Goal: Task Accomplishment & Management: Use online tool/utility

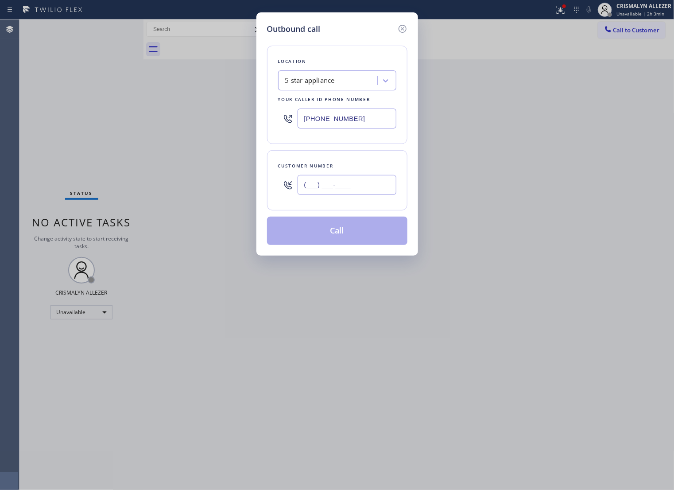
click at [379, 195] on input "(___) ___-____" at bounding box center [346, 185] width 99 height 20
paste input "516) 848-4658"
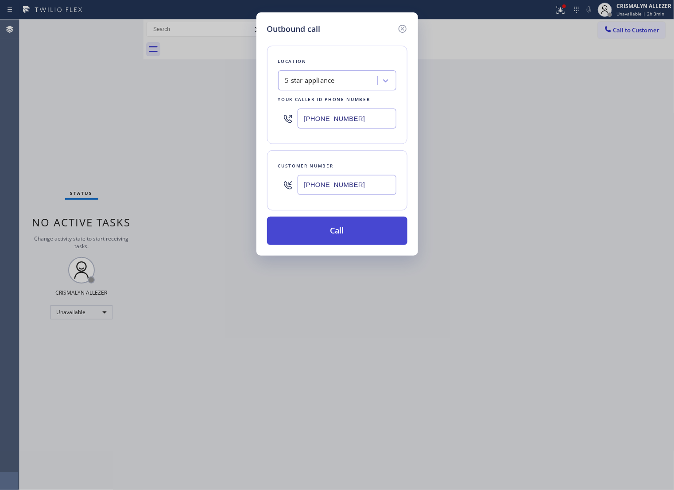
type input "[PHONE_NUMBER]"
click at [340, 243] on button "Call" at bounding box center [337, 230] width 140 height 28
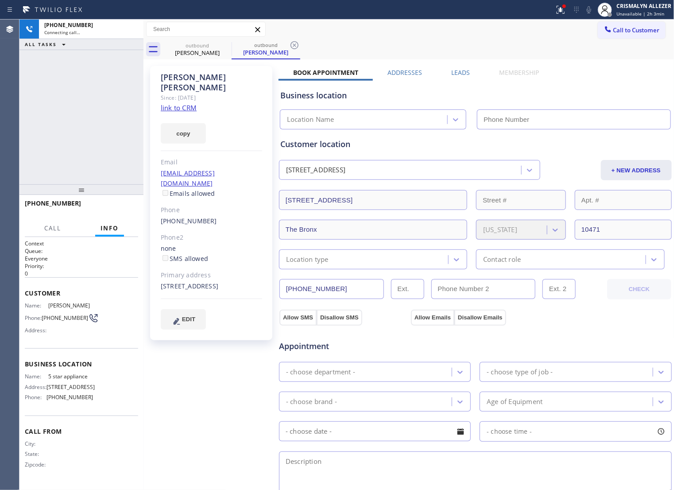
click at [186, 103] on link "link to CRM" at bounding box center [179, 107] width 36 height 9
type input "[PHONE_NUMBER]"
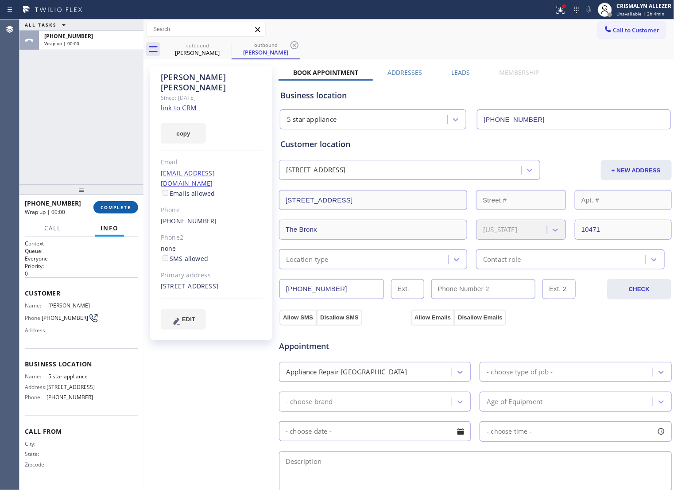
click at [111, 209] on span "COMPLETE" at bounding box center [115, 207] width 31 height 6
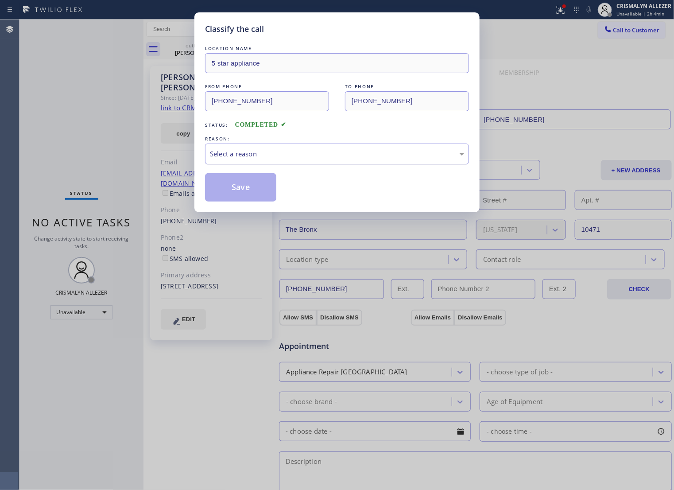
click at [345, 159] on div "Select a reason" at bounding box center [337, 154] width 254 height 10
click at [271, 195] on button "Save" at bounding box center [240, 187] width 71 height 28
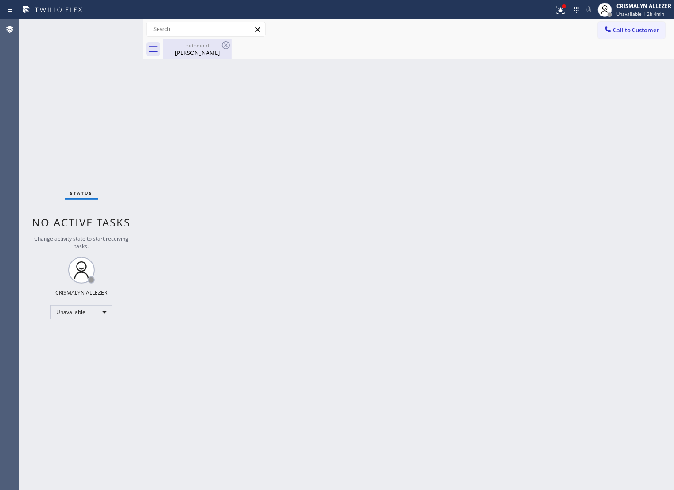
click at [197, 56] on div "[PERSON_NAME]" at bounding box center [197, 53] width 67 height 8
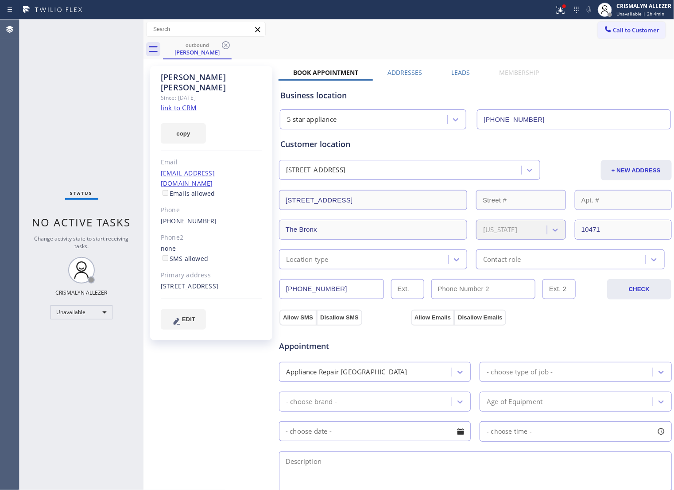
click at [452, 74] on label "Leads" at bounding box center [461, 72] width 19 height 8
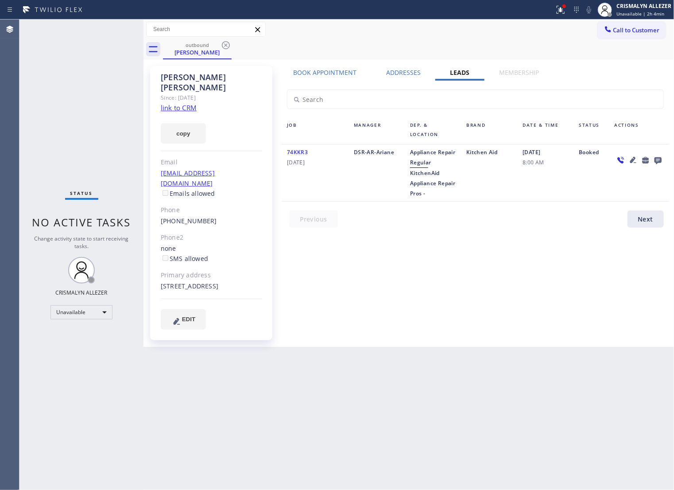
click at [657, 162] on icon at bounding box center [657, 160] width 7 height 7
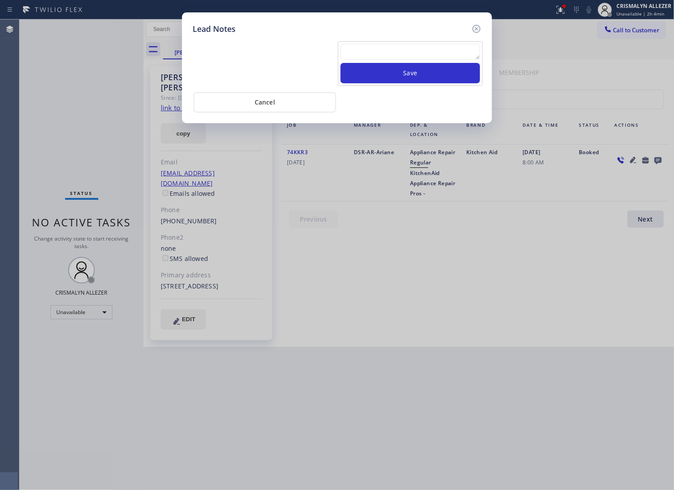
click at [413, 46] on div "Save" at bounding box center [410, 63] width 145 height 45
click at [413, 58] on textarea at bounding box center [409, 52] width 139 height 16
paste textarea "ALL ARE GOOD, but xfer cx cb"
type textarea "ALL ARE GOOD, but xfer cx cb"
click at [415, 76] on button "Save" at bounding box center [409, 73] width 139 height 20
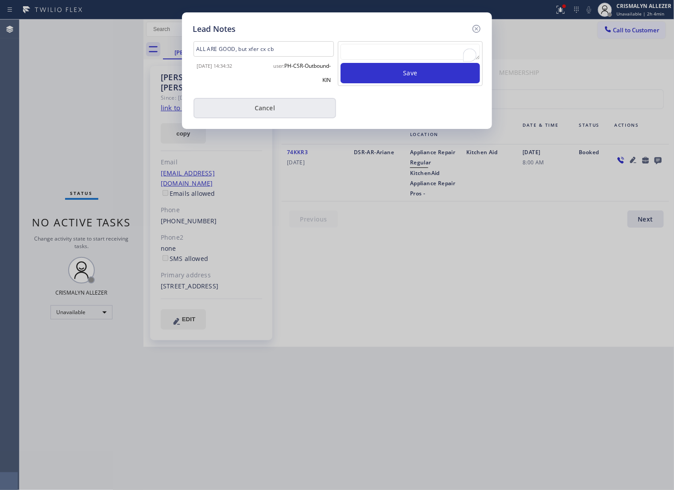
click at [279, 109] on button "Cancel" at bounding box center [264, 108] width 143 height 20
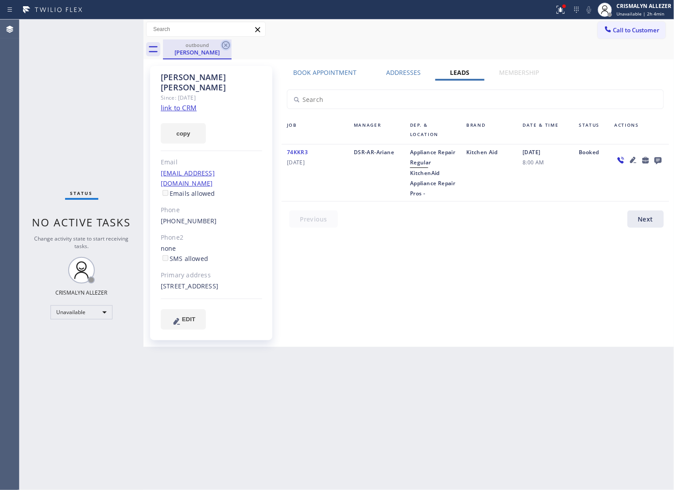
click at [227, 46] on icon at bounding box center [226, 45] width 8 height 8
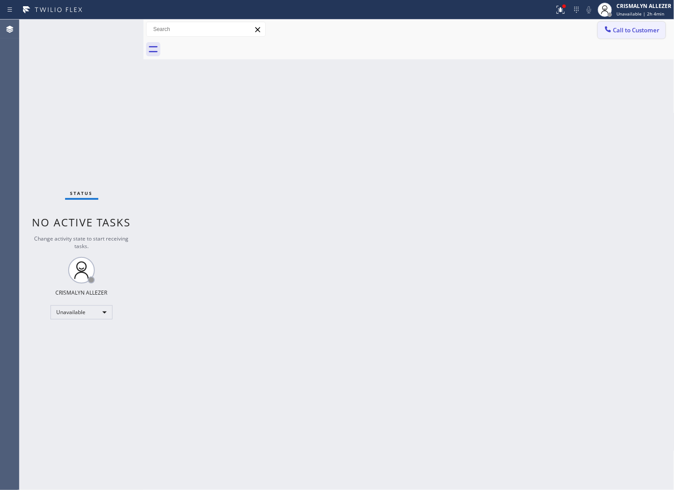
click at [627, 32] on span "Call to Customer" at bounding box center [636, 30] width 46 height 8
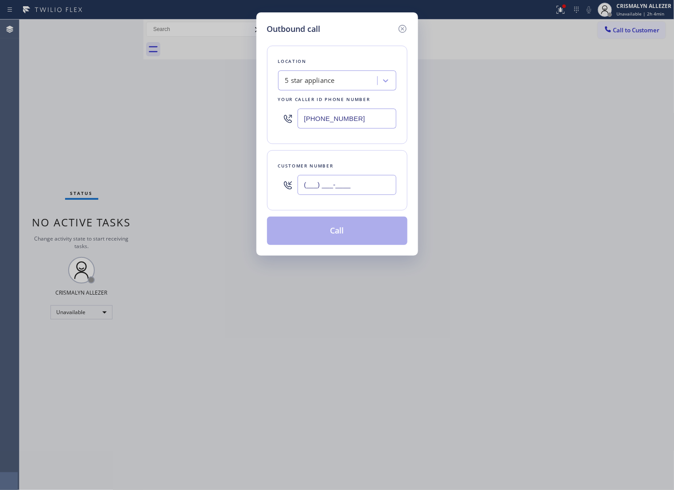
click at [365, 188] on input "(___) ___-____" at bounding box center [346, 185] width 99 height 20
paste input "818) 439-8533"
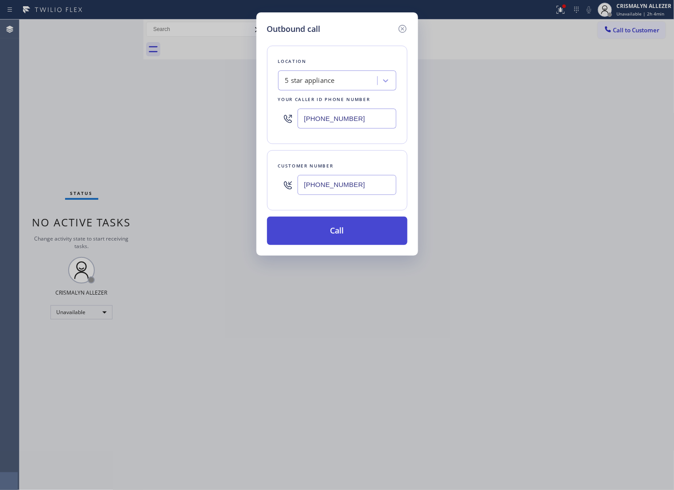
type input "[PHONE_NUMBER]"
click at [343, 240] on button "Call" at bounding box center [337, 230] width 140 height 28
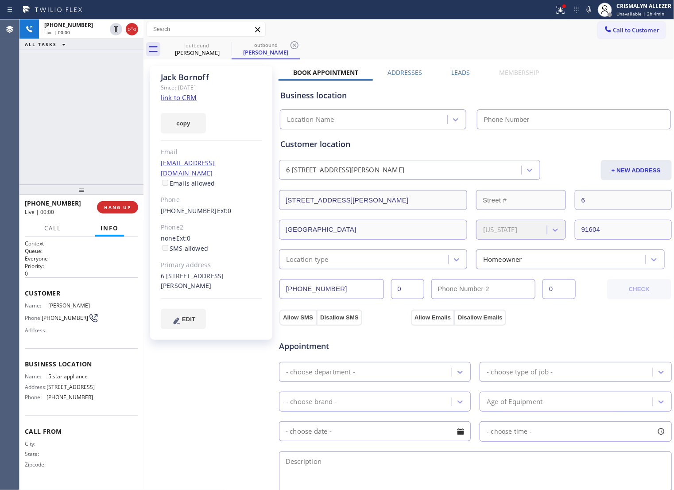
click at [178, 98] on link "link to CRM" at bounding box center [179, 97] width 36 height 9
type input "[PHONE_NUMBER]"
click at [114, 211] on button "HANG UP" at bounding box center [117, 207] width 41 height 12
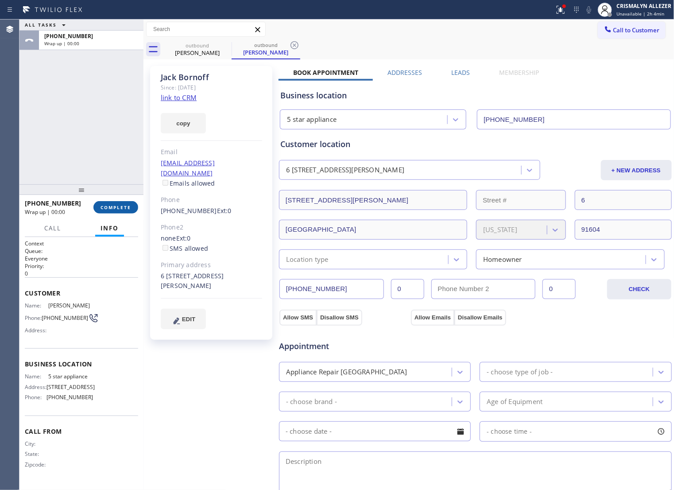
click at [114, 211] on button "COMPLETE" at bounding box center [115, 207] width 45 height 12
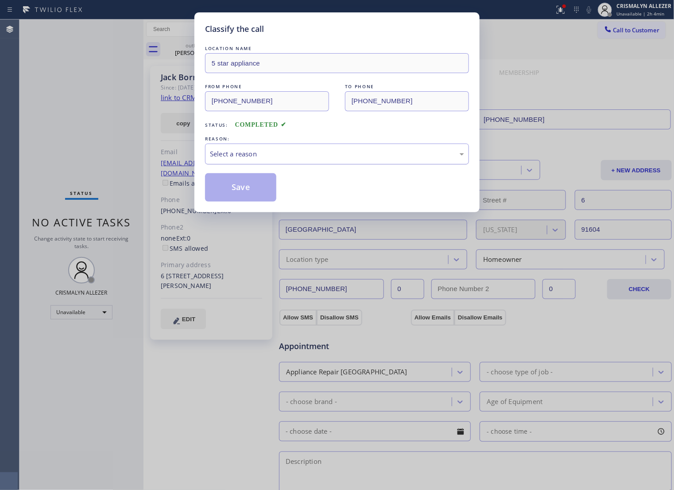
click at [341, 164] on div "Select a reason" at bounding box center [337, 153] width 264 height 21
click at [238, 199] on button "Save" at bounding box center [240, 187] width 71 height 28
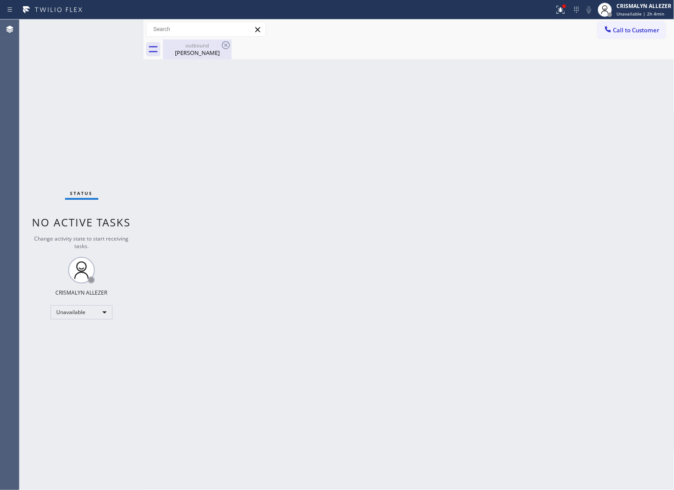
click at [189, 49] on div "[PERSON_NAME]" at bounding box center [197, 53] width 67 height 8
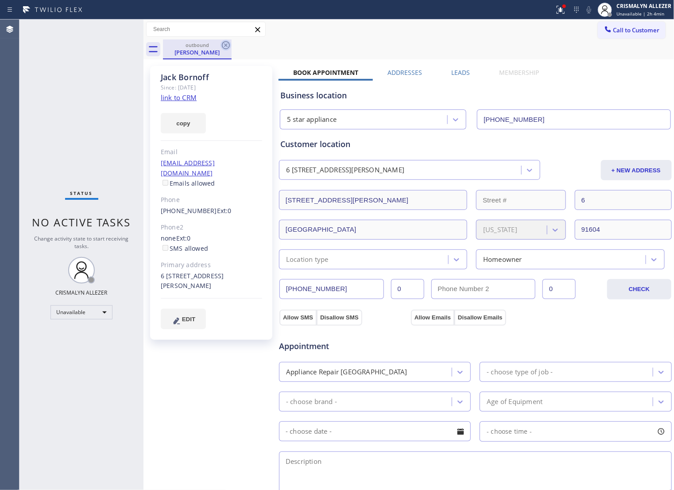
click at [224, 46] on icon at bounding box center [225, 45] width 11 height 11
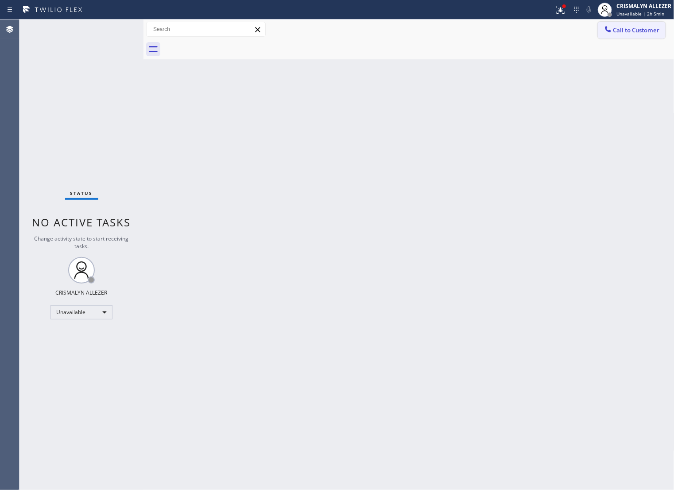
click at [627, 26] on span "Call to Customer" at bounding box center [636, 30] width 46 height 8
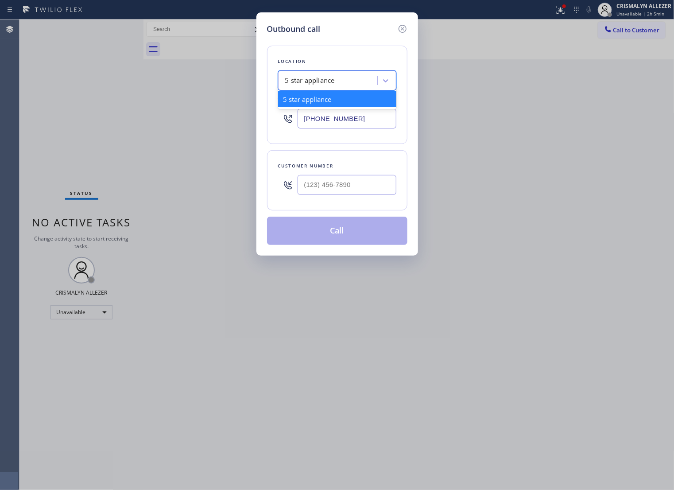
click at [321, 81] on div "5 star appliance" at bounding box center [310, 81] width 50 height 10
paste input "Whirlpool Appliance Repair Co [GEOGRAPHIC_DATA]"
type input "Whirlpool Appliance Repair Co [GEOGRAPHIC_DATA]"
click at [336, 114] on div "Whirlpool Appliance Repair Co [GEOGRAPHIC_DATA]" at bounding box center [337, 103] width 118 height 25
type input "[PHONE_NUMBER]"
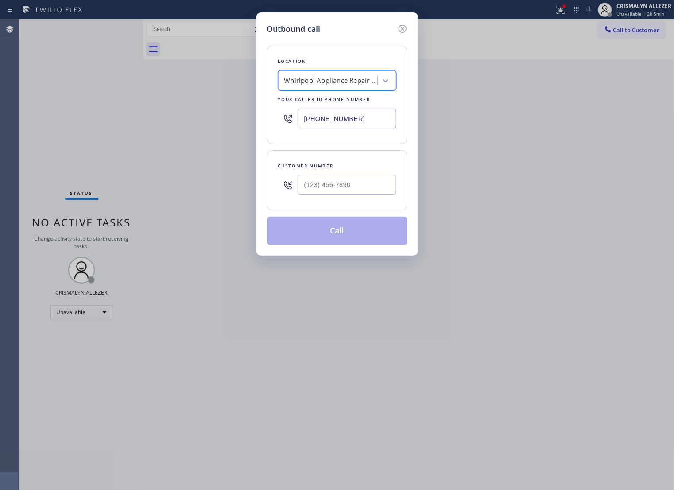
scroll to position [0, 0]
click at [362, 199] on div at bounding box center [346, 184] width 99 height 29
click at [362, 195] on input "(___) ___-____" at bounding box center [346, 185] width 99 height 20
paste input "818) 439-8533"
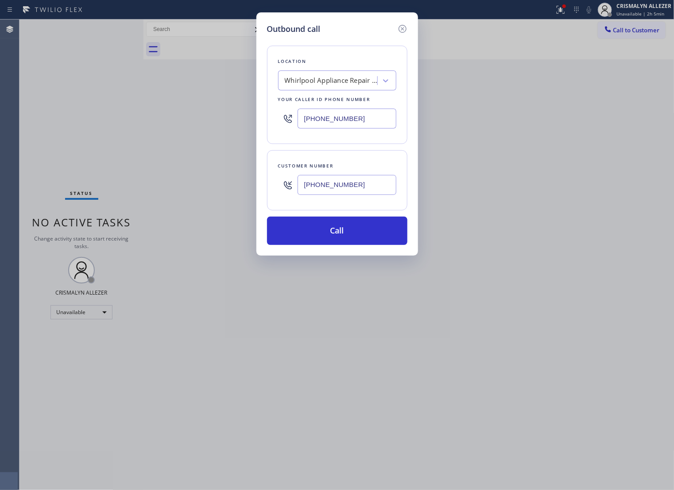
type input "[PHONE_NUMBER]"
click at [340, 255] on div "Outbound call Location [GEOGRAPHIC_DATA] Appliance Repair Co [GEOGRAPHIC_DATA] …" at bounding box center [337, 133] width 162 height 243
click at [348, 245] on button "Call" at bounding box center [337, 230] width 140 height 28
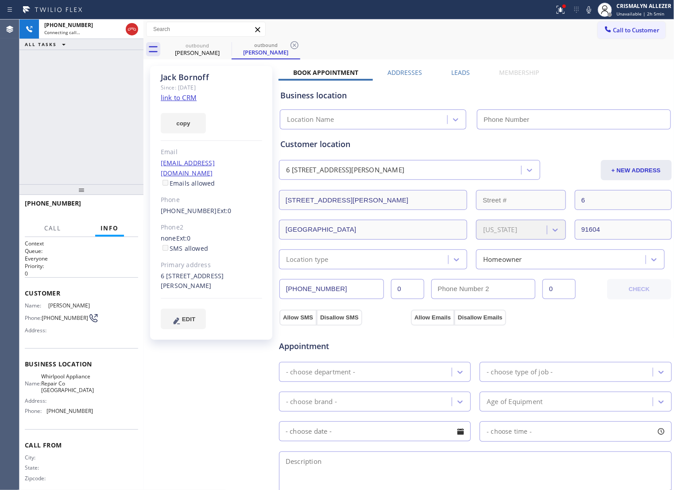
type input "[PHONE_NUMBER]"
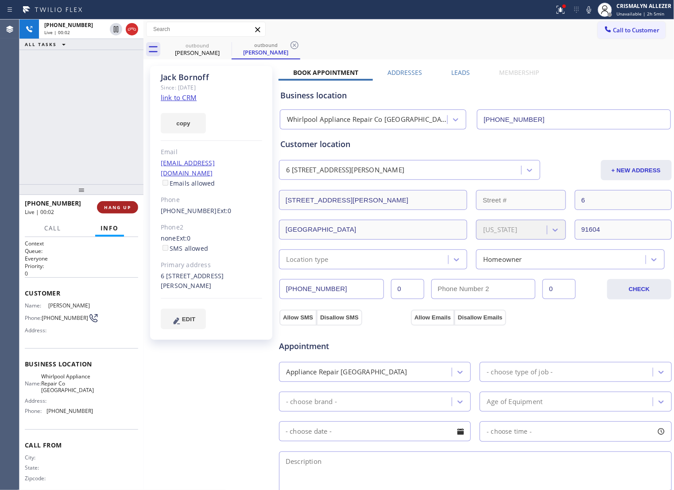
click at [107, 205] on span "HANG UP" at bounding box center [117, 207] width 27 height 6
click at [107, 205] on span "COMPLETE" at bounding box center [115, 207] width 31 height 6
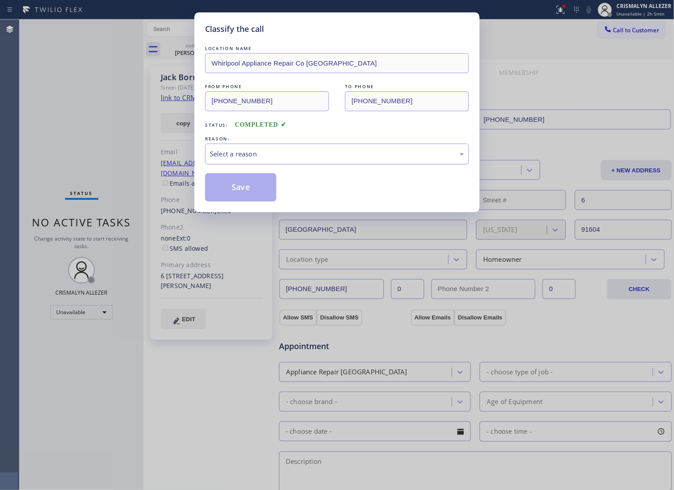
click at [326, 159] on div "Select a reason" at bounding box center [337, 154] width 254 height 10
click at [242, 198] on button "Save" at bounding box center [240, 187] width 71 height 28
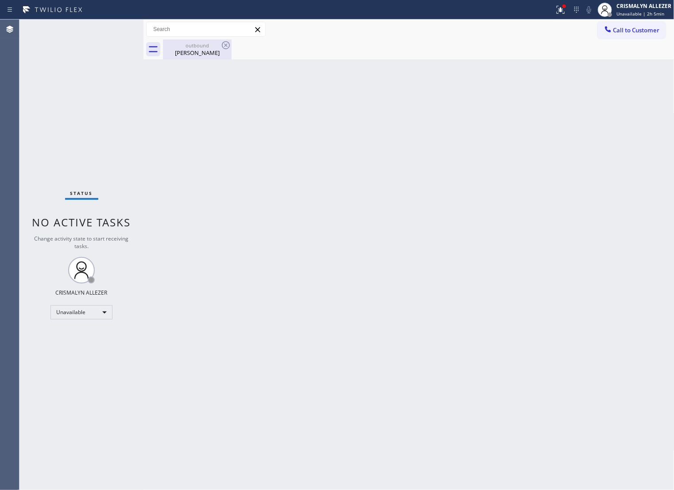
click at [178, 45] on div "outbound" at bounding box center [197, 45] width 67 height 7
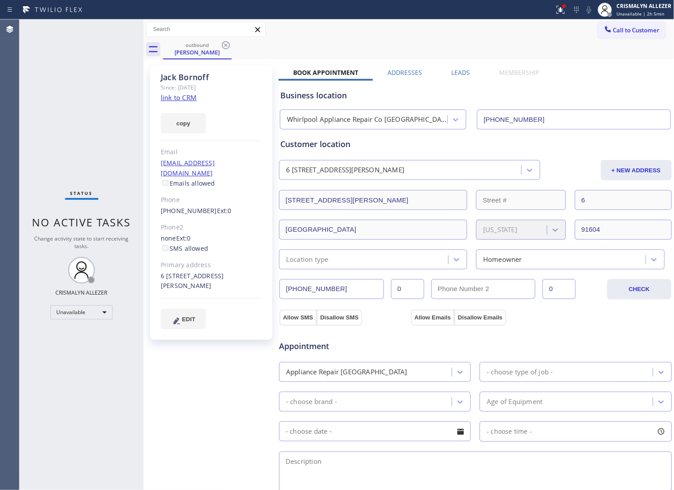
click at [455, 74] on label "Leads" at bounding box center [461, 72] width 19 height 8
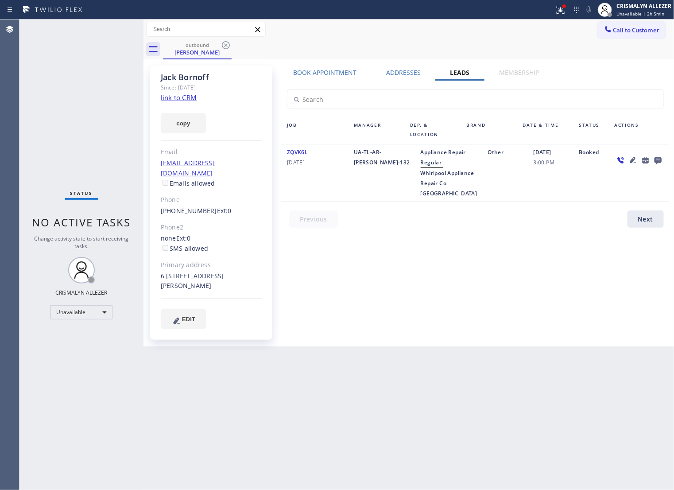
click at [656, 158] on icon at bounding box center [658, 160] width 11 height 11
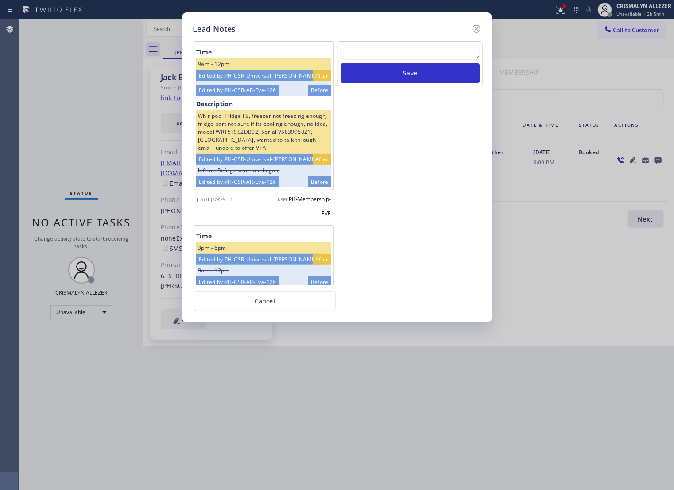
click at [397, 50] on textarea at bounding box center [409, 52] width 139 height 16
paste textarea "no answer | pls xfer if cx calls back"
type textarea "no answer | pls xfer if cx calls back"
click at [411, 83] on button "Save" at bounding box center [409, 73] width 139 height 20
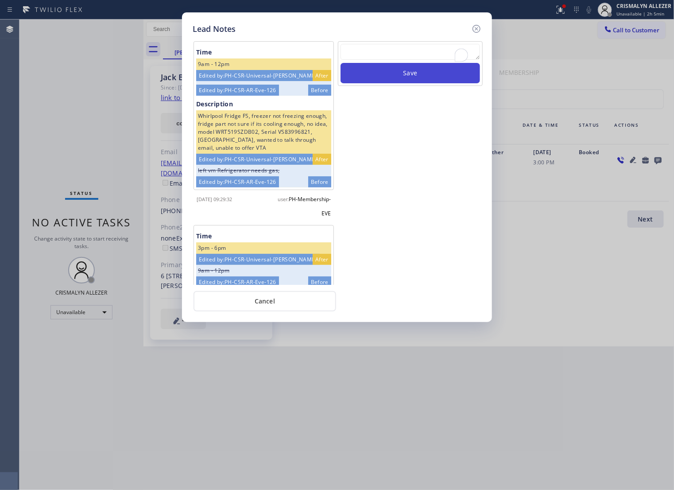
scroll to position [0, 0]
click at [270, 306] on button "Cancel" at bounding box center [264, 301] width 143 height 20
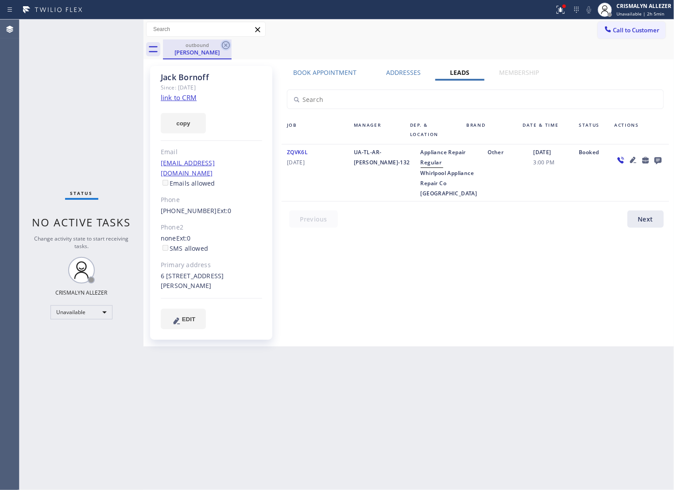
click at [225, 45] on icon at bounding box center [226, 45] width 8 height 8
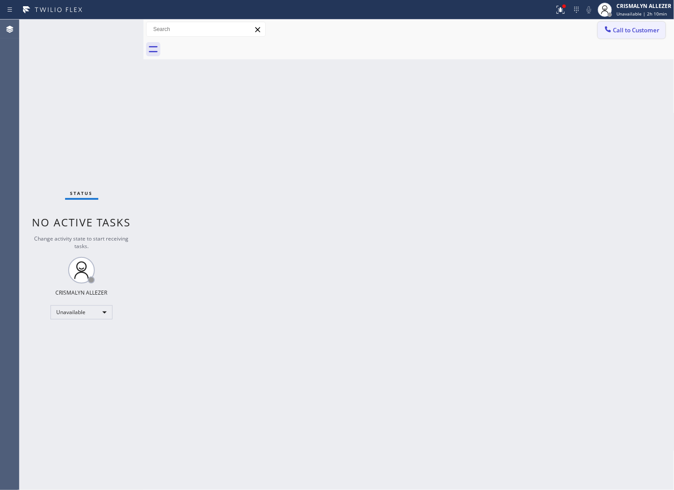
click at [620, 27] on span "Call to Customer" at bounding box center [636, 30] width 46 height 8
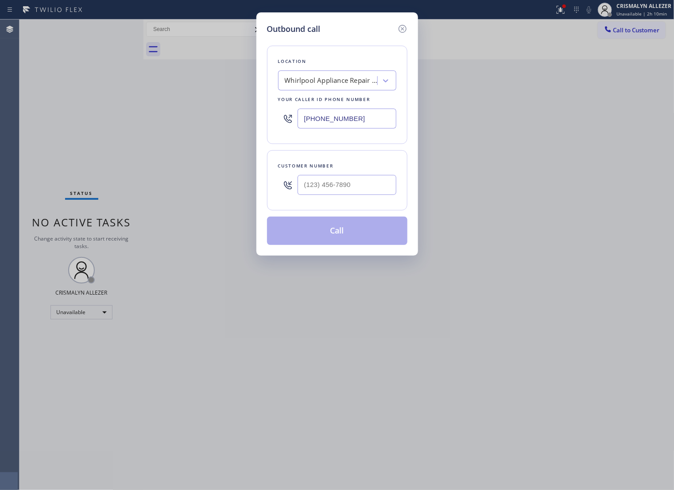
drag, startPoint x: 366, startPoint y: 127, endPoint x: 165, endPoint y: 131, distance: 201.0
click at [175, 131] on div "Outbound call Location Whirlpool Appliance Repair Co Los Angeles Your caller id…" at bounding box center [337, 245] width 674 height 490
paste input "213) 687-2604"
type input "[PHONE_NUMBER]"
click at [384, 187] on input "(___) ___-____" at bounding box center [346, 185] width 99 height 20
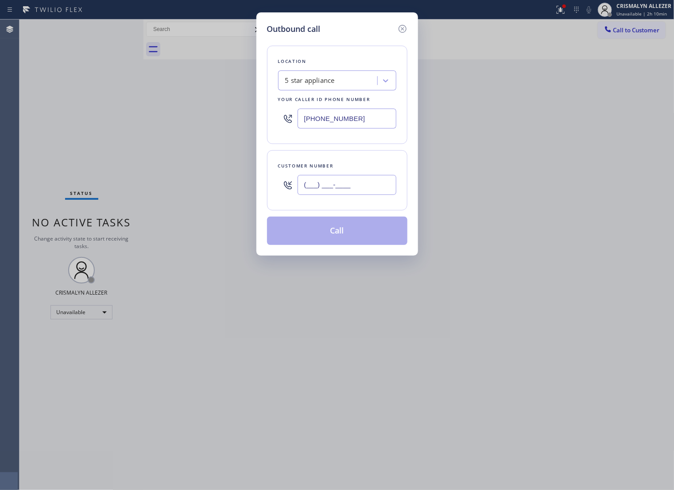
paste input "818) 439-8533"
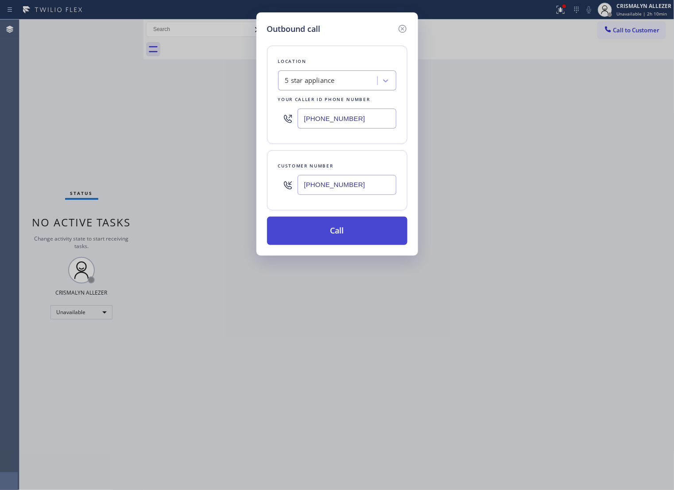
type input "[PHONE_NUMBER]"
click at [338, 241] on button "Call" at bounding box center [337, 230] width 140 height 28
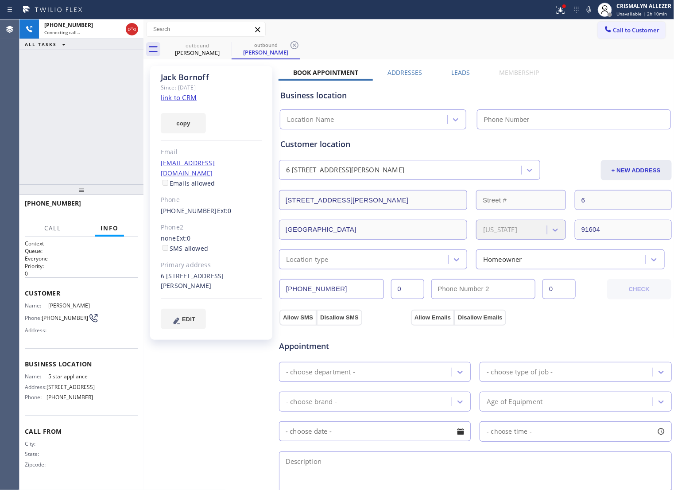
click at [187, 100] on link "link to CRM" at bounding box center [179, 97] width 36 height 9
type input "[PHONE_NUMBER]"
click at [115, 207] on span "HANG UP" at bounding box center [117, 207] width 27 height 6
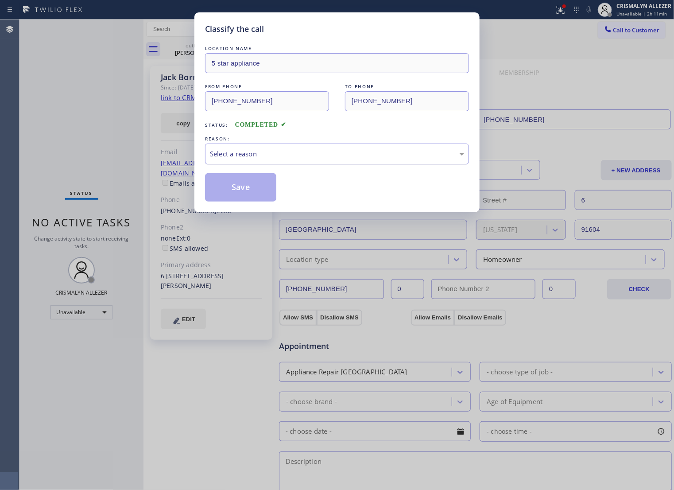
click at [364, 159] on div "Select a reason" at bounding box center [337, 154] width 254 height 10
click at [244, 200] on button "Save" at bounding box center [240, 187] width 71 height 28
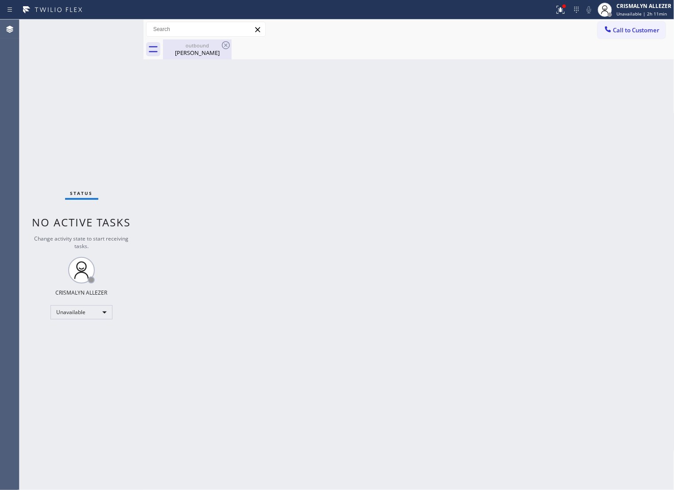
click at [198, 59] on div "outbound Jack Bornoff" at bounding box center [197, 49] width 67 height 20
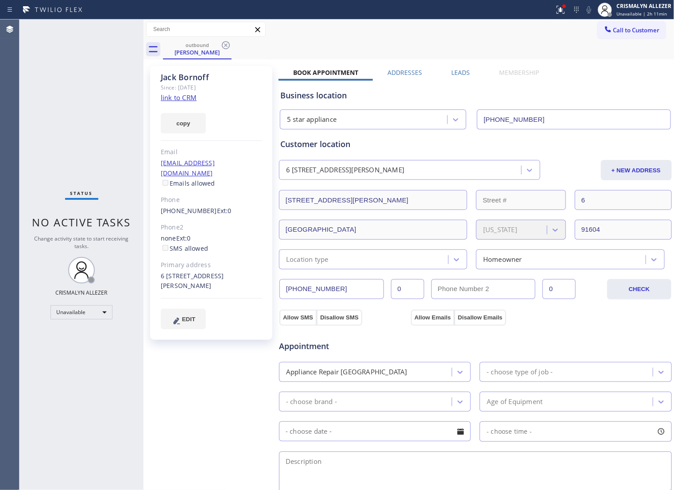
click at [460, 73] on label "Leads" at bounding box center [461, 72] width 19 height 8
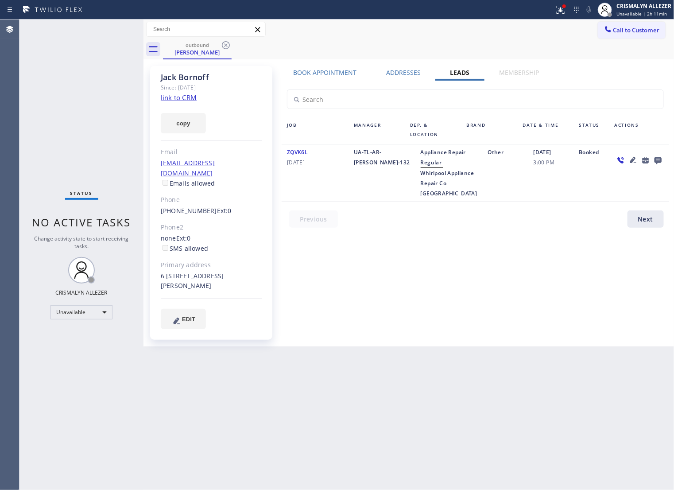
click at [656, 160] on icon at bounding box center [657, 160] width 7 height 7
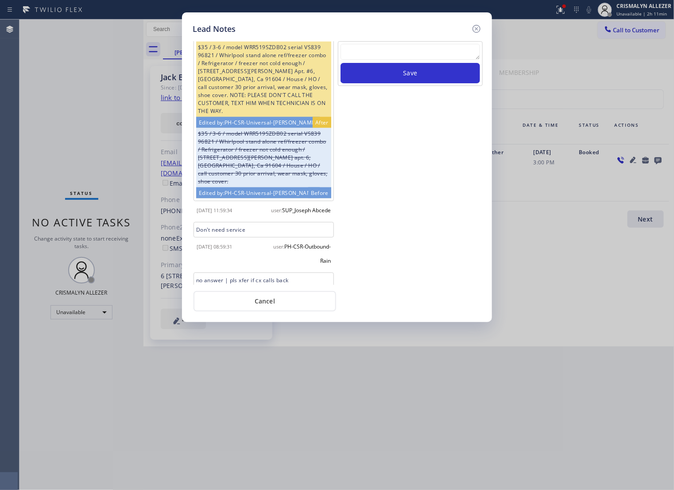
scroll to position [533, 0]
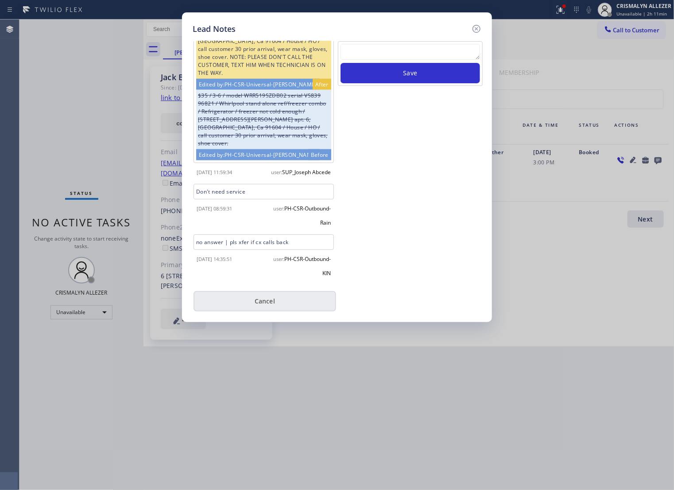
click at [261, 306] on button "Cancel" at bounding box center [264, 301] width 143 height 20
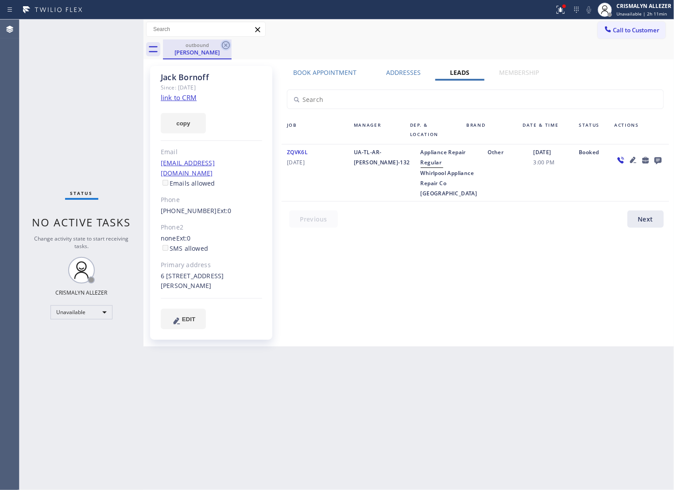
click at [224, 43] on icon at bounding box center [225, 45] width 11 height 11
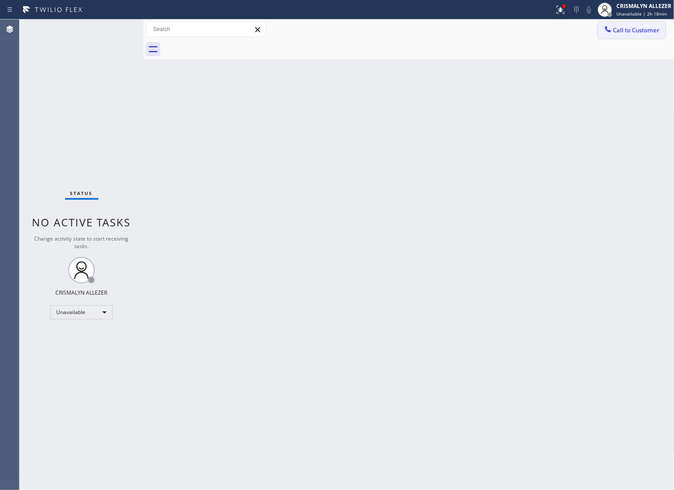
click at [623, 32] on span "Call to Customer" at bounding box center [636, 30] width 46 height 8
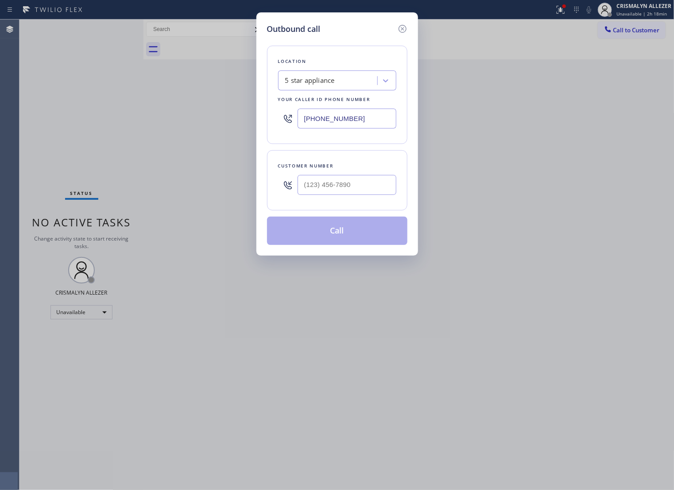
click at [367, 195] on input "text" at bounding box center [346, 185] width 99 height 20
paste input "310) 864-5421"
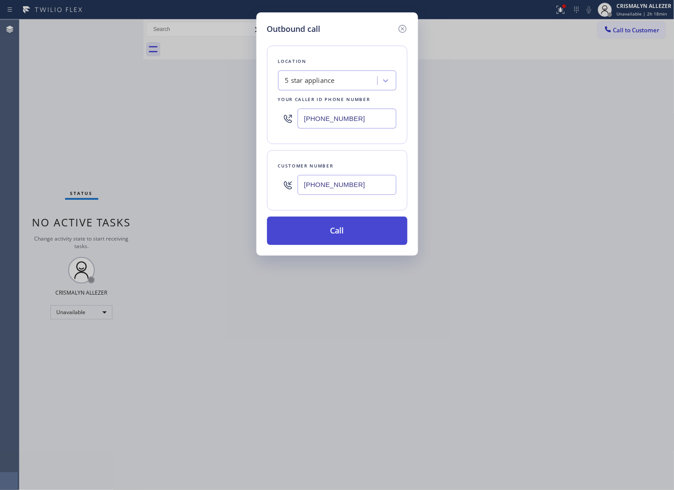
type input "(310) 864-5421"
click at [348, 244] on button "Call" at bounding box center [337, 230] width 140 height 28
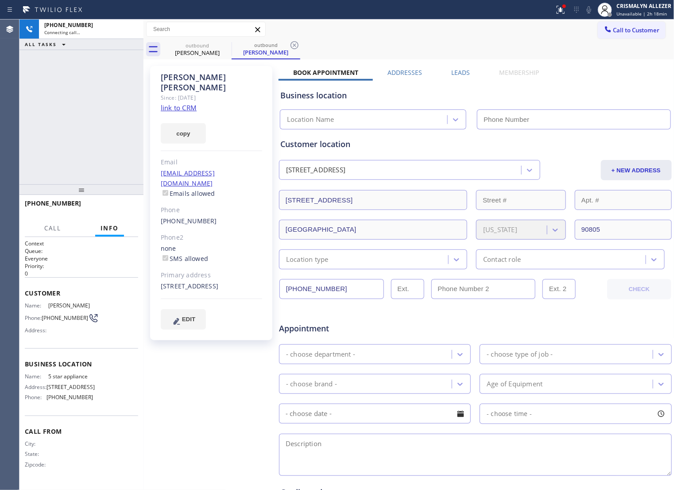
click at [189, 103] on link "link to CRM" at bounding box center [179, 107] width 36 height 9
type input "[PHONE_NUMBER]"
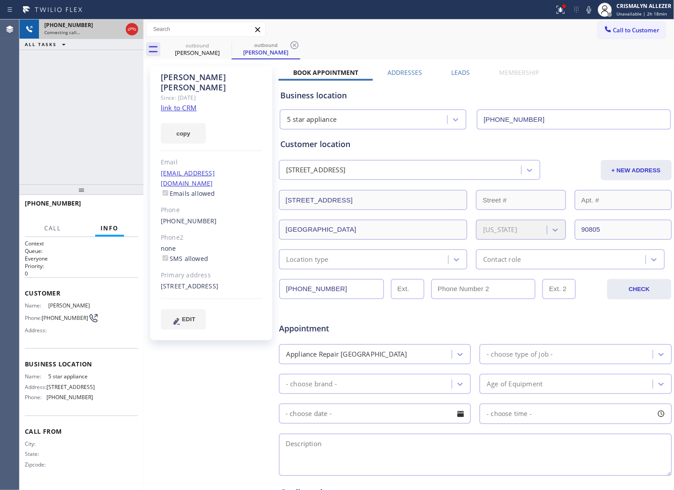
click at [138, 31] on div at bounding box center [132, 28] width 16 height 19
click at [133, 31] on icon at bounding box center [132, 29] width 11 height 11
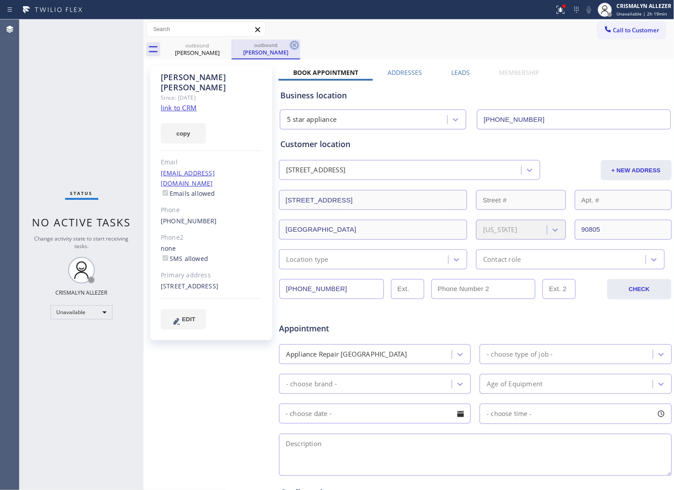
click at [297, 43] on icon at bounding box center [294, 45] width 8 height 8
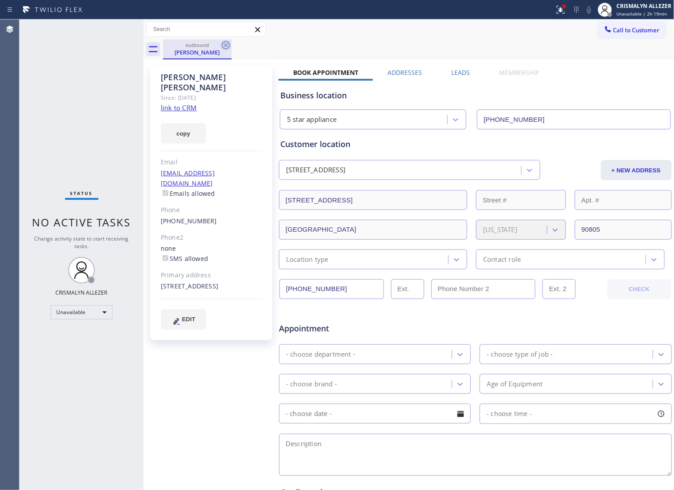
click at [220, 44] on icon at bounding box center [225, 45] width 11 height 11
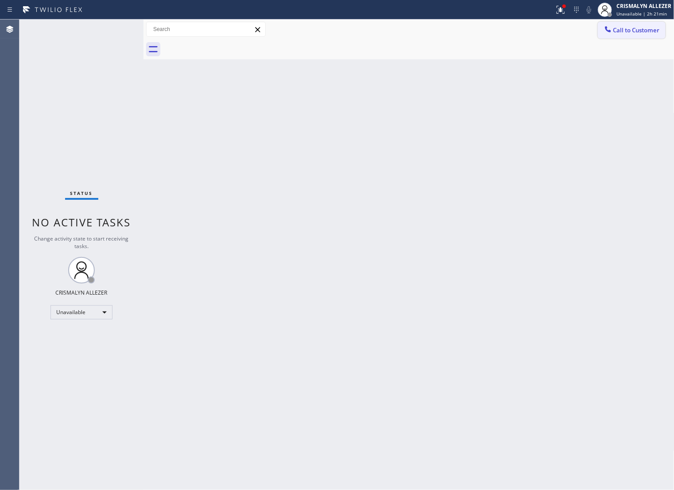
click at [641, 32] on span "Call to Customer" at bounding box center [636, 30] width 46 height 8
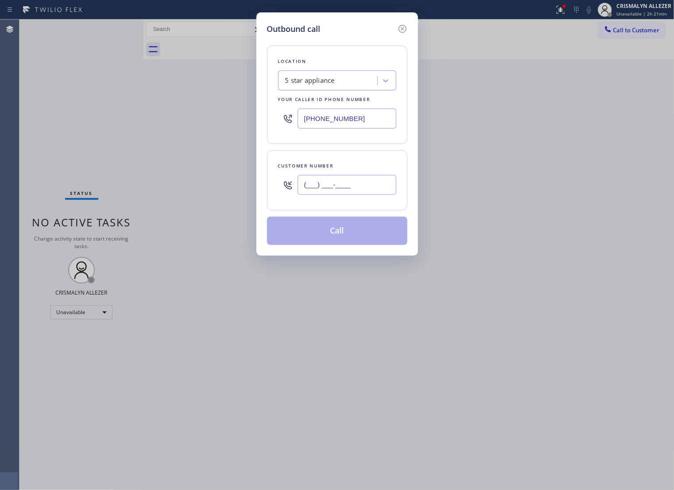
click at [363, 191] on input "(___) ___-____" at bounding box center [346, 185] width 99 height 20
paste input "917) 460-5346"
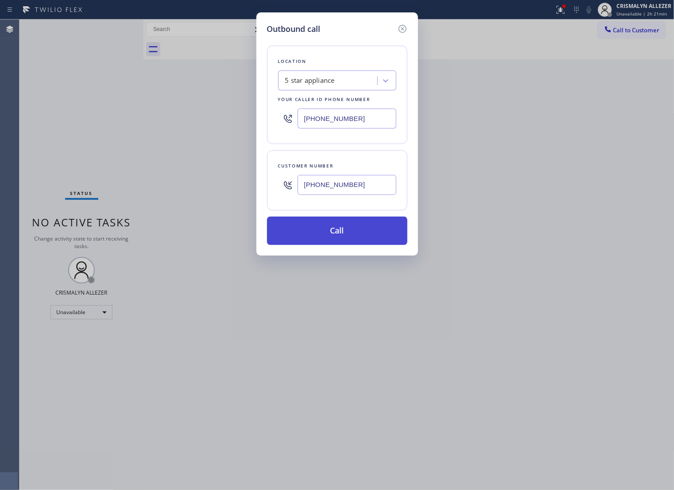
type input "[PHONE_NUMBER]"
click at [336, 245] on button "Call" at bounding box center [337, 230] width 140 height 28
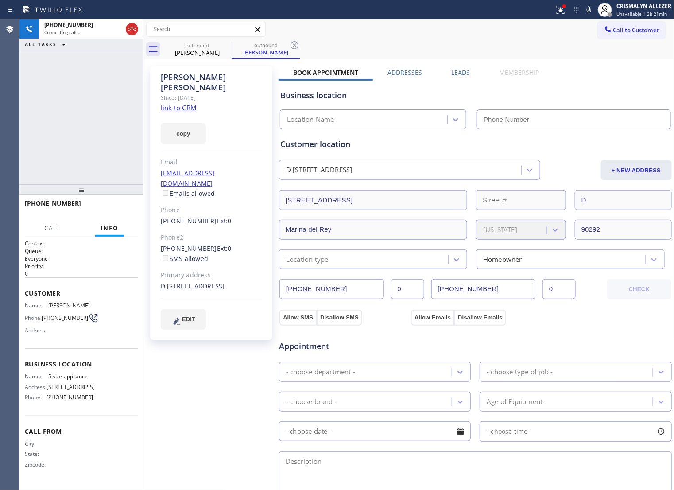
click at [182, 103] on link "link to CRM" at bounding box center [179, 107] width 36 height 9
type input "[PHONE_NUMBER]"
click at [107, 207] on span "HANG UP" at bounding box center [117, 207] width 27 height 6
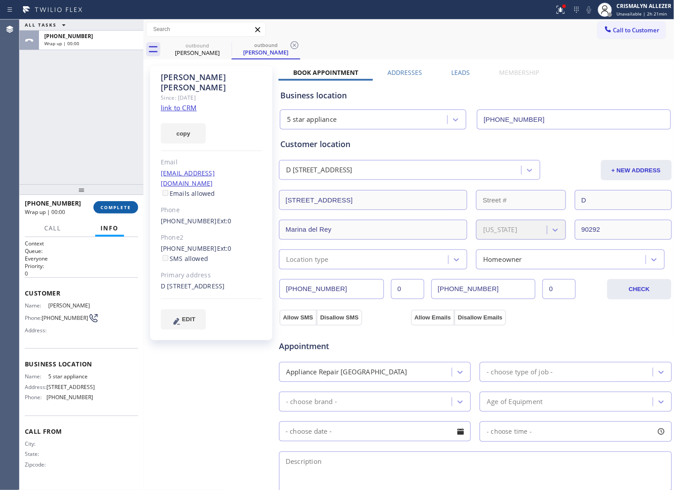
click at [107, 207] on span "COMPLETE" at bounding box center [115, 207] width 31 height 6
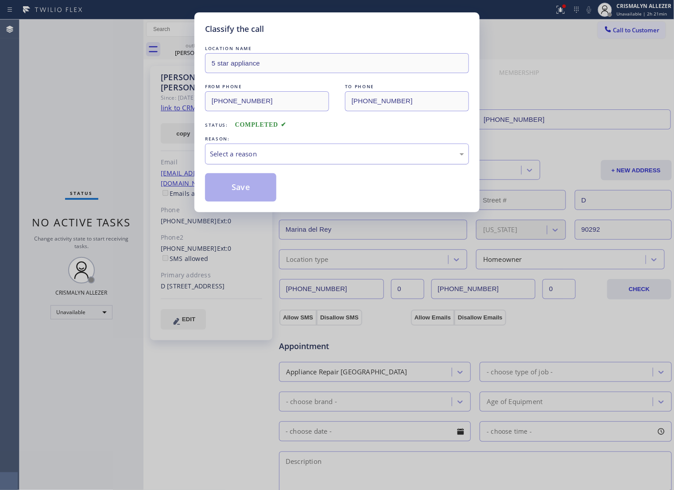
click at [328, 158] on div "Select a reason" at bounding box center [337, 153] width 264 height 21
click at [238, 201] on button "Save" at bounding box center [240, 187] width 71 height 28
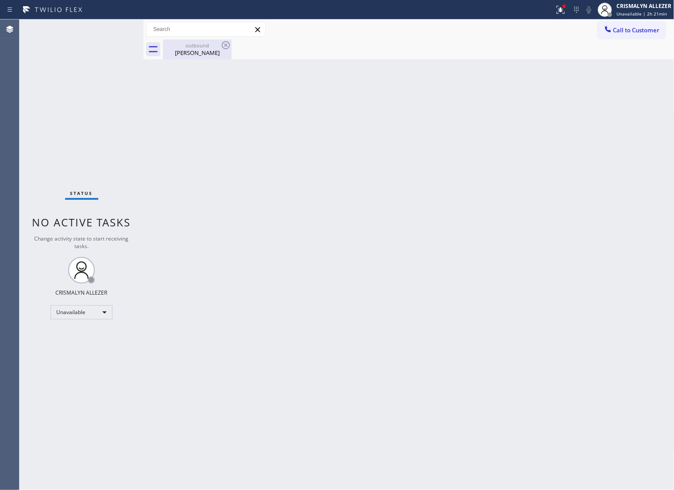
click at [202, 53] on div "Sarah Davies" at bounding box center [197, 53] width 67 height 8
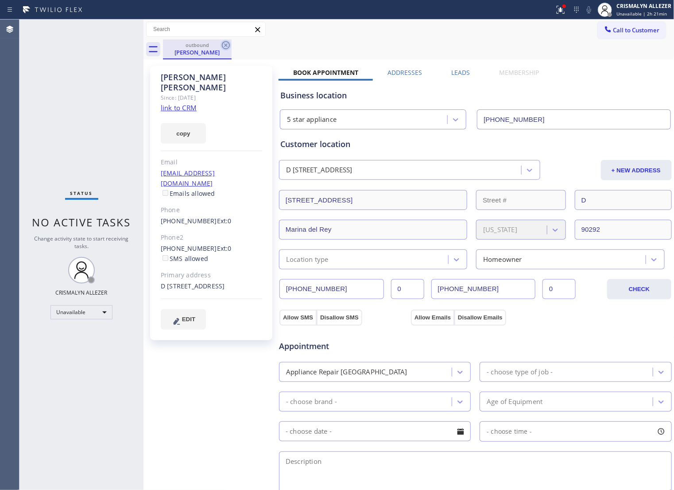
click at [224, 43] on icon at bounding box center [225, 45] width 11 height 11
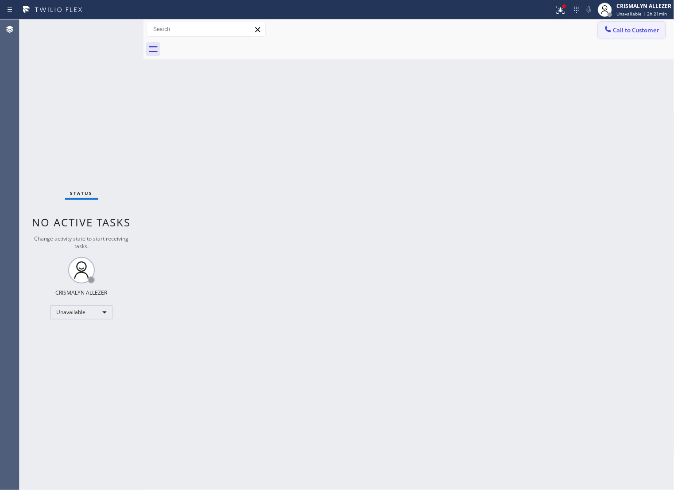
click at [630, 35] on button "Call to Customer" at bounding box center [632, 30] width 68 height 17
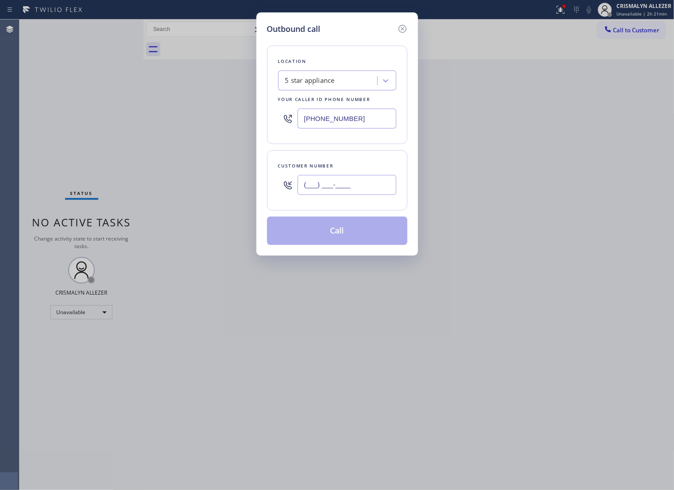
click at [362, 189] on input "(___) ___-____" at bounding box center [346, 185] width 99 height 20
paste input "310) 919-3404"
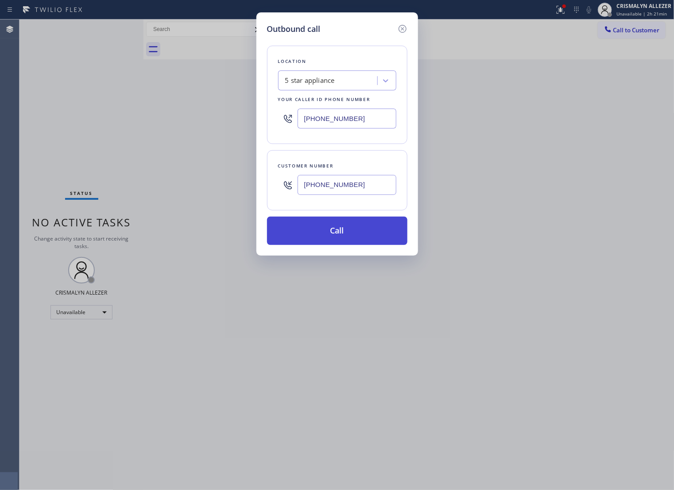
type input "[PHONE_NUMBER]"
click at [343, 245] on button "Call" at bounding box center [337, 230] width 140 height 28
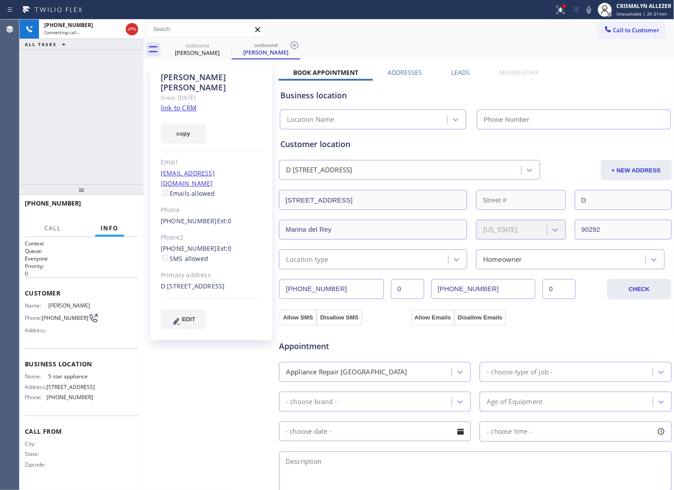
type input "[PHONE_NUMBER]"
click at [113, 210] on span "HANG UP" at bounding box center [117, 207] width 27 height 6
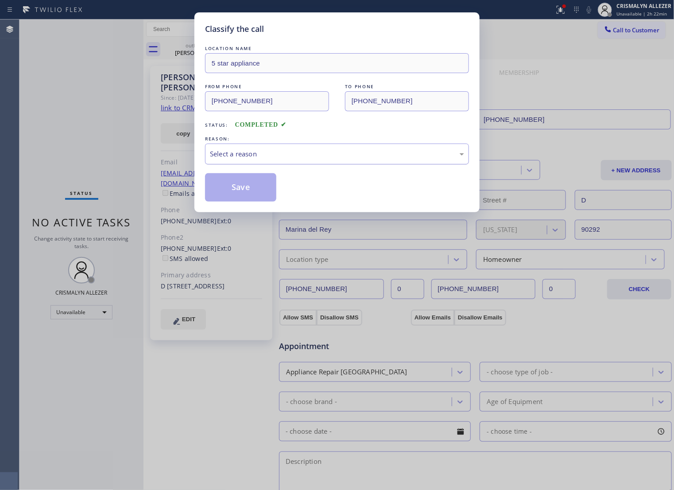
click at [338, 159] on div "Select a reason" at bounding box center [337, 154] width 254 height 10
click at [246, 200] on button "Save" at bounding box center [240, 187] width 71 height 28
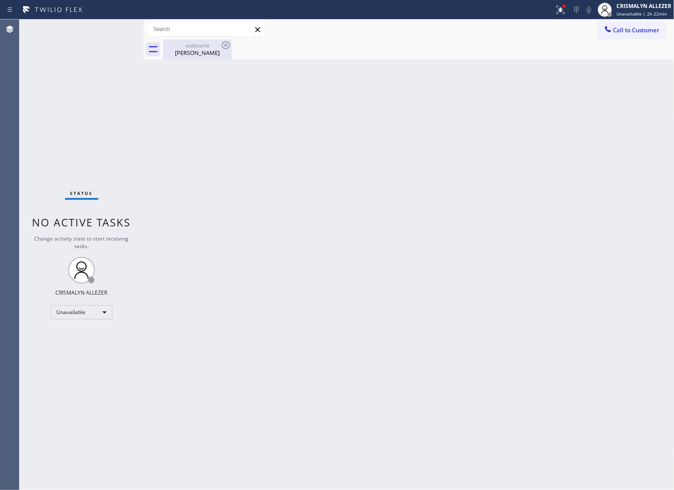
click at [198, 54] on div "Sarah Davies" at bounding box center [197, 53] width 67 height 8
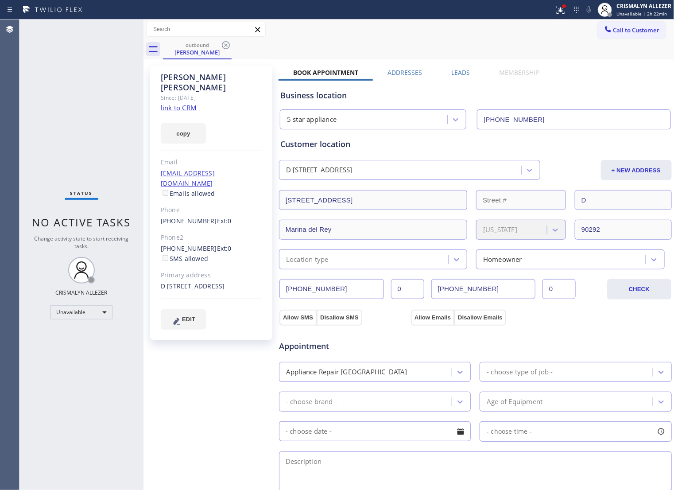
click at [467, 74] on div "Leads" at bounding box center [461, 74] width 48 height 12
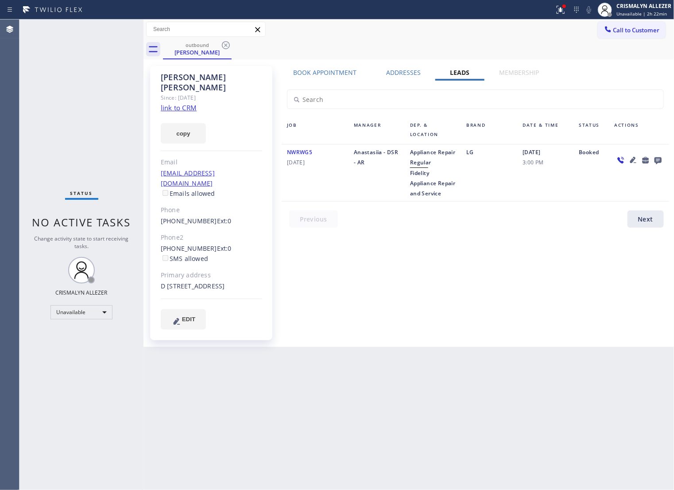
click at [660, 160] on icon at bounding box center [657, 160] width 7 height 7
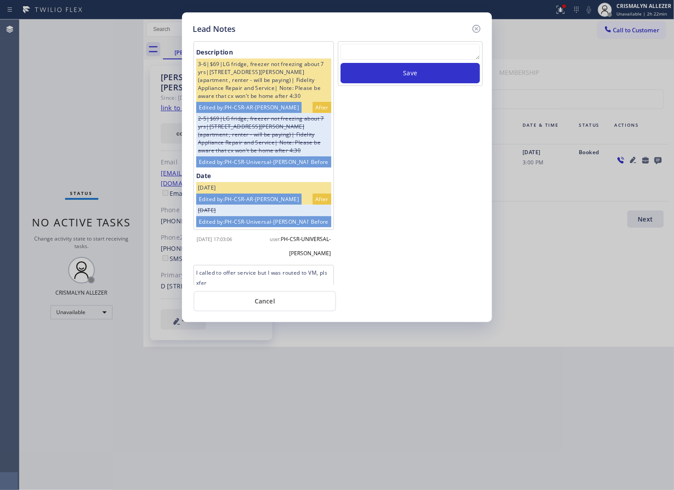
click at [377, 60] on textarea at bounding box center [409, 52] width 139 height 16
paste textarea "no answer | pls xfer if cx calls back"
type textarea "no answer | pls xfer if cx calls back"
click at [417, 83] on button "Save" at bounding box center [409, 73] width 139 height 20
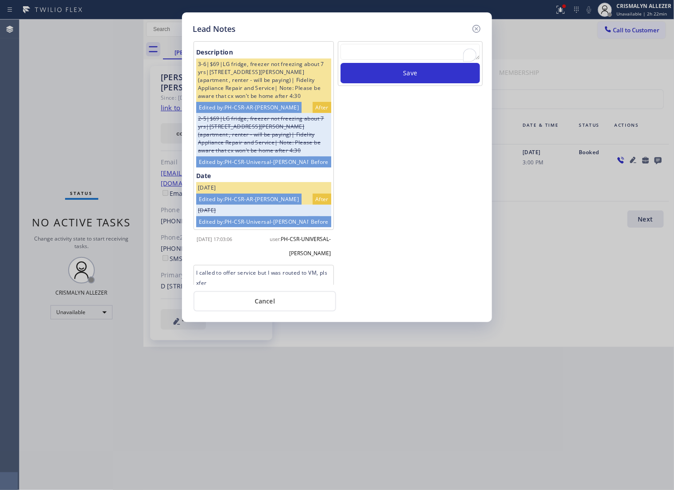
scroll to position [155, 0]
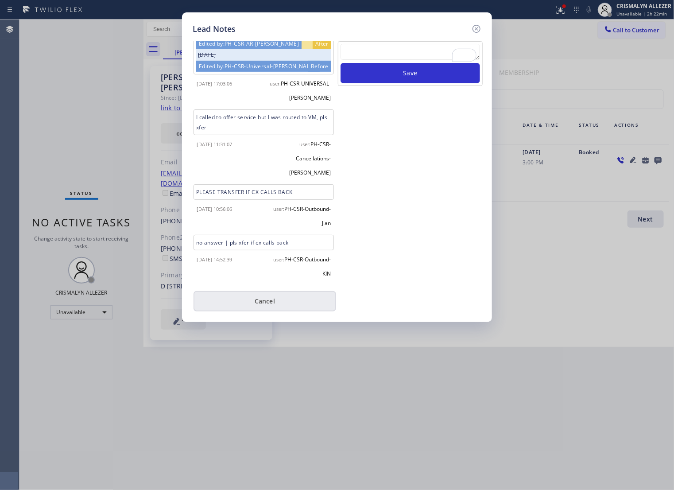
click at [274, 308] on button "Cancel" at bounding box center [264, 301] width 143 height 20
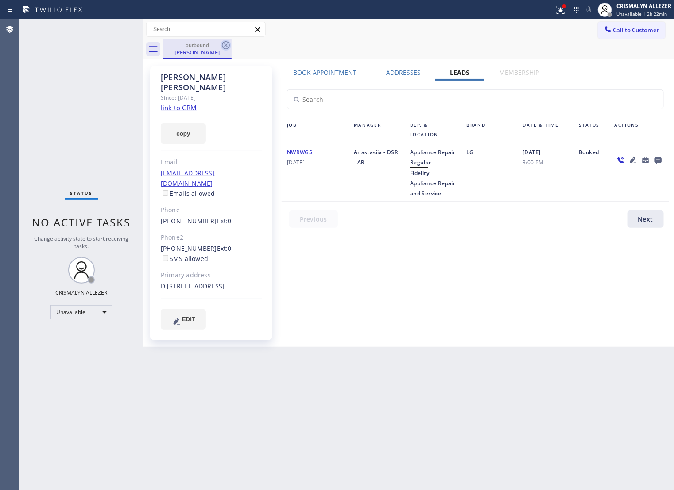
drag, startPoint x: 226, startPoint y: 47, endPoint x: 251, endPoint y: 3, distance: 50.5
click at [226, 46] on icon at bounding box center [225, 45] width 11 height 11
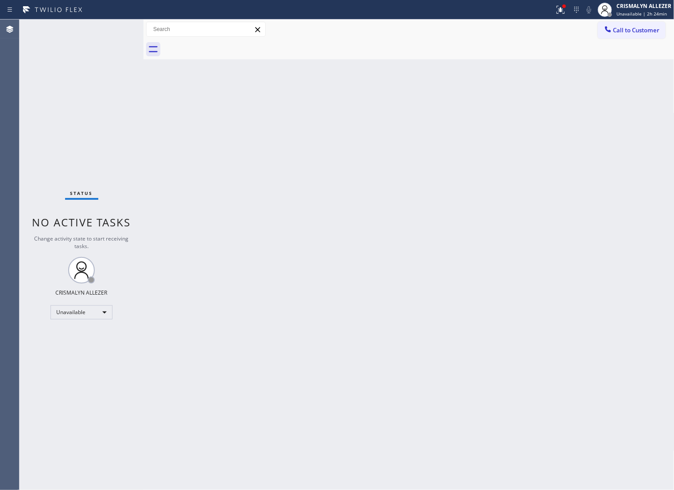
click at [635, 36] on button "Call to Customer" at bounding box center [632, 30] width 68 height 17
click at [0, 0] on div "Outbound call Location 5 star appliance Your caller id phone number (213) 687-2…" at bounding box center [0, 0] width 0 height 0
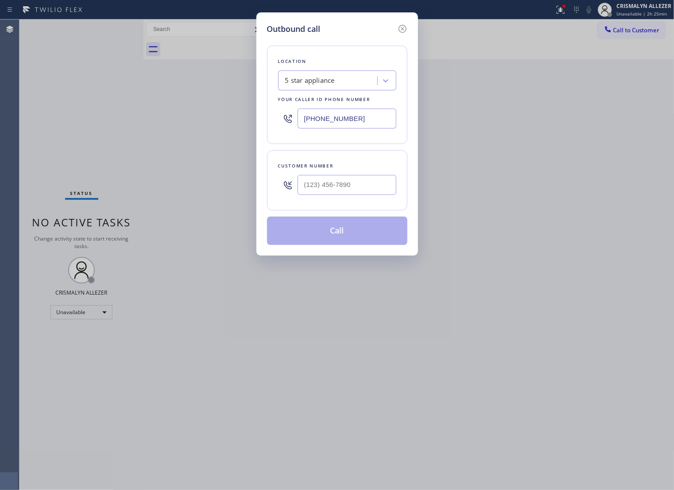
click at [384, 195] on input "text" at bounding box center [346, 185] width 99 height 20
paste input "646) 981-3002"
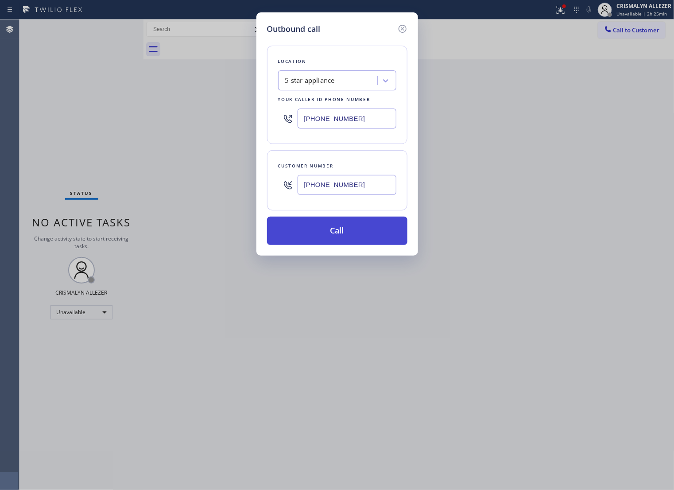
type input "[PHONE_NUMBER]"
click at [348, 243] on button "Call" at bounding box center [337, 230] width 140 height 28
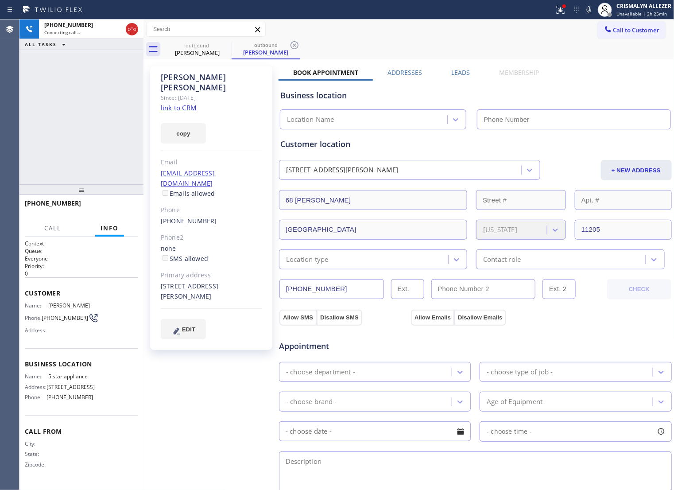
click at [182, 103] on link "link to CRM" at bounding box center [179, 107] width 36 height 9
type input "[PHONE_NUMBER]"
click at [111, 209] on span "HANG UP" at bounding box center [117, 207] width 27 height 6
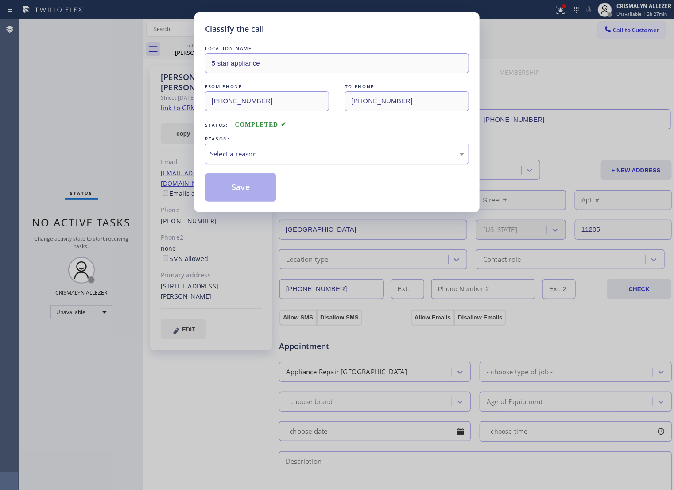
click at [322, 159] on div "Select a reason" at bounding box center [337, 154] width 254 height 10
click at [246, 198] on button "Save" at bounding box center [240, 187] width 71 height 28
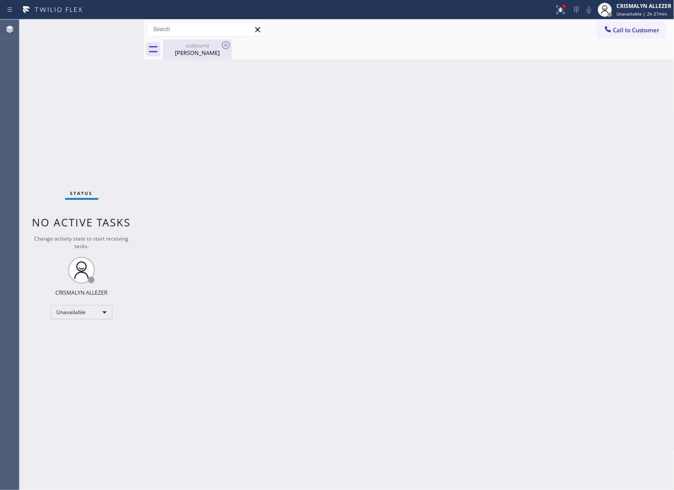
click at [196, 51] on div "Donny Burlin" at bounding box center [197, 53] width 67 height 8
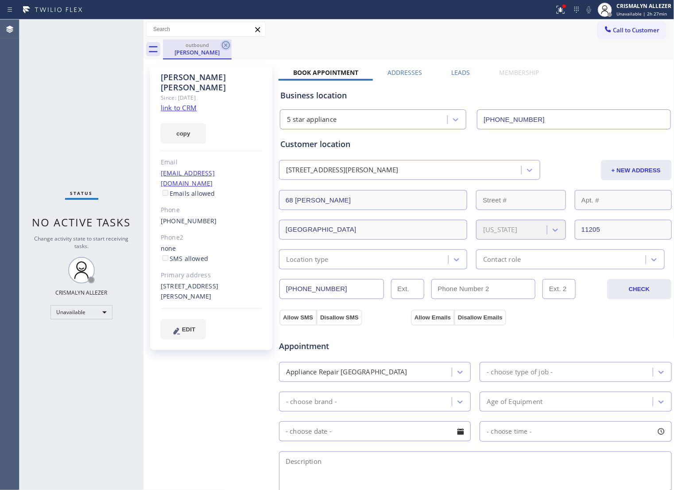
click at [226, 45] on icon at bounding box center [226, 45] width 8 height 8
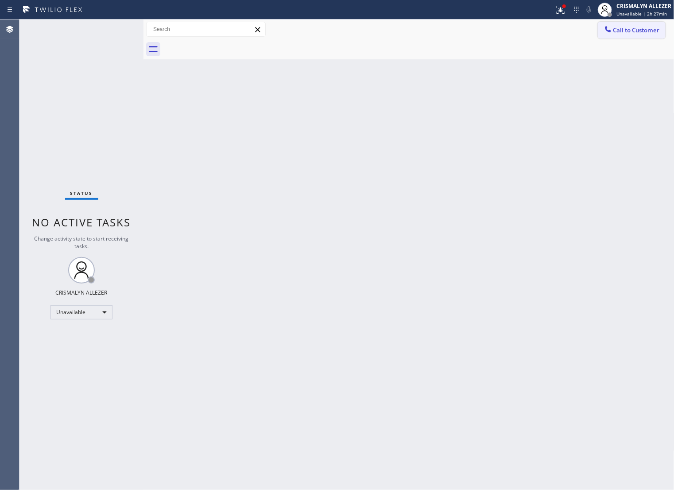
click at [630, 30] on span "Call to Customer" at bounding box center [636, 30] width 46 height 8
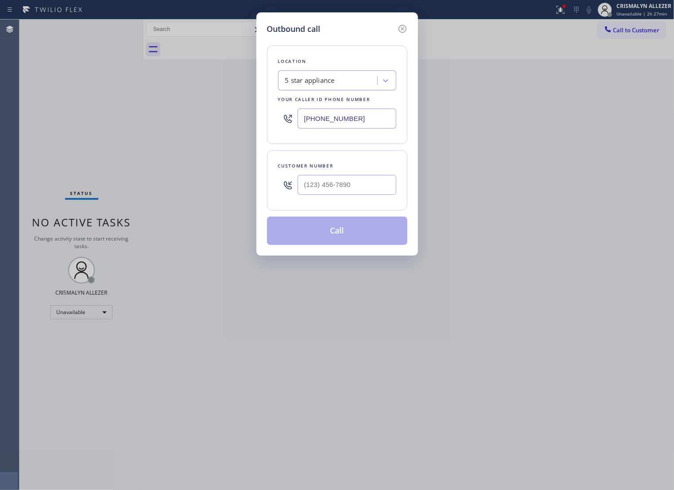
drag, startPoint x: 374, startPoint y: 125, endPoint x: 65, endPoint y: 118, distance: 309.5
click at [84, 119] on div "Outbound call Location 5 star appliance Your caller id phone number (213) 687-2…" at bounding box center [337, 245] width 674 height 490
paste input "786) 305-6606"
type input "(786) 305-6606"
click at [351, 188] on input "(___) ___-____" at bounding box center [346, 185] width 99 height 20
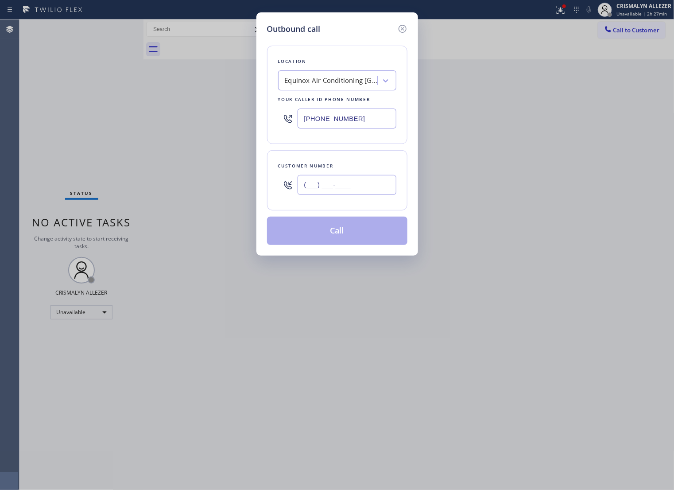
paste input "786) 207-5903"
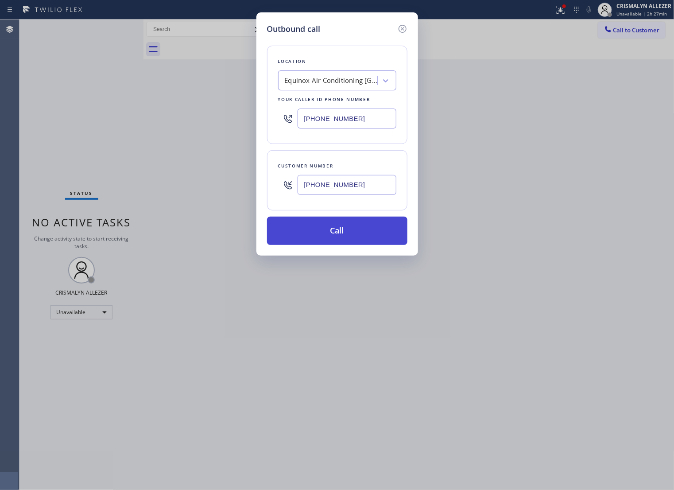
type input "(786) 207-5903"
click at [341, 239] on button "Call" at bounding box center [337, 230] width 140 height 28
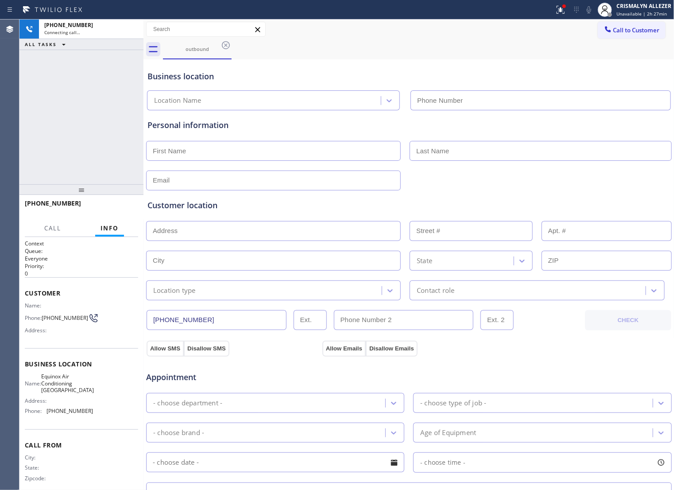
type input "(786) 305-6606"
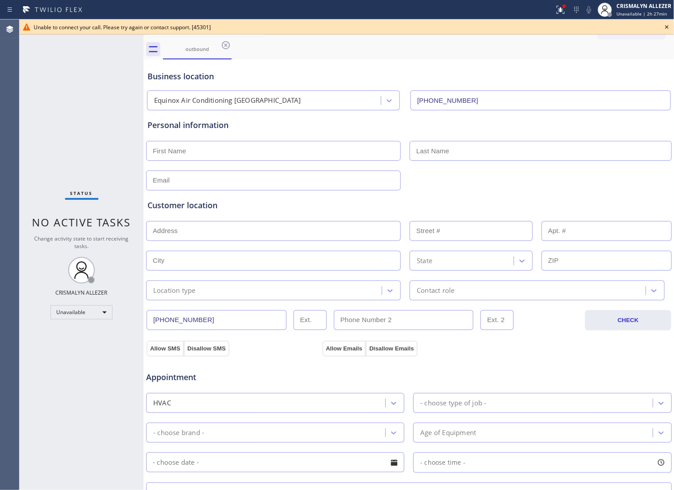
click at [667, 27] on icon at bounding box center [667, 27] width 4 height 4
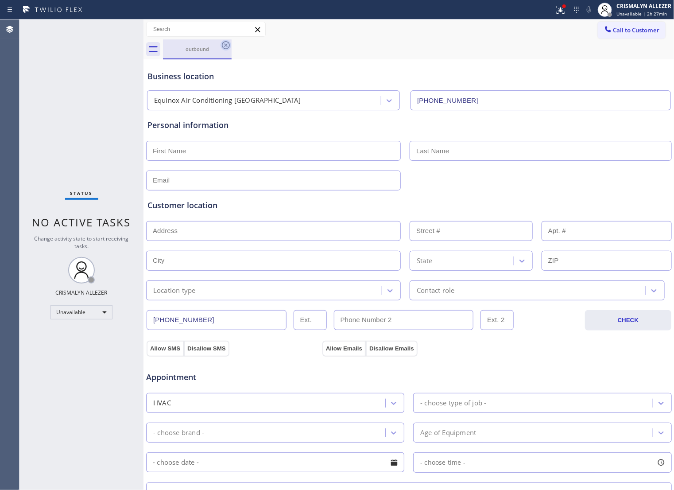
click at [226, 45] on icon at bounding box center [226, 45] width 8 height 8
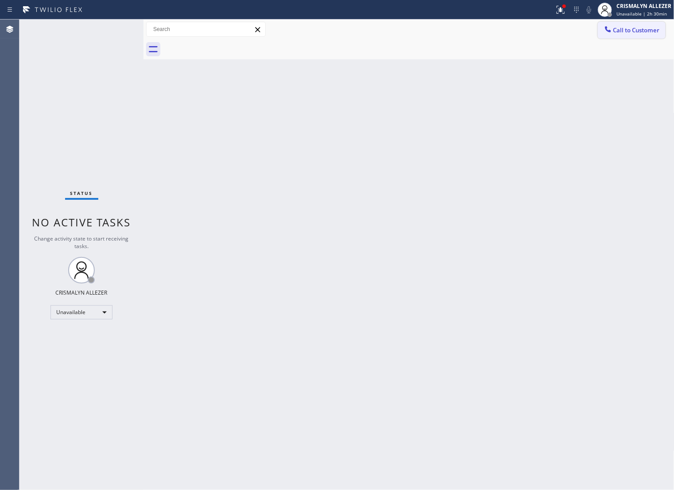
click at [637, 26] on span "Call to Customer" at bounding box center [636, 30] width 46 height 8
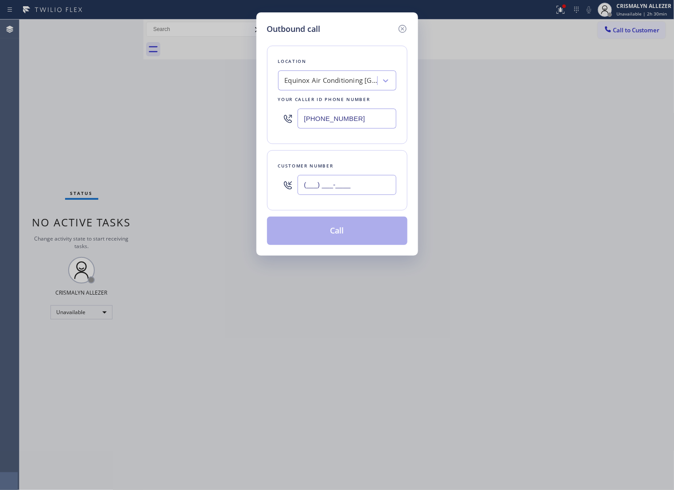
click at [370, 195] on input "(___) ___-____" at bounding box center [346, 185] width 99 height 20
paste input "253) 517-7939"
type input "[PHONE_NUMBER]"
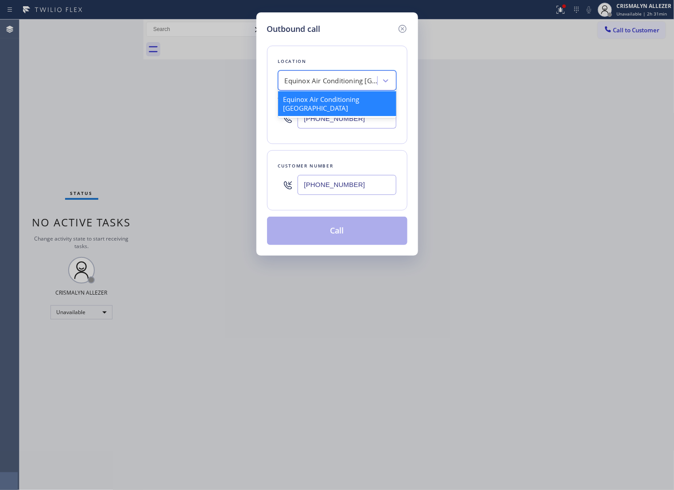
click at [353, 86] on div "Equinox Air Conditioning Miami Lakes" at bounding box center [331, 81] width 93 height 10
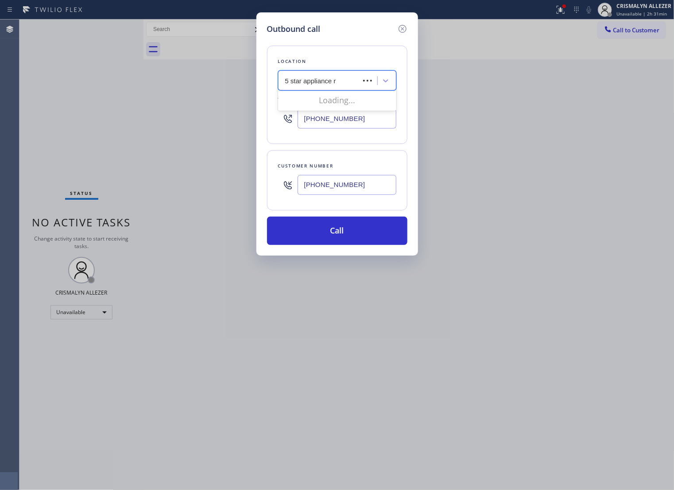
type input "5 star appliance re"
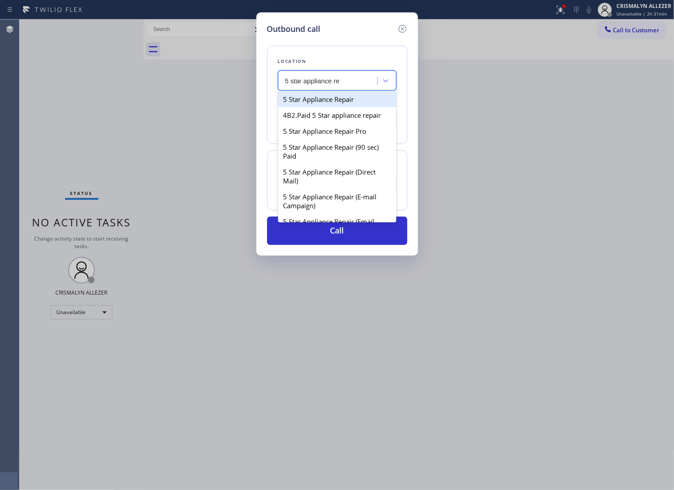
click at [338, 105] on div "5 Star Appliance Repair" at bounding box center [337, 99] width 118 height 16
type input "[PHONE_NUMBER]"
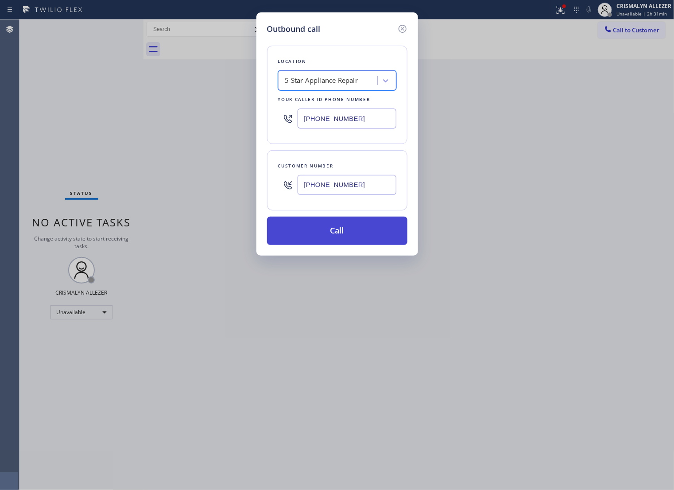
drag, startPoint x: 348, startPoint y: 242, endPoint x: 383, endPoint y: 229, distance: 37.3
click at [348, 242] on button "Call" at bounding box center [337, 230] width 140 height 28
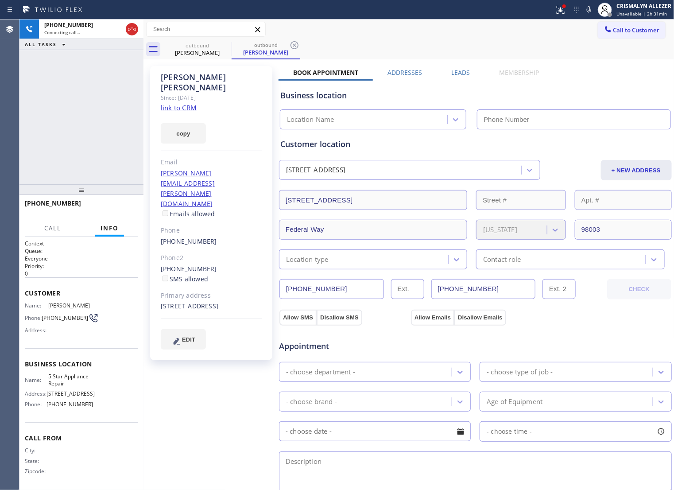
click at [180, 103] on link "link to CRM" at bounding box center [179, 107] width 36 height 9
type input "[PHONE_NUMBER]"
click at [116, 207] on span "HANG UP" at bounding box center [117, 207] width 27 height 6
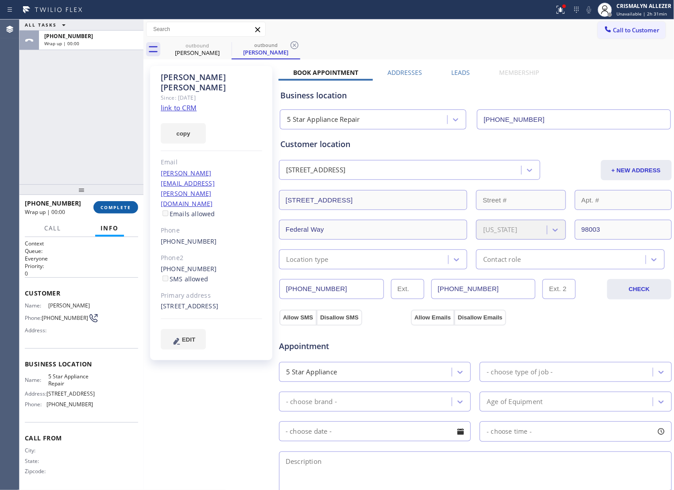
click at [116, 207] on span "COMPLETE" at bounding box center [115, 207] width 31 height 6
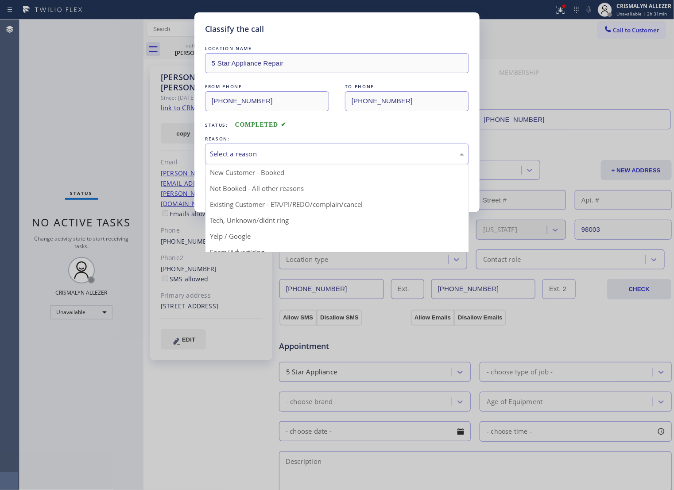
click at [333, 159] on div "Select a reason" at bounding box center [337, 154] width 254 height 10
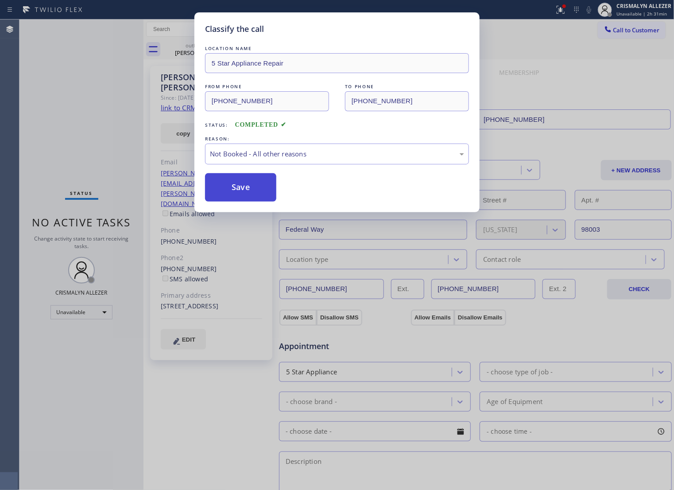
click at [242, 198] on button "Save" at bounding box center [240, 187] width 71 height 28
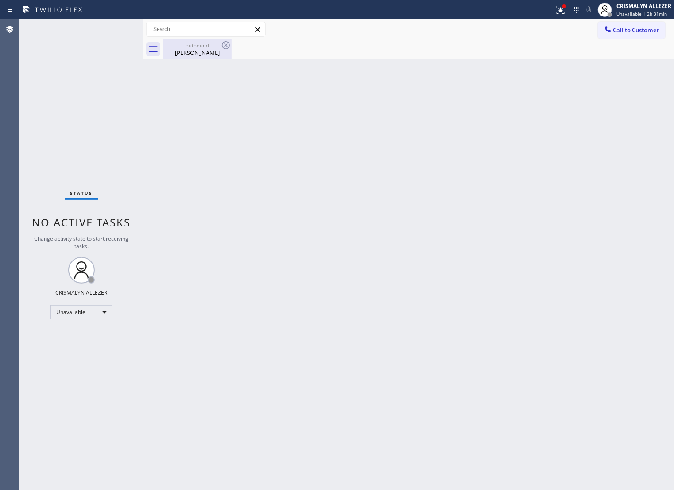
click at [209, 52] on div "Charles Vaden" at bounding box center [197, 53] width 67 height 8
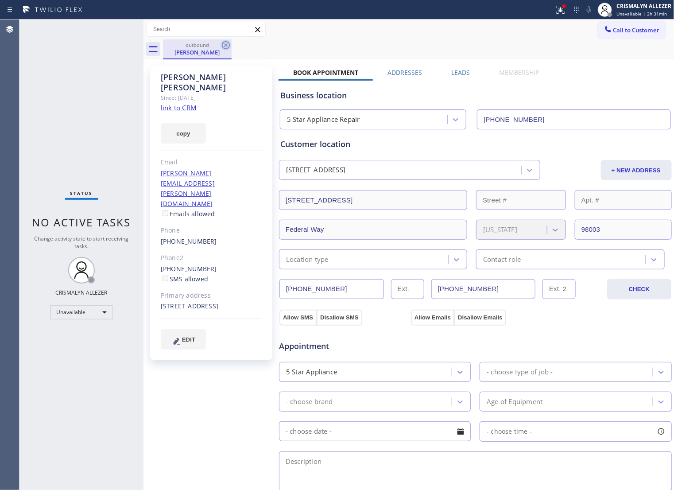
click at [223, 44] on icon at bounding box center [225, 45] width 11 height 11
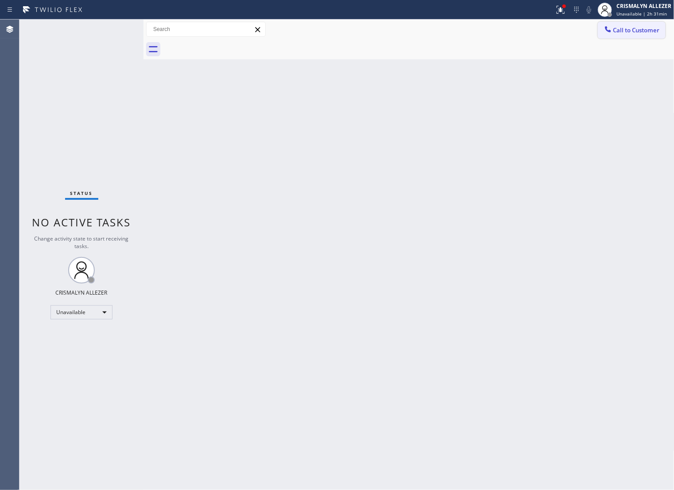
click at [631, 30] on span "Call to Customer" at bounding box center [636, 30] width 46 height 8
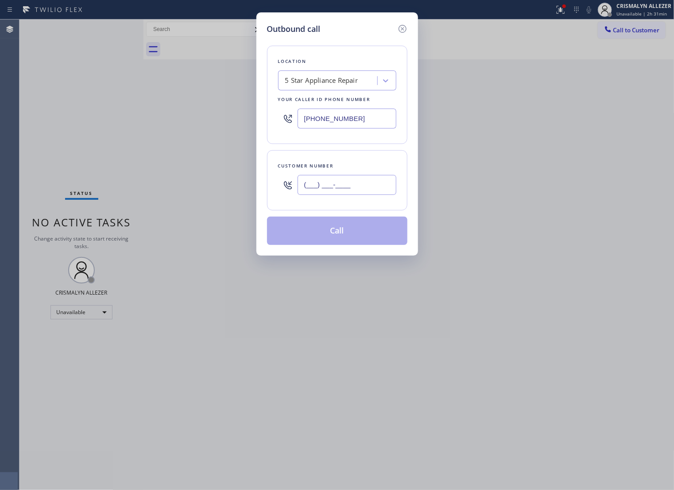
click at [382, 195] on input "(___) ___-____" at bounding box center [346, 185] width 99 height 20
paste input "253) 951-0811"
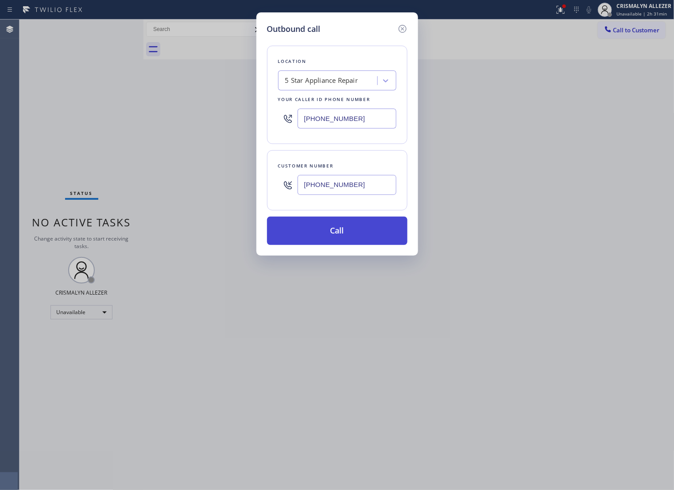
type input "[PHONE_NUMBER]"
click at [341, 245] on button "Call" at bounding box center [337, 230] width 140 height 28
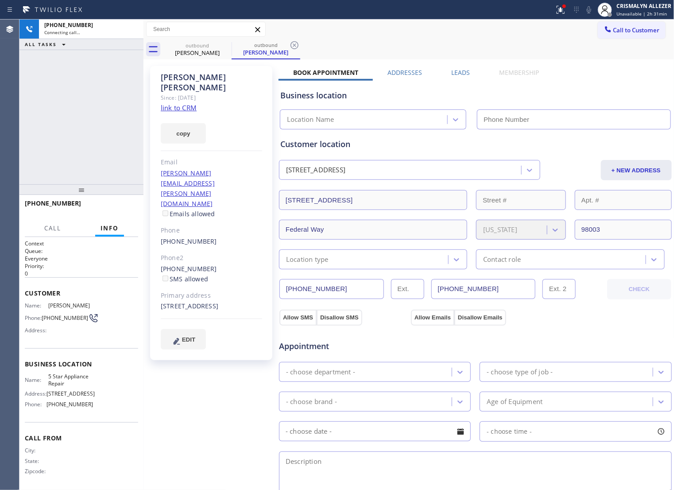
type input "[PHONE_NUMBER]"
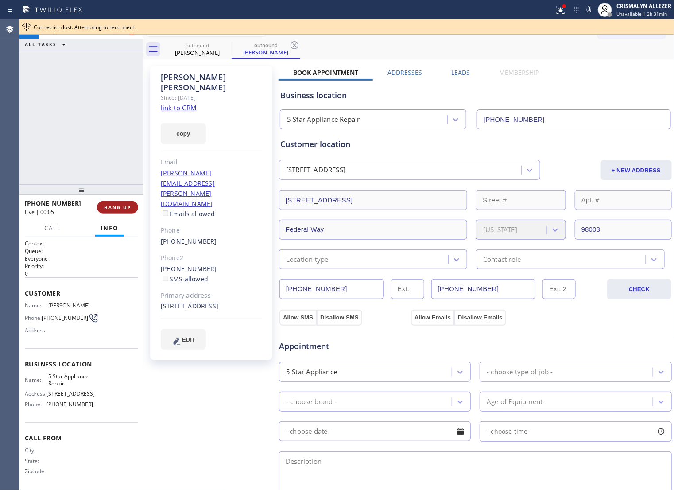
click at [114, 209] on span "HANG UP" at bounding box center [117, 207] width 27 height 6
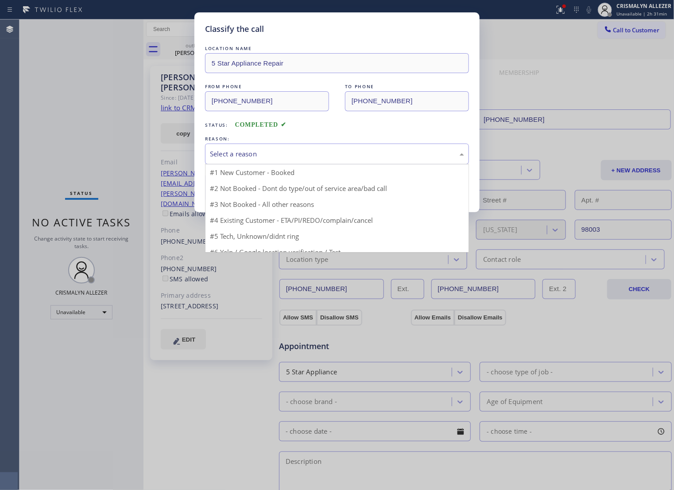
click at [328, 164] on div "Select a reason" at bounding box center [337, 153] width 264 height 21
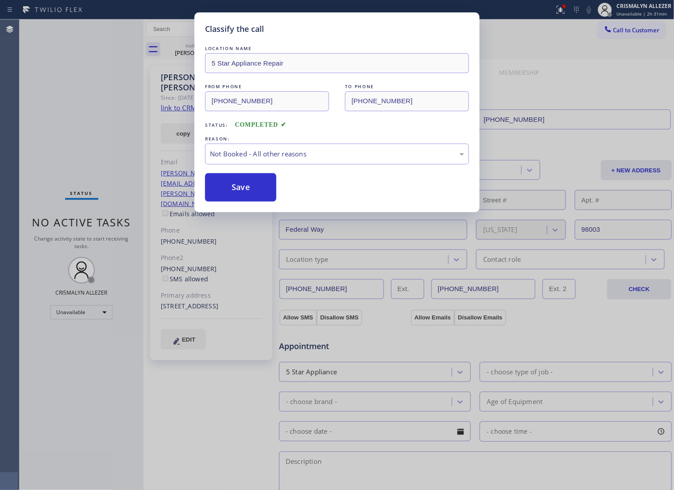
click at [249, 196] on button "Save" at bounding box center [240, 187] width 71 height 28
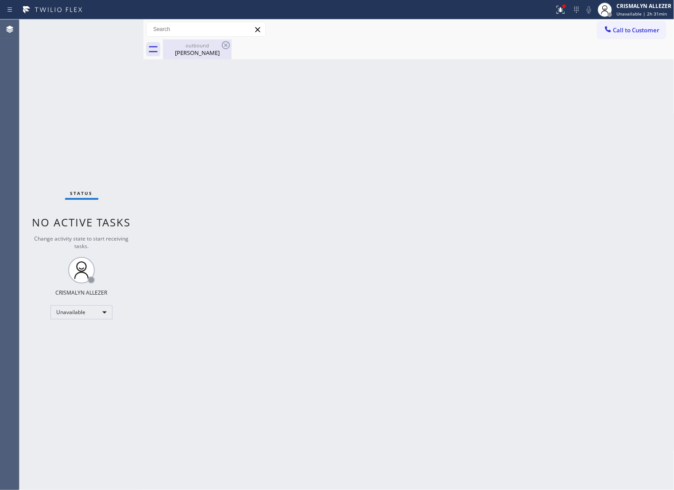
click at [192, 51] on div "Charles Vaden" at bounding box center [197, 53] width 67 height 8
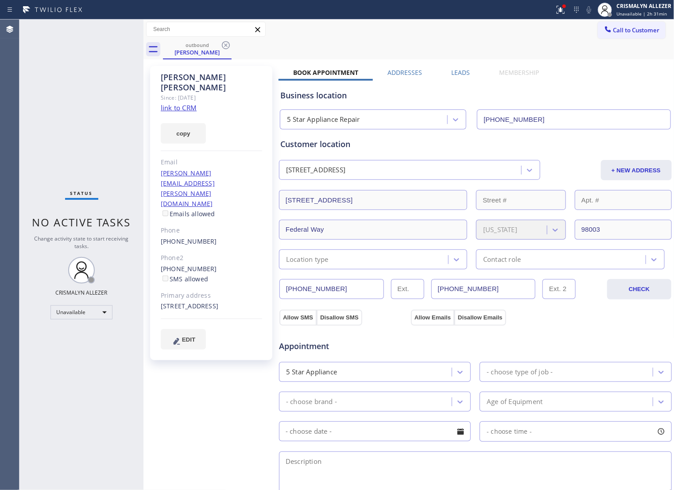
click at [458, 73] on label "Leads" at bounding box center [461, 72] width 19 height 8
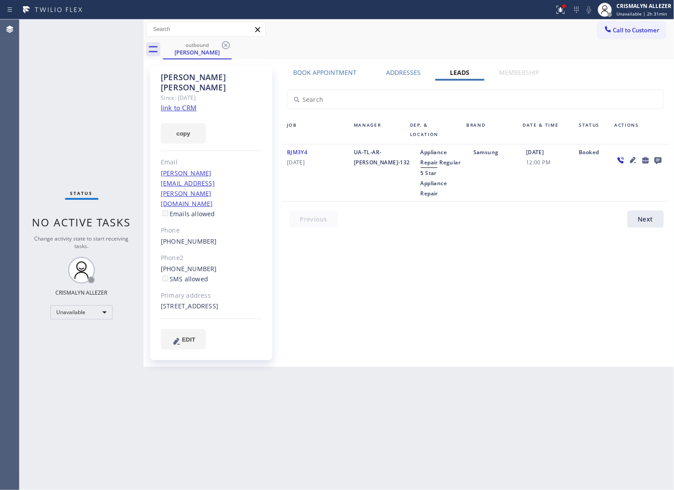
click at [656, 160] on icon at bounding box center [657, 160] width 7 height 7
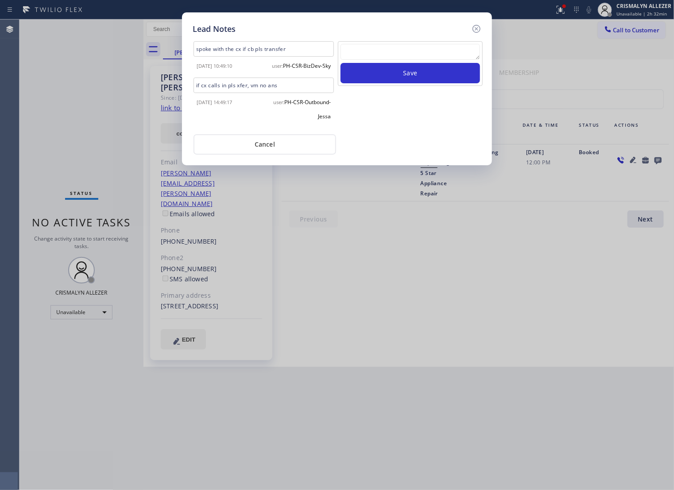
click at [415, 60] on textarea at bounding box center [409, 52] width 139 height 16
paste textarea "no answer | pls xfer if cx calls back"
type textarea "no answer | pls xfer if cx calls back"
click at [420, 83] on button "Save" at bounding box center [409, 73] width 139 height 20
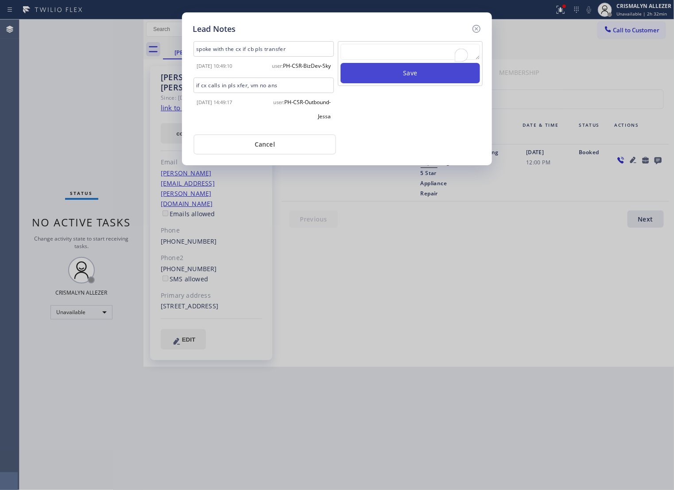
scroll to position [0, 0]
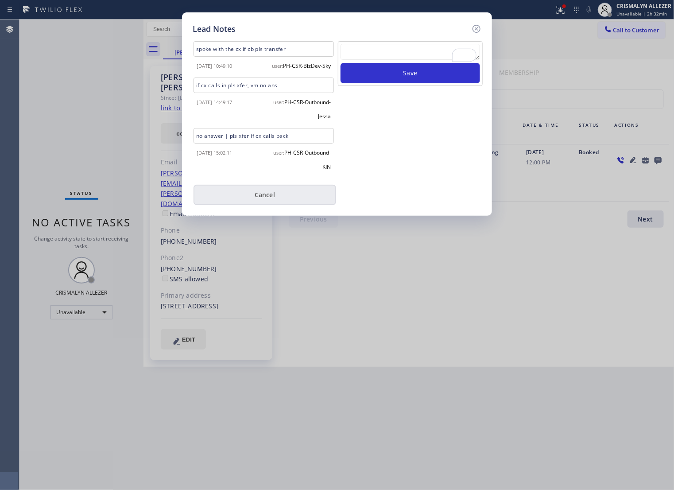
click at [267, 205] on button "Cancel" at bounding box center [264, 195] width 143 height 20
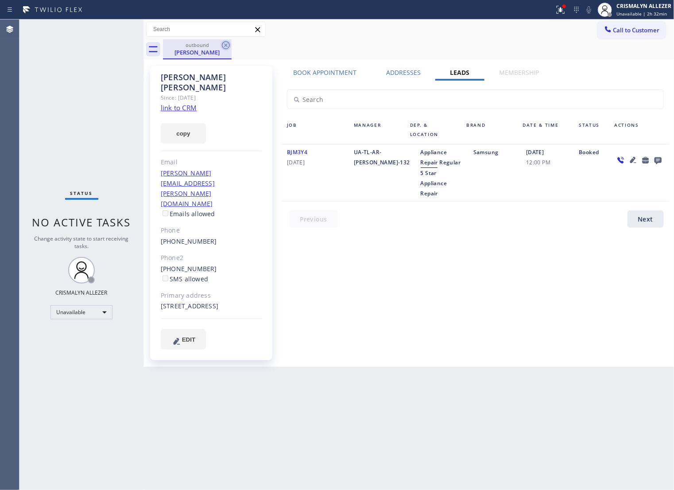
click at [223, 45] on icon at bounding box center [225, 45] width 11 height 11
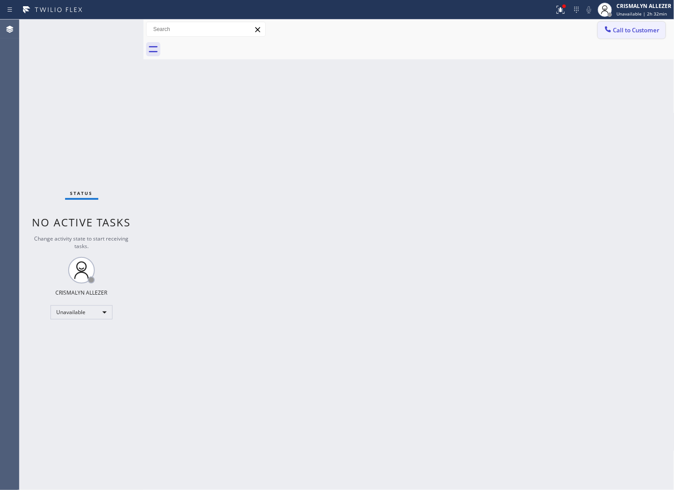
click at [621, 26] on span "Call to Customer" at bounding box center [636, 30] width 46 height 8
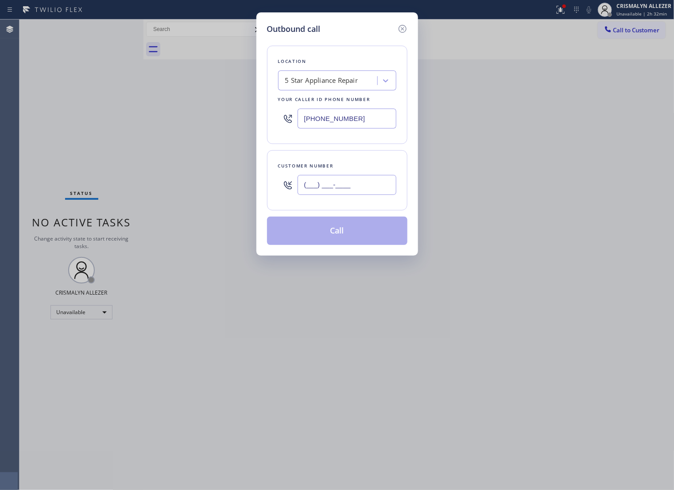
click at [359, 195] on input "(___) ___-____" at bounding box center [346, 185] width 99 height 20
paste input "805) 814-2820"
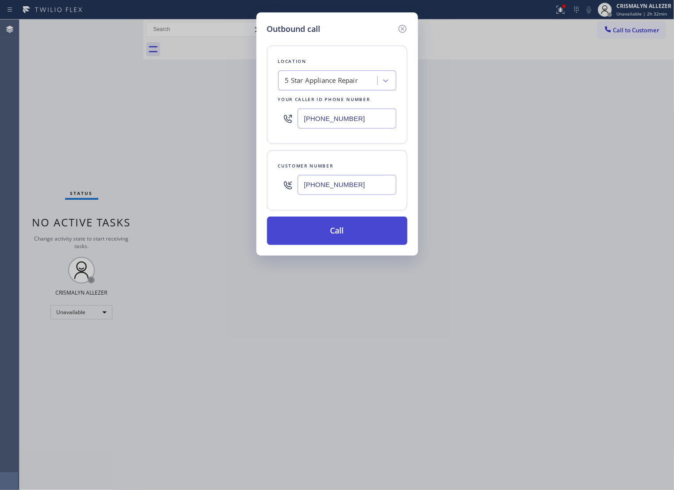
type input "[PHONE_NUMBER]"
click at [343, 242] on button "Call" at bounding box center [337, 230] width 140 height 28
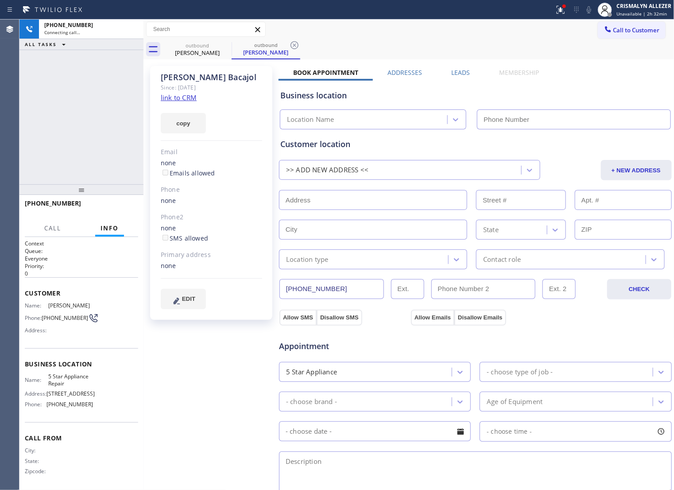
click at [189, 95] on link "link to CRM" at bounding box center [179, 97] width 36 height 9
type input "[PHONE_NUMBER]"
click at [114, 211] on button "HANG UP" at bounding box center [117, 207] width 41 height 12
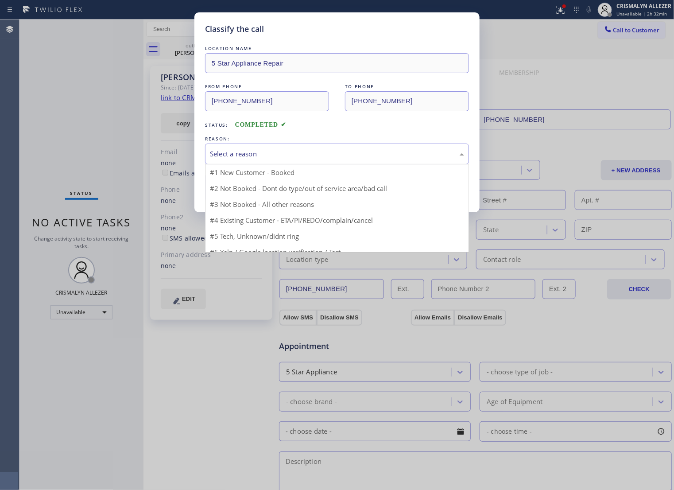
click at [354, 164] on div "Select a reason" at bounding box center [337, 153] width 264 height 21
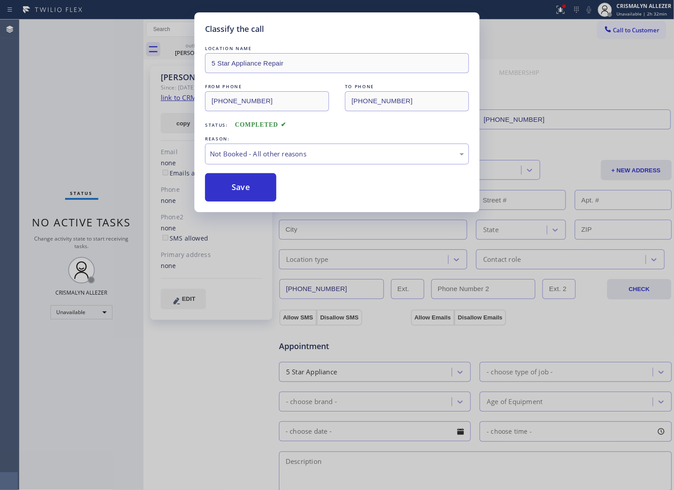
click at [265, 201] on button "Save" at bounding box center [240, 187] width 71 height 28
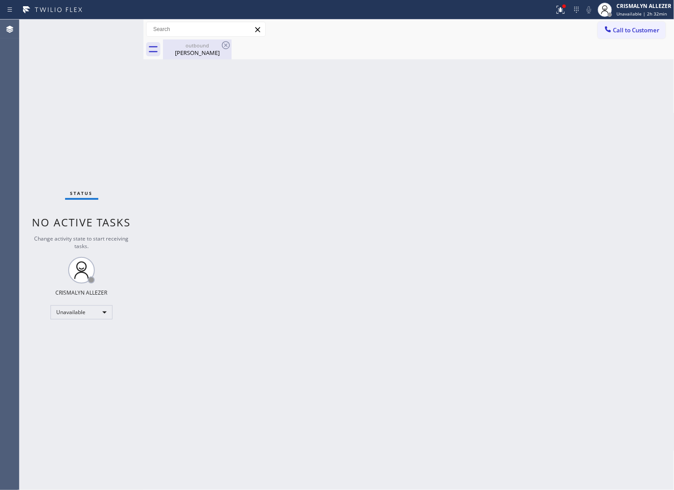
click at [200, 50] on div "Carlos Bacajol" at bounding box center [197, 53] width 67 height 8
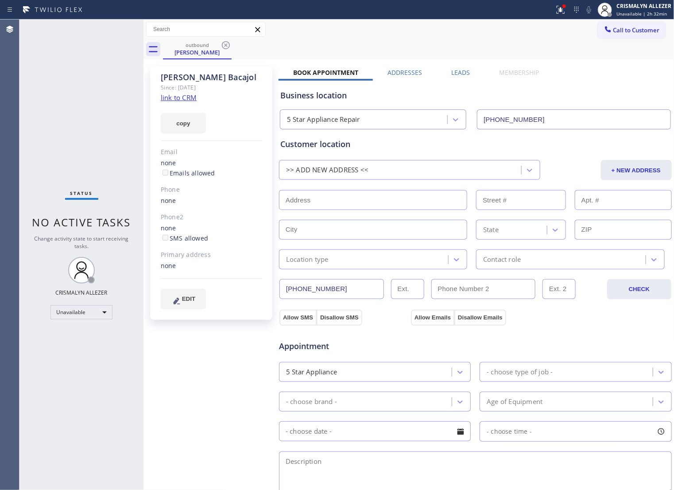
click at [440, 74] on div "Leads" at bounding box center [461, 74] width 48 height 12
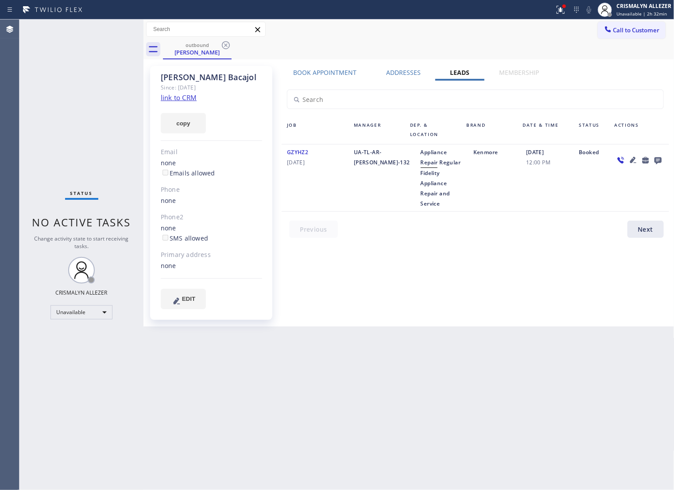
click at [656, 162] on icon at bounding box center [657, 160] width 7 height 7
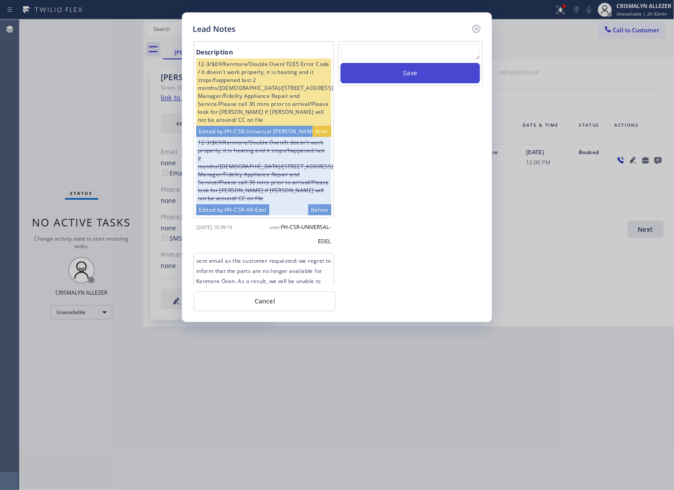
drag, startPoint x: 378, startPoint y: 62, endPoint x: 409, endPoint y: 83, distance: 37.1
click at [377, 60] on textarea at bounding box center [409, 52] width 139 height 16
paste textarea "no answer | pls xfer if cx calls back"
type textarea "no answer | pls xfer if cx calls back"
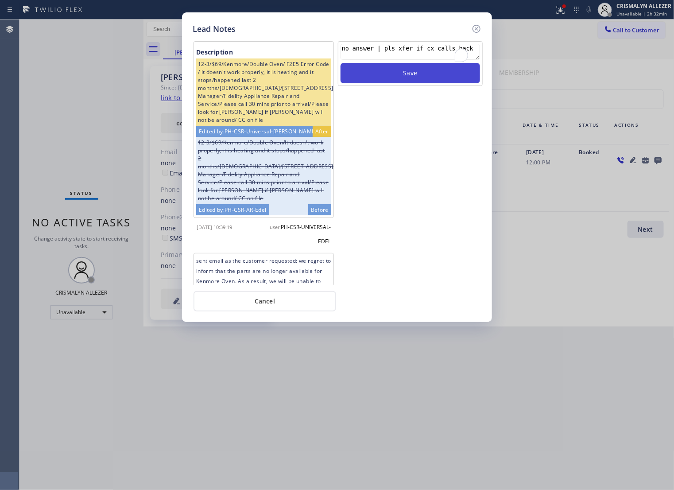
click at [409, 83] on button "Save" at bounding box center [409, 73] width 139 height 20
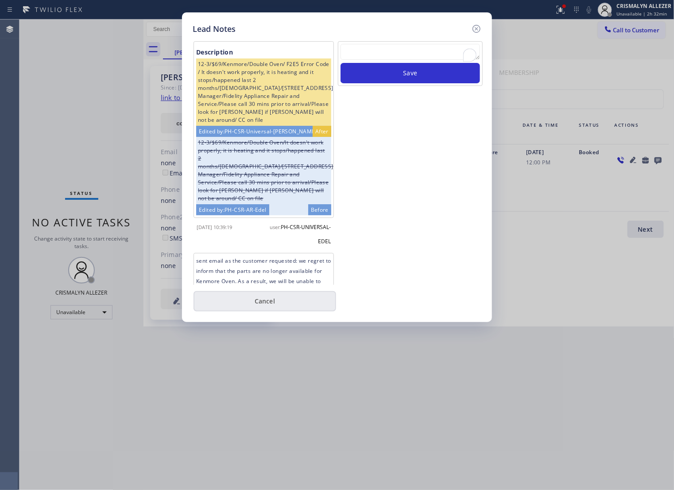
click at [279, 311] on button "Cancel" at bounding box center [264, 301] width 143 height 20
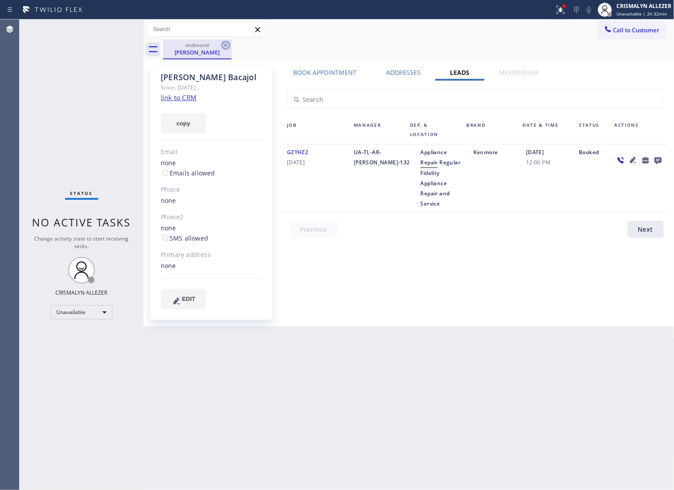
click at [224, 45] on icon at bounding box center [225, 45] width 11 height 11
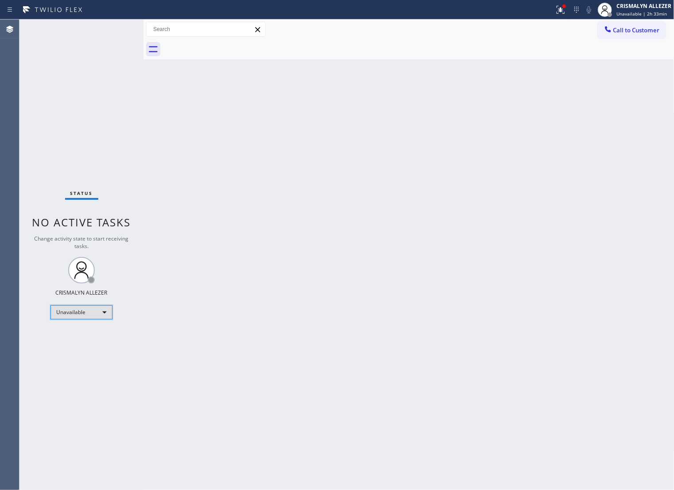
click at [106, 311] on div "Unavailable" at bounding box center [81, 312] width 62 height 14
click at [86, 359] on li "Break" at bounding box center [81, 358] width 60 height 11
click at [198, 438] on div "Back to Dashboard Change Sender ID Customers Technicians Select a contact Outbo…" at bounding box center [408, 254] width 531 height 470
click at [104, 312] on div "Break" at bounding box center [81, 312] width 62 height 14
click at [86, 344] on li "Unavailable" at bounding box center [81, 347] width 60 height 11
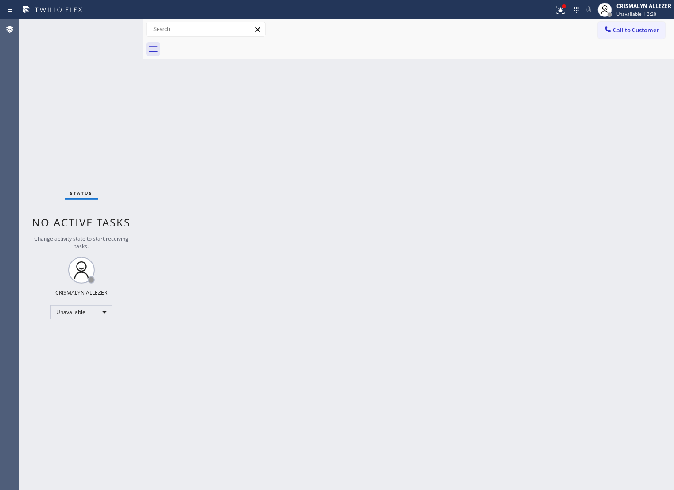
drag, startPoint x: 411, startPoint y: 205, endPoint x: 580, endPoint y: 66, distance: 218.7
click at [438, 178] on div "Back to Dashboard Change Sender ID Customers Technicians Select a contact Outbo…" at bounding box center [408, 254] width 531 height 470
click at [626, 31] on span "Call to Customer" at bounding box center [636, 30] width 46 height 8
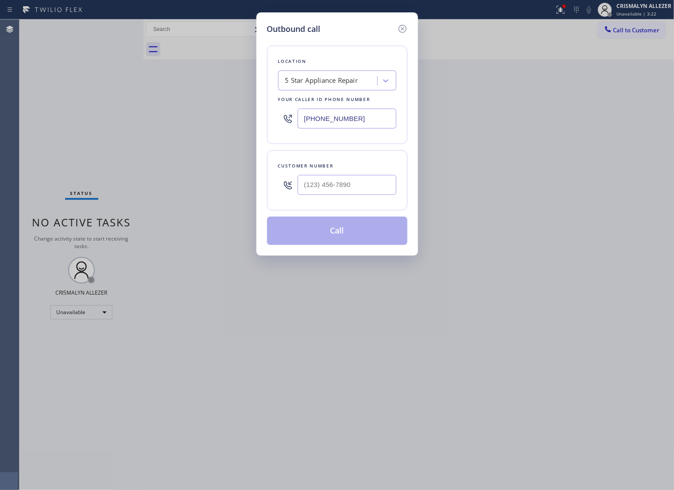
drag, startPoint x: 370, startPoint y: 129, endPoint x: 65, endPoint y: 118, distance: 304.8
click at [68, 118] on div "Outbound call Location 5 Star Appliance Repair Your caller id phone number (855…" at bounding box center [337, 245] width 674 height 490
paste input "48) 281-0170"
type input "(848) 281-0170"
click at [345, 195] on input "(___) ___-____" at bounding box center [346, 185] width 99 height 20
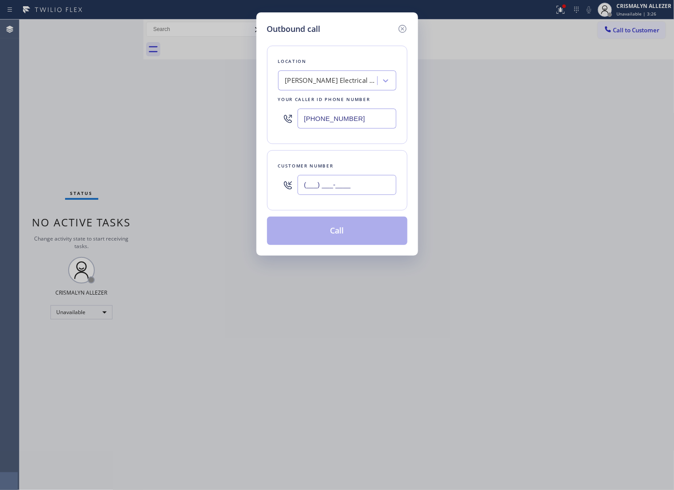
paste input "347) 664-9265"
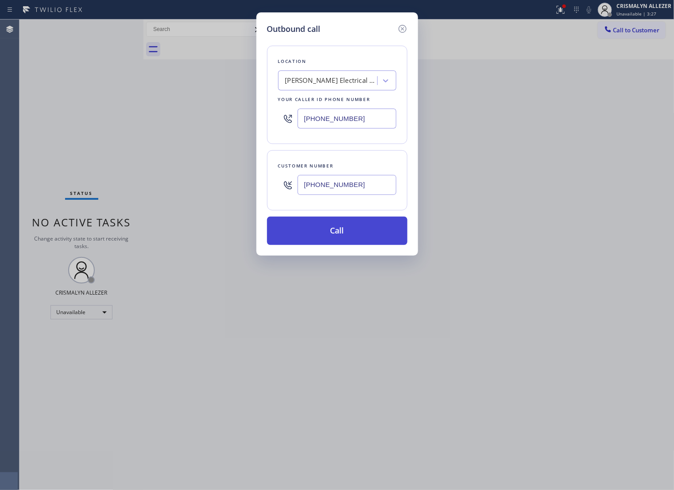
type input "(347) 664-9265"
click at [341, 240] on button "Call" at bounding box center [337, 230] width 140 height 28
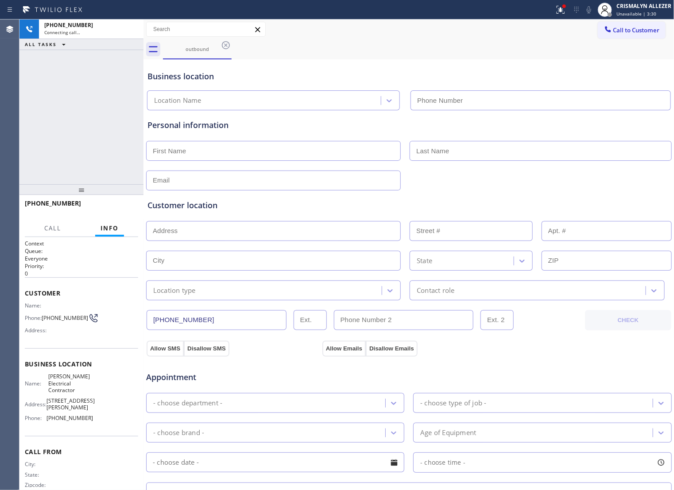
type input "(848) 281-0170"
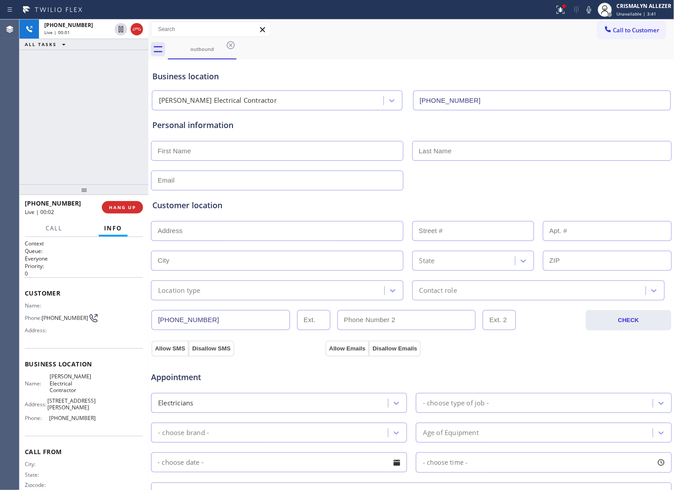
drag, startPoint x: 142, startPoint y: 160, endPoint x: 147, endPoint y: 163, distance: 5.5
click at [148, 163] on div at bounding box center [148, 254] width 0 height 470
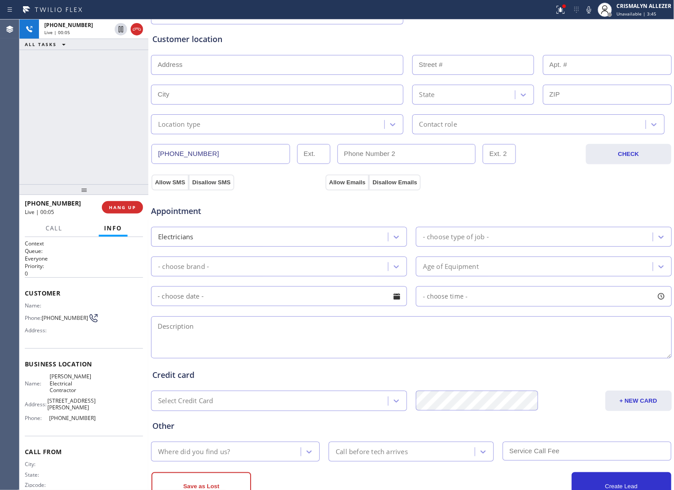
scroll to position [205, 0]
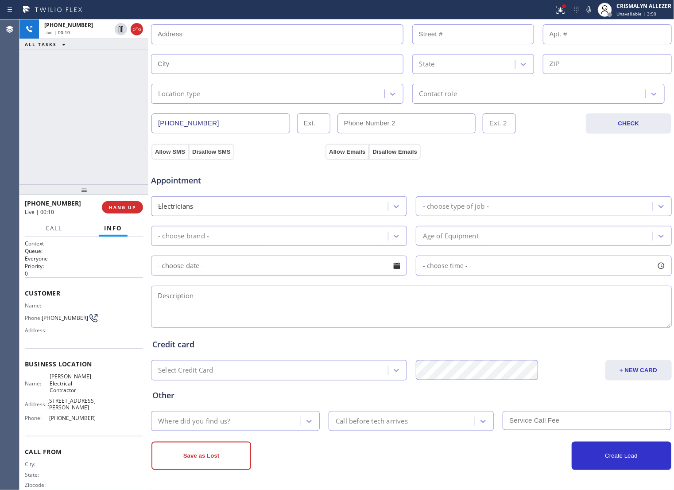
click at [276, 308] on textarea at bounding box center [411, 307] width 521 height 42
click at [112, 211] on button "COMPLETE" at bounding box center [120, 207] width 45 height 12
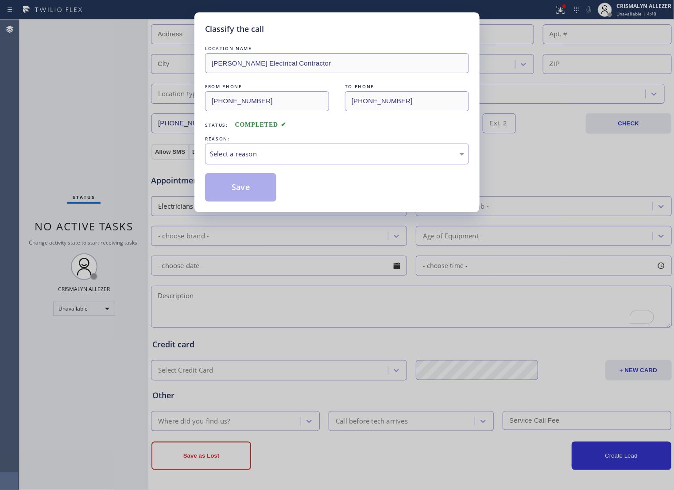
click at [329, 159] on div "Select a reason" at bounding box center [337, 154] width 254 height 10
click at [251, 201] on button "Save" at bounding box center [240, 187] width 71 height 28
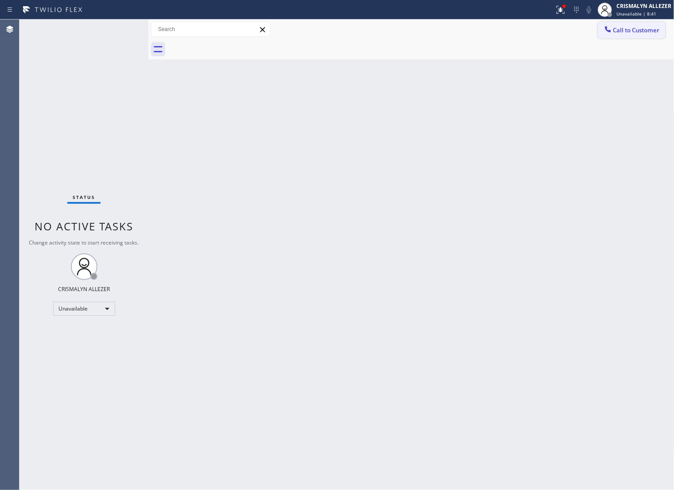
click at [619, 32] on span "Call to Customer" at bounding box center [636, 30] width 46 height 8
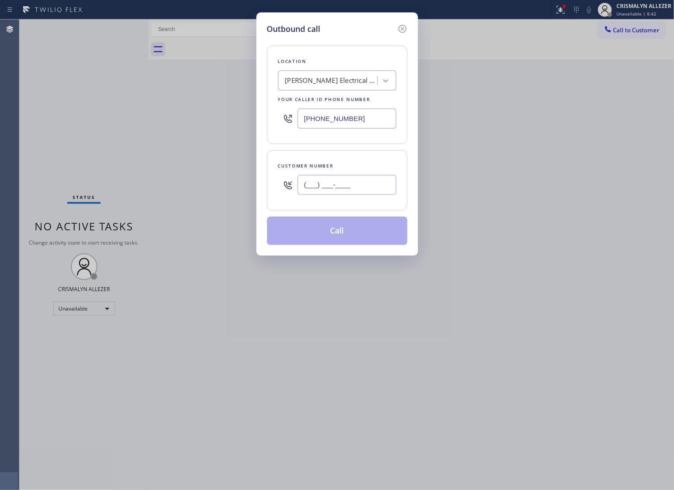
click at [394, 193] on input "(___) ___-____" at bounding box center [346, 185] width 99 height 20
paste input "213) 984-6277"
type input "(213) 984-6277"
click at [355, 98] on div "Location R. Glanville Electrical Contractor Your caller id phone number (848) 2…" at bounding box center [337, 95] width 140 height 98
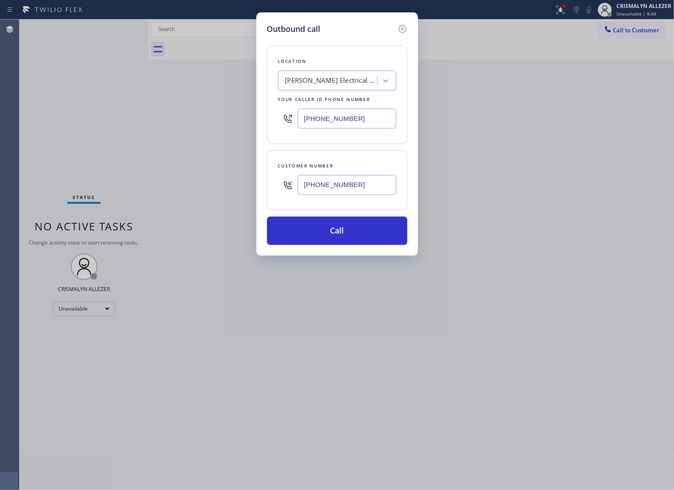
click at [332, 86] on div "R. Glanville Electrical Contractor" at bounding box center [331, 81] width 93 height 10
type input "5 star appliance re"
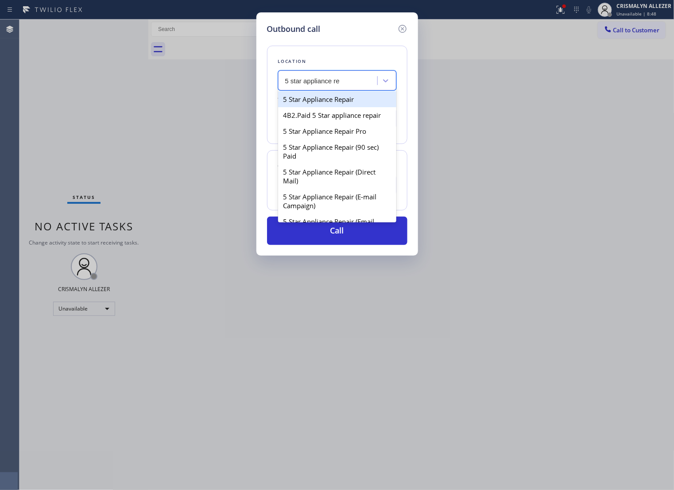
click at [334, 103] on div "5 Star Appliance Repair" at bounding box center [337, 99] width 118 height 16
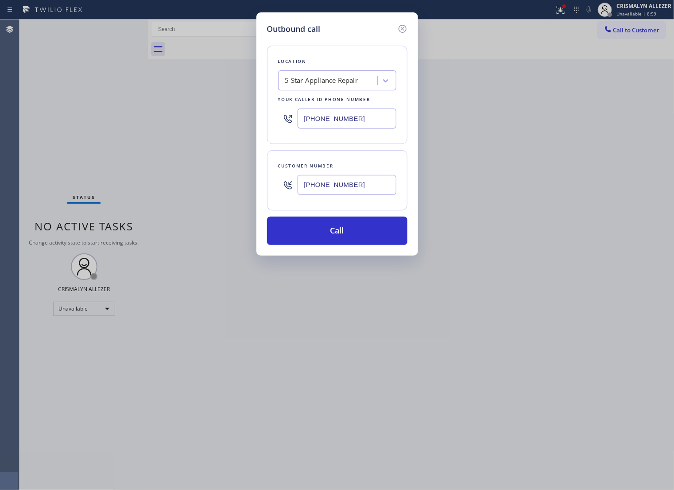
drag, startPoint x: 372, startPoint y: 127, endPoint x: 106, endPoint y: 116, distance: 265.9
click at [115, 116] on div "Outbound call Location 5 Star Appliance Repair Your caller id phone number (855…" at bounding box center [337, 245] width 674 height 490
paste input "714) 278-3771"
type input "(714) 278-3771"
click at [353, 191] on input "(213) 984-6277" at bounding box center [346, 185] width 99 height 20
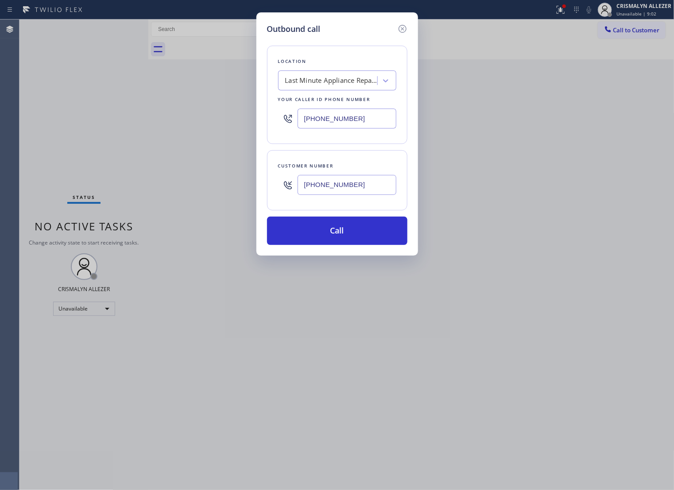
paste input "text"
drag, startPoint x: 353, startPoint y: 191, endPoint x: 201, endPoint y: 184, distance: 151.6
click at [201, 184] on div "Outbound call Location Last Minute Appliance Repair Placentia Your caller id ph…" at bounding box center [337, 245] width 674 height 490
paste input "714) 598-1494"
type input "(714) 598-1494"
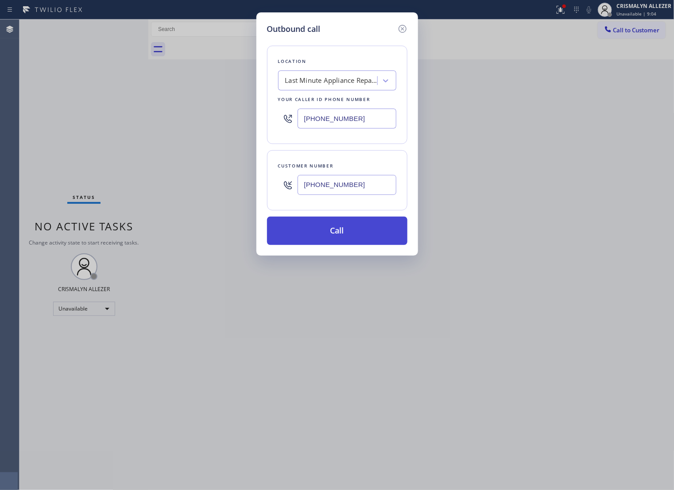
click at [344, 238] on button "Call" at bounding box center [337, 230] width 140 height 28
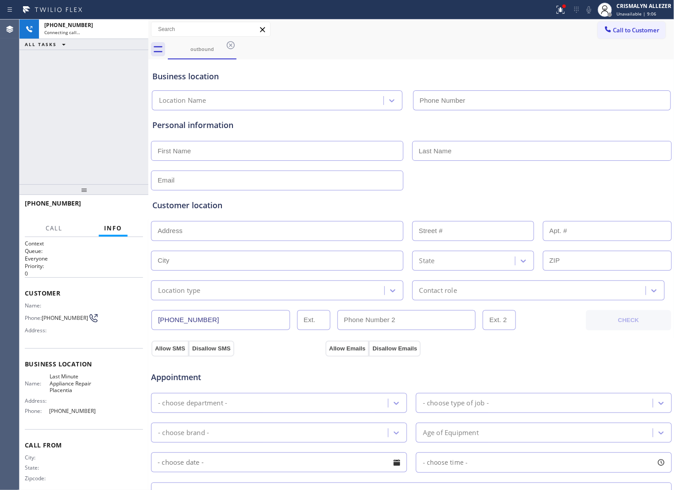
type input "(714) 278-3771"
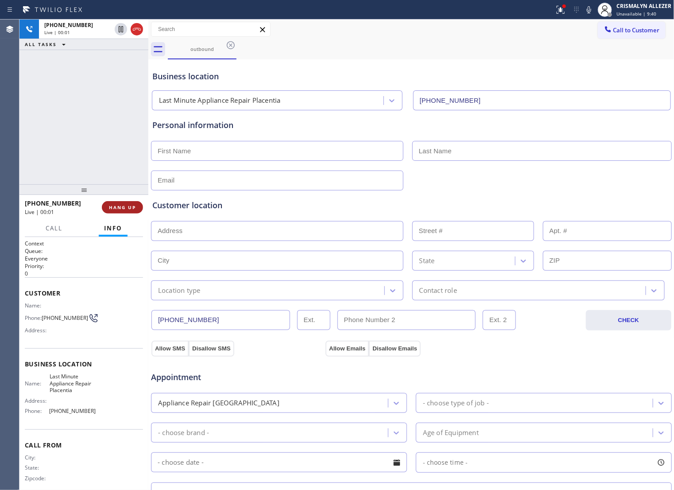
click at [111, 209] on span "HANG UP" at bounding box center [122, 207] width 27 height 6
click at [105, 211] on button "COMPLETE" at bounding box center [120, 207] width 45 height 12
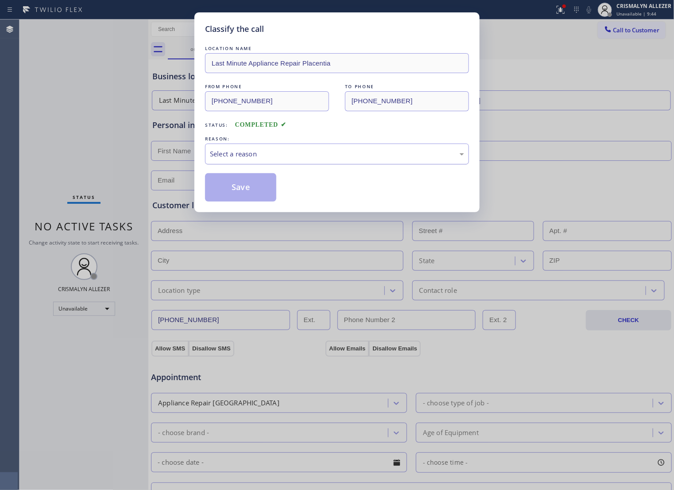
click at [322, 164] on div "Select a reason" at bounding box center [337, 153] width 264 height 21
click at [258, 194] on button "Save" at bounding box center [240, 187] width 71 height 28
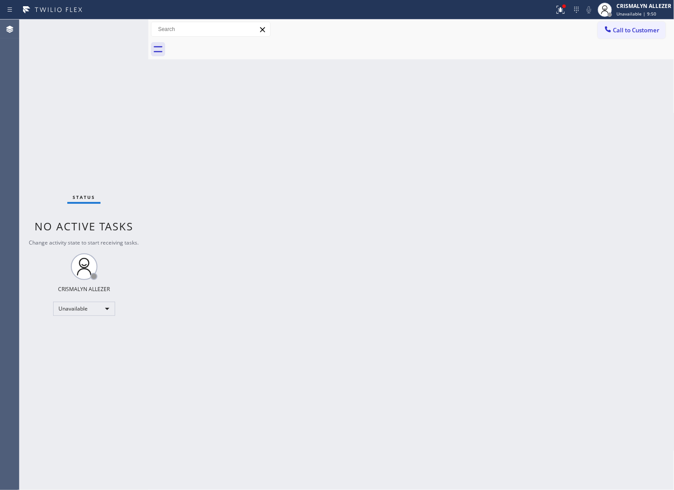
drag, startPoint x: 554, startPoint y: 142, endPoint x: 597, endPoint y: 89, distance: 68.4
click at [555, 139] on div "Back to Dashboard Change Sender ID Customers Technicians Select a contact Outbo…" at bounding box center [411, 254] width 526 height 470
click at [630, 33] on span "Call to Customer" at bounding box center [636, 30] width 46 height 8
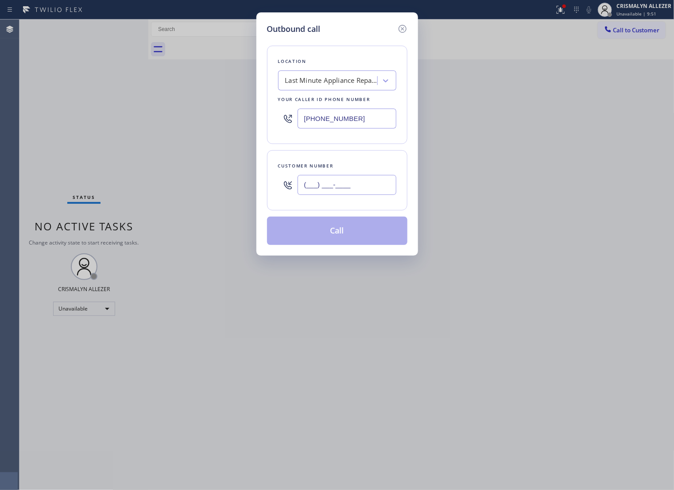
click at [372, 195] on input "(___) ___-____" at bounding box center [346, 185] width 99 height 20
paste input "714) 598-1494"
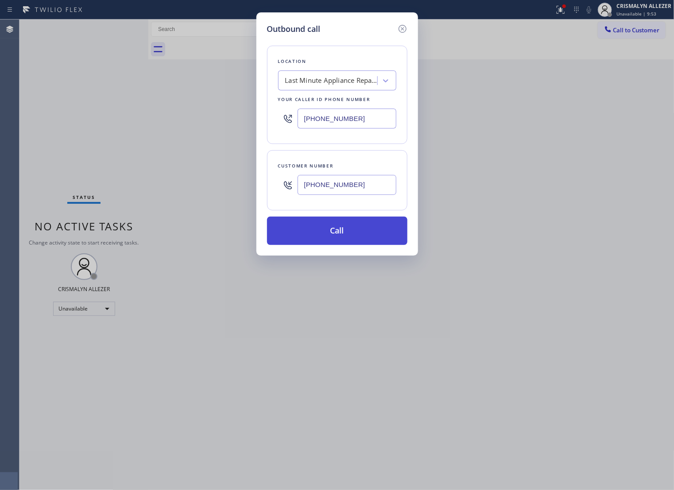
type input "(714) 598-1494"
click at [345, 240] on button "Call" at bounding box center [337, 230] width 140 height 28
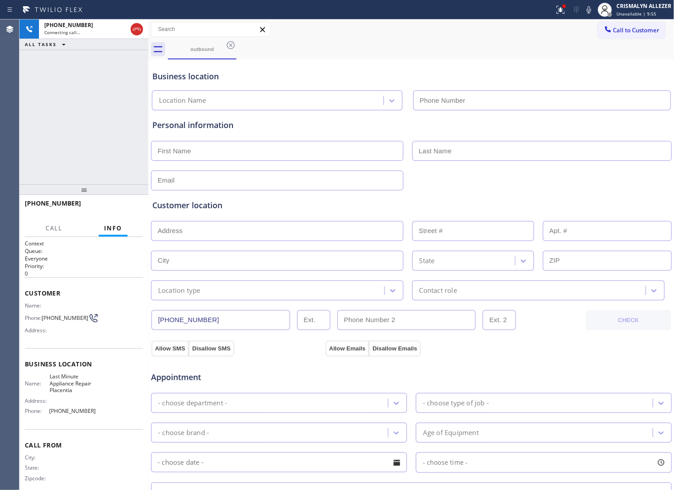
type input "(714) 278-3771"
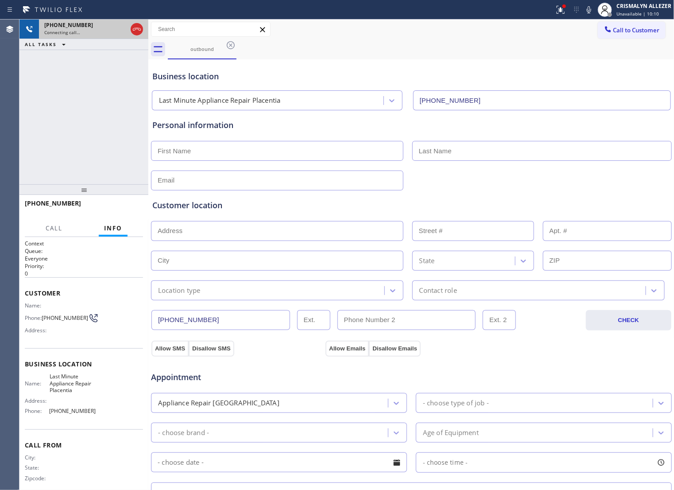
click at [131, 32] on icon at bounding box center [136, 29] width 11 height 11
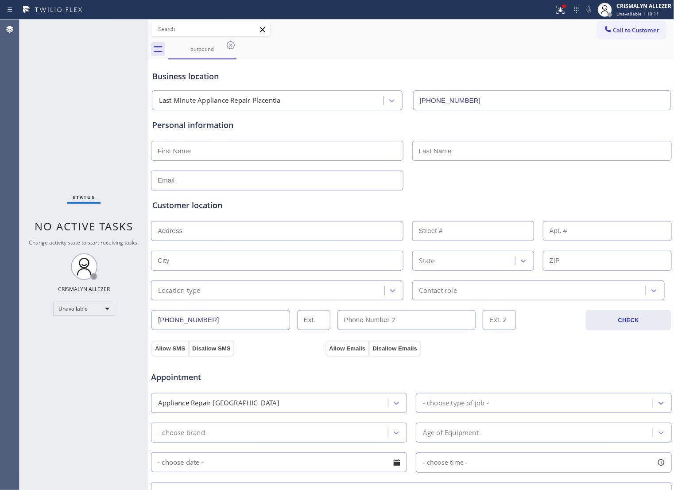
drag, startPoint x: 227, startPoint y: 45, endPoint x: 236, endPoint y: 55, distance: 13.5
click at [227, 45] on icon at bounding box center [231, 45] width 8 height 8
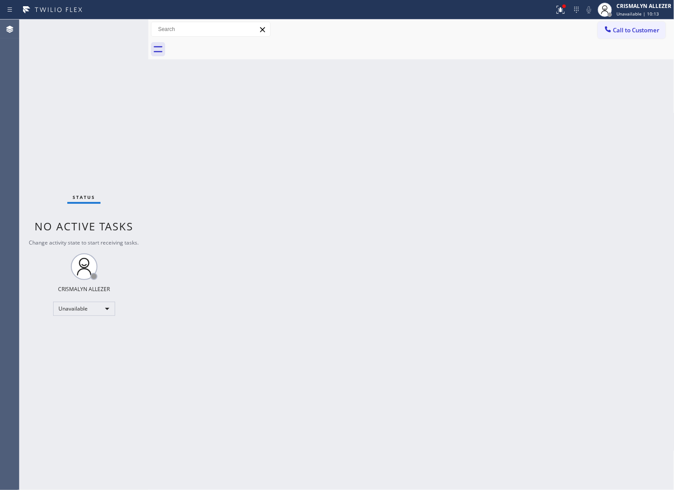
drag, startPoint x: 536, startPoint y: 210, endPoint x: 614, endPoint y: 97, distance: 137.6
click at [539, 205] on div "Back to Dashboard Change Sender ID Customers Technicians Select a contact Outbo…" at bounding box center [411, 254] width 526 height 470
click at [626, 30] on span "Call to Customer" at bounding box center [636, 30] width 46 height 8
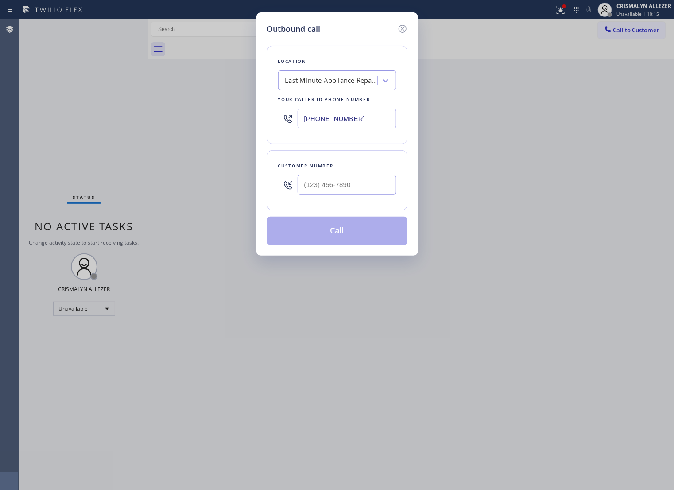
drag, startPoint x: 385, startPoint y: 124, endPoint x: 139, endPoint y: 123, distance: 245.7
click at [118, 127] on div "Outbound call Location Last Minute Appliance Repair Placentia Your caller id ph…" at bounding box center [337, 245] width 674 height 490
paste input "805) 222-7747"
type input "[PHONE_NUMBER]"
click at [360, 195] on input "(___) ___-____" at bounding box center [346, 185] width 99 height 20
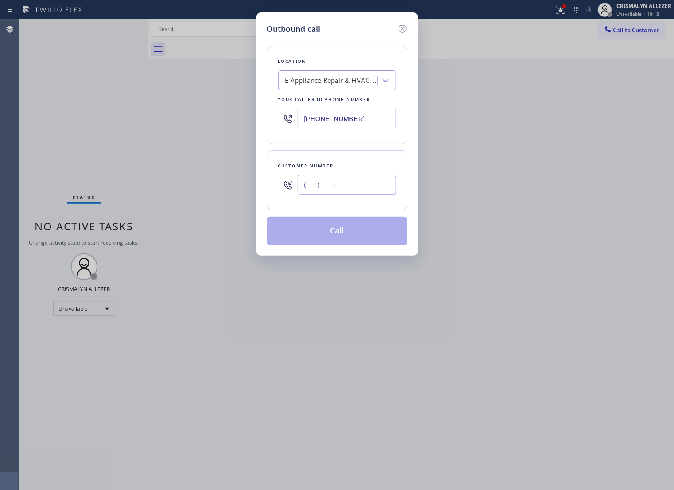
paste input "805) 596-1956"
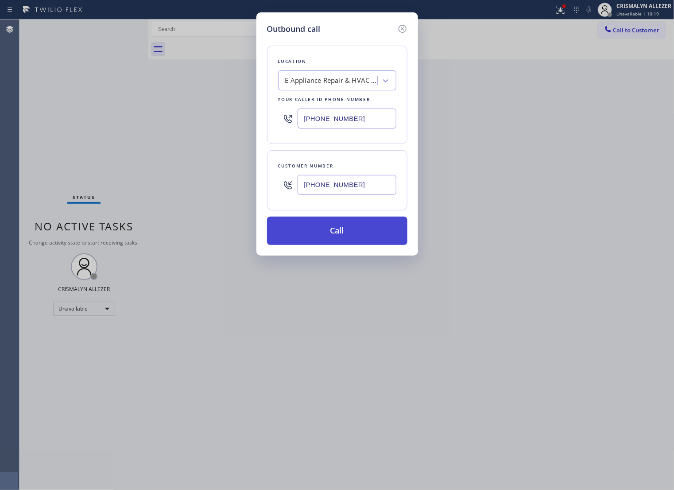
type input "(805) 596-1956"
click at [337, 245] on button "Call" at bounding box center [337, 230] width 140 height 28
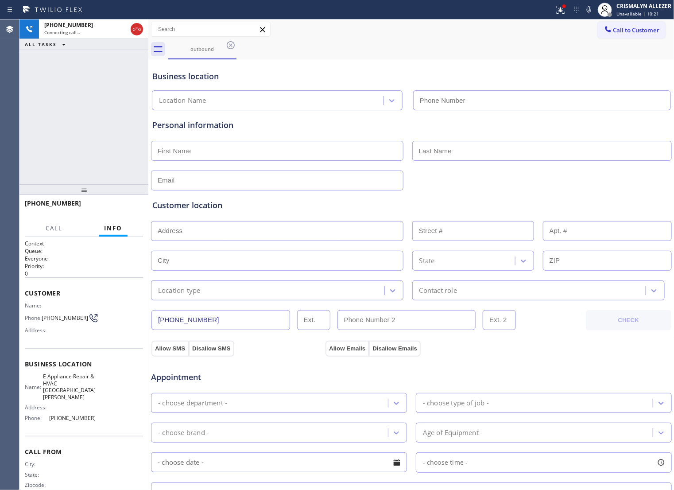
type input "[PHONE_NUMBER]"
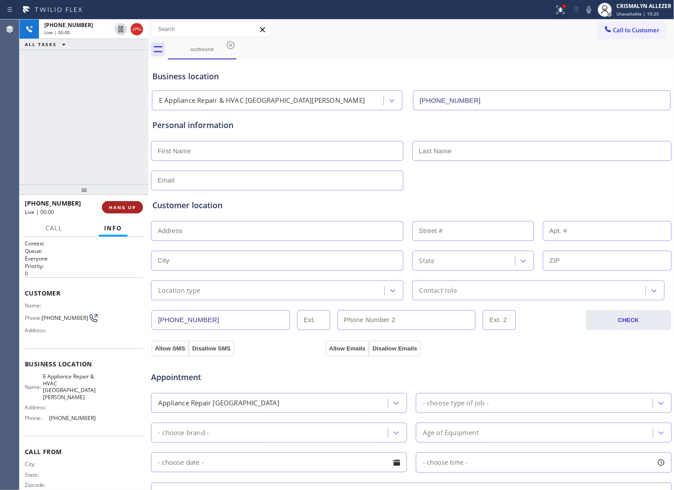
click at [119, 212] on button "HANG UP" at bounding box center [122, 207] width 41 height 12
click at [114, 211] on button "COMPLETE" at bounding box center [120, 207] width 45 height 12
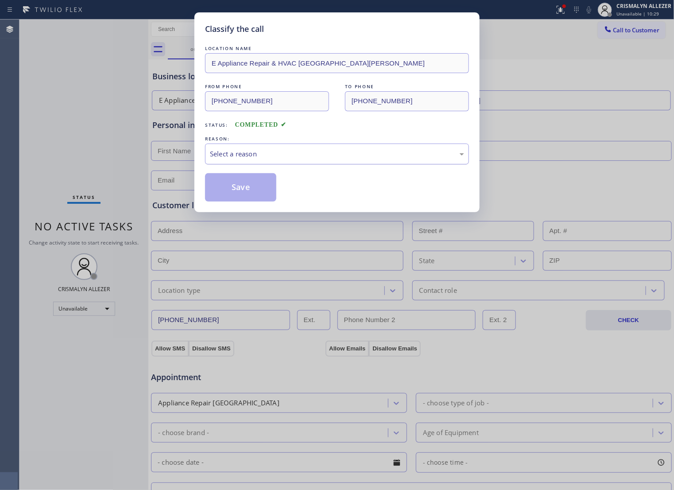
click at [327, 164] on div "Select a reason" at bounding box center [337, 153] width 264 height 21
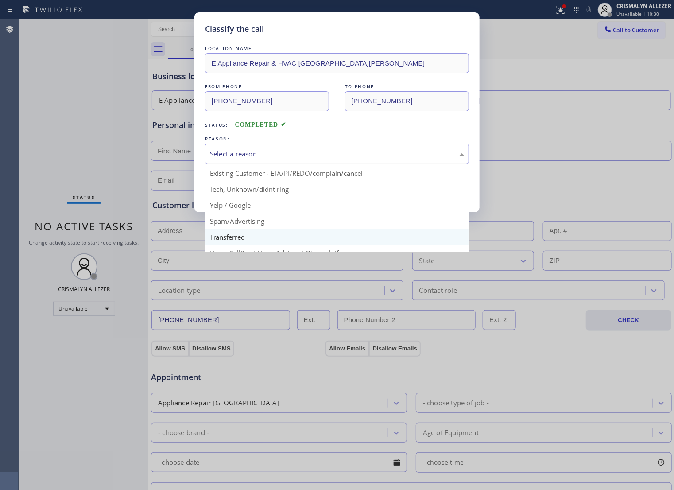
scroll to position [61, 0]
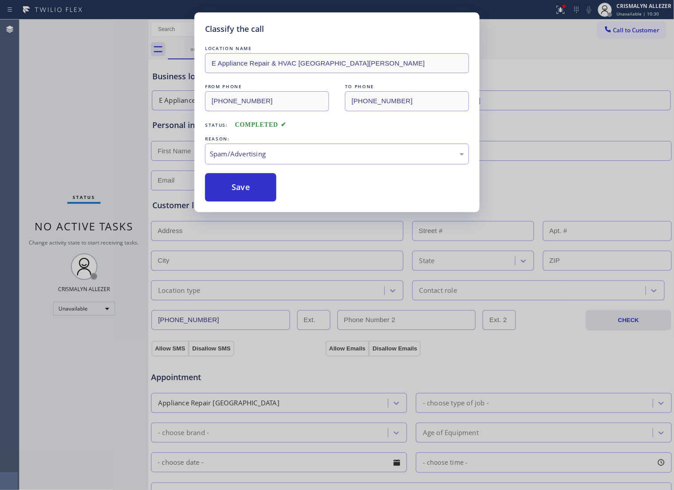
click at [246, 200] on button "Save" at bounding box center [240, 187] width 71 height 28
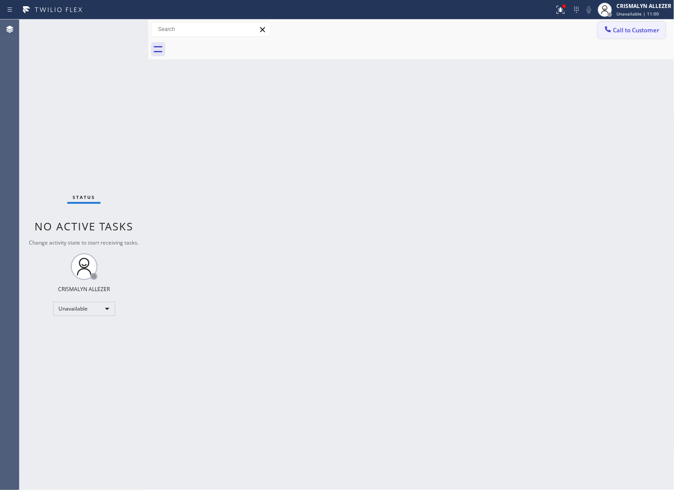
click at [627, 28] on span "Call to Customer" at bounding box center [636, 30] width 46 height 8
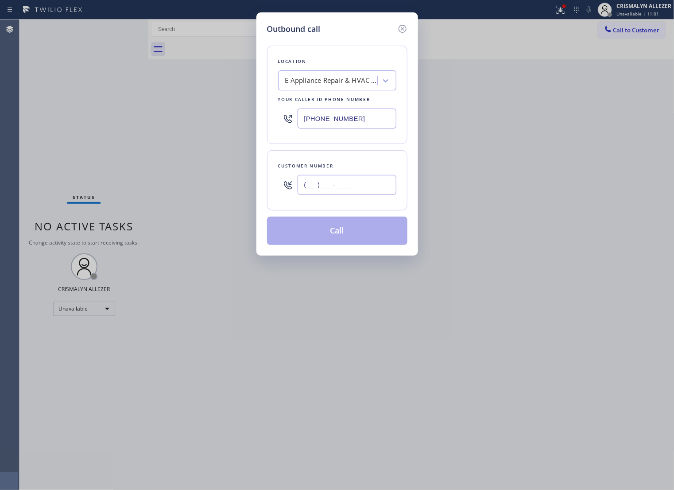
click at [352, 192] on input "(___) ___-____" at bounding box center [346, 185] width 99 height 20
paste input "213) 984-6277"
type input "(213) 984-6277"
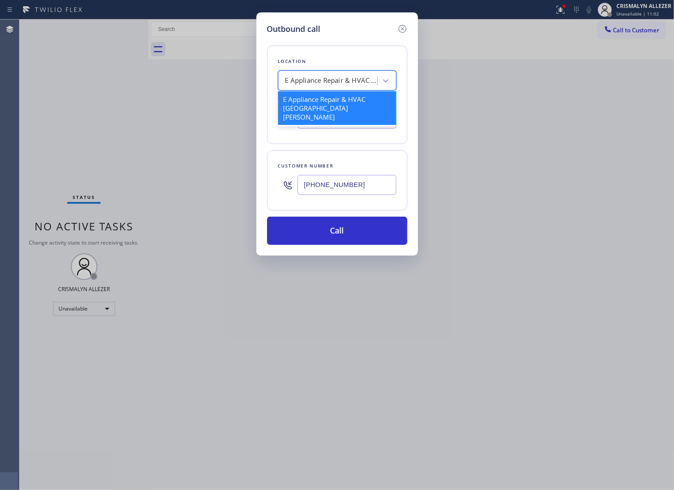
click at [340, 86] on div "E Appliance Repair & HVAC [GEOGRAPHIC_DATA][PERSON_NAME]" at bounding box center [331, 81] width 93 height 10
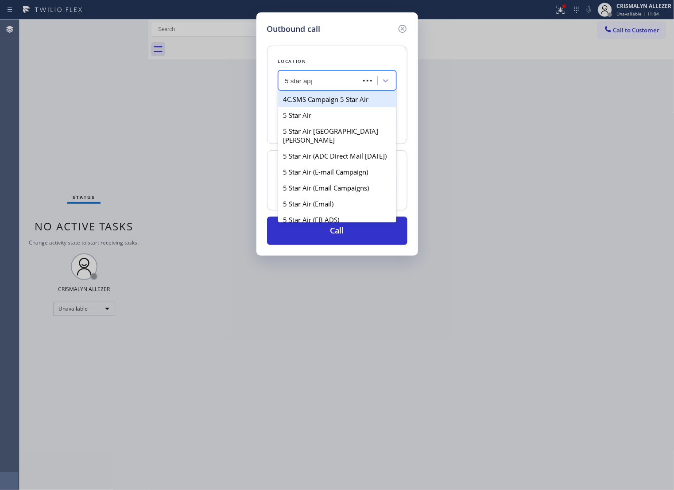
type input "5 star appl"
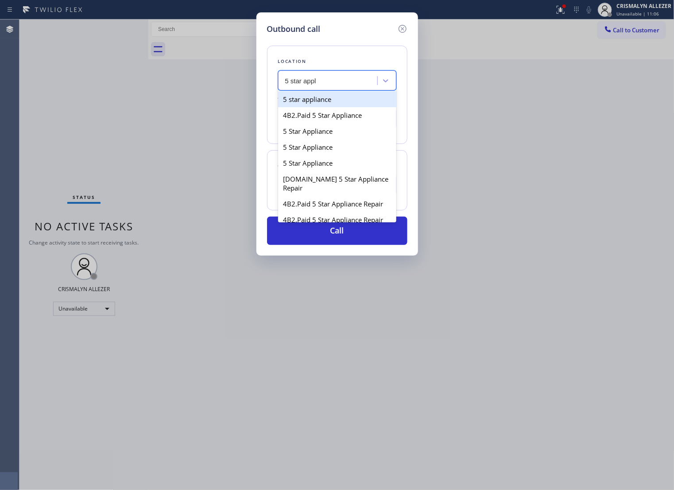
click at [336, 107] on div "5 star appliance" at bounding box center [337, 99] width 118 height 16
type input "[PHONE_NUMBER]"
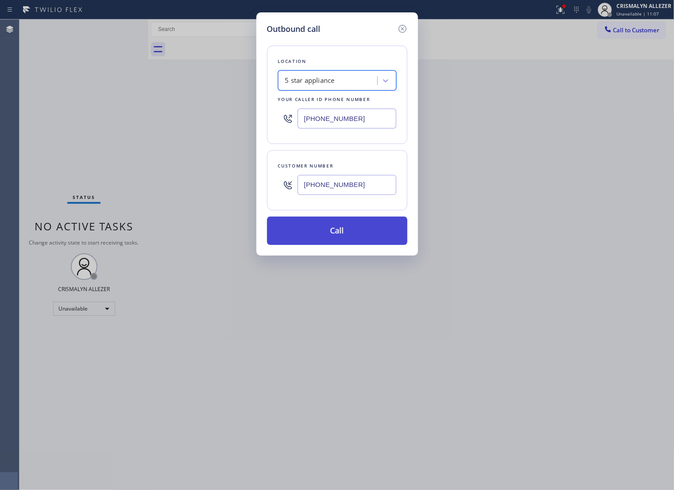
click at [344, 244] on button "Call" at bounding box center [337, 230] width 140 height 28
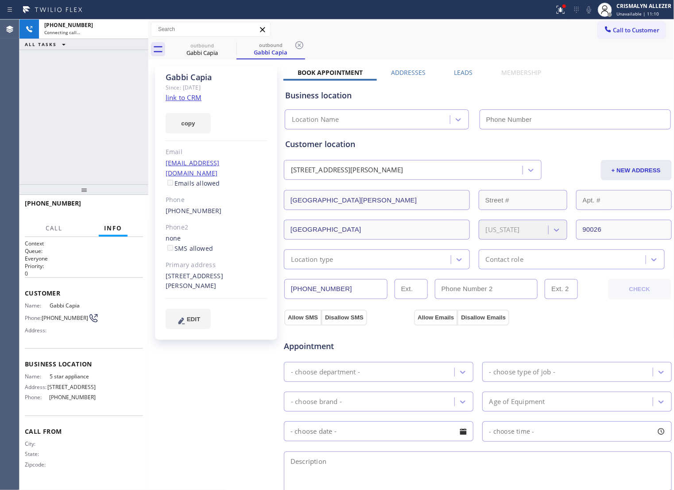
click at [189, 98] on link "link to CRM" at bounding box center [184, 97] width 36 height 9
type input "[PHONE_NUMBER]"
click at [114, 209] on span "HANG UP" at bounding box center [122, 207] width 27 height 6
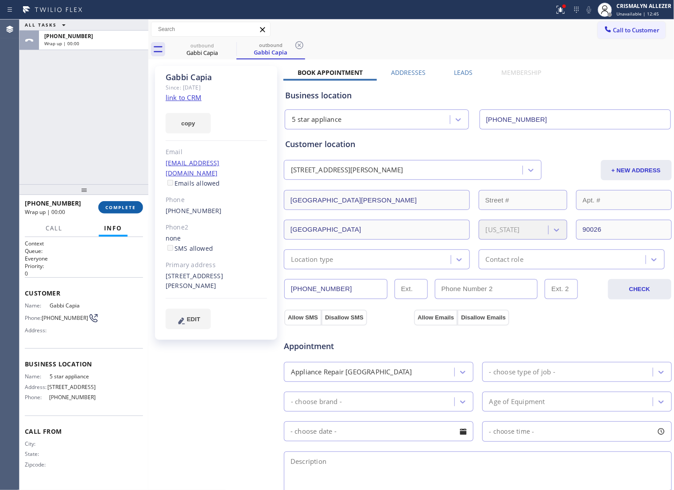
click at [114, 209] on span "COMPLETE" at bounding box center [120, 207] width 31 height 6
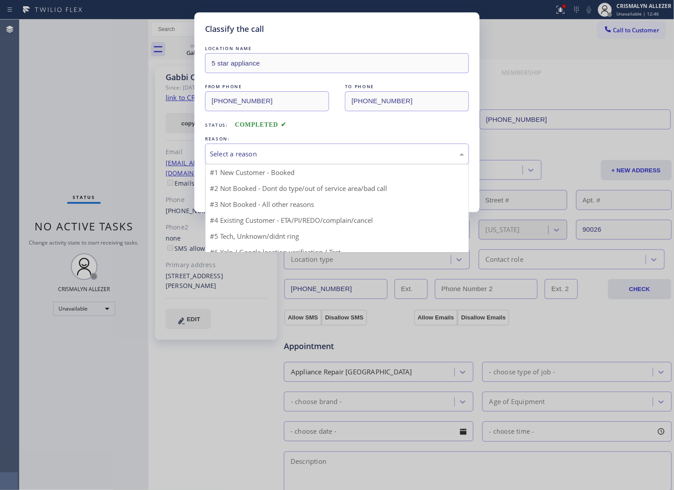
click at [339, 159] on div "Select a reason" at bounding box center [337, 154] width 254 height 10
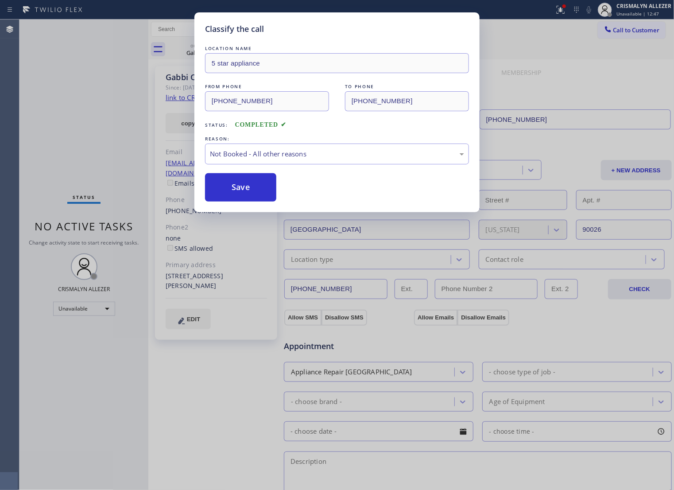
click at [266, 199] on button "Save" at bounding box center [240, 187] width 71 height 28
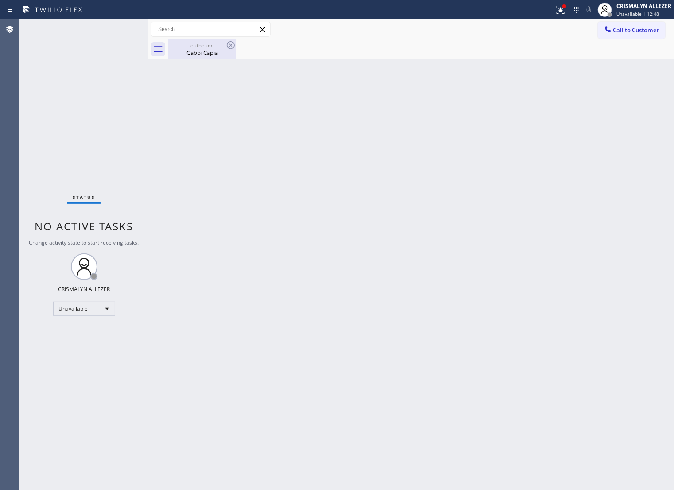
click at [209, 53] on div "Gabbi Capia" at bounding box center [202, 53] width 67 height 8
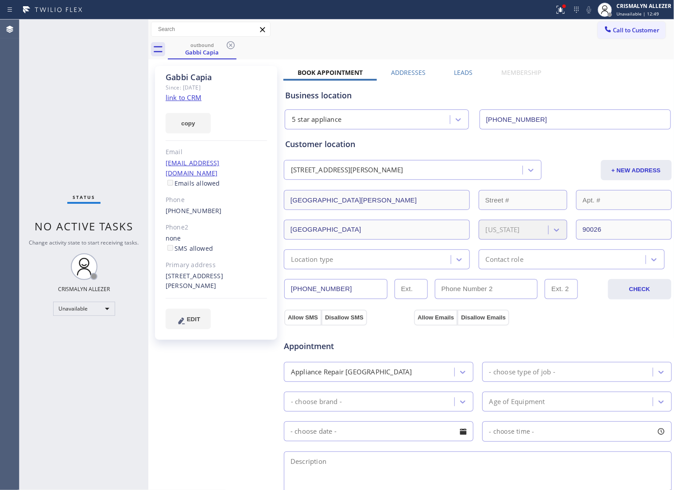
click at [457, 71] on label "Leads" at bounding box center [463, 72] width 19 height 8
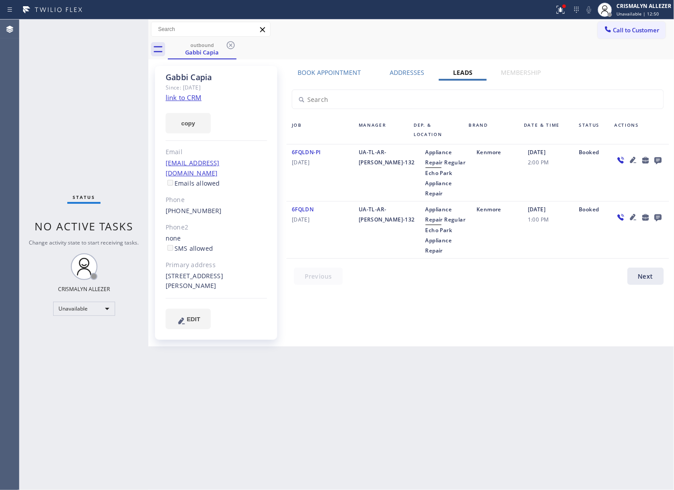
click at [655, 160] on icon at bounding box center [657, 160] width 7 height 7
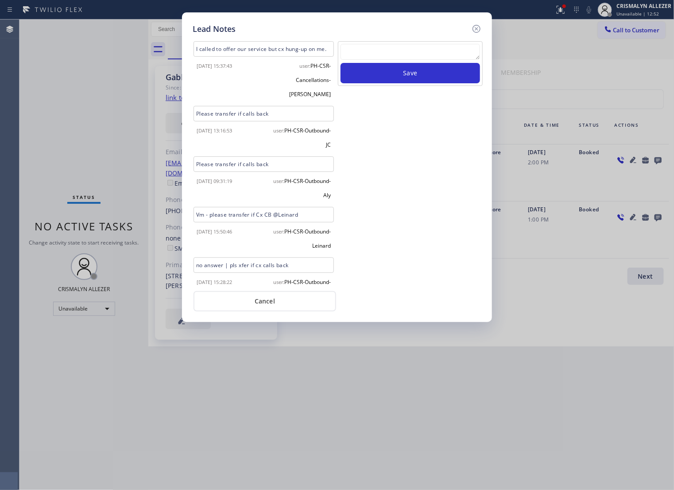
click at [390, 56] on textarea at bounding box center [409, 52] width 139 height 16
paste textarea "ALL ARE GOOD, but xfer cx cb"
type textarea "ALL ARE GOOD, but xfer cx cb"
click at [397, 80] on button "Save" at bounding box center [409, 73] width 139 height 20
click at [276, 306] on button "Cancel" at bounding box center [264, 301] width 143 height 20
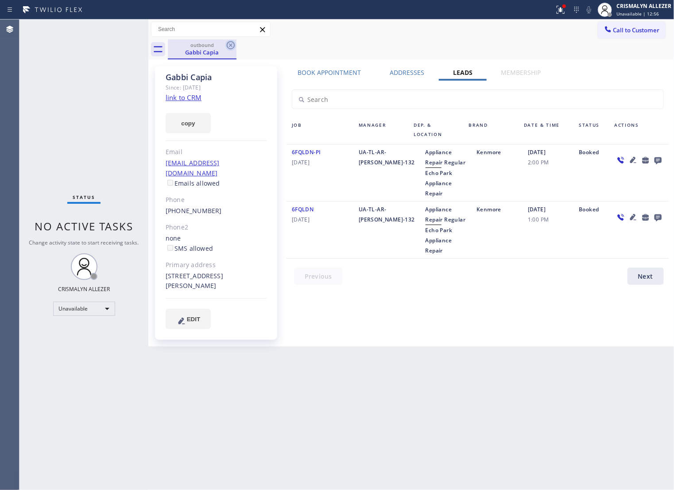
drag, startPoint x: 232, startPoint y: 45, endPoint x: 257, endPoint y: 10, distance: 42.6
click at [232, 45] on icon at bounding box center [230, 45] width 11 height 11
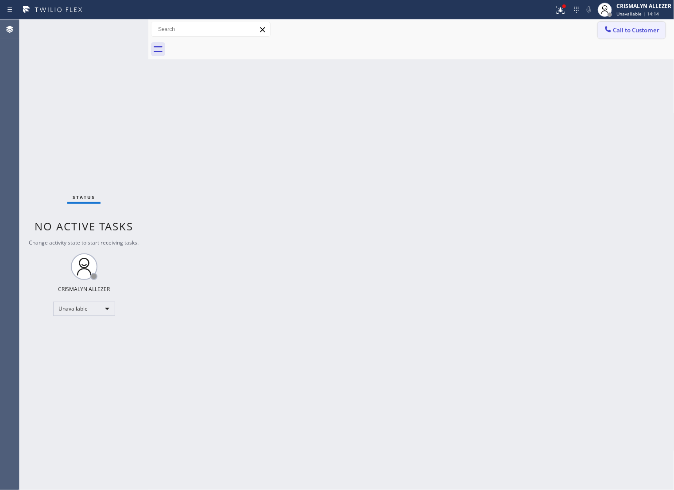
click at [619, 32] on span "Call to Customer" at bounding box center [636, 30] width 46 height 8
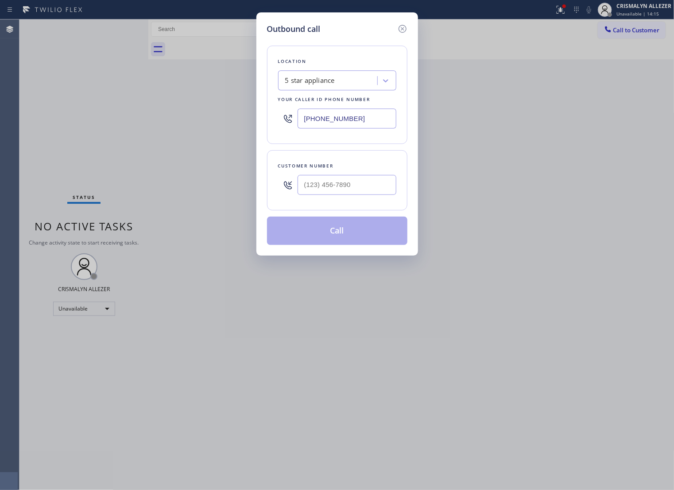
drag, startPoint x: 352, startPoint y: 127, endPoint x: 198, endPoint y: 160, distance: 157.1
click at [135, 132] on div "Outbound call Location 5 star appliance Your caller id phone number [PHONE_NUMB…" at bounding box center [337, 245] width 674 height 490
paste input "650) 275-6242"
drag, startPoint x: 371, startPoint y: 125, endPoint x: 162, endPoint y: 127, distance: 208.1
click at [162, 127] on div "Outbound call Location E Appliance Repair & HVAC San Mateo Your caller id phone…" at bounding box center [337, 245] width 674 height 490
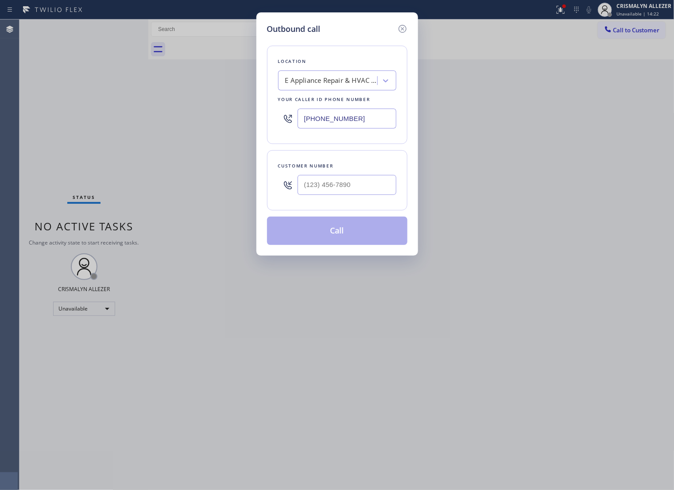
paste input "800) 686-5038"
type input "(800) 686-5038"
click at [337, 195] on input "(___) ___-____" at bounding box center [346, 185] width 99 height 20
paste input "818) 424-4052"
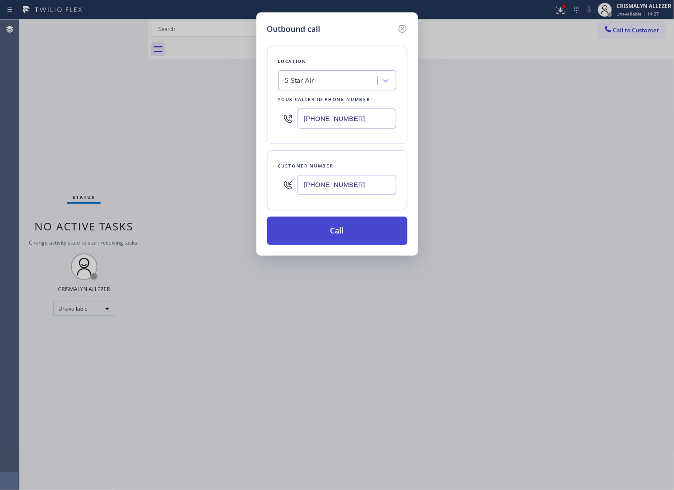
type input "(818) 424-4052"
click at [341, 241] on button "Call" at bounding box center [337, 230] width 140 height 28
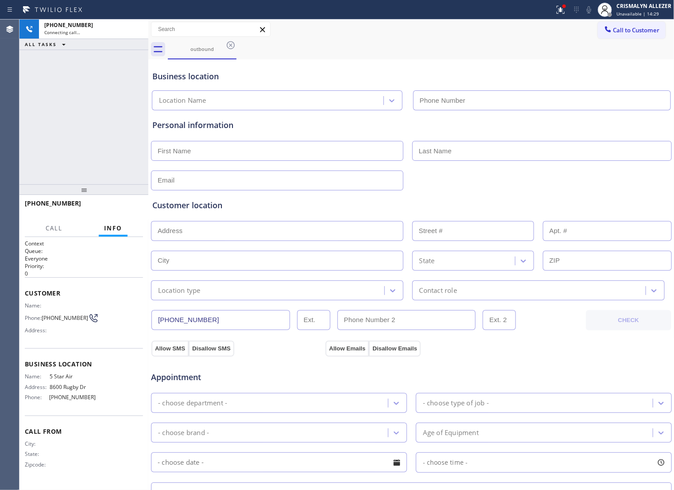
type input "(800) 686-5038"
click at [116, 209] on span "HANG UP" at bounding box center [122, 207] width 27 height 6
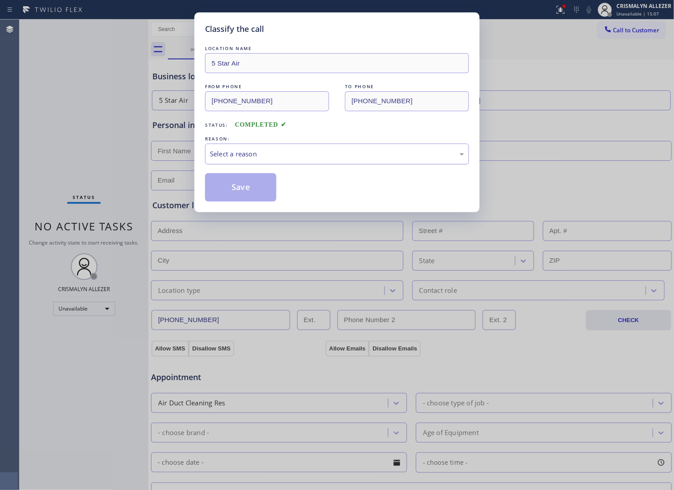
click at [348, 159] on div "Select a reason" at bounding box center [337, 154] width 254 height 10
click at [246, 200] on button "Save" at bounding box center [240, 187] width 71 height 28
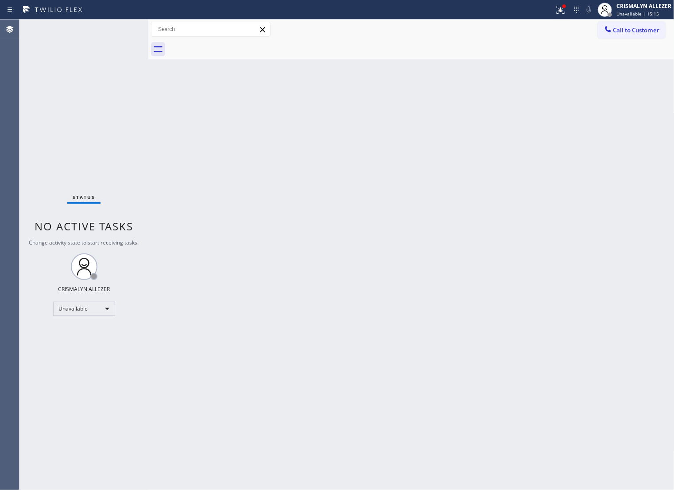
drag, startPoint x: 537, startPoint y: 133, endPoint x: 626, endPoint y: 82, distance: 103.3
click at [546, 130] on div "Back to Dashboard Change Sender ID Customers Technicians Select a contact Outbo…" at bounding box center [411, 254] width 526 height 470
click at [628, 32] on span "Call to Customer" at bounding box center [636, 30] width 46 height 8
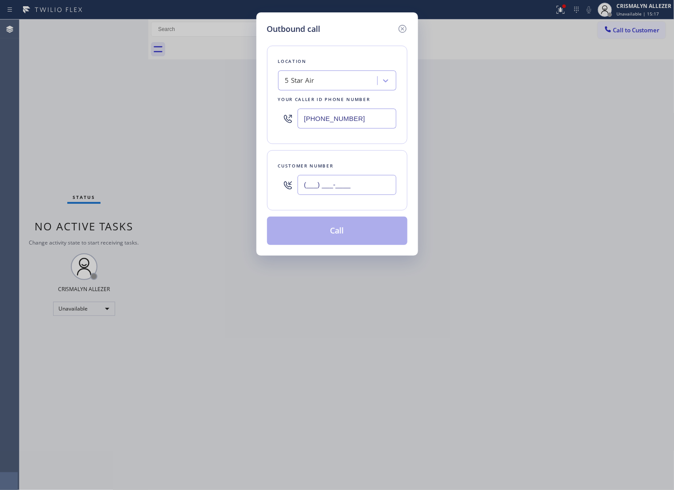
click at [392, 194] on input "(___) ___-____" at bounding box center [346, 185] width 99 height 20
paste input "818) 424-4052"
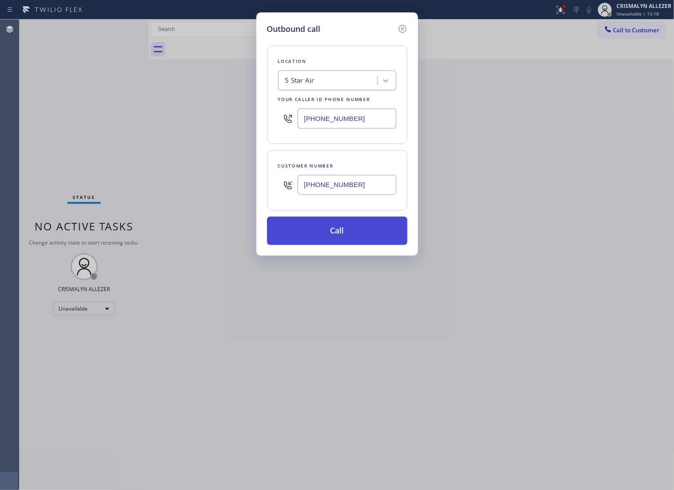
type input "[PHONE_NUMBER]"
click at [328, 245] on button "Call" at bounding box center [337, 230] width 140 height 28
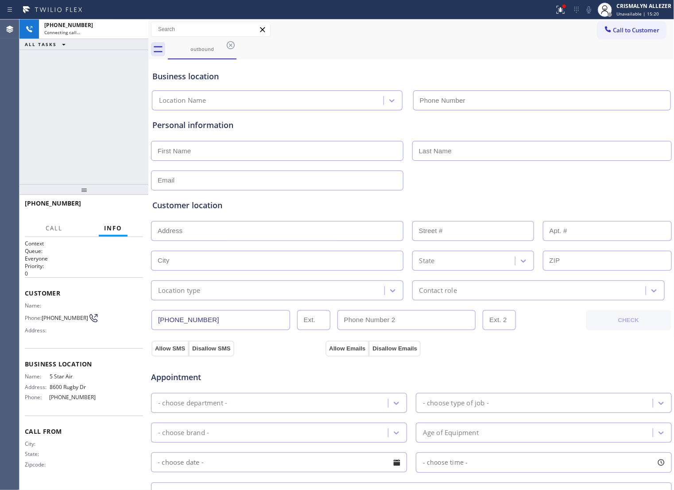
type input "[PHONE_NUMBER]"
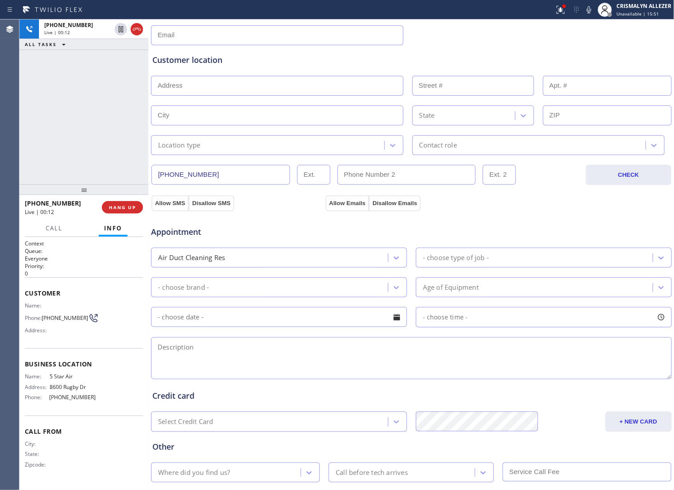
scroll to position [205, 0]
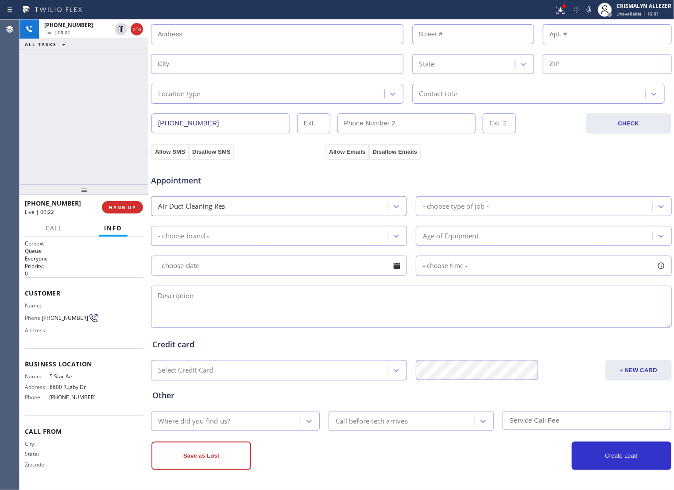
click at [294, 302] on textarea at bounding box center [411, 307] width 521 height 42
click at [116, 213] on button "COMPLETE" at bounding box center [120, 207] width 45 height 12
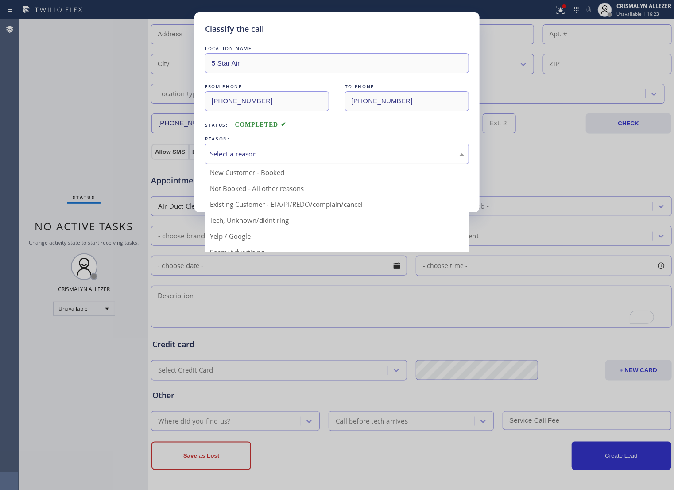
click at [327, 159] on div "Select a reason" at bounding box center [337, 154] width 254 height 10
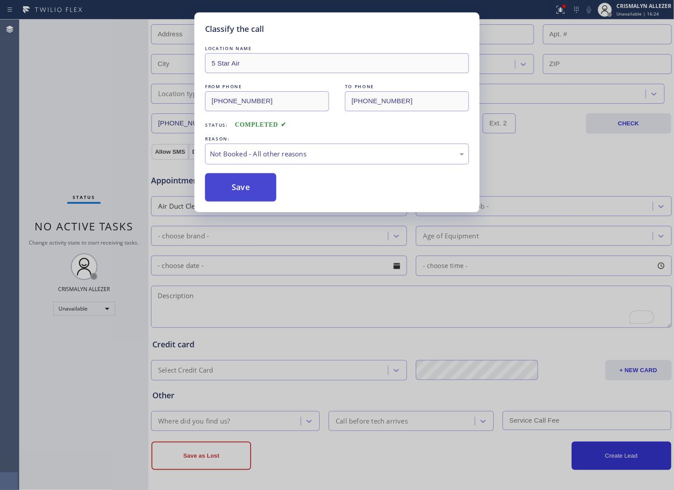
click at [258, 199] on button "Save" at bounding box center [240, 187] width 71 height 28
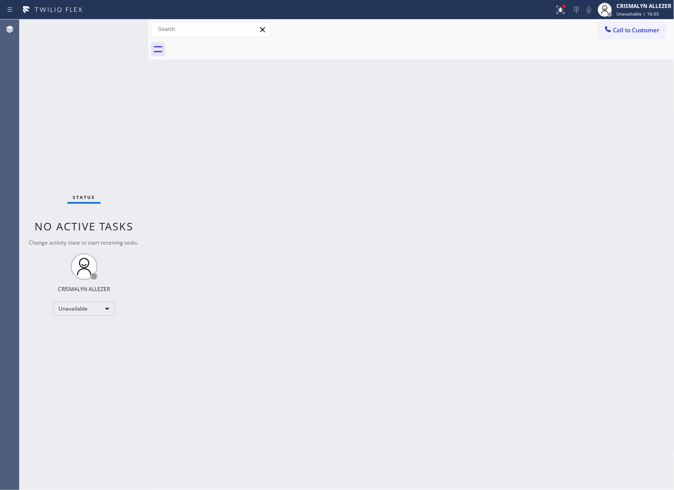
click at [387, 193] on div "Back to Dashboard Change Sender ID Customers Technicians Select a contact Outbo…" at bounding box center [411, 254] width 526 height 470
click at [619, 30] on span "Call to Customer" at bounding box center [636, 30] width 46 height 8
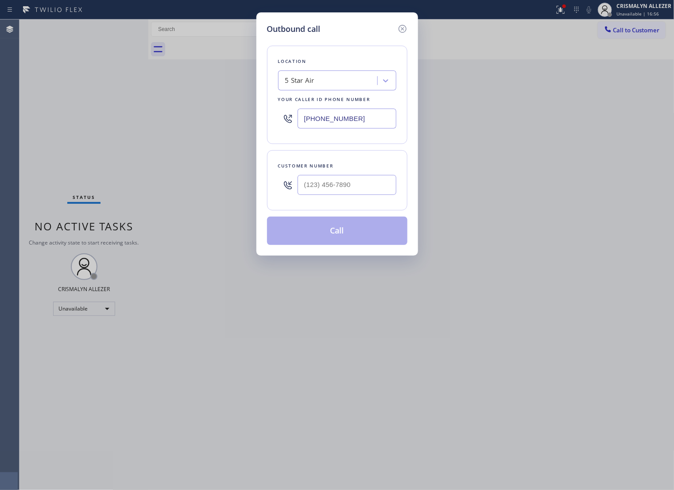
click at [193, 129] on div "Outbound call Location 5 Star Air Your caller id phone number (800) 686-5038 Cu…" at bounding box center [337, 245] width 674 height 490
paste input "562) 378-3969"
type input "[PHONE_NUMBER]"
click at [350, 194] on input "(___) ___-____" at bounding box center [346, 185] width 99 height 20
paste input "562) 295-8075"
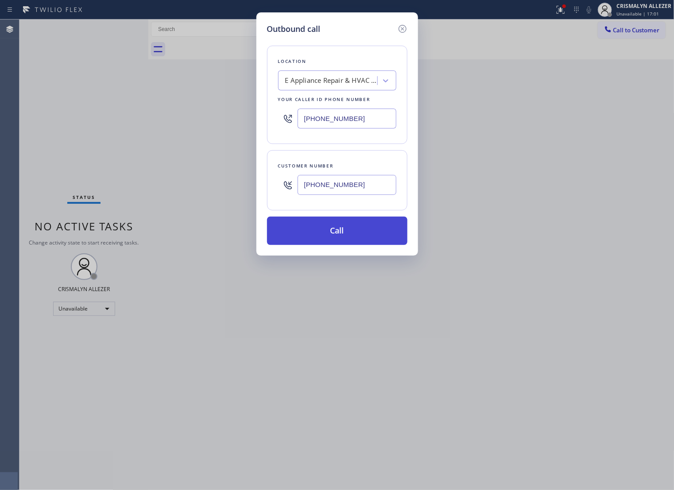
type input "[PHONE_NUMBER]"
click at [333, 240] on button "Call" at bounding box center [337, 230] width 140 height 28
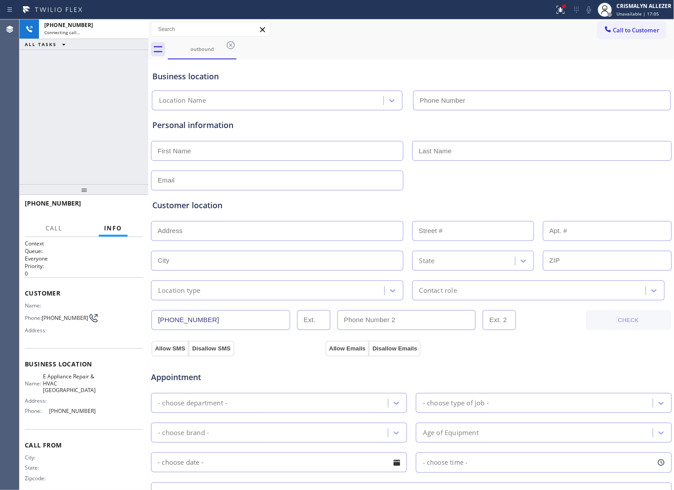
type input "[PHONE_NUMBER]"
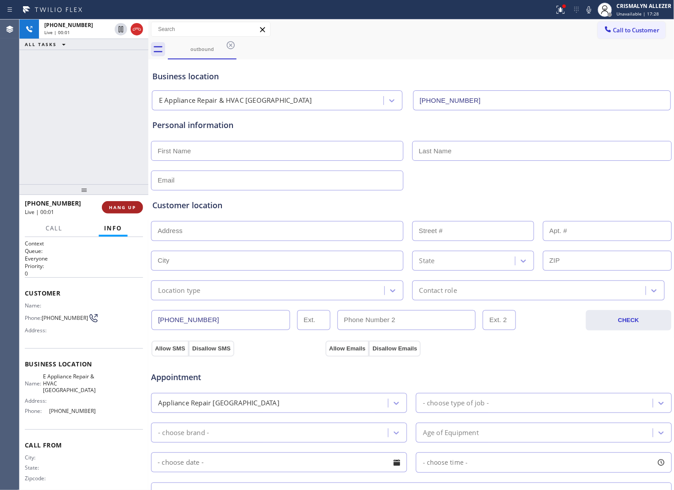
click at [116, 209] on span "HANG UP" at bounding box center [122, 207] width 27 height 6
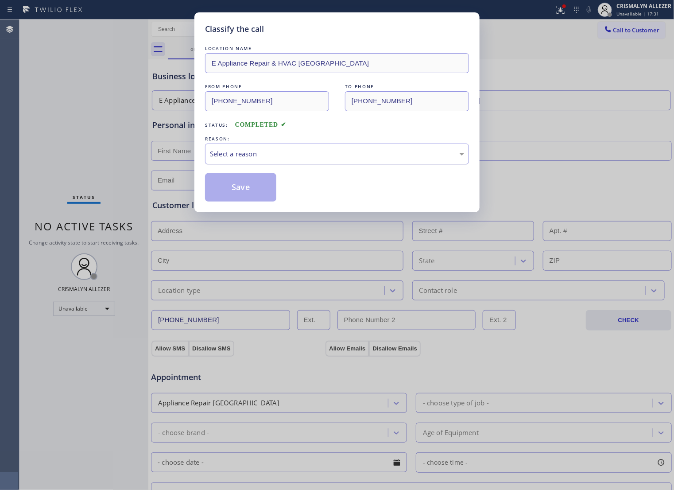
click at [297, 159] on div "Select a reason" at bounding box center [337, 154] width 254 height 10
click at [306, 143] on div "REASON:" at bounding box center [337, 138] width 264 height 9
click at [299, 159] on div "Tech, Unknown/didnt ring" at bounding box center [337, 154] width 254 height 10
click at [259, 195] on button "Save" at bounding box center [240, 187] width 71 height 28
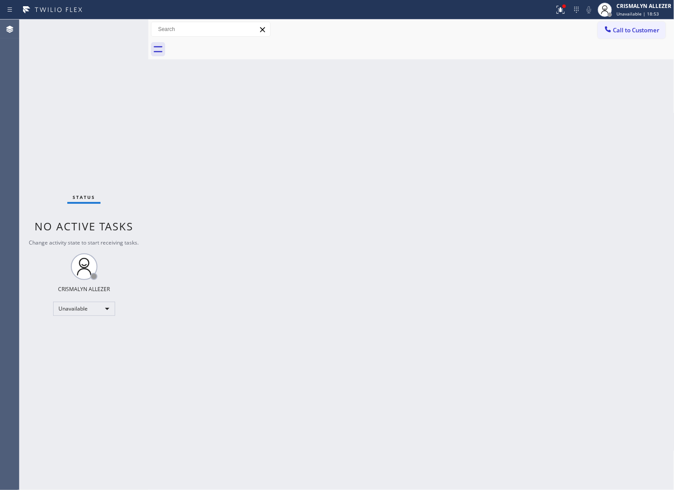
click at [395, 144] on div "Back to Dashboard Change Sender ID Customers Technicians Select a contact Outbo…" at bounding box center [411, 254] width 526 height 470
click at [623, 38] on button "Call to Customer" at bounding box center [632, 30] width 68 height 17
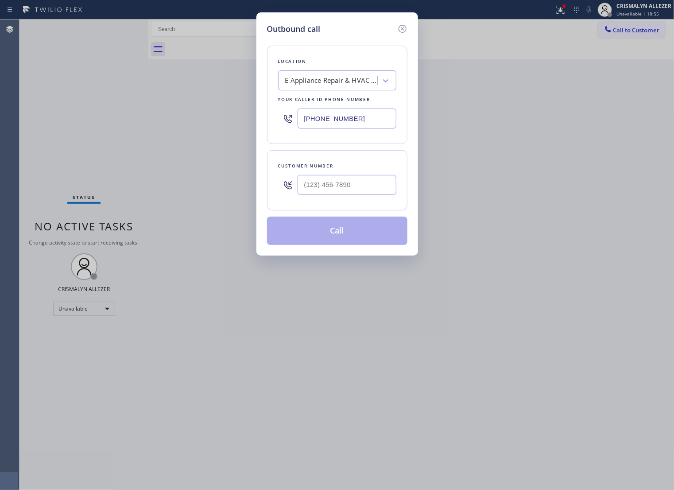
click at [375, 125] on input "[PHONE_NUMBER]" at bounding box center [346, 118] width 99 height 20
click at [359, 194] on input "(___) ___-____" at bounding box center [346, 185] width 99 height 20
paste input "818) 424-4052"
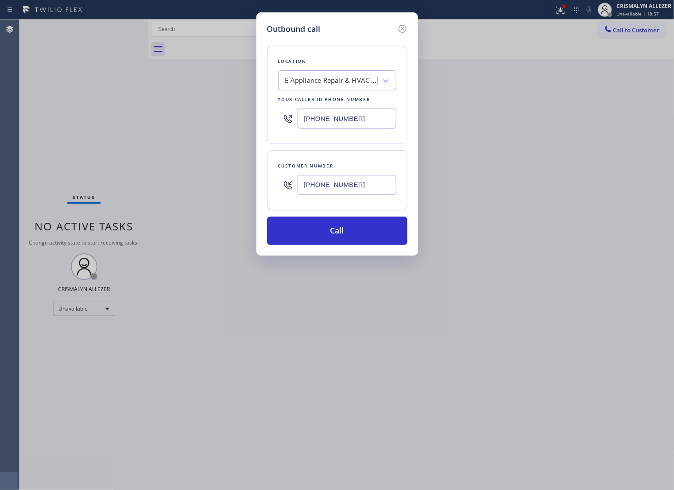
type input "[PHONE_NUMBER]"
click at [325, 83] on div "E Appliance Repair & HVAC [GEOGRAPHIC_DATA]" at bounding box center [331, 81] width 93 height 10
paste input "5 Star Air"
type input "5 Star Air"
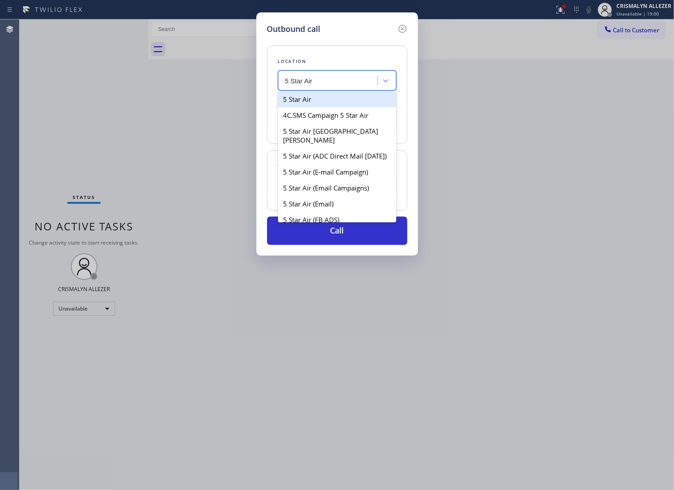
click at [313, 104] on div "5 Star Air" at bounding box center [337, 99] width 118 height 16
type input "[PHONE_NUMBER]"
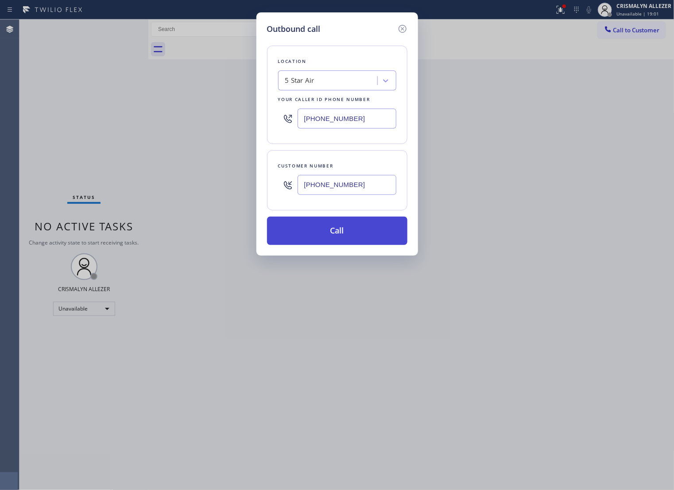
click at [341, 245] on button "Call" at bounding box center [337, 230] width 140 height 28
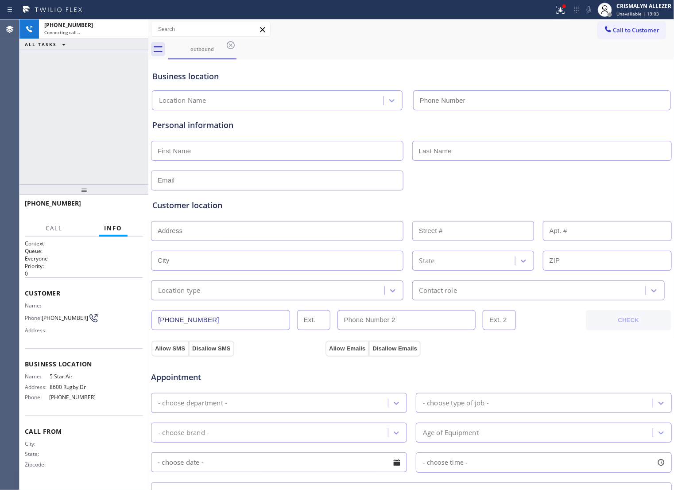
type input "[PHONE_NUMBER]"
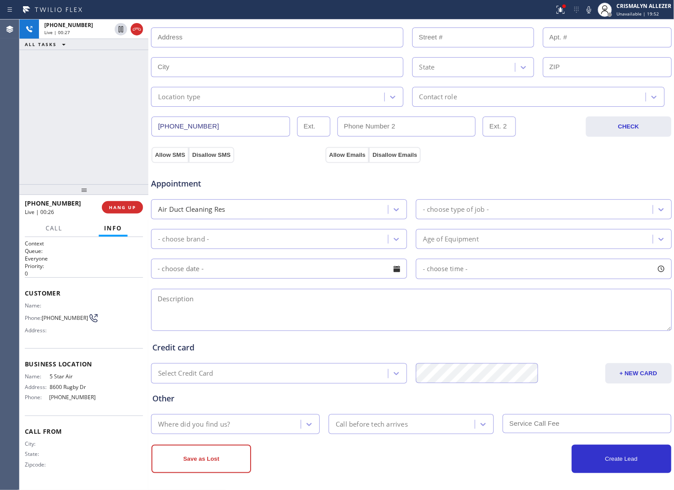
scroll to position [205, 0]
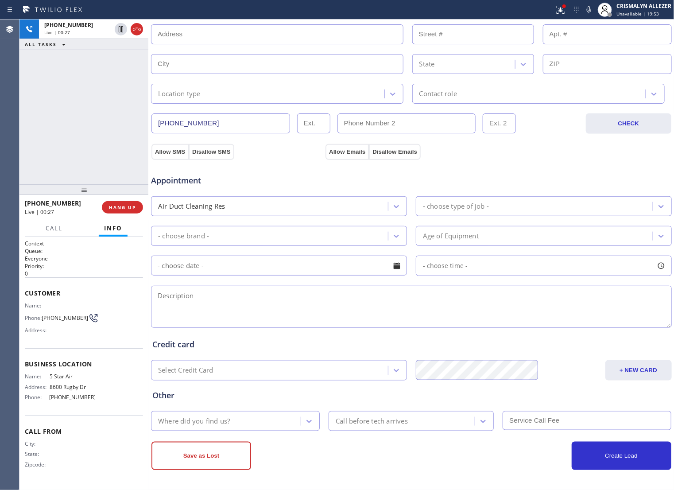
click at [270, 304] on textarea at bounding box center [411, 307] width 521 height 42
paste textarea "16869 Mooncrest DrEncino, CA 91436, USA"
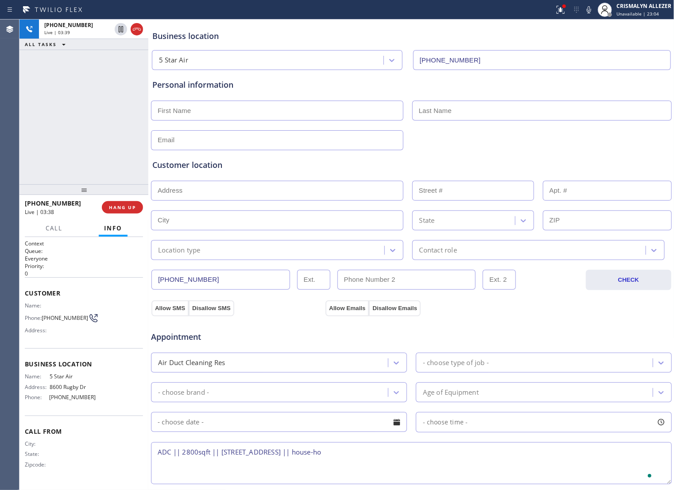
scroll to position [39, 0]
type textarea "ADC || 2800sqft || 16869 Mooncrest DrEncino, CA 91436, USA || house-ho"
click at [219, 115] on input "text" at bounding box center [277, 112] width 252 height 20
type input "Varda"
click at [450, 147] on div at bounding box center [411, 141] width 522 height 22
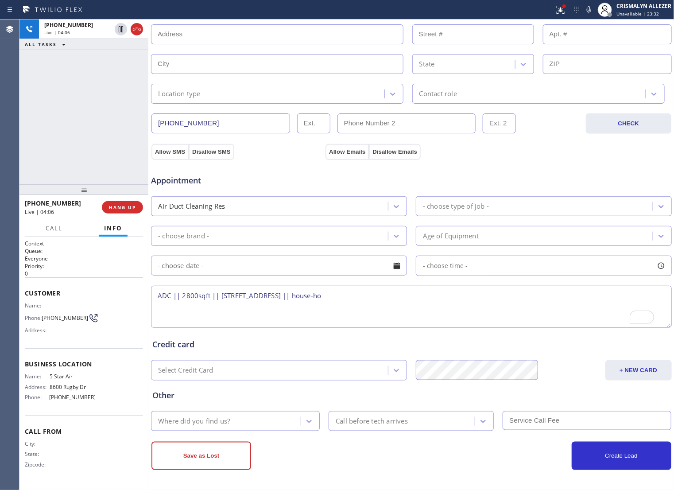
scroll to position [205, 0]
click at [428, 297] on textarea "ADC || 2800sqft || 16869 Mooncrest DrEncino, CA 91436, USA || house-ho" at bounding box center [411, 307] width 521 height 42
click at [588, 10] on icon at bounding box center [588, 9] width 11 height 11
drag, startPoint x: 157, startPoint y: 292, endPoint x: 426, endPoint y: 299, distance: 269.2
click at [426, 299] on textarea "ADC || 2800sqft || 16869 Mooncrest DrEncino, CA 91436, USA || house-ho" at bounding box center [411, 307] width 521 height 42
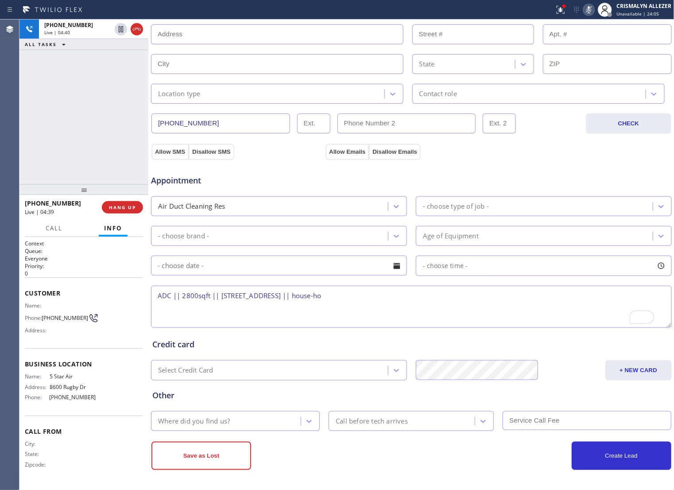
click at [443, 309] on textarea "ADC || 2800sqft || 16869 Mooncrest DrEncino, CA 91436, USA || house-ho" at bounding box center [411, 307] width 521 height 42
click at [547, 142] on div "Allow SMS Disallow SMS Allow Emails Disallow Emails" at bounding box center [411, 151] width 522 height 18
click at [587, 11] on icon at bounding box center [588, 9] width 11 height 11
drag, startPoint x: 586, startPoint y: 118, endPoint x: 580, endPoint y: 40, distance: 78.1
click at [586, 114] on button "CHECK" at bounding box center [628, 123] width 85 height 20
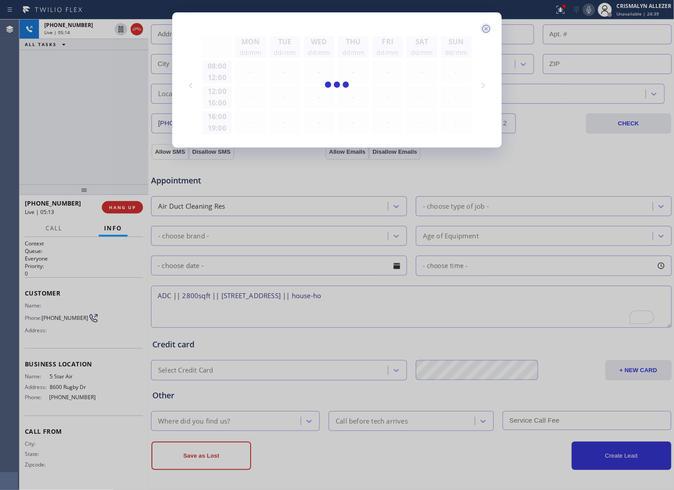
click at [486, 30] on icon at bounding box center [486, 28] width 11 height 11
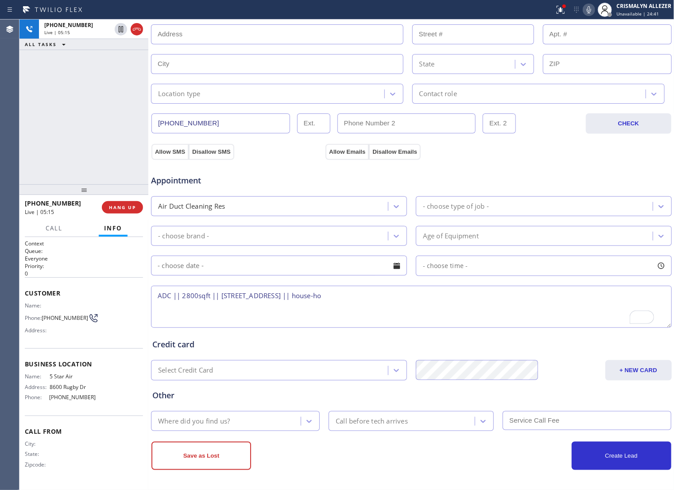
click at [587, 12] on icon at bounding box center [588, 9] width 11 height 11
click at [527, 149] on div "Allow SMS Disallow SMS Allow Emails Disallow Emails" at bounding box center [411, 151] width 522 height 18
click at [587, 11] on rect at bounding box center [589, 9] width 6 height 6
click at [434, 304] on textarea "ADC || 2800sqft || 16869 Mooncrest DrEncino, CA 91436, USA || house-ho" at bounding box center [411, 307] width 521 height 42
click at [587, 13] on icon at bounding box center [588, 9] width 11 height 11
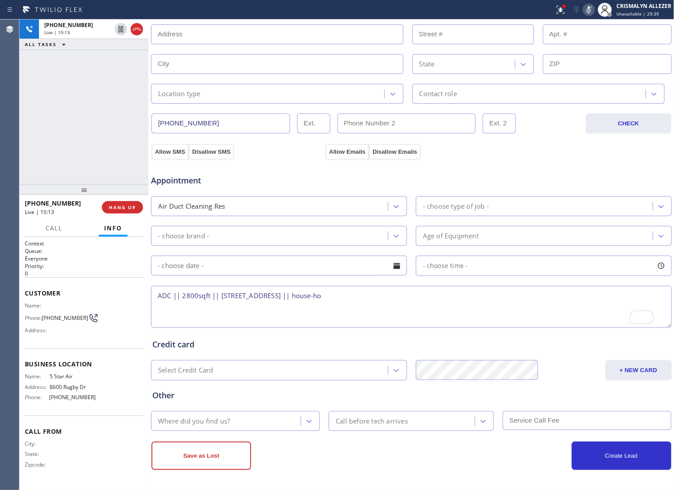
click at [525, 180] on div "Appointment" at bounding box center [411, 175] width 522 height 23
click at [590, 7] on icon at bounding box center [589, 9] width 4 height 7
click at [158, 297] on textarea "ADC || 2800sqft || 16869 Mooncrest DrEncino, CA 91436, USA || house-ho" at bounding box center [411, 307] width 521 height 42
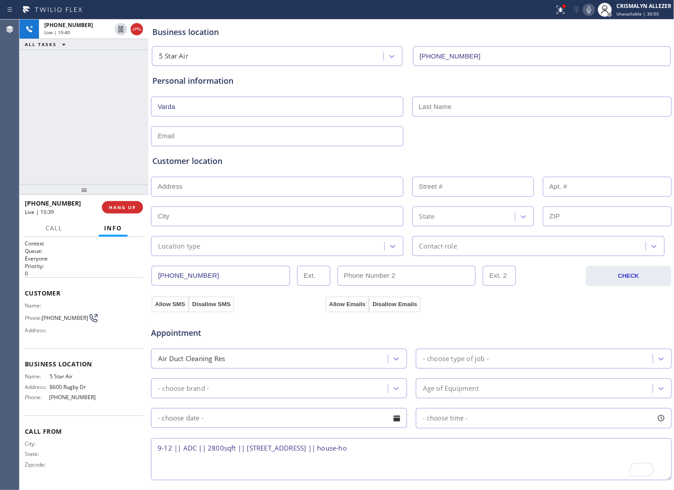
scroll to position [39, 0]
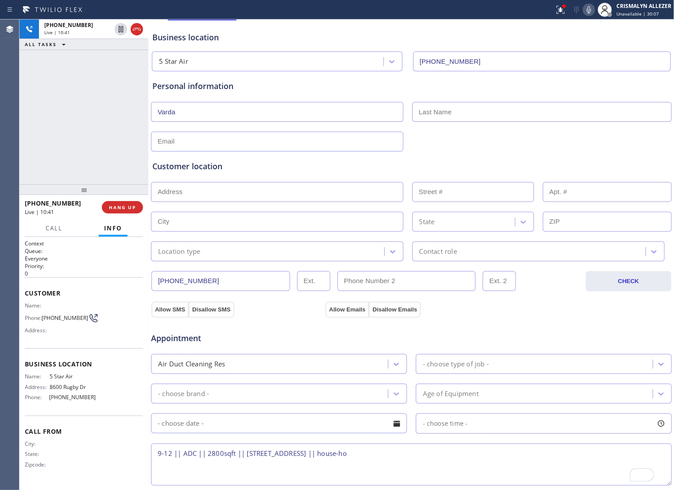
type textarea "9-12 || ADC || 2800sqft || 16869 Mooncrest DrEncino, CA 91436, USA || house-ho"
click at [468, 114] on input "text" at bounding box center [541, 112] width 259 height 20
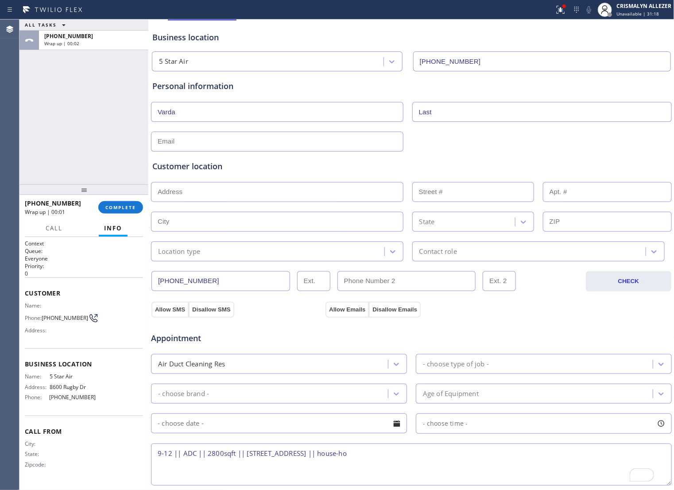
type input "Last"
click at [243, 147] on input "text" at bounding box center [277, 141] width 252 height 20
type input "no@gmailcom"
click at [258, 198] on input "text" at bounding box center [277, 192] width 252 height 20
paste input "16869 Mooncrest DrEncino, CA 91436, USA"
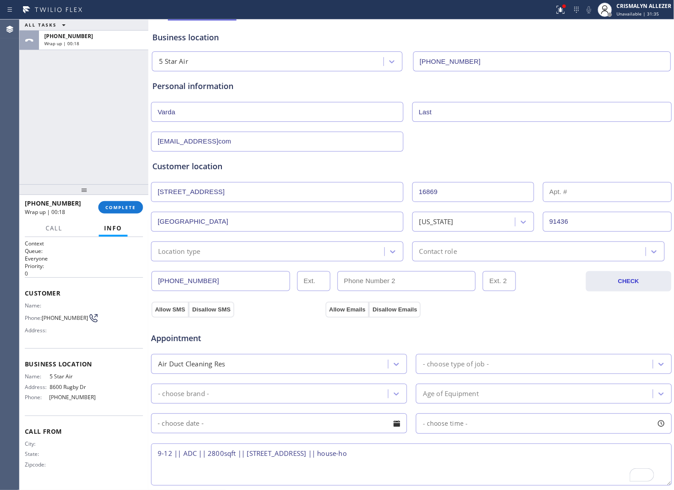
type input "16869 Mooncrest Dr"
type input "16869"
type input "Los Angeles"
type input "91436"
click at [385, 257] on div at bounding box center [393, 251] width 16 height 16
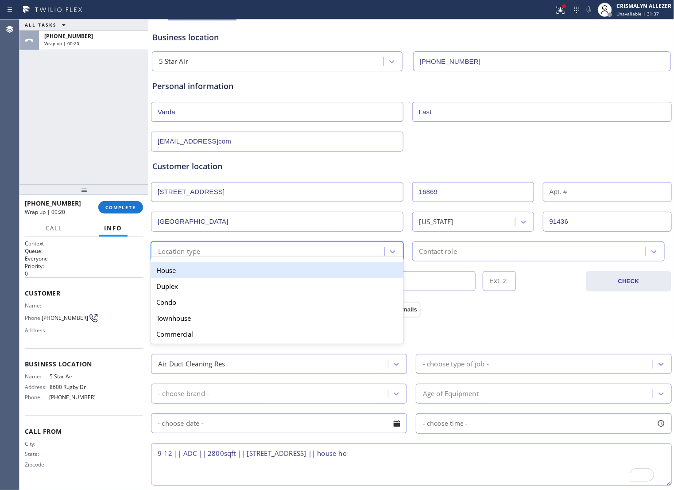
click at [340, 278] on div "House" at bounding box center [277, 270] width 252 height 16
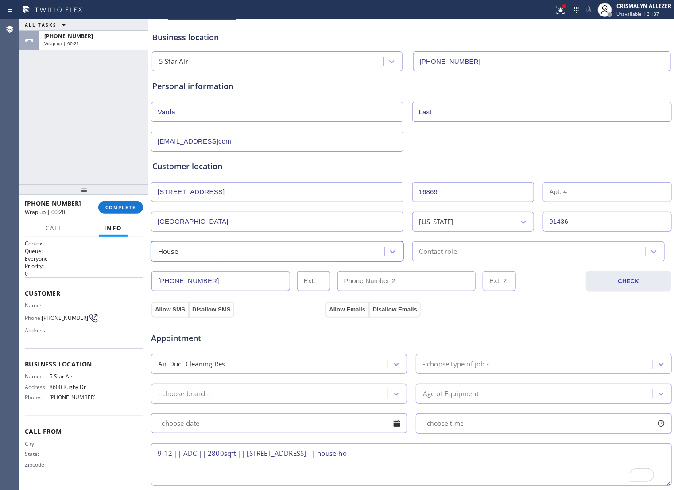
click at [481, 251] on div "Contact role" at bounding box center [530, 250] width 231 height 15
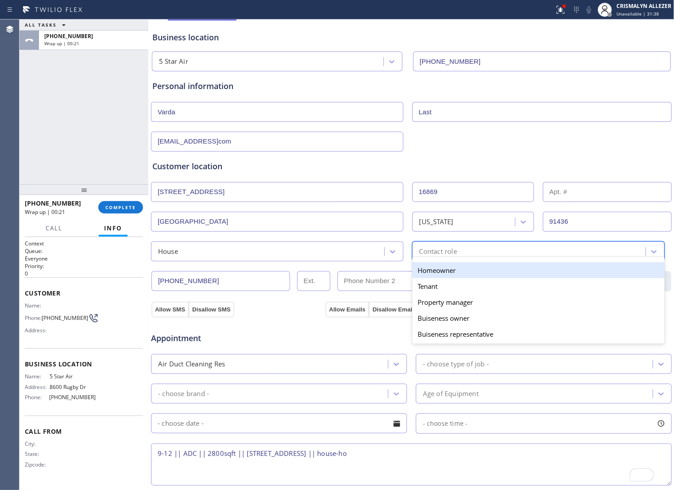
click at [430, 276] on div "Homeowner" at bounding box center [538, 270] width 252 height 16
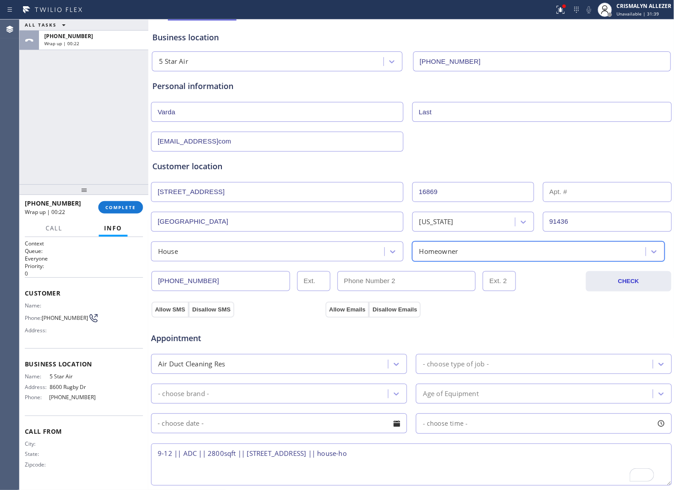
scroll to position [205, 0]
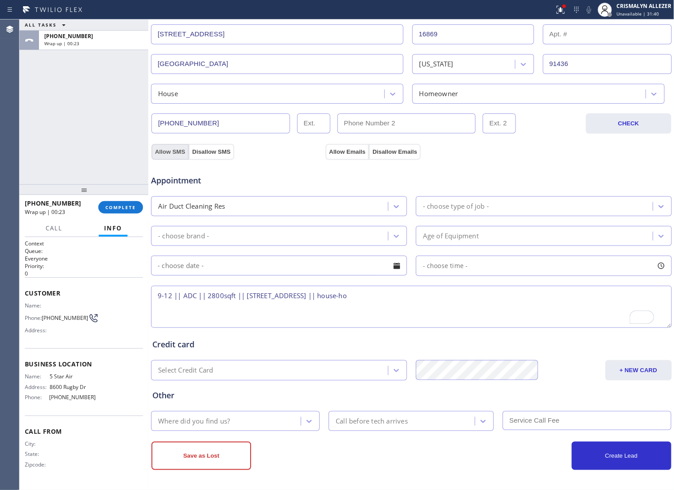
click at [175, 146] on button "Allow SMS" at bounding box center [169, 152] width 37 height 16
click at [352, 150] on button "Allow Emails" at bounding box center [346, 152] width 43 height 16
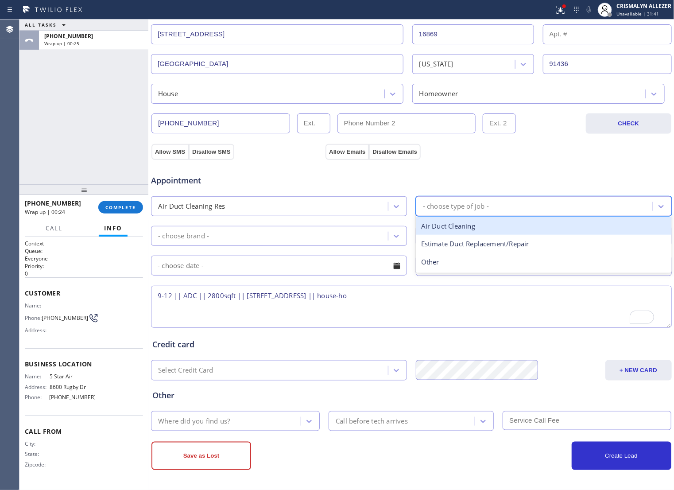
click at [467, 209] on div "- choose type of job -" at bounding box center [535, 205] width 234 height 15
click at [476, 226] on div "Air Duct Cleaning" at bounding box center [544, 226] width 256 height 18
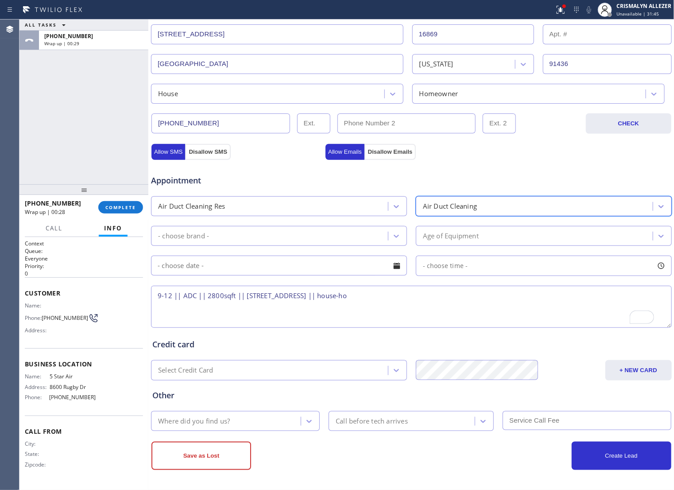
click at [341, 156] on div "Appointment Air Duct Cleaning Res option Air Duct Cleaning, selected. 3 results…" at bounding box center [412, 243] width 522 height 174
click at [341, 156] on div "Appointment Air Duct Cleaning Res Air Duct Cleaning - choose brand - Age of Equ…" at bounding box center [412, 243] width 522 height 174
click at [171, 146] on button "Allow SMS" at bounding box center [168, 152] width 34 height 16
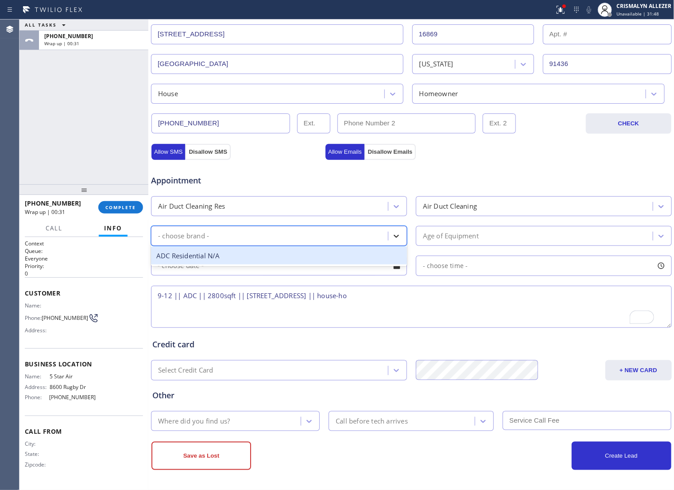
click at [397, 236] on div at bounding box center [396, 236] width 16 height 16
click at [304, 253] on div "ADC Residential N/A" at bounding box center [279, 256] width 256 height 18
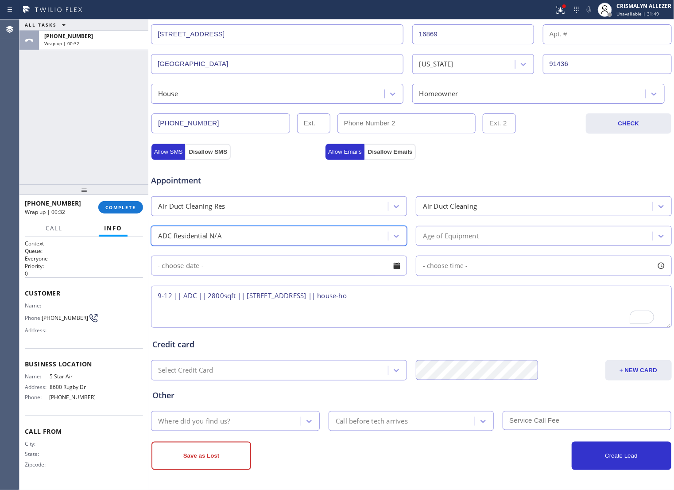
click at [484, 232] on div "Age of Equipment" at bounding box center [535, 235] width 234 height 15
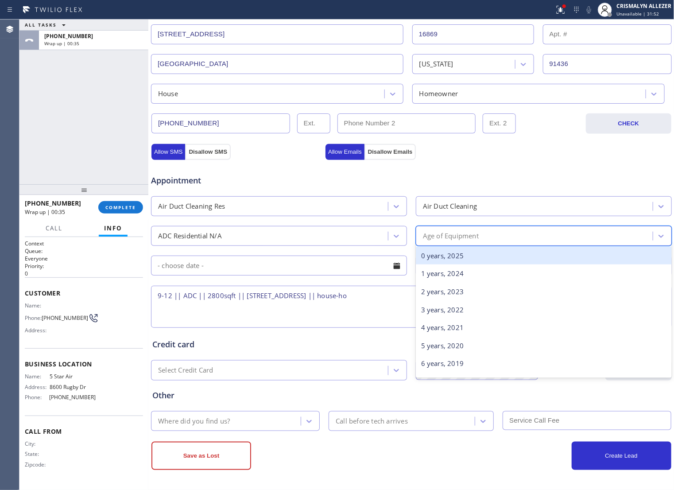
click at [472, 262] on div "0 years, 2025" at bounding box center [544, 256] width 256 height 18
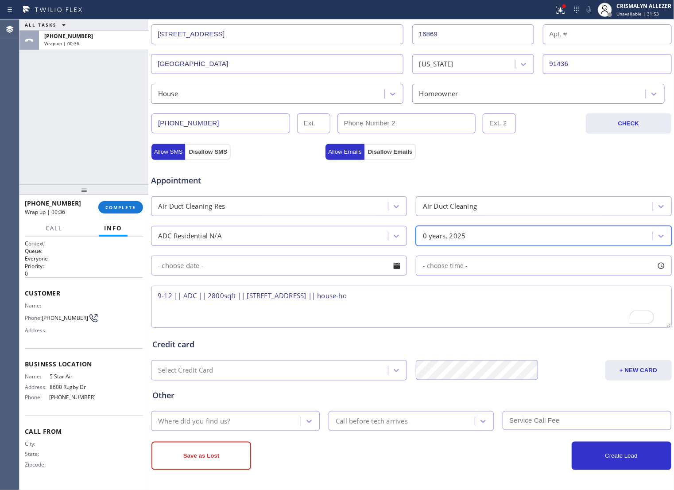
click at [394, 271] on input "text" at bounding box center [279, 265] width 256 height 20
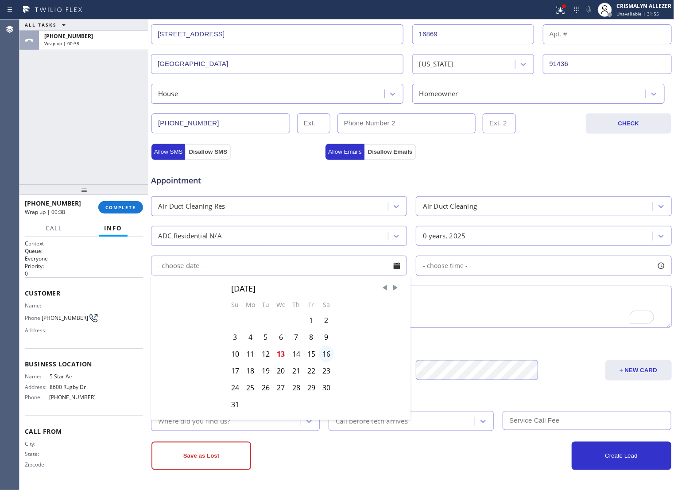
click at [334, 362] on div "16" at bounding box center [326, 353] width 15 height 17
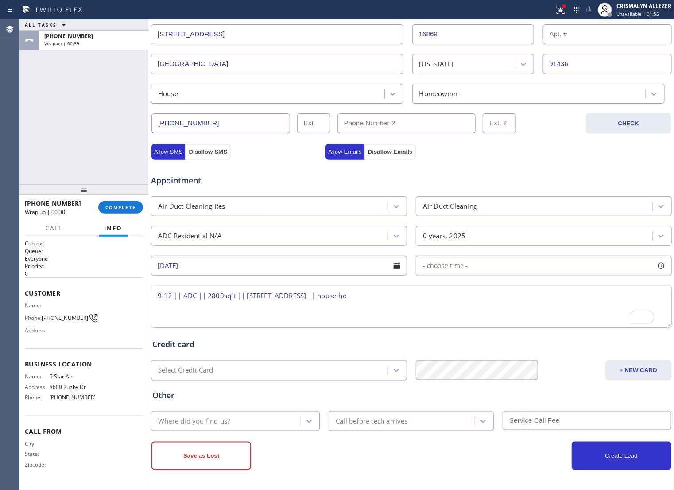
type input "08/16/2025"
click at [483, 266] on div "- choose time -" at bounding box center [544, 265] width 256 height 20
drag, startPoint x: 421, startPoint y: 317, endPoint x: 497, endPoint y: 317, distance: 76.6
click at [497, 317] on div at bounding box center [498, 319] width 11 height 19
drag, startPoint x: 421, startPoint y: 316, endPoint x: 437, endPoint y: 318, distance: 16.5
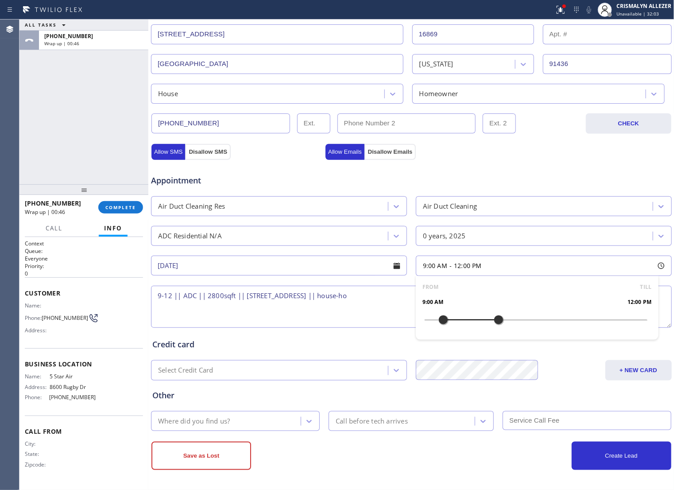
click at [438, 318] on div at bounding box center [443, 319] width 11 height 19
click at [294, 315] on textarea "9-12 || ADC || 2800sqft || 16869 Mooncrest DrEncino, CA 91436, USA || house-ho" at bounding box center [411, 307] width 521 height 42
click at [437, 296] on textarea "9-12 || ADC || 2800sqft || 16869 Mooncrest DrEncino, CA 91436, USA || house-ho" at bounding box center [411, 307] width 521 height 42
drag, startPoint x: 46, startPoint y: 375, endPoint x: 82, endPoint y: 381, distance: 37.2
click at [82, 381] on div "Name: 5 Star Air Address: 8600 Rugby Dr Phone: (800) 686-5038" at bounding box center [60, 388] width 71 height 31
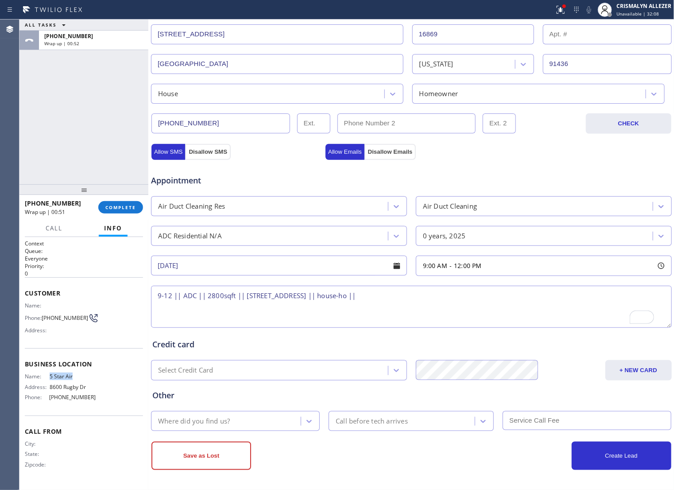
copy div "5 Star Air"
click at [448, 293] on textarea "9-12 || ADC || 2800sqft || 16869 Mooncrest DrEncino, CA 91436, USA || house-ho …" at bounding box center [411, 307] width 521 height 42
paste textarea "5 Star Air"
type textarea "9-12 || ADC || 2800sqft || 16869 Mooncrest DrEncino, CA 91436, USA || house-ho …"
click at [305, 425] on icon at bounding box center [309, 421] width 9 height 9
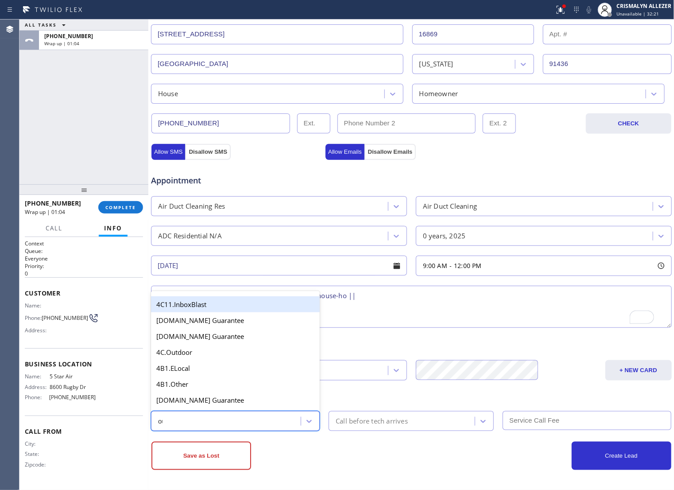
type input "out"
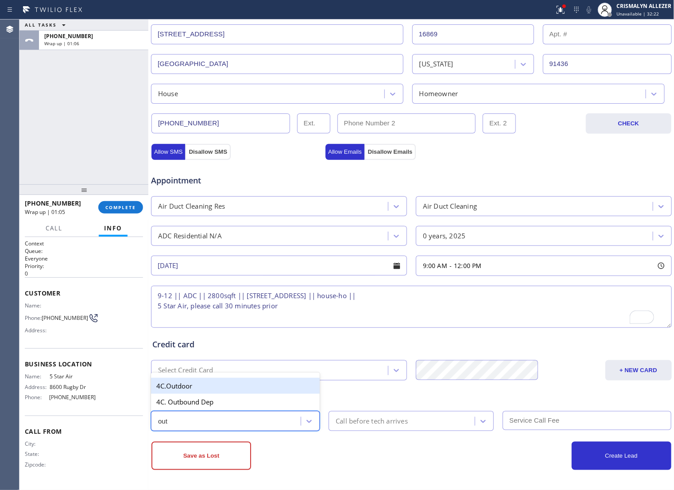
click at [226, 402] on div "4C. Outbound Dep" at bounding box center [235, 402] width 169 height 16
click at [375, 426] on div "Call before tech arrives" at bounding box center [402, 420] width 143 height 15
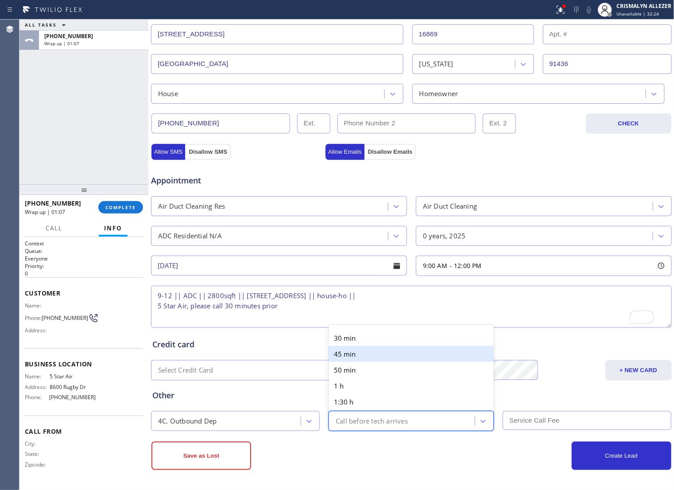
click at [409, 346] on div "45 min" at bounding box center [410, 354] width 165 height 16
click at [401, 423] on div "45 min" at bounding box center [402, 420] width 143 height 15
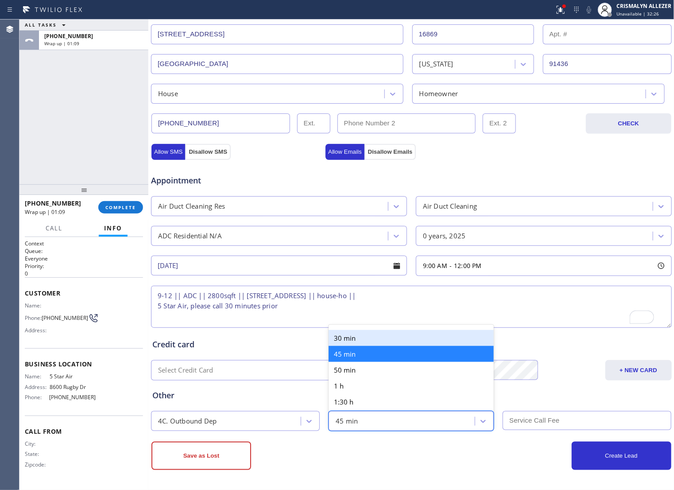
click at [395, 336] on div "30 min" at bounding box center [410, 338] width 165 height 16
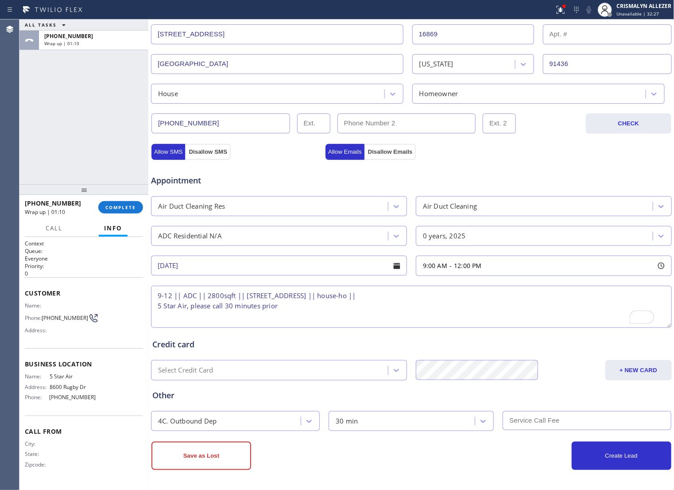
click at [572, 421] on input "text" at bounding box center [586, 420] width 169 height 19
type input "0"
click at [348, 148] on button "Allow Emails" at bounding box center [344, 152] width 39 height 16
click at [185, 150] on button "Allow SMS" at bounding box center [168, 152] width 34 height 16
click at [610, 454] on button "Create Lead" at bounding box center [622, 455] width 100 height 28
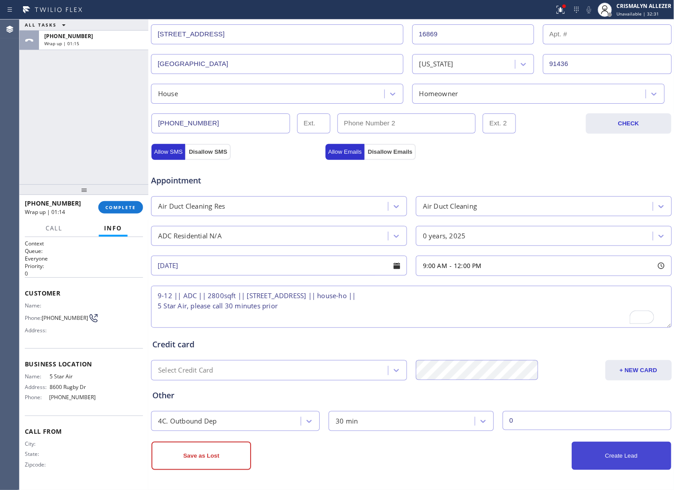
scroll to position [236, 0]
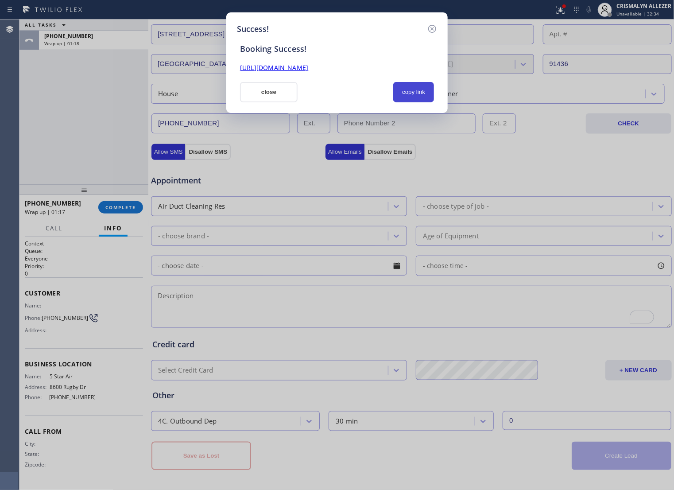
click at [404, 100] on button "copy link" at bounding box center [413, 92] width 41 height 20
click at [278, 97] on button "close" at bounding box center [269, 92] width 58 height 20
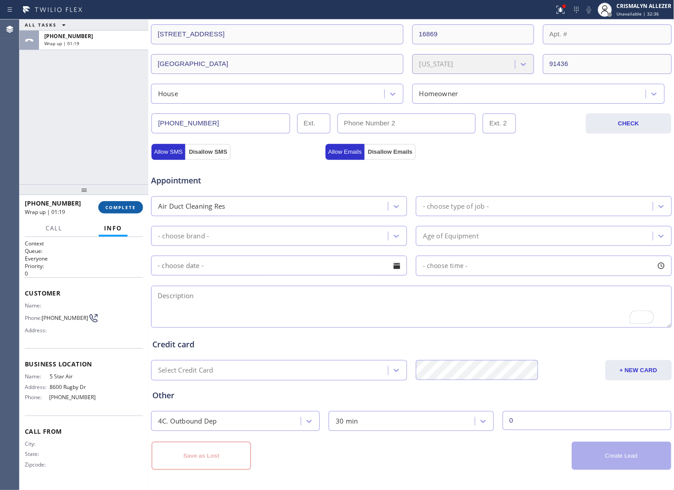
click at [120, 211] on button "COMPLETE" at bounding box center [120, 207] width 45 height 12
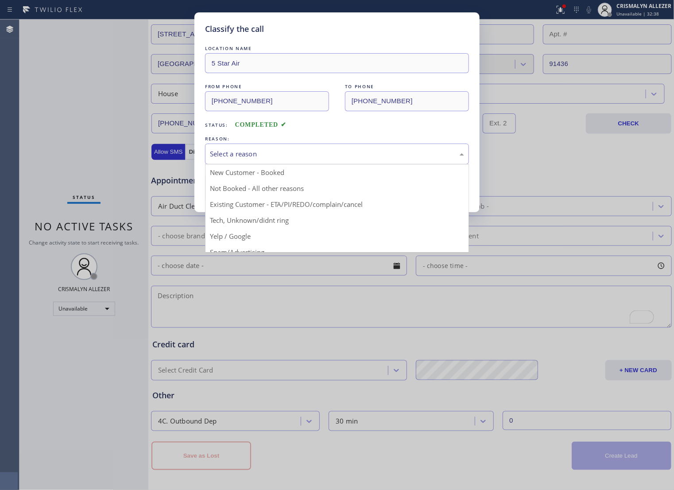
drag, startPoint x: 345, startPoint y: 158, endPoint x: 294, endPoint y: 187, distance: 59.5
click at [344, 159] on div "Select a reason" at bounding box center [337, 154] width 254 height 10
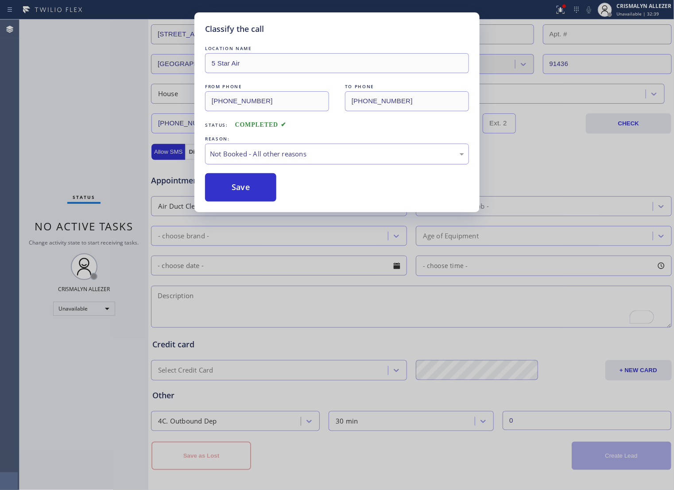
click at [326, 159] on div "Not Booked - All other reasons" at bounding box center [337, 154] width 254 height 10
click at [250, 200] on button "Save" at bounding box center [240, 187] width 71 height 28
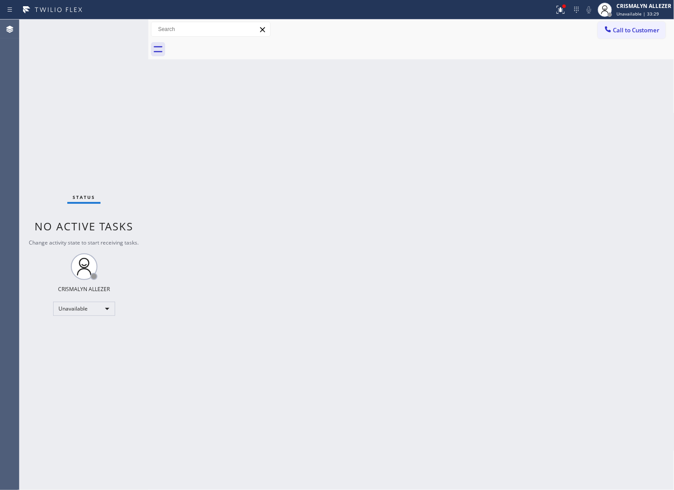
click at [414, 130] on div "Back to Dashboard Change Sender ID Customers Technicians Select a contact Outbo…" at bounding box center [411, 254] width 526 height 470
click at [626, 28] on span "Call to Customer" at bounding box center [636, 30] width 46 height 8
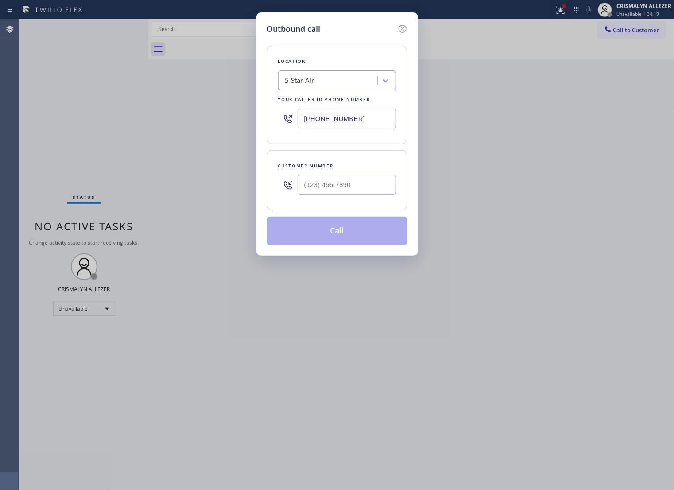
drag, startPoint x: 377, startPoint y: 129, endPoint x: 124, endPoint y: 119, distance: 253.0
click at [138, 119] on div "Outbound call Location 5 Star Air Your caller id phone number (800) 686-5038 Cu…" at bounding box center [337, 245] width 674 height 490
paste input "48) 281-0170"
click at [403, 32] on icon at bounding box center [402, 29] width 8 height 8
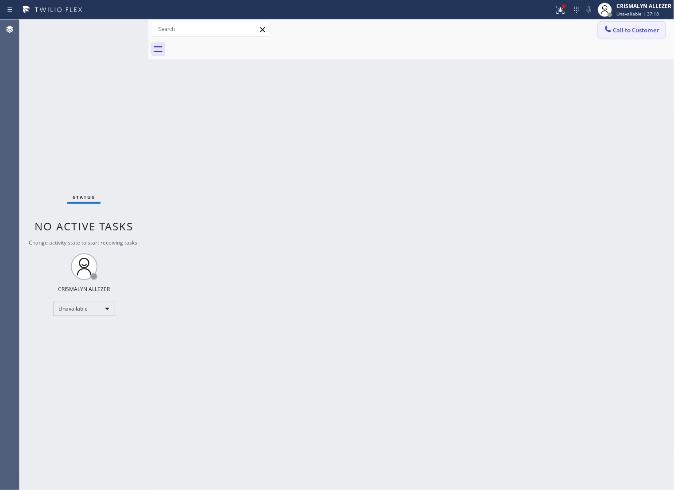
click at [622, 35] on button "Call to Customer" at bounding box center [632, 30] width 68 height 17
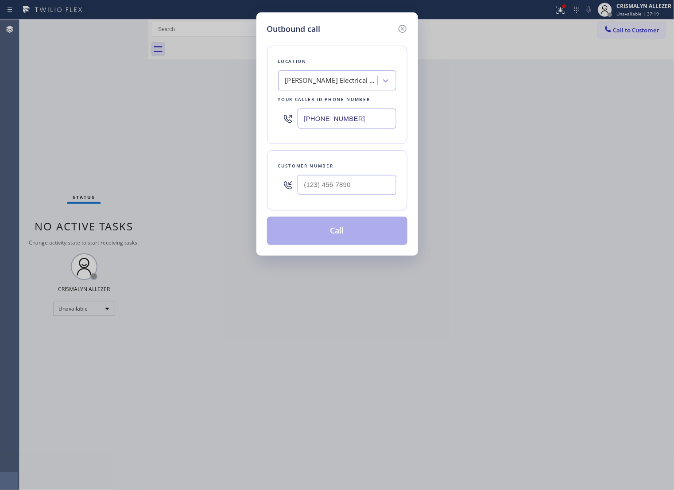
drag, startPoint x: 379, startPoint y: 127, endPoint x: 134, endPoint y: 112, distance: 244.8
click at [153, 113] on div "Outbound call Location R. Glanville Electrical Contractor Your caller id phone …" at bounding box center [337, 245] width 674 height 490
paste input "510) 851-8325"
type input "[PHONE_NUMBER]"
click at [352, 195] on input "(___) ___-____" at bounding box center [346, 185] width 99 height 20
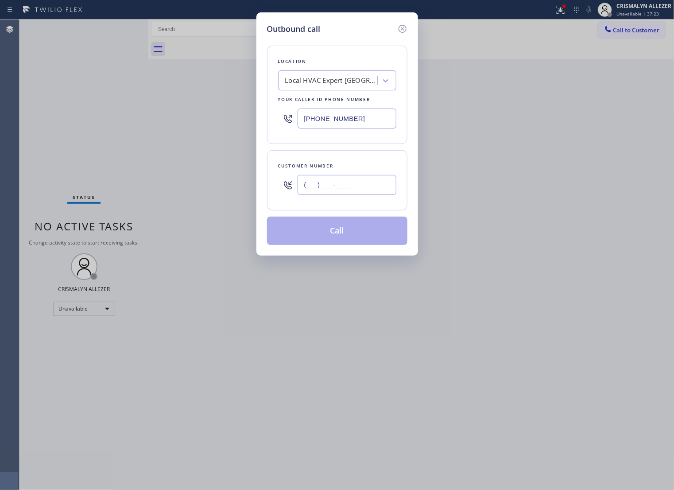
paste input "510) 240-7472"
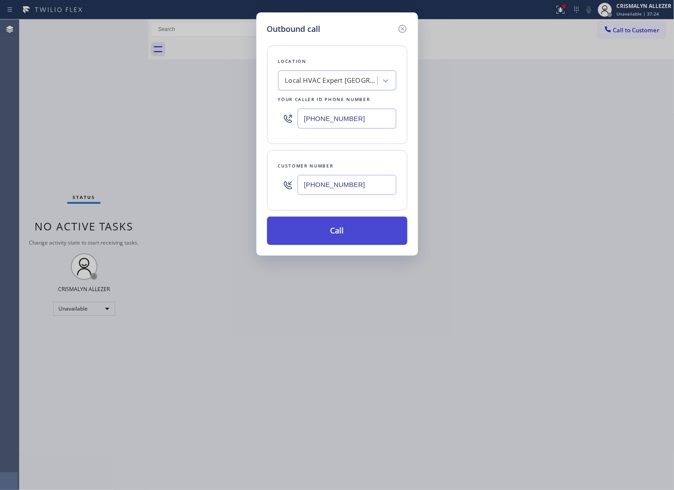
type input "[PHONE_NUMBER]"
click at [342, 243] on button "Call" at bounding box center [337, 230] width 140 height 28
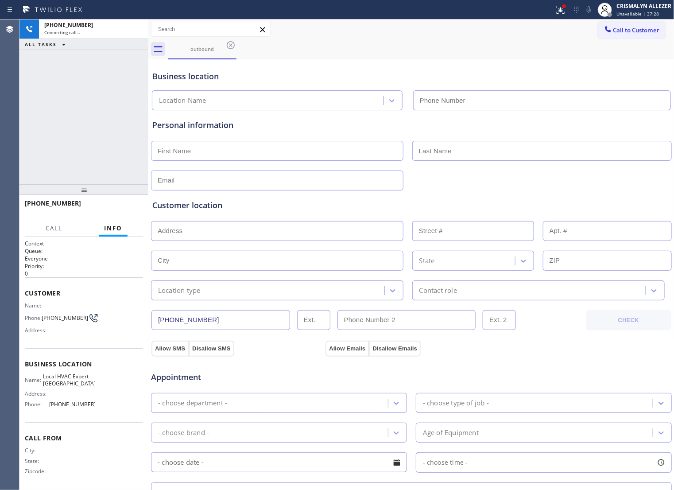
type input "[PHONE_NUMBER]"
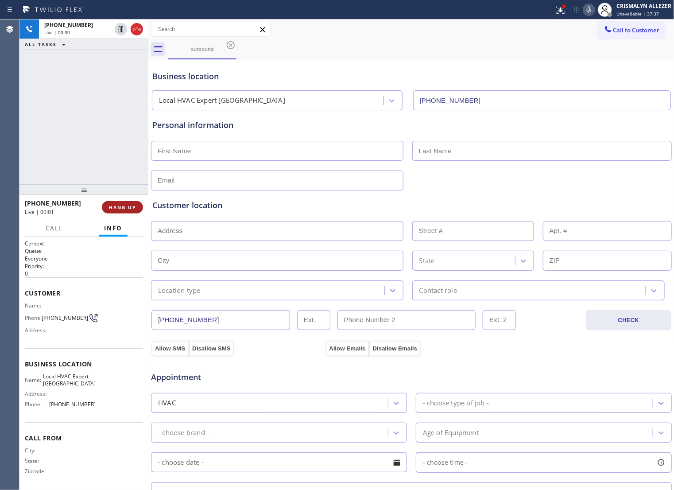
click at [120, 205] on span "HANG UP" at bounding box center [122, 207] width 27 height 6
click at [120, 209] on span "HANG UP" at bounding box center [122, 207] width 27 height 6
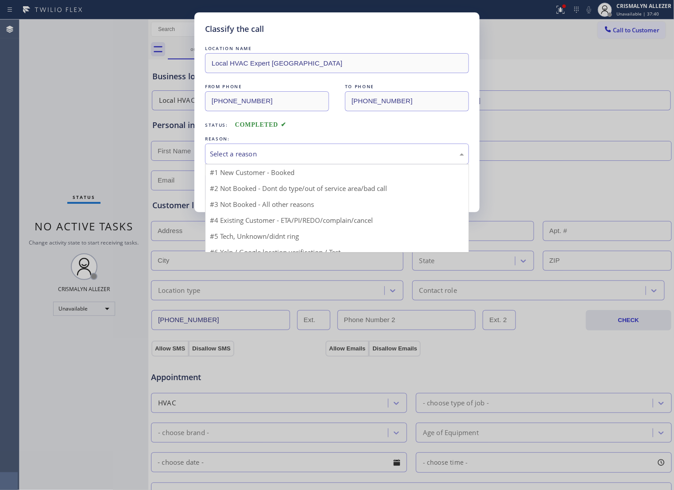
click at [352, 158] on div "Select a reason" at bounding box center [337, 154] width 254 height 10
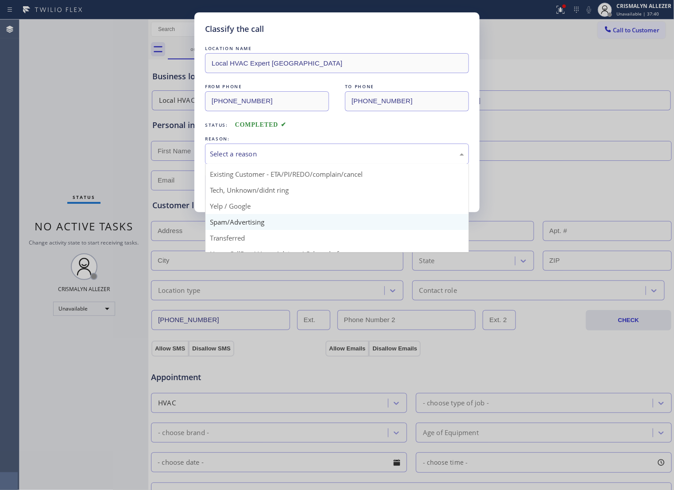
scroll to position [61, 0]
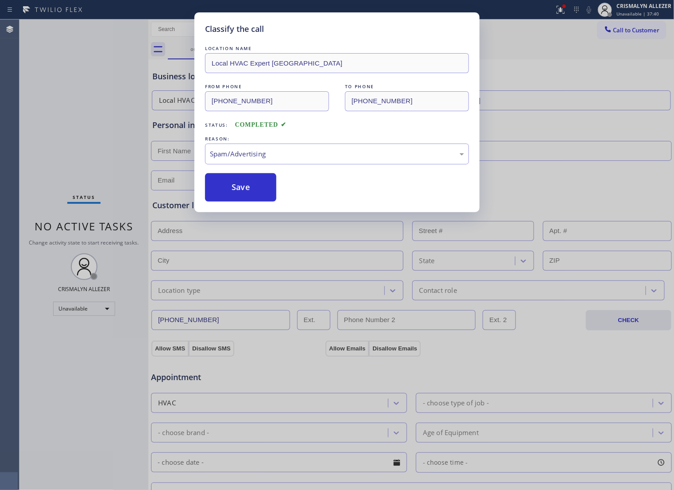
click at [251, 201] on button "Save" at bounding box center [240, 187] width 71 height 28
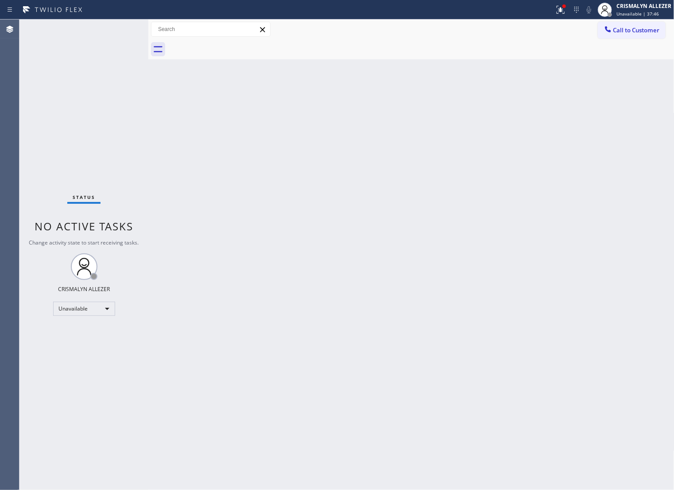
drag, startPoint x: 441, startPoint y: 183, endPoint x: 472, endPoint y: 165, distance: 35.9
click at [449, 177] on div "Back to Dashboard Change Sender ID Customers Technicians Select a contact Outbo…" at bounding box center [411, 254] width 526 height 470
click at [620, 26] on span "Call to Customer" at bounding box center [636, 30] width 46 height 8
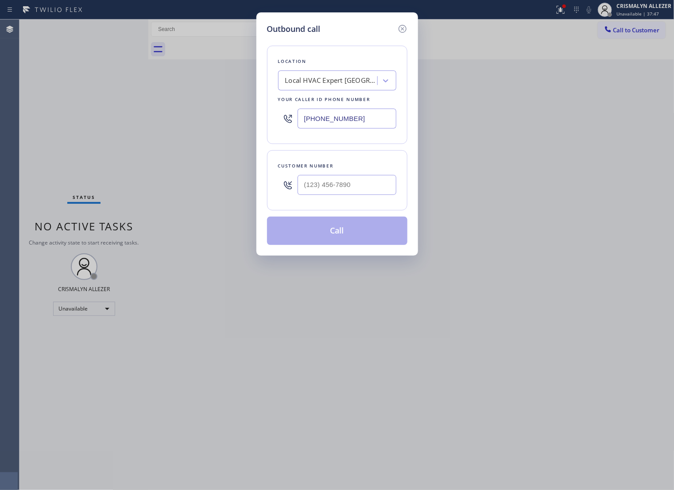
drag, startPoint x: 382, startPoint y: 127, endPoint x: 91, endPoint y: 124, distance: 290.4
click at [127, 125] on div "Outbound call Location Local HVAC Expert Berkley Your caller id phone number (5…" at bounding box center [337, 245] width 674 height 490
paste input "425) 363-0009"
type input "[PHONE_NUMBER]"
click at [349, 187] on input "(___) ___-____" at bounding box center [346, 185] width 99 height 20
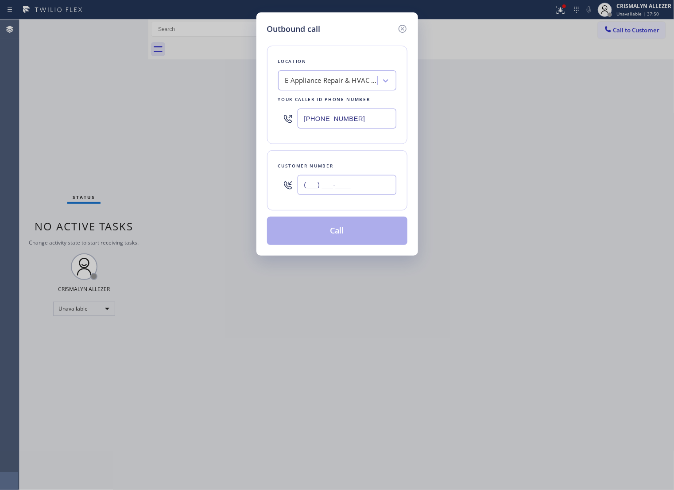
paste input "425) 650-8167"
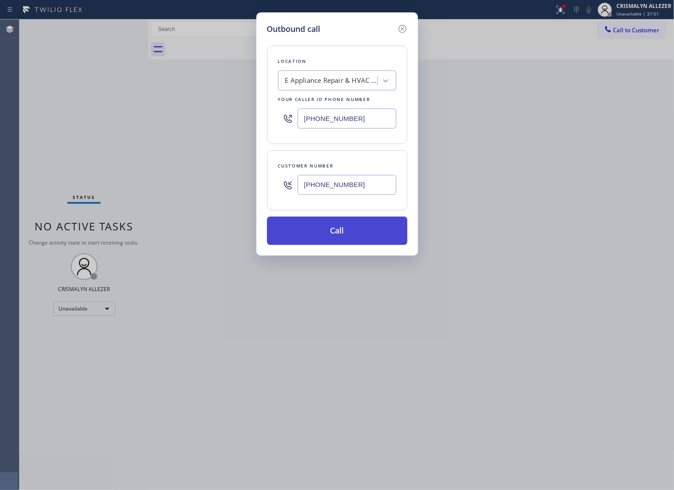
type input "[PHONE_NUMBER]"
click at [344, 240] on button "Call" at bounding box center [337, 230] width 140 height 28
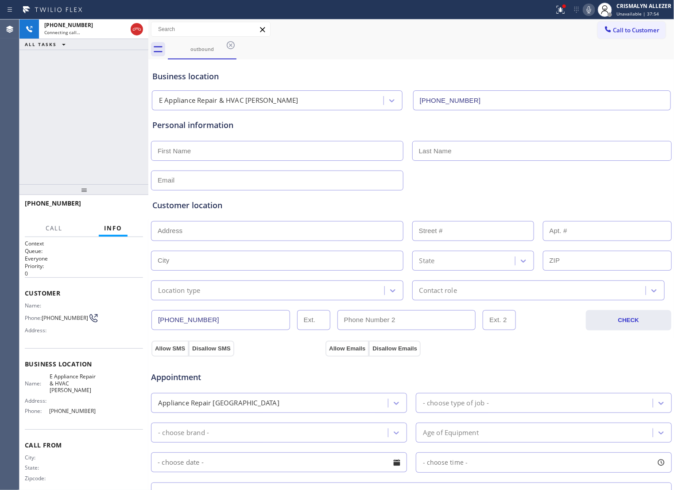
type input "[PHONE_NUMBER]"
click at [118, 208] on span "HANG UP" at bounding box center [122, 207] width 27 height 6
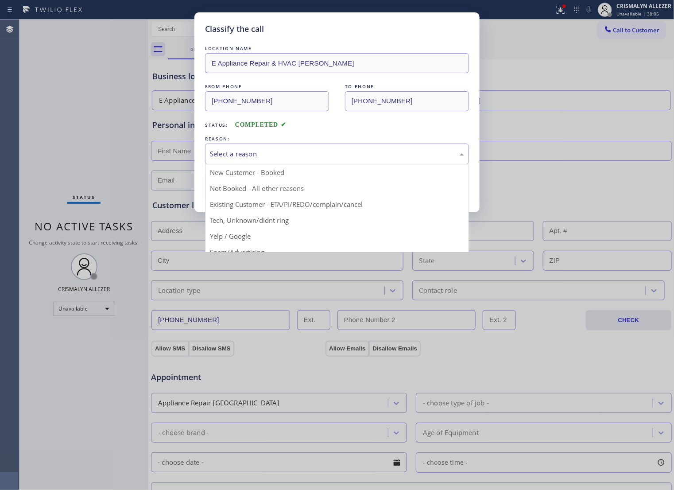
click at [353, 164] on div "Select a reason" at bounding box center [337, 153] width 264 height 21
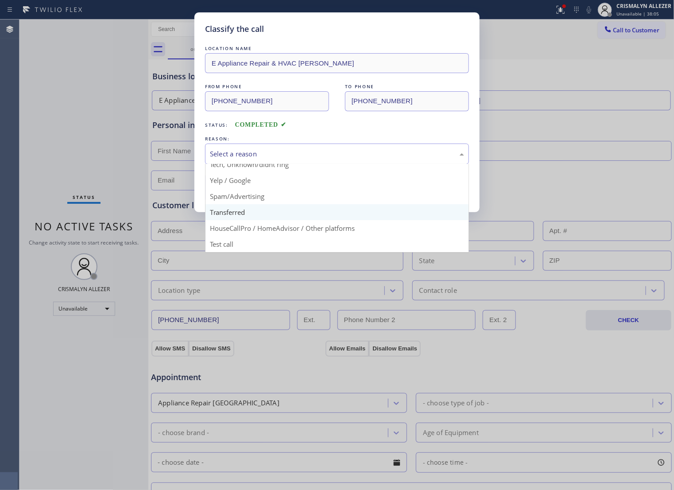
scroll to position [61, 0]
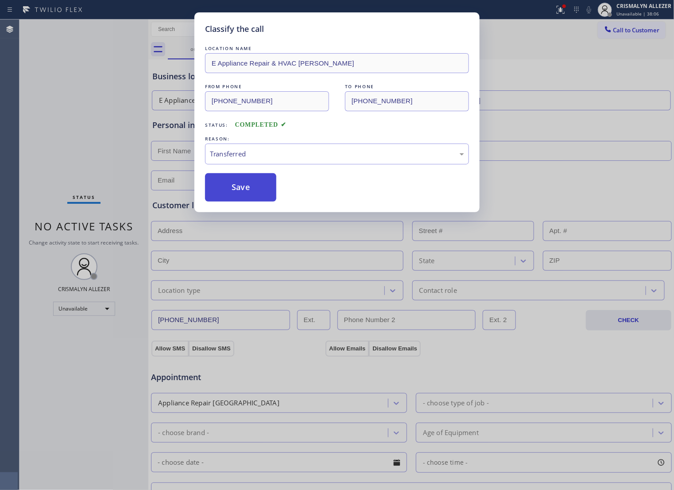
click at [247, 201] on button "Save" at bounding box center [240, 187] width 71 height 28
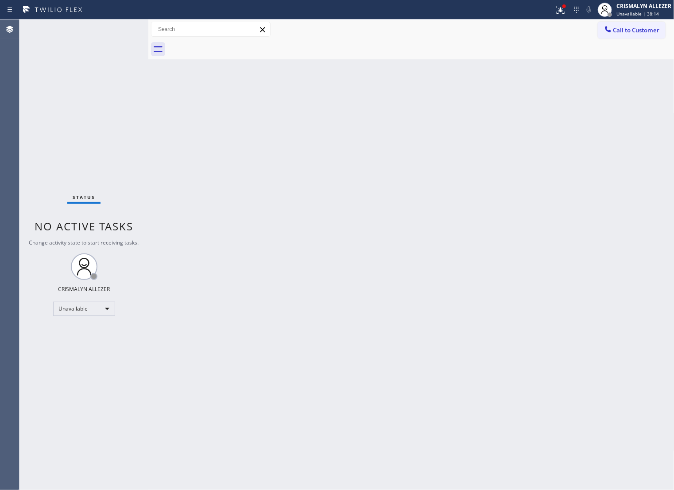
click at [457, 189] on div "Back to Dashboard Change Sender ID Customers Technicians Select a contact Outbo…" at bounding box center [411, 254] width 526 height 470
click at [638, 15] on span "Unavailable | 38:14" at bounding box center [637, 14] width 42 height 6
drag, startPoint x: 527, startPoint y: 112, endPoint x: 610, endPoint y: 56, distance: 99.7
click at [531, 110] on div "Back to Dashboard Change Sender ID Customers Technicians Select a contact Outbo…" at bounding box center [411, 254] width 526 height 470
click at [629, 35] on button "Call to Customer" at bounding box center [632, 30] width 68 height 17
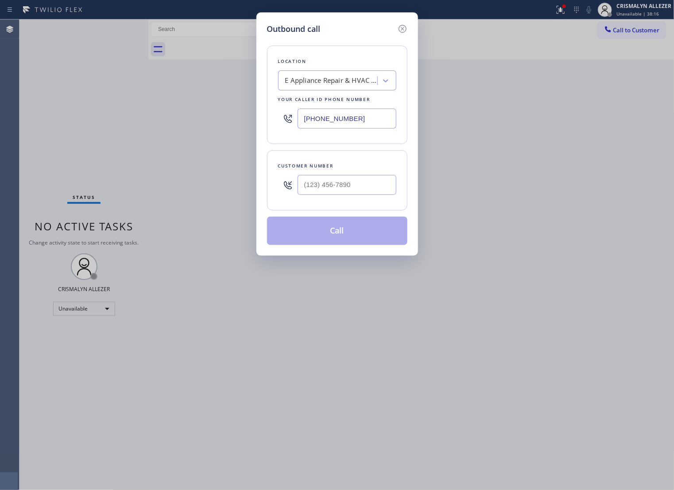
drag, startPoint x: 370, startPoint y: 125, endPoint x: -1, endPoint y: 110, distance: 371.3
click at [0, 110] on html "Status report Issues detected These issues could affect your workflow. Please c…" at bounding box center [337, 245] width 674 height 490
paste input "760) 249-7738"
type input "[PHONE_NUMBER]"
click at [364, 192] on input "(___) ___-____" at bounding box center [346, 185] width 99 height 20
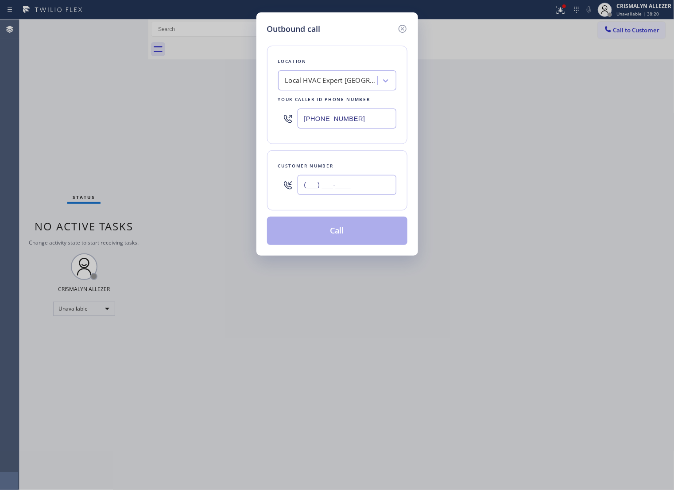
paste input "760) 657-6472"
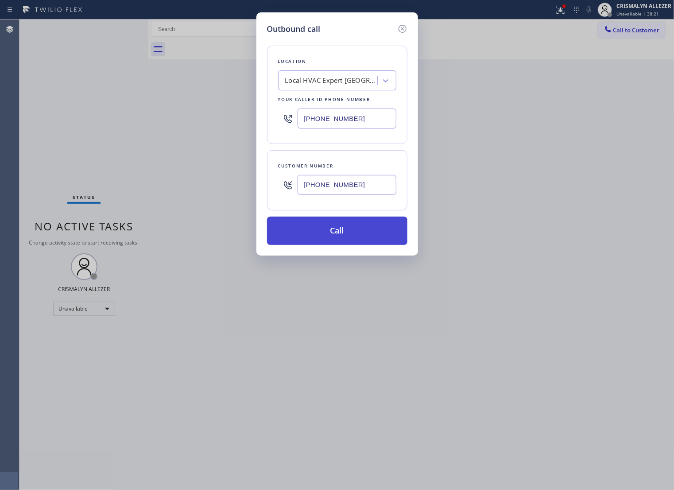
type input "[PHONE_NUMBER]"
click at [356, 240] on button "Call" at bounding box center [337, 230] width 140 height 28
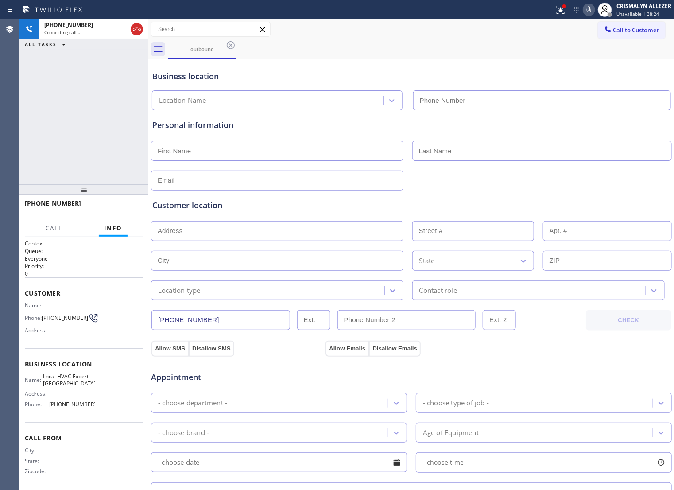
type input "[PHONE_NUMBER]"
click at [97, 207] on div "+17606576472 Live | 00:00" at bounding box center [63, 207] width 77 height 23
click at [109, 208] on span "HANG UP" at bounding box center [122, 207] width 27 height 6
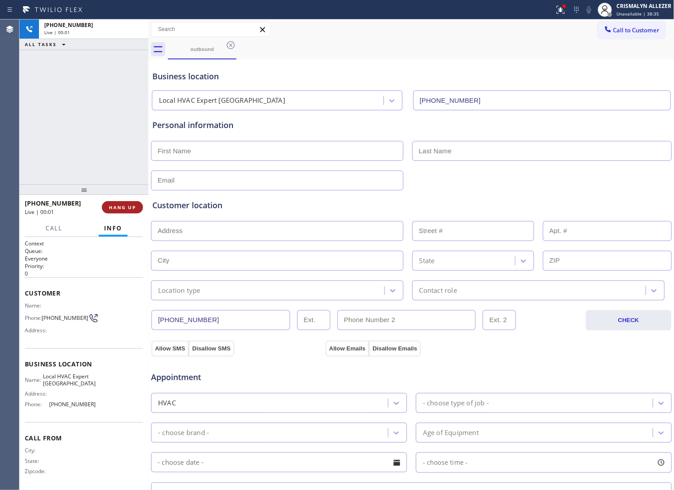
click at [109, 208] on span "HANG UP" at bounding box center [122, 207] width 27 height 6
click at [123, 207] on span "COMPLETE" at bounding box center [120, 207] width 31 height 6
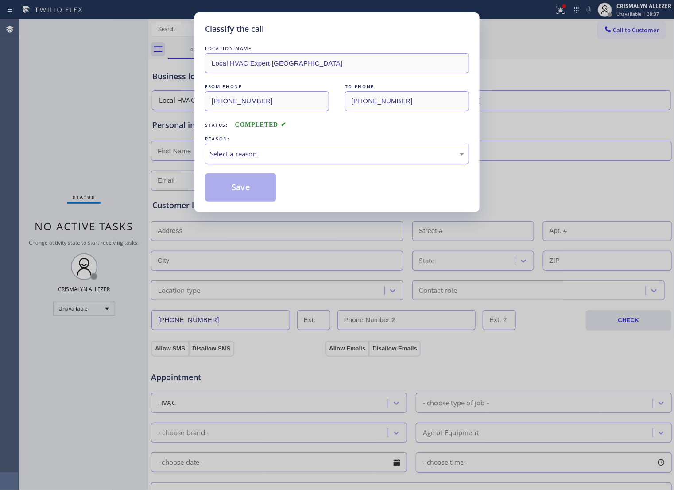
click at [361, 159] on div "Select a reason" at bounding box center [337, 154] width 254 height 10
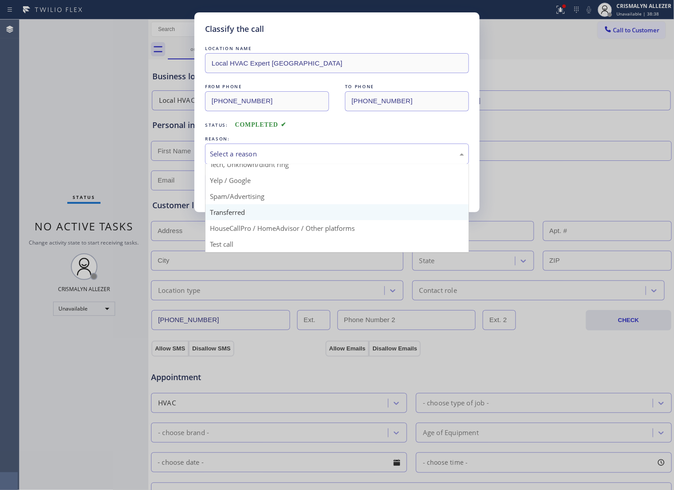
scroll to position [61, 0]
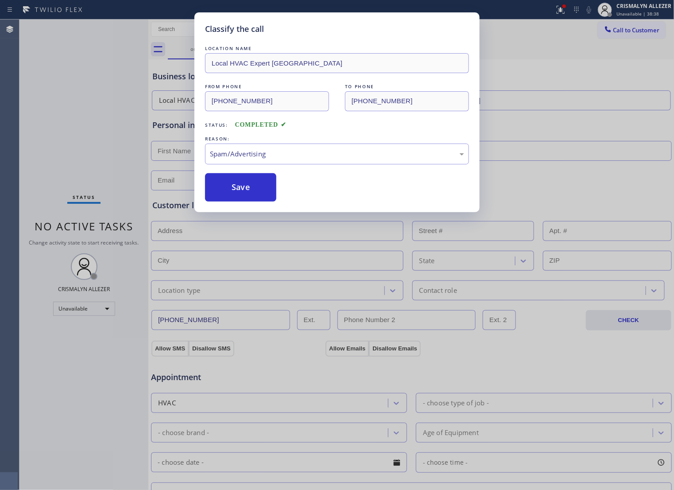
click at [257, 201] on button "Save" at bounding box center [240, 187] width 71 height 28
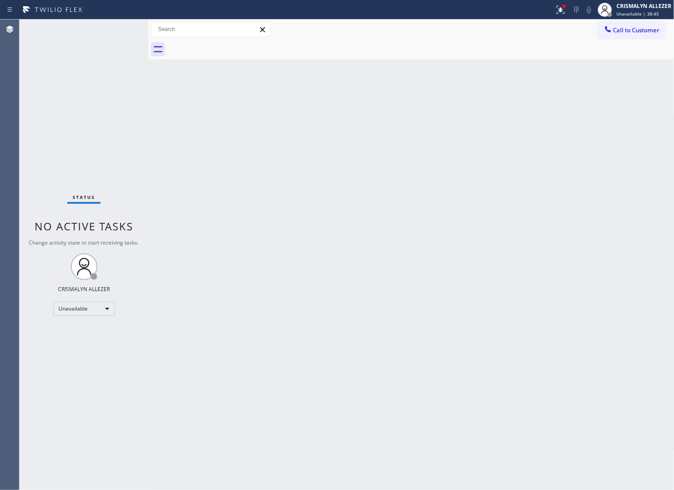
click at [428, 189] on div "Back to Dashboard Change Sender ID Customers Technicians Select a contact Outbo…" at bounding box center [411, 254] width 526 height 470
click at [611, 36] on button "Call to Customer" at bounding box center [632, 30] width 68 height 17
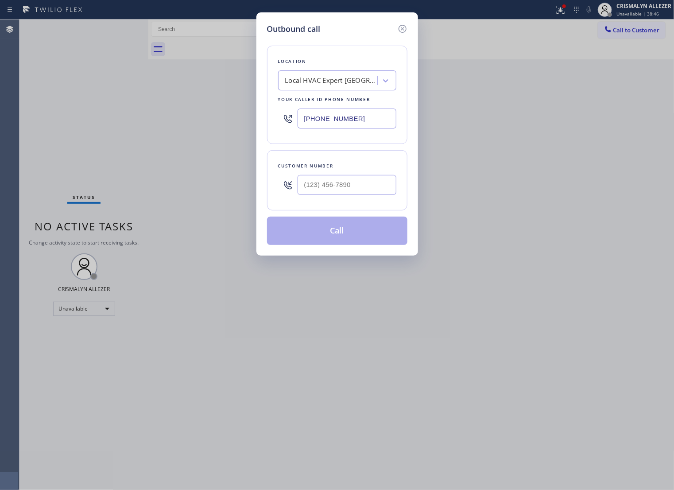
paste input "805) 222-789"
drag, startPoint x: 366, startPoint y: 126, endPoint x: 77, endPoint y: 116, distance: 288.4
click at [82, 116] on div "Outbound call Location Local HVAC Expert Palm Desert Your caller id phone numbe…" at bounding box center [337, 245] width 674 height 490
type input "[PHONE_NUMBER]"
click at [370, 170] on div "Customer number" at bounding box center [337, 165] width 118 height 9
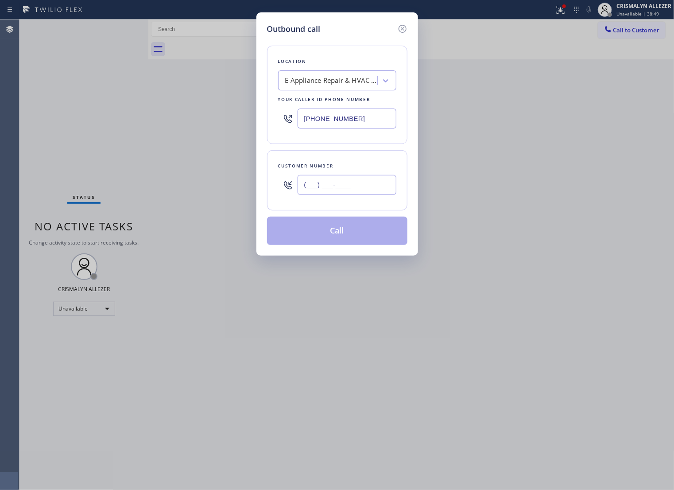
click at [364, 190] on input "(___) ___-____" at bounding box center [346, 185] width 99 height 20
paste input "805) 398-9564"
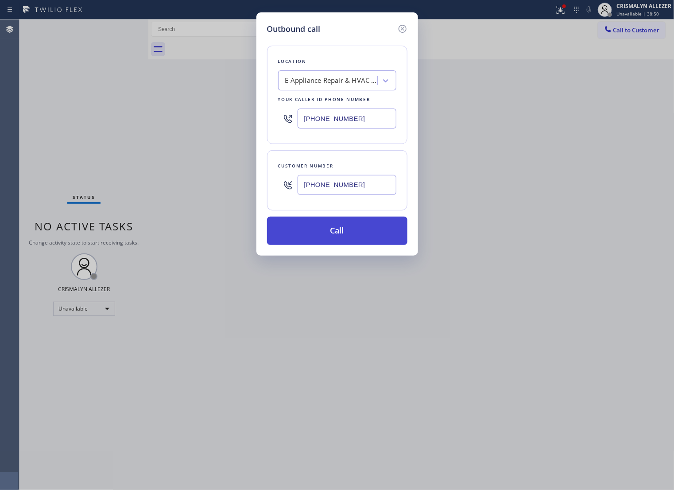
type input "[PHONE_NUMBER]"
click at [349, 238] on button "Call" at bounding box center [337, 230] width 140 height 28
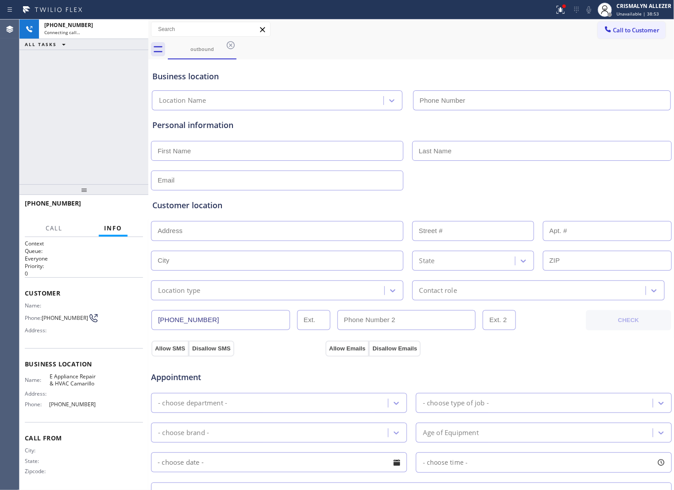
type input "[PHONE_NUMBER]"
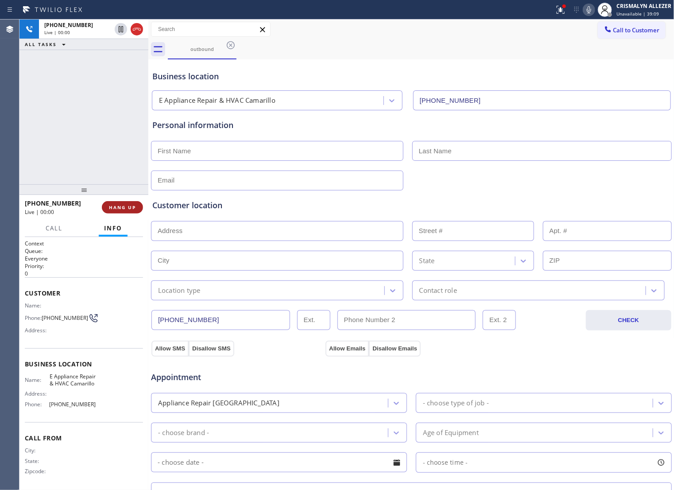
click at [127, 211] on button "HANG UP" at bounding box center [122, 207] width 41 height 12
click at [120, 210] on span "HANG UP" at bounding box center [122, 207] width 27 height 6
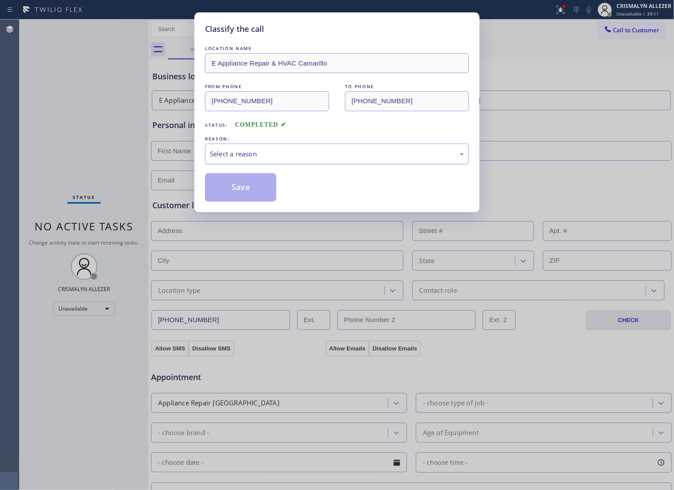
click at [333, 164] on div "Select a reason" at bounding box center [337, 153] width 264 height 21
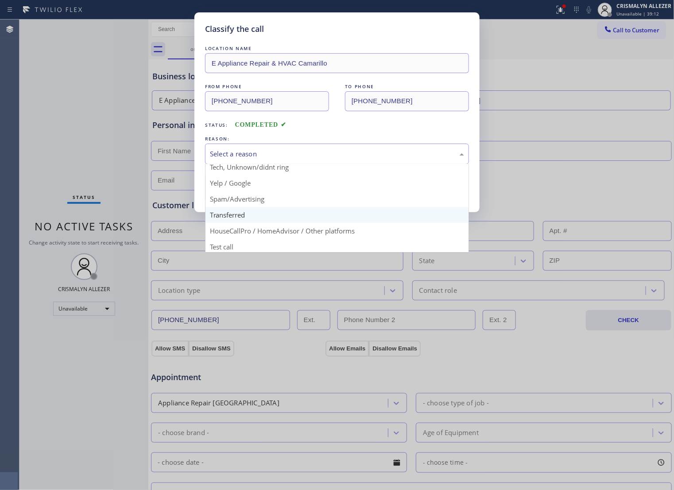
scroll to position [61, 0]
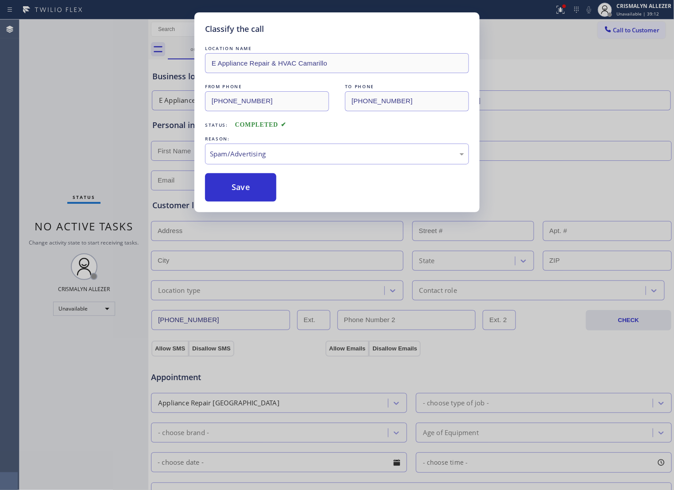
click at [237, 201] on button "Save" at bounding box center [240, 187] width 71 height 28
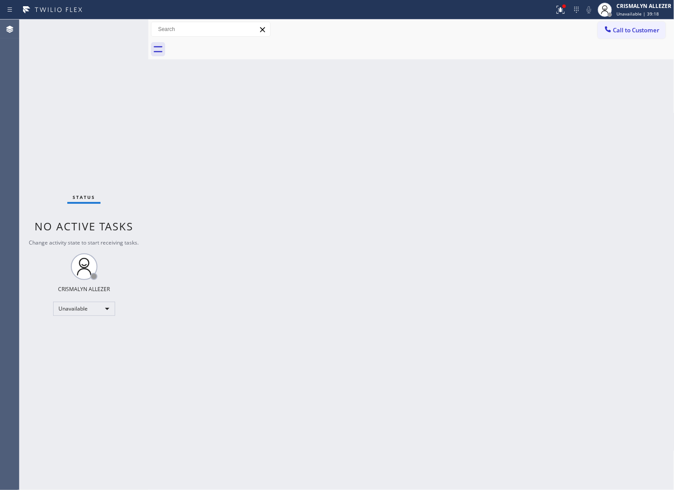
drag, startPoint x: 433, startPoint y: 224, endPoint x: 516, endPoint y: 120, distance: 133.6
click at [433, 224] on div "Back to Dashboard Change Sender ID Customers Technicians Select a contact Outbo…" at bounding box center [411, 254] width 526 height 470
click at [625, 35] on button "Call to Customer" at bounding box center [632, 30] width 68 height 17
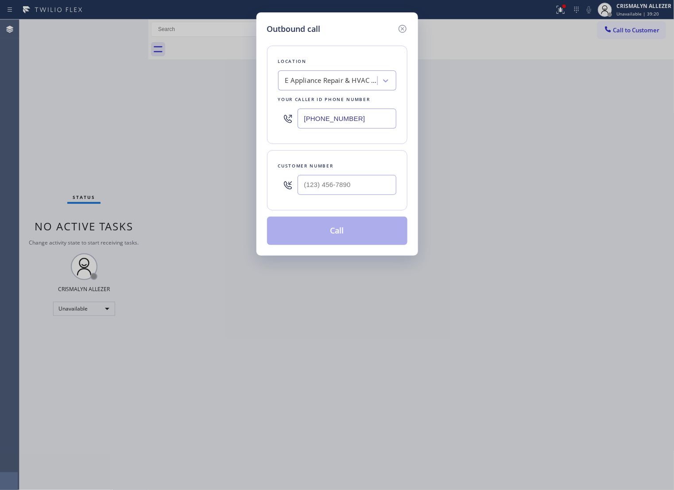
drag, startPoint x: 371, startPoint y: 131, endPoint x: 34, endPoint y: 116, distance: 337.7
click at [41, 116] on div "Outbound call Location E Appliance Repair & HVAC Camarillo Your caller id phone…" at bounding box center [337, 245] width 674 height 490
paste input "562) 378-3969"
type input "[PHONE_NUMBER]"
click at [355, 195] on input "(___) ___-____" at bounding box center [346, 185] width 99 height 20
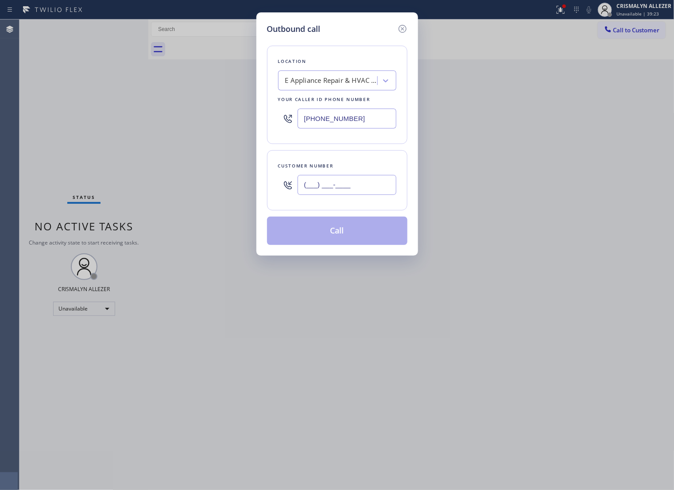
paste input "562) 295-8075"
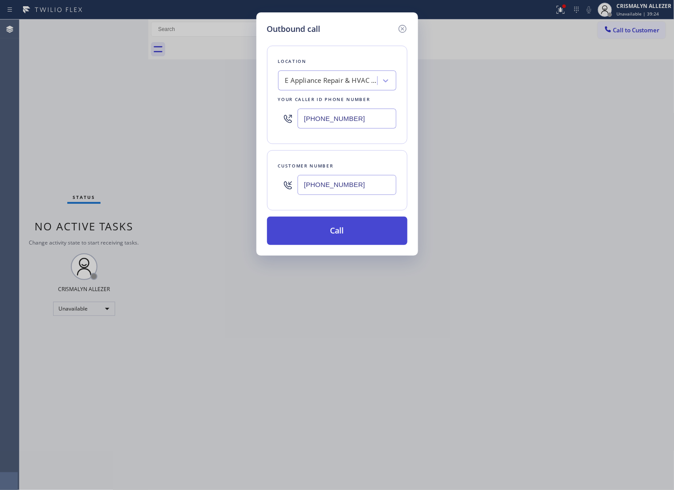
type input "[PHONE_NUMBER]"
click at [340, 245] on button "Call" at bounding box center [337, 230] width 140 height 28
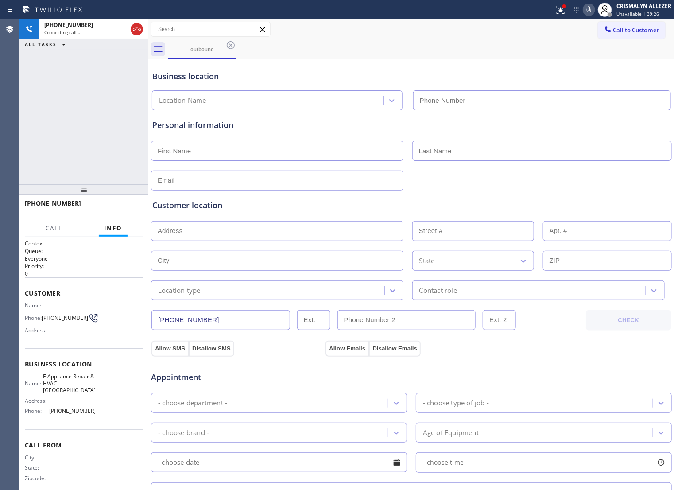
type input "[PHONE_NUMBER]"
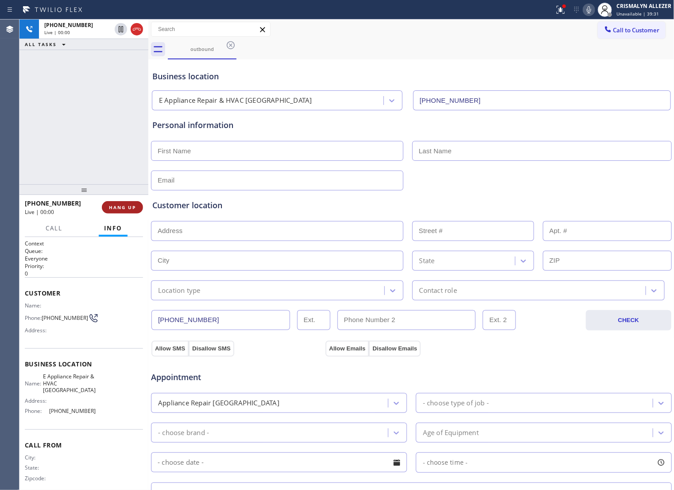
click at [116, 208] on span "HANG UP" at bounding box center [122, 207] width 27 height 6
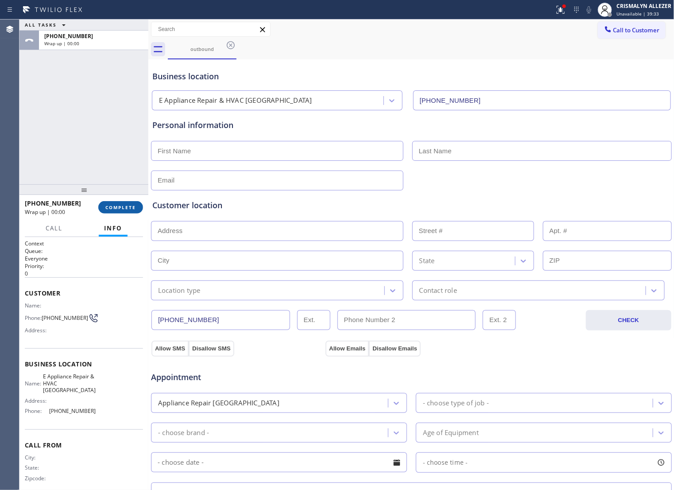
click at [113, 209] on span "COMPLETE" at bounding box center [120, 207] width 31 height 6
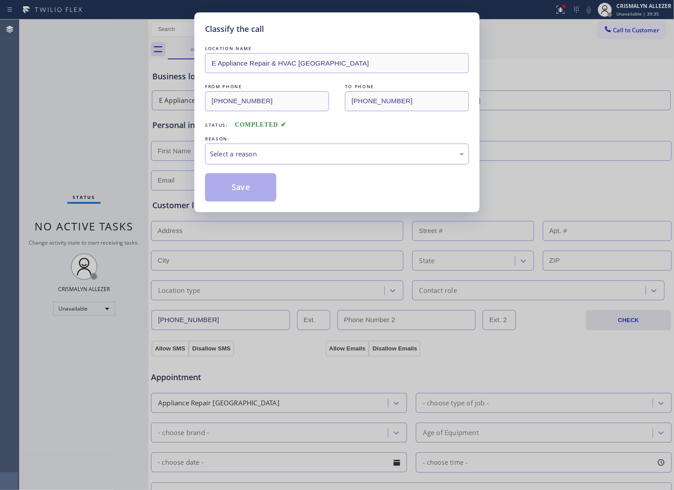
drag, startPoint x: 348, startPoint y: 164, endPoint x: 338, endPoint y: 169, distance: 11.5
click at [348, 159] on div "Select a reason" at bounding box center [337, 154] width 254 height 10
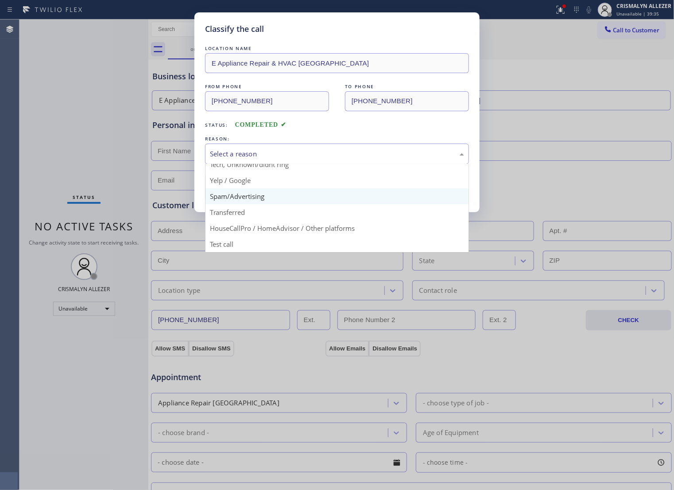
scroll to position [61, 0]
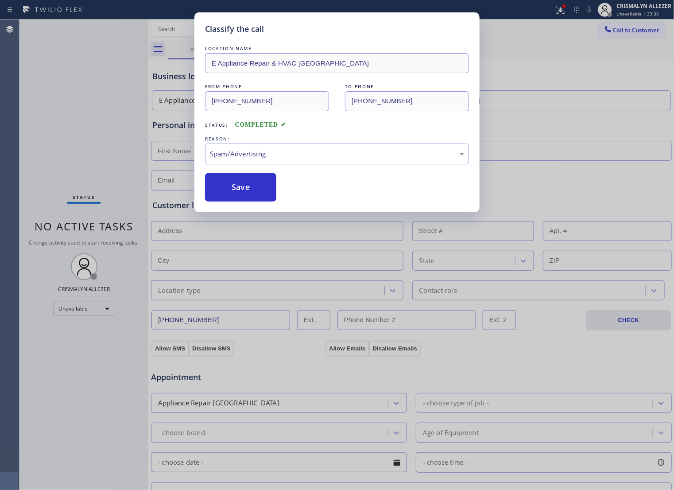
click at [240, 201] on button "Save" at bounding box center [240, 187] width 71 height 28
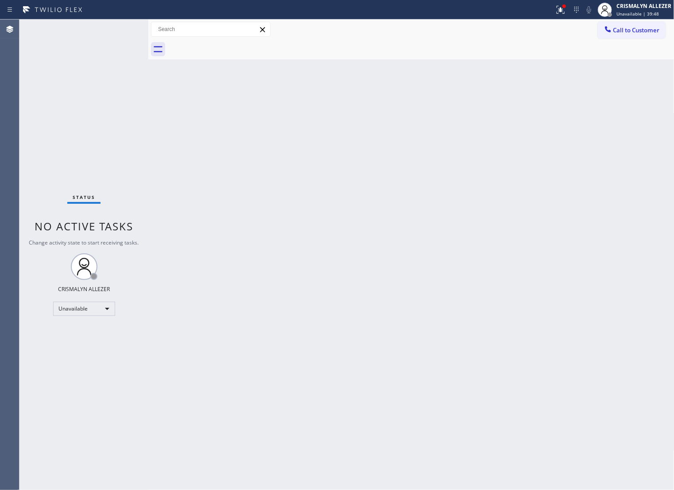
drag, startPoint x: 393, startPoint y: 202, endPoint x: 399, endPoint y: 195, distance: 9.1
click at [395, 197] on div "Back to Dashboard Change Sender ID Customers Technicians Select a contact Outbo…" at bounding box center [411, 254] width 526 height 470
click at [626, 27] on span "Call to Customer" at bounding box center [636, 30] width 46 height 8
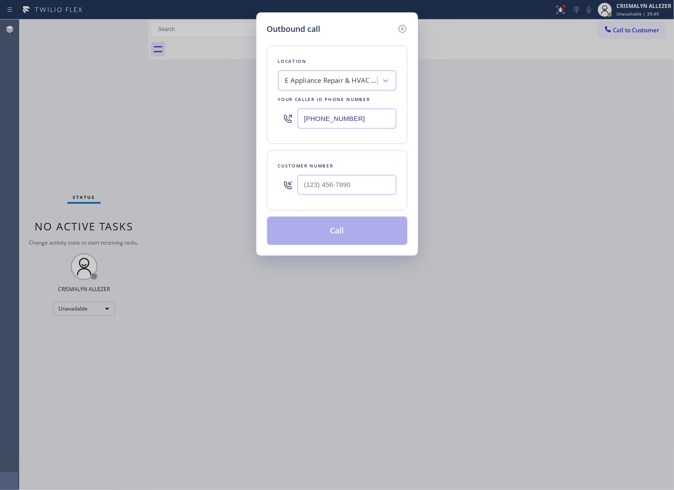
drag, startPoint x: 370, startPoint y: 130, endPoint x: 69, endPoint y: 126, distance: 301.1
click at [92, 126] on div "Outbound call Location E Appliance Repair & HVAC Long Beach Your caller id phon…" at bounding box center [337, 245] width 674 height 490
paste input "text"
type input "[PHONE_NUMBER]"
click at [377, 191] on input "(___) ___-____" at bounding box center [346, 185] width 99 height 20
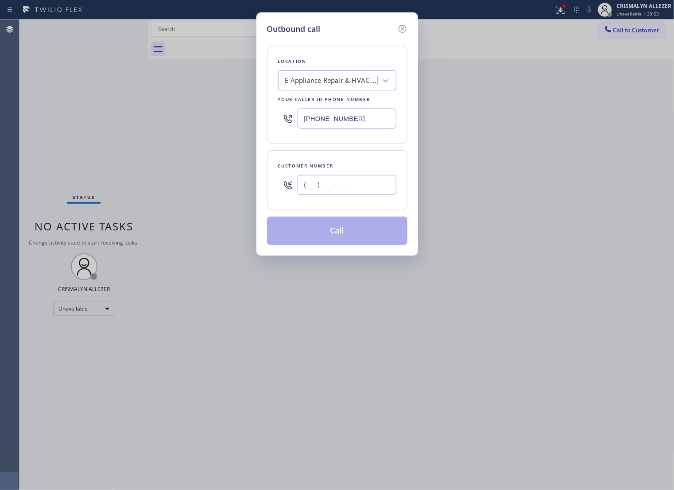
paste input "562) 295-8075"
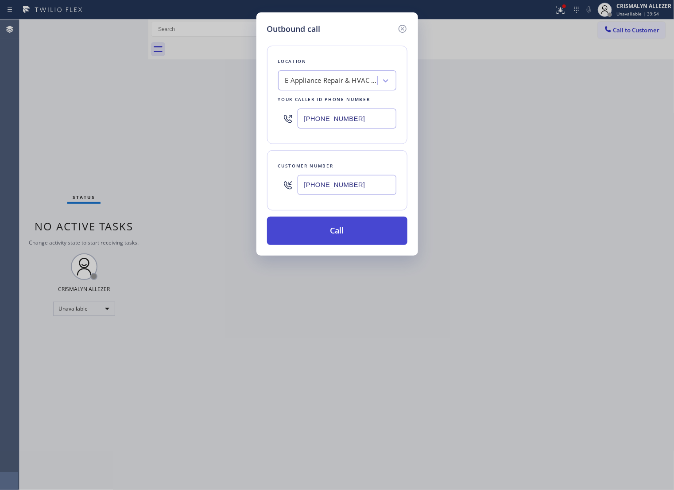
type input "[PHONE_NUMBER]"
click at [348, 243] on button "Call" at bounding box center [337, 230] width 140 height 28
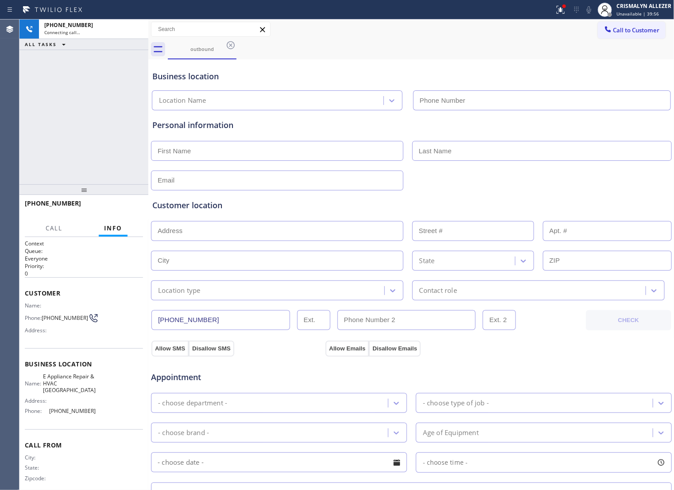
type input "[PHONE_NUMBER]"
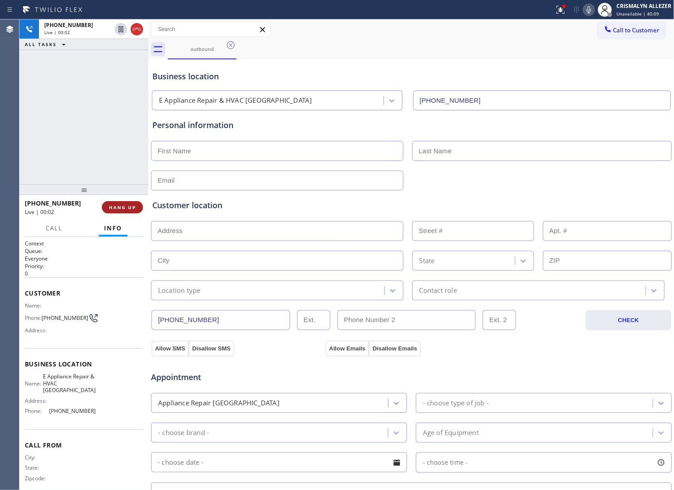
click at [111, 209] on span "HANG UP" at bounding box center [122, 207] width 27 height 6
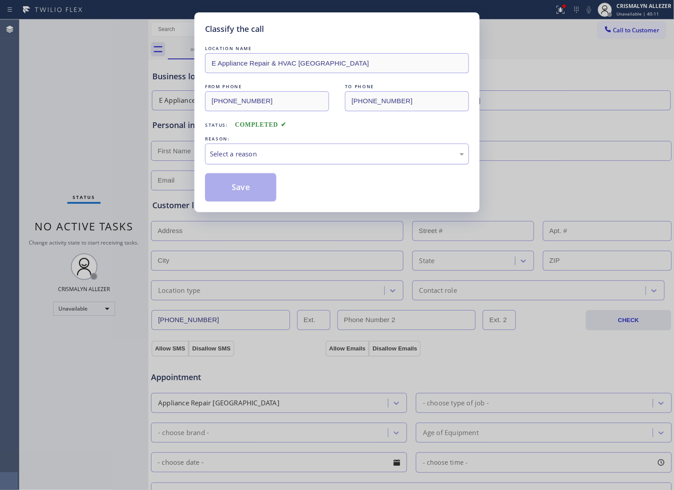
click at [298, 159] on div "Select a reason" at bounding box center [337, 154] width 254 height 10
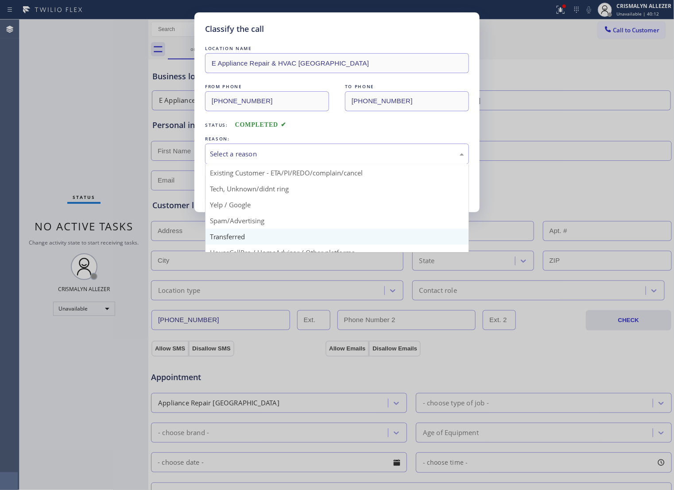
scroll to position [61, 0]
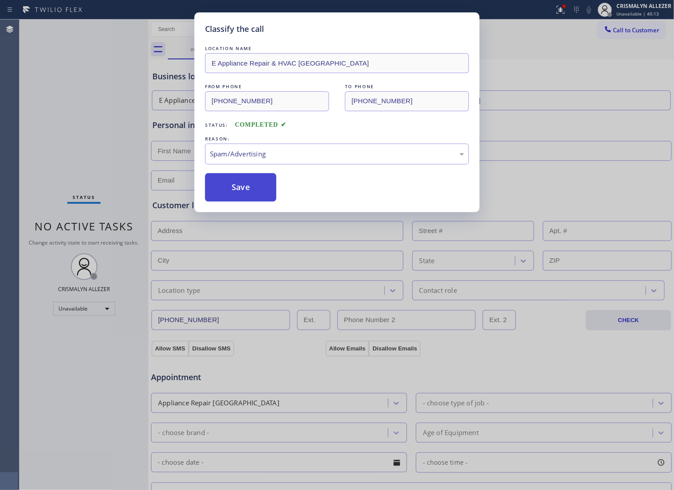
click at [249, 200] on button "Save" at bounding box center [240, 187] width 71 height 28
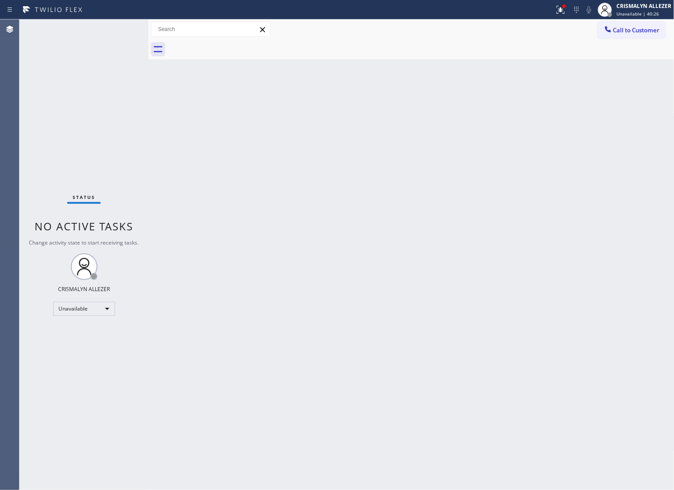
drag, startPoint x: 324, startPoint y: 212, endPoint x: 473, endPoint y: 108, distance: 182.0
click at [331, 206] on div "Back to Dashboard Change Sender ID Customers Technicians Select a contact Outbo…" at bounding box center [411, 254] width 526 height 470
click at [613, 28] on span "Call to Customer" at bounding box center [636, 30] width 46 height 8
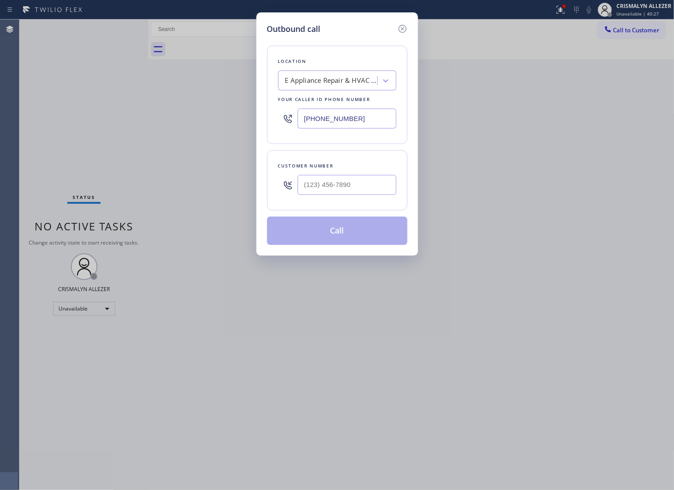
click at [197, 135] on div "Outbound call Location E Appliance Repair & HVAC Long Beach Your caller id phon…" at bounding box center [337, 245] width 674 height 490
paste input "949) 315-7513"
type input "[PHONE_NUMBER]"
click at [374, 195] on input "(___) ___-____" at bounding box center [346, 185] width 99 height 20
paste input "949) 201-2486"
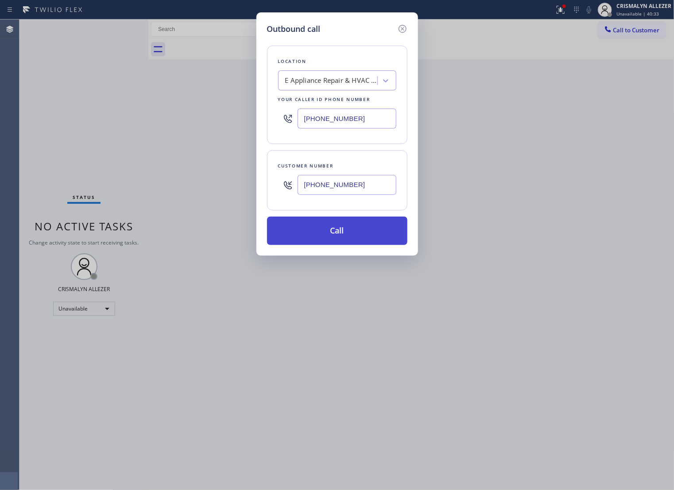
type input "[PHONE_NUMBER]"
click at [337, 244] on button "Call" at bounding box center [337, 230] width 140 height 28
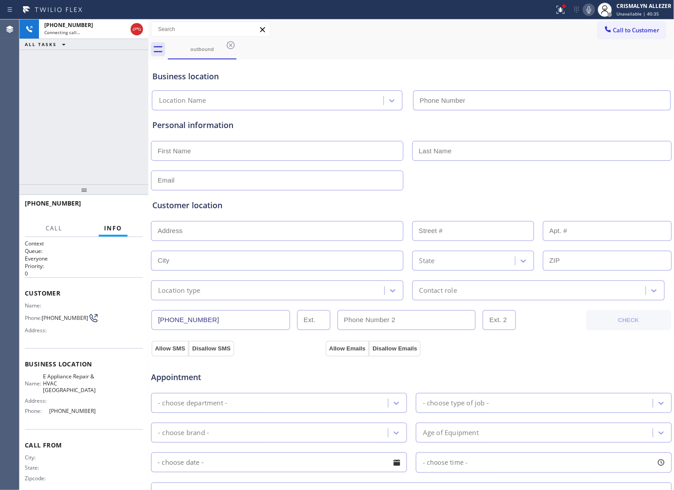
type input "[PHONE_NUMBER]"
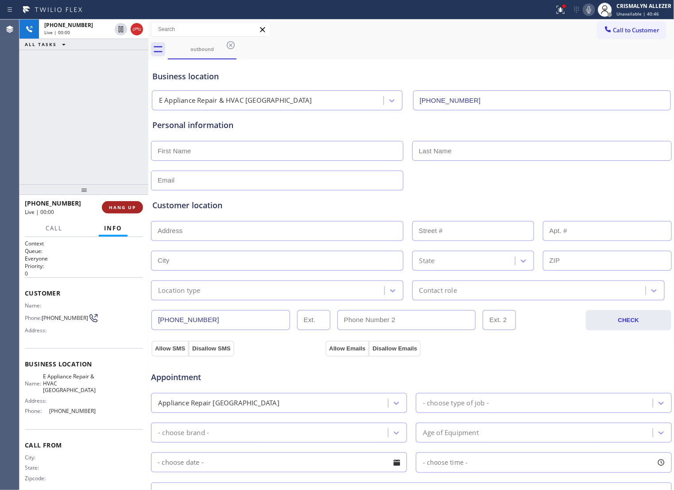
click at [116, 207] on span "HANG UP" at bounding box center [122, 207] width 27 height 6
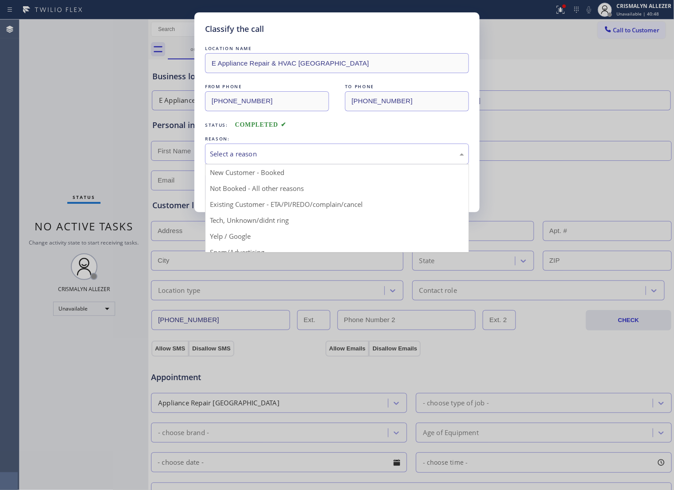
click at [346, 159] on div "Select a reason" at bounding box center [337, 154] width 254 height 10
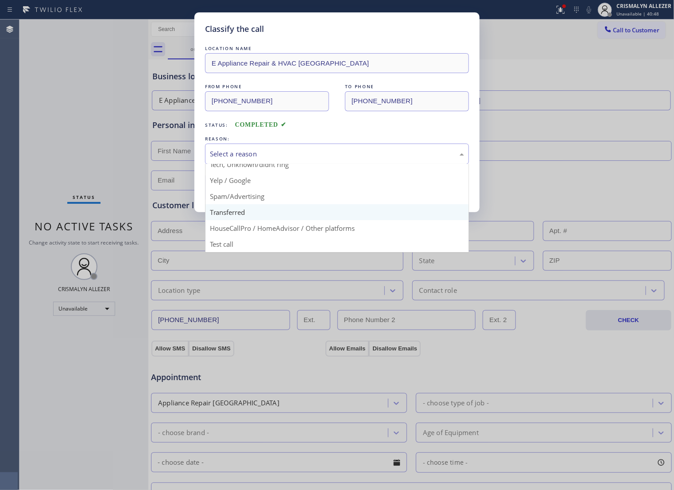
scroll to position [61, 0]
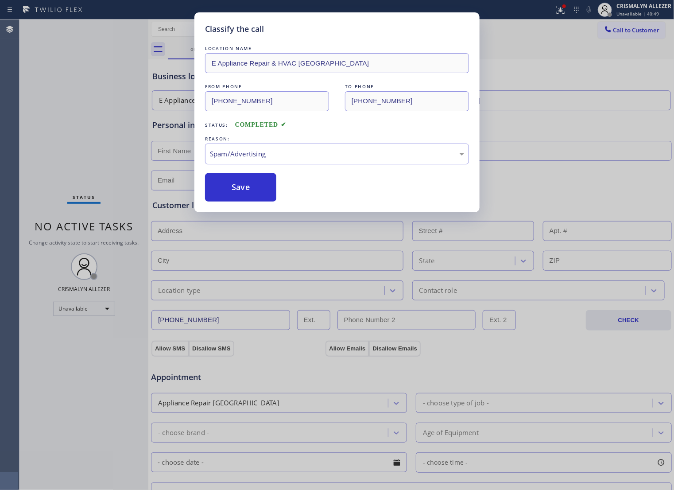
click at [248, 201] on button "Save" at bounding box center [240, 187] width 71 height 28
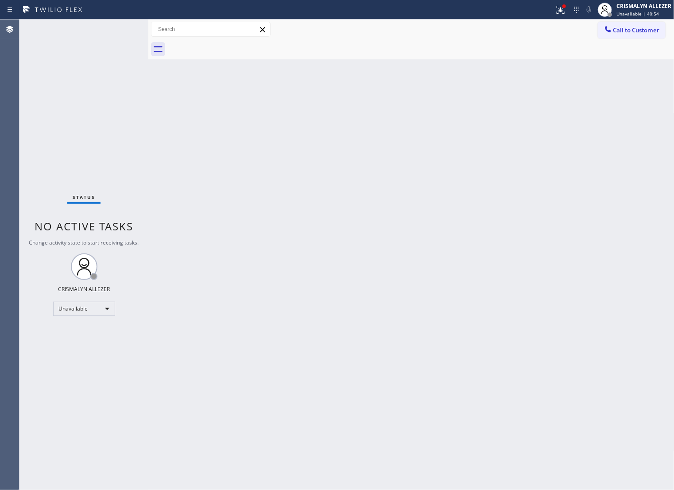
drag, startPoint x: 463, startPoint y: 225, endPoint x: 539, endPoint y: 140, distance: 113.8
click at [464, 222] on div "Back to Dashboard Change Sender ID Customers Technicians Select a contact Outbo…" at bounding box center [411, 254] width 526 height 470
click at [623, 31] on span "Call to Customer" at bounding box center [636, 30] width 46 height 8
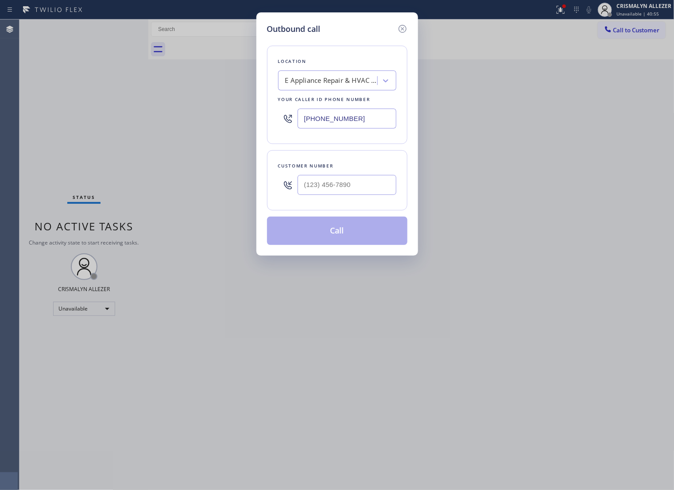
drag, startPoint x: 392, startPoint y: 125, endPoint x: 44, endPoint y: 148, distance: 348.8
click at [121, 147] on div "Outbound call Location E Appliance Repair & HVAC Laguna Niguel Your caller id p…" at bounding box center [337, 245] width 674 height 490
paste input "650) 275-6242"
type input "[PHONE_NUMBER]"
click at [348, 185] on input "(___) ___-____" at bounding box center [346, 185] width 99 height 20
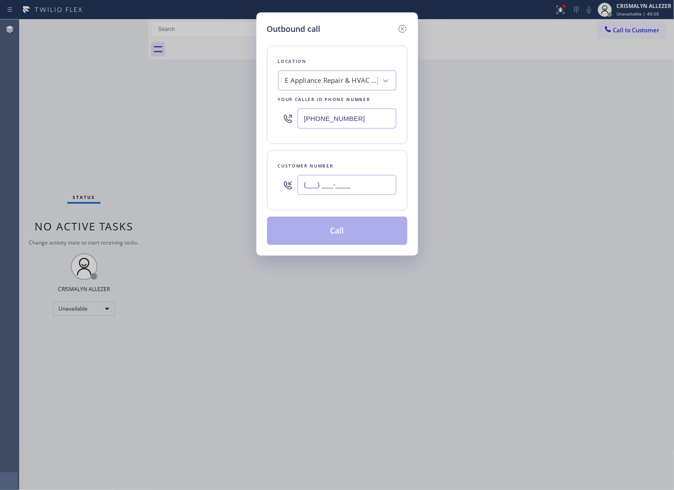
paste input "650) 337-2877"
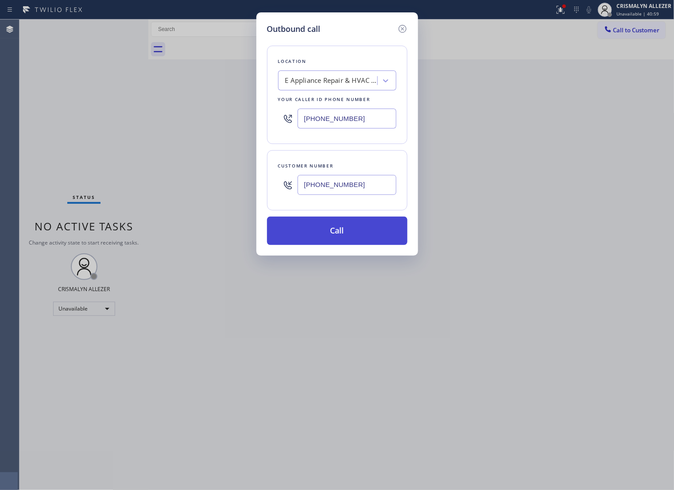
type input "[PHONE_NUMBER]"
click at [336, 245] on button "Call" at bounding box center [337, 230] width 140 height 28
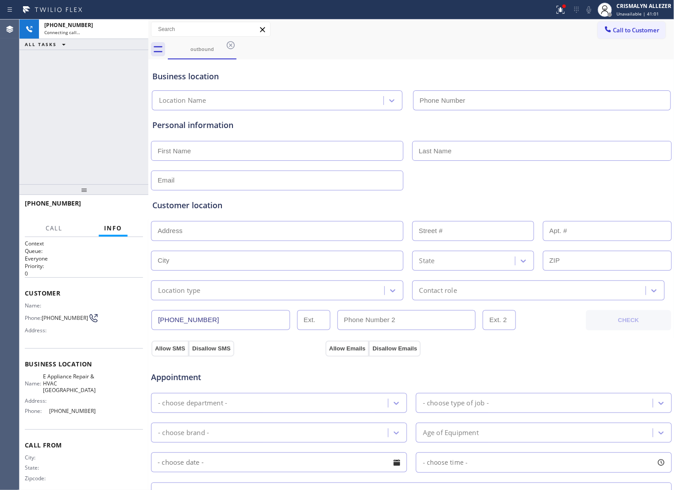
type input "[PHONE_NUMBER]"
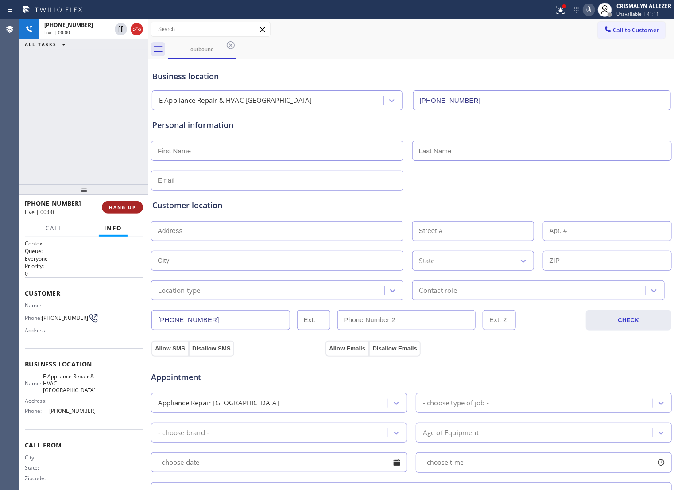
click at [118, 206] on span "HANG UP" at bounding box center [122, 207] width 27 height 6
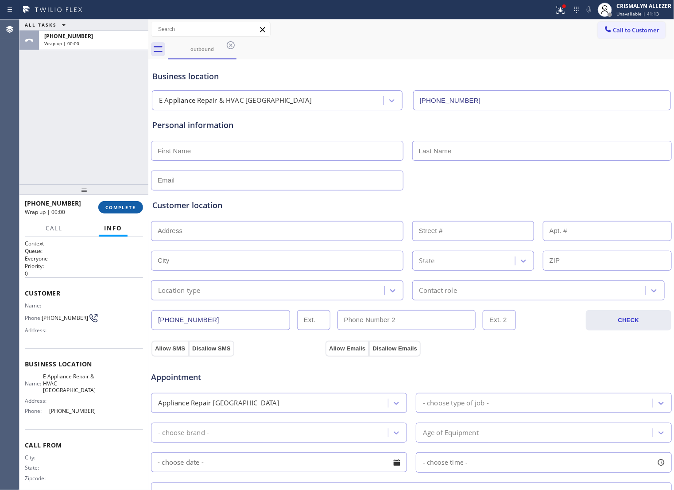
click at [119, 209] on span "COMPLETE" at bounding box center [120, 207] width 31 height 6
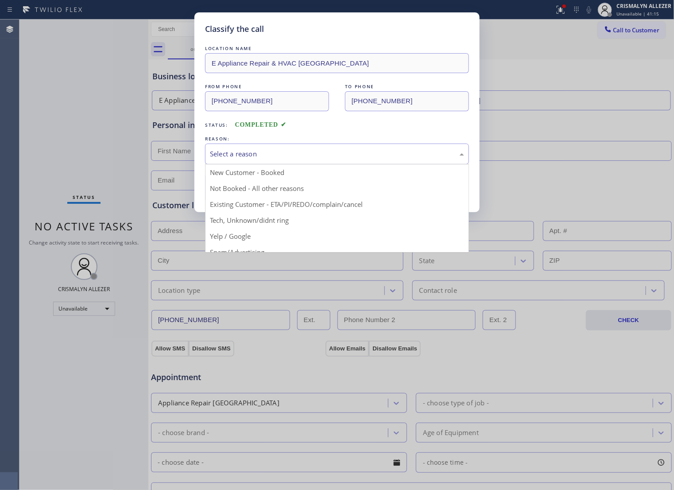
click at [346, 159] on div "Select a reason" at bounding box center [337, 154] width 254 height 10
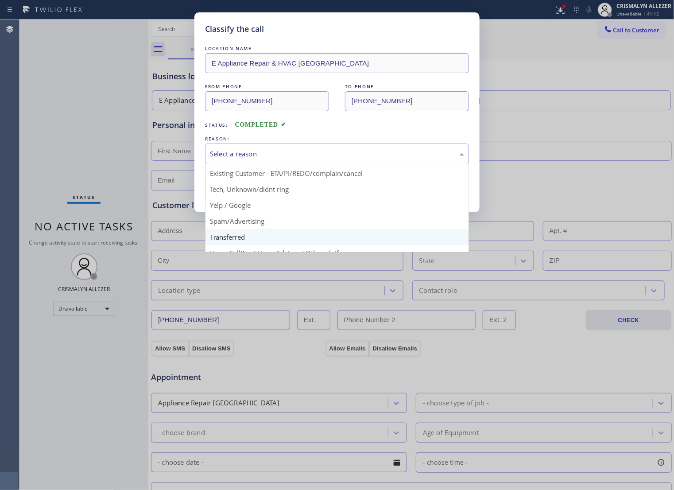
scroll to position [61, 0]
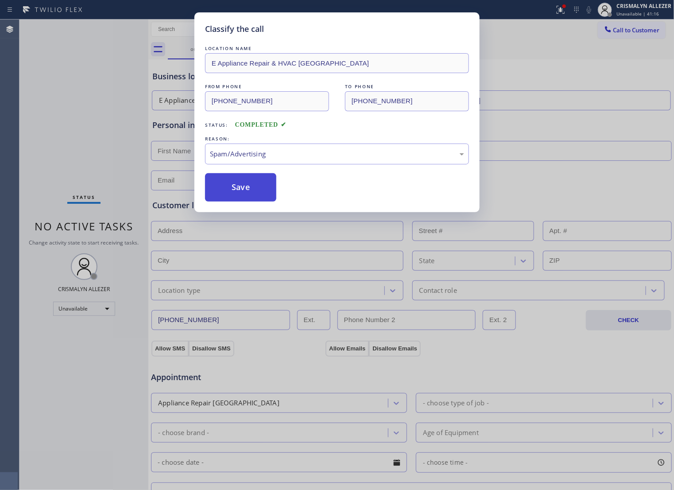
click at [236, 201] on button "Save" at bounding box center [240, 187] width 71 height 28
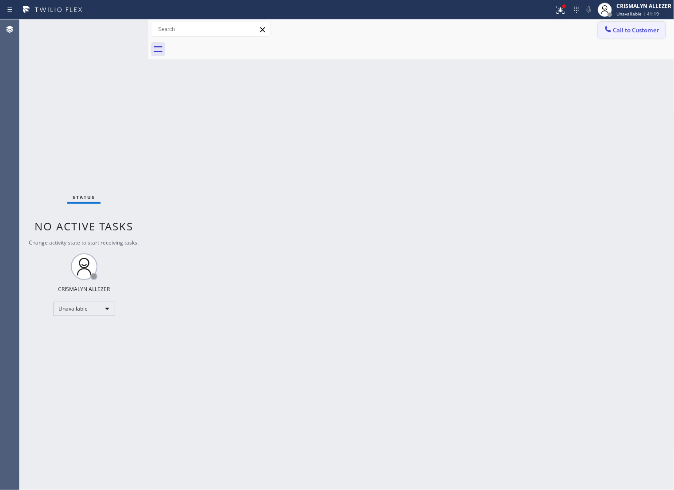
click at [619, 36] on button "Call to Customer" at bounding box center [632, 30] width 68 height 17
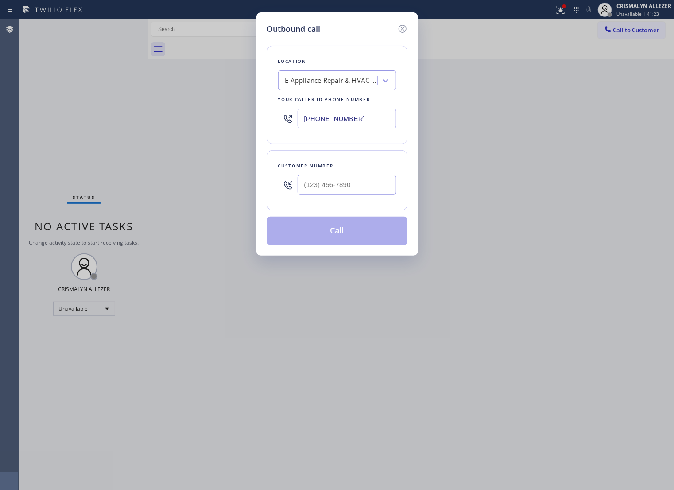
drag, startPoint x: 364, startPoint y: 123, endPoint x: 41, endPoint y: 127, distance: 323.2
click at [51, 127] on div "Outbound call Location E Appliance Repair & HVAC San Mateo Your caller id phone…" at bounding box center [337, 245] width 674 height 490
paste input "510) 422-4241"
type input "[PHONE_NUMBER]"
click at [348, 195] on input "(___) ___-____" at bounding box center [346, 185] width 99 height 20
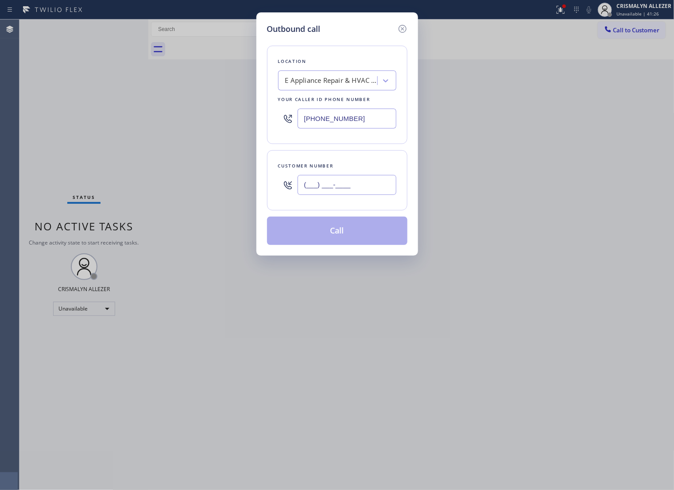
paste input "510) 240-7712"
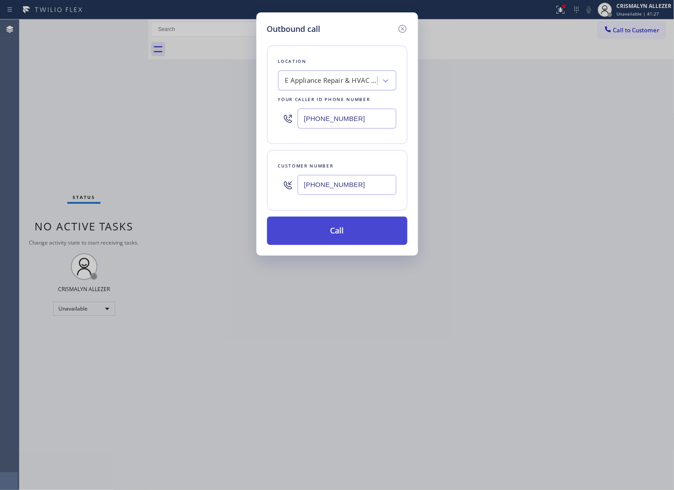
type input "[PHONE_NUMBER]"
click at [348, 245] on button "Call" at bounding box center [337, 230] width 140 height 28
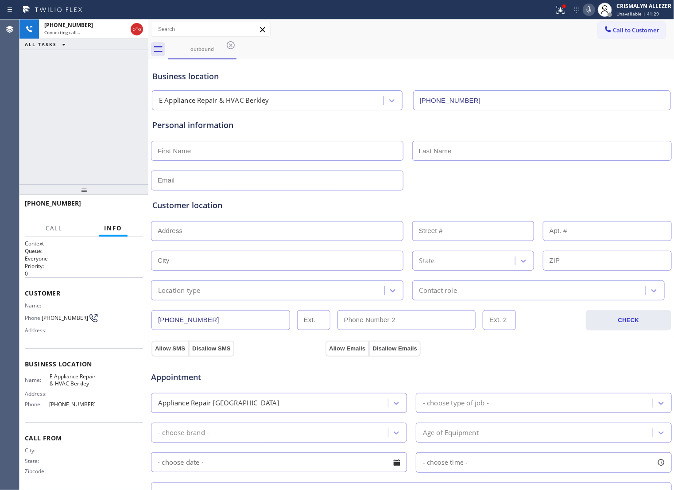
type input "[PHONE_NUMBER]"
click at [118, 208] on span "HANG UP" at bounding box center [122, 207] width 27 height 6
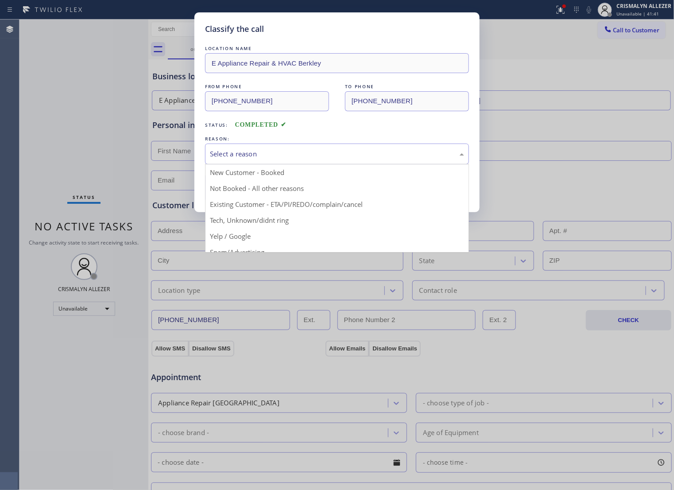
click at [315, 159] on div "Select a reason" at bounding box center [337, 154] width 254 height 10
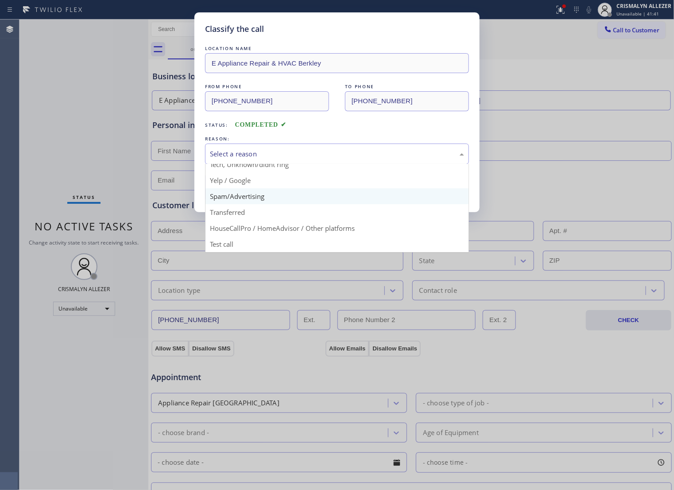
scroll to position [61, 0]
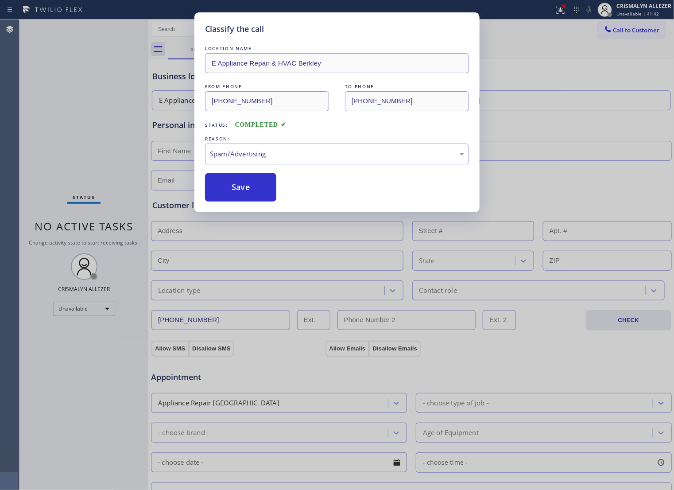
click at [249, 199] on button "Save" at bounding box center [240, 187] width 71 height 28
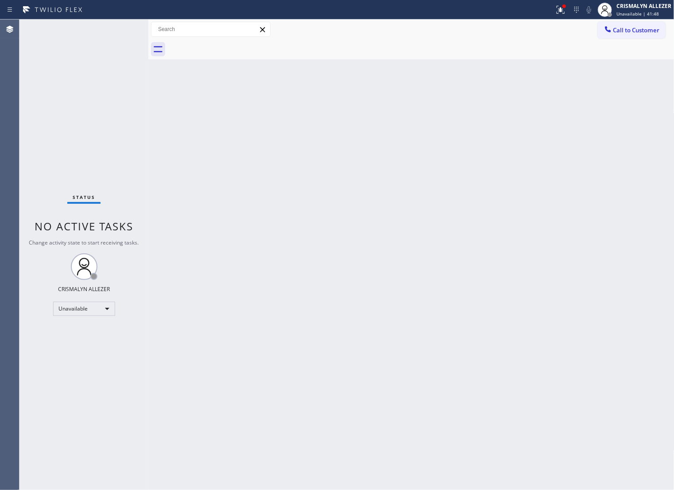
drag, startPoint x: 454, startPoint y: 206, endPoint x: 613, endPoint y: 82, distance: 201.3
click at [461, 201] on div "Back to Dashboard Change Sender ID Customers Technicians Select a contact Outbo…" at bounding box center [411, 254] width 526 height 470
click at [627, 31] on span "Call to Customer" at bounding box center [636, 30] width 46 height 8
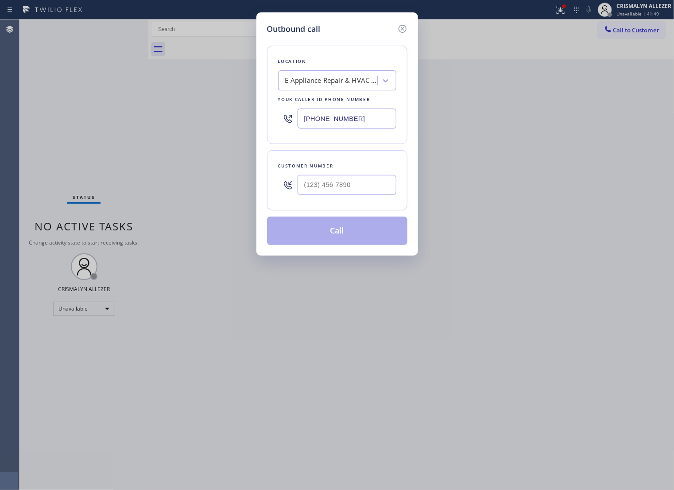
drag, startPoint x: 382, startPoint y: 124, endPoint x: 351, endPoint y: 165, distance: 50.8
click at [41, 143] on div "Outbound call Location E Appliance Repair & HVAC Berkley Your caller id phone n…" at bounding box center [337, 245] width 674 height 490
paste input "619) 480-0220"
type input "[PHONE_NUMBER]"
click at [366, 195] on input "text" at bounding box center [346, 185] width 99 height 20
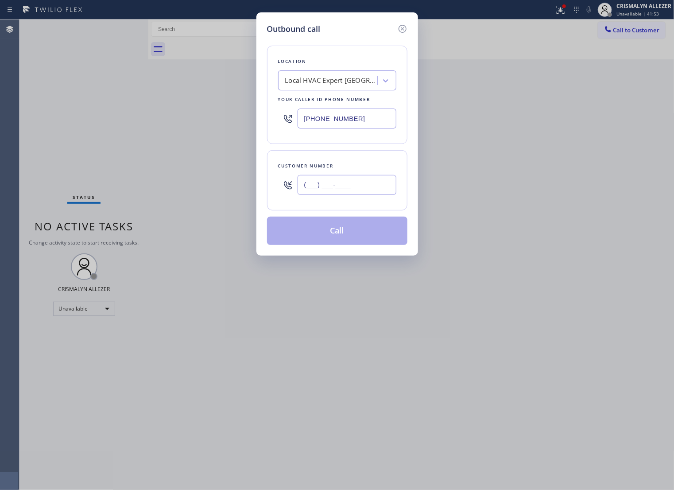
paste input "619) 324-1688"
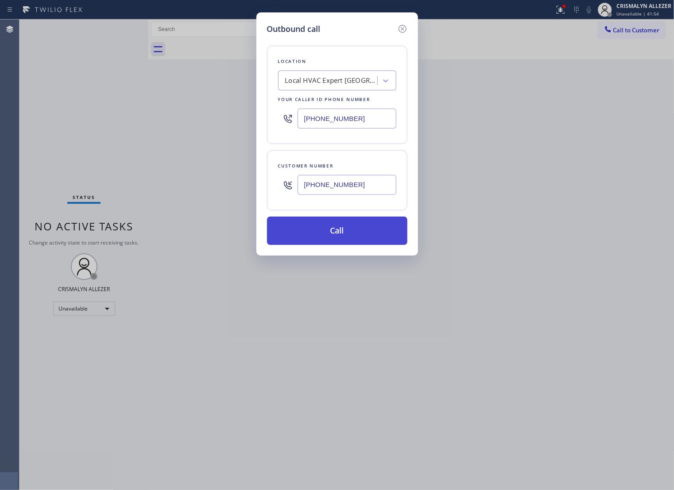
type input "[PHONE_NUMBER]"
click at [344, 245] on button "Call" at bounding box center [337, 230] width 140 height 28
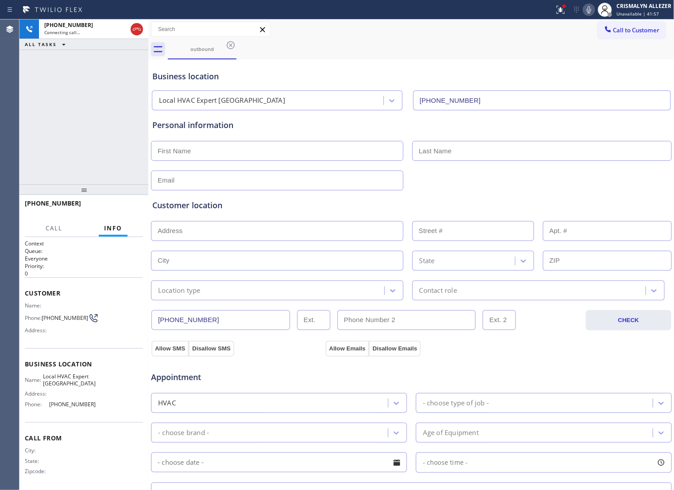
type input "[PHONE_NUMBER]"
click at [109, 205] on span "HANG UP" at bounding box center [122, 207] width 27 height 6
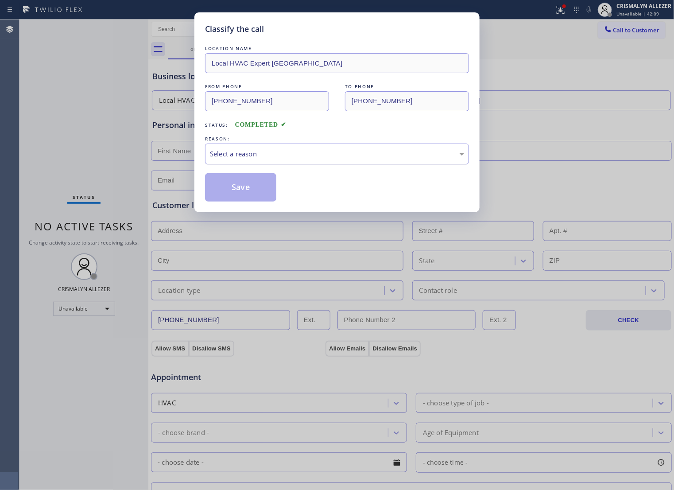
click at [345, 159] on div "Select a reason" at bounding box center [337, 154] width 254 height 10
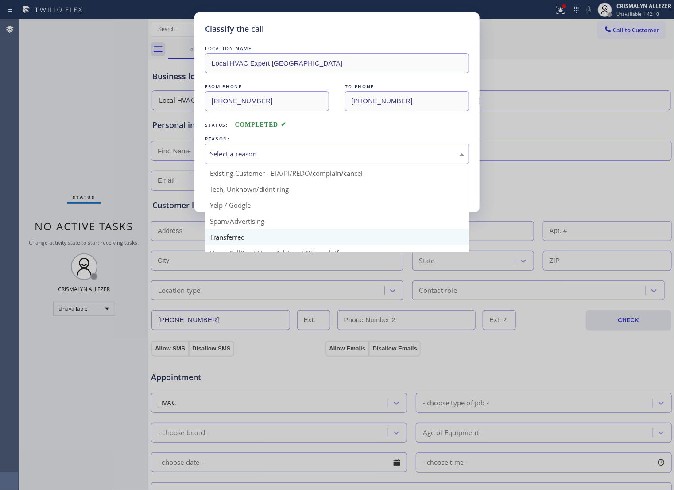
scroll to position [61, 0]
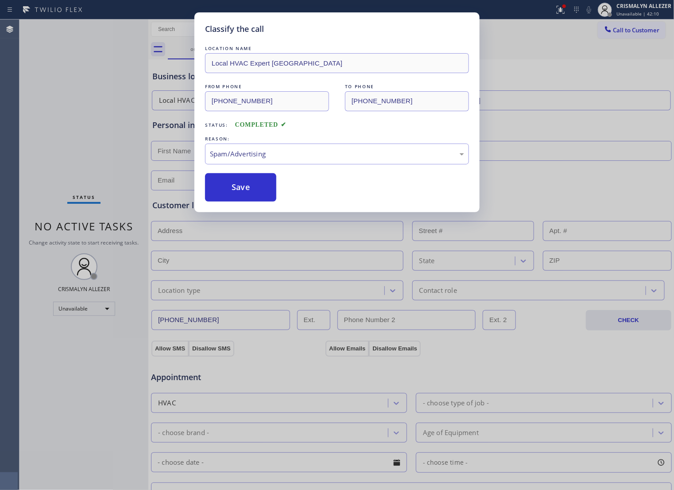
click at [236, 201] on button "Save" at bounding box center [240, 187] width 71 height 28
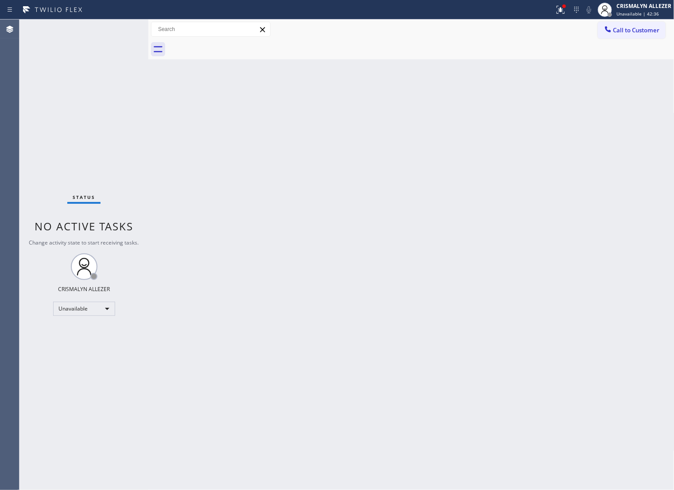
drag, startPoint x: 432, startPoint y: 142, endPoint x: 497, endPoint y: 92, distance: 82.4
click at [433, 139] on div "Back to Dashboard Change Sender ID Customers Technicians Select a contact Outbo…" at bounding box center [411, 254] width 526 height 470
click at [613, 29] on span "Call to Customer" at bounding box center [636, 30] width 46 height 8
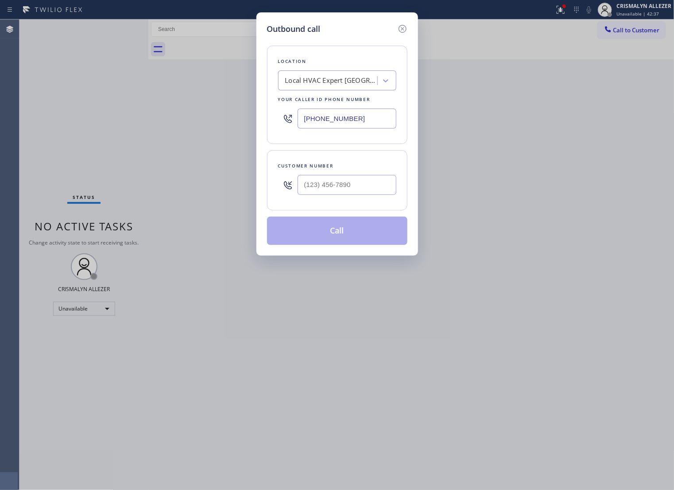
click at [329, 86] on div "Local HVAC Expert [GEOGRAPHIC_DATA]" at bounding box center [331, 81] width 93 height 10
paste input "Torrance Appliance Expert"
type input "Torrance Appliance Expert"
click at [331, 107] on div "Torrance Appliance Expert" at bounding box center [337, 99] width 118 height 16
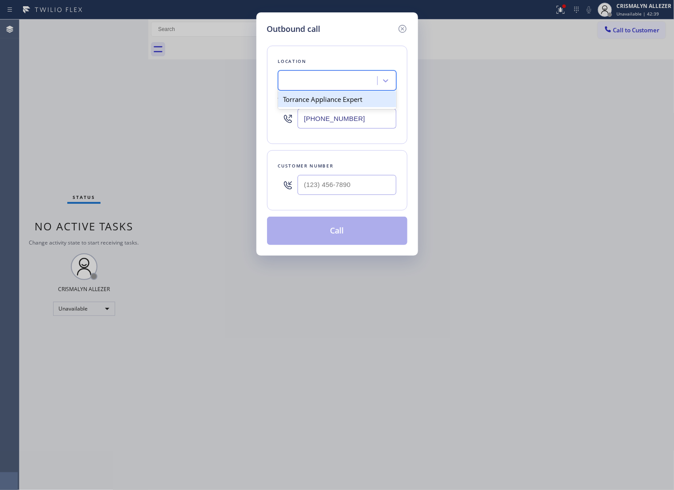
type input "[PHONE_NUMBER]"
click at [343, 193] on input "(___) ___-____" at bounding box center [346, 185] width 99 height 20
paste input "310) 974-2222"
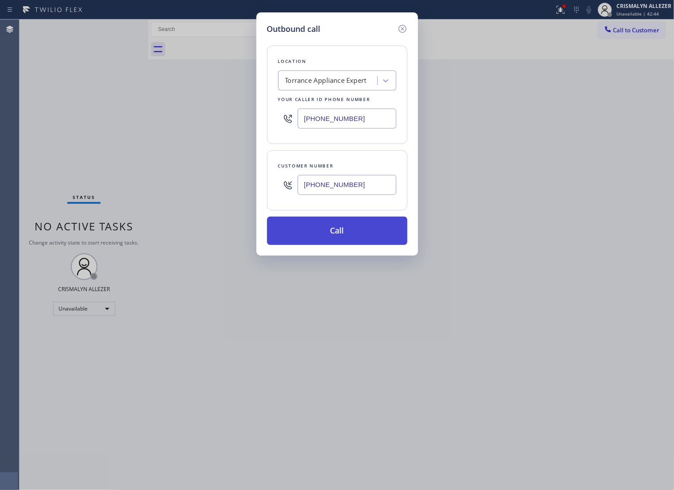
type input "[PHONE_NUMBER]"
click at [340, 245] on button "Call" at bounding box center [337, 230] width 140 height 28
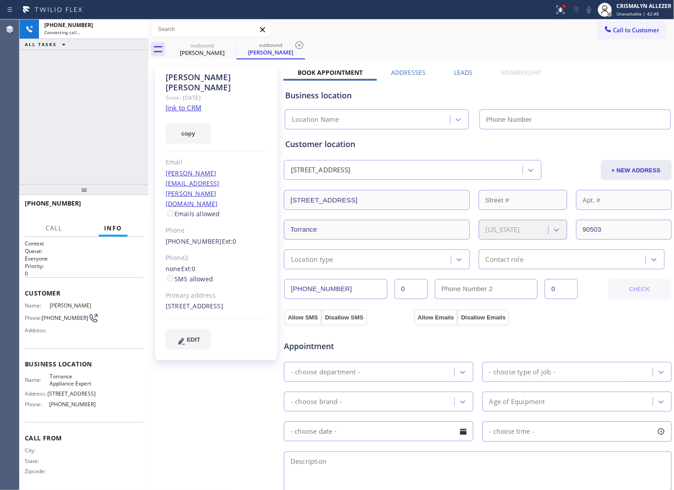
type input "[PHONE_NUMBER]"
click at [177, 103] on link "link to CRM" at bounding box center [184, 107] width 36 height 9
click at [111, 210] on span "HANG UP" at bounding box center [122, 207] width 27 height 6
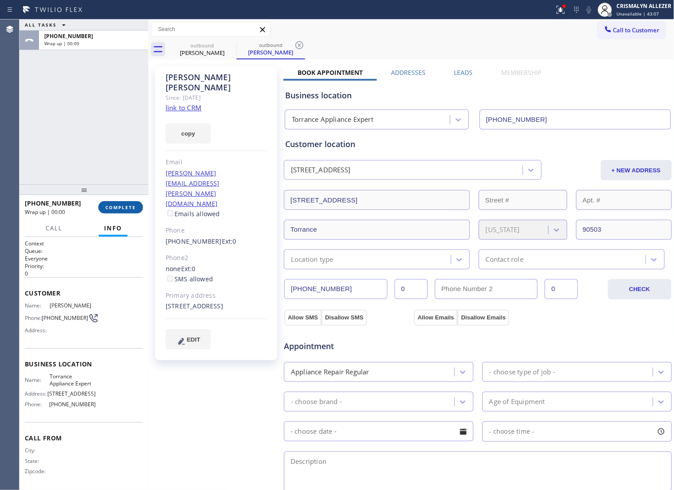
click at [116, 208] on span "COMPLETE" at bounding box center [120, 207] width 31 height 6
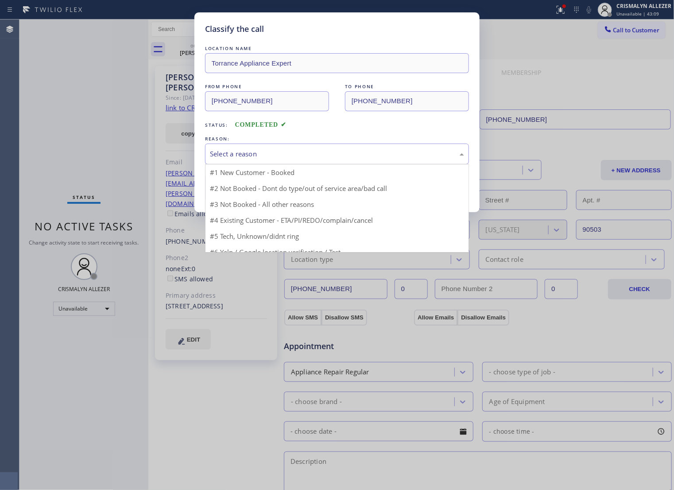
click at [371, 159] on div "Select a reason" at bounding box center [337, 154] width 254 height 10
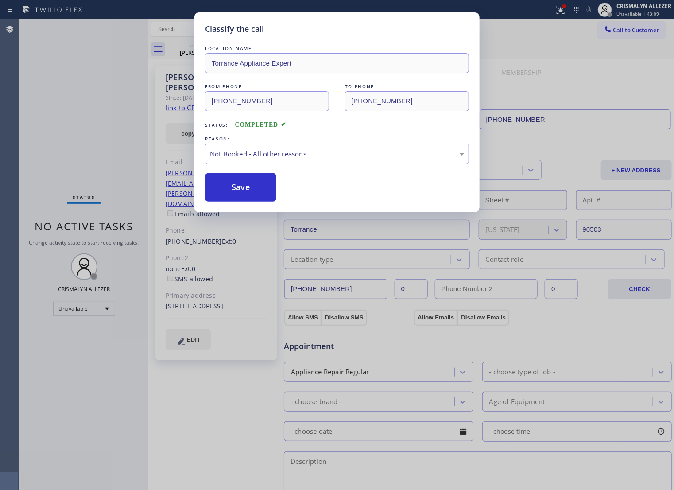
click at [238, 200] on button "Save" at bounding box center [240, 187] width 71 height 28
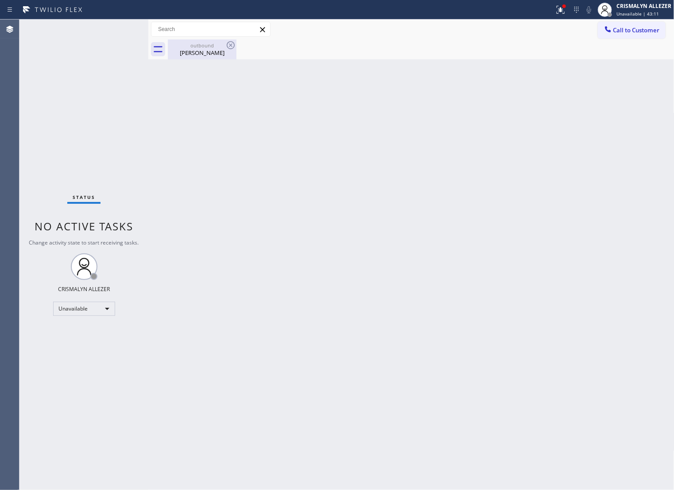
click at [207, 56] on div "Robert Hodge" at bounding box center [202, 53] width 67 height 8
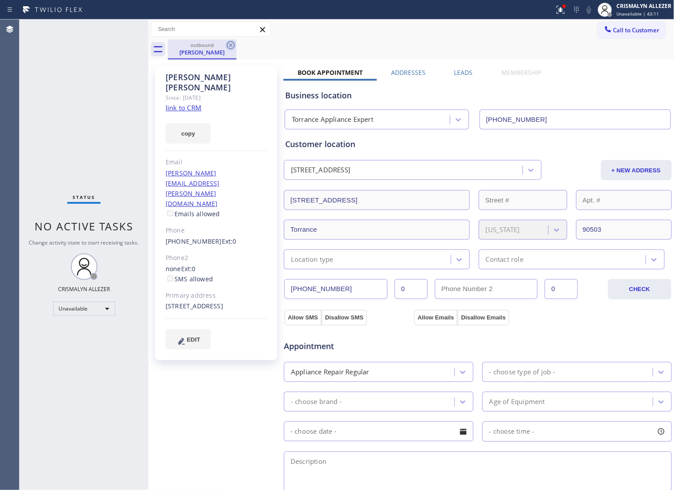
click at [228, 47] on icon at bounding box center [230, 45] width 11 height 11
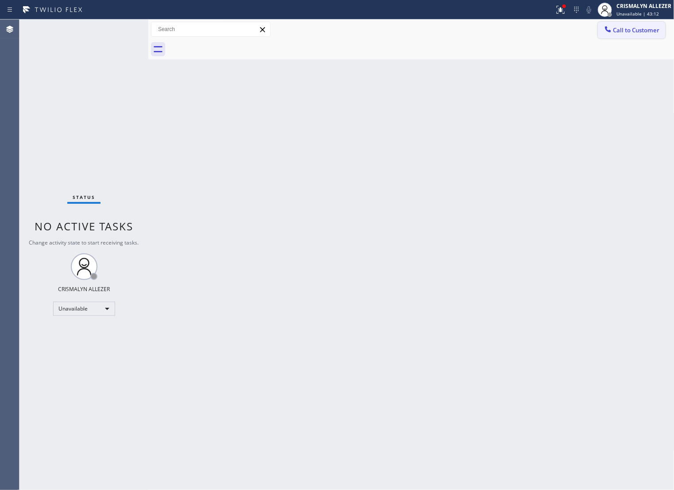
click at [618, 30] on span "Call to Customer" at bounding box center [636, 30] width 46 height 8
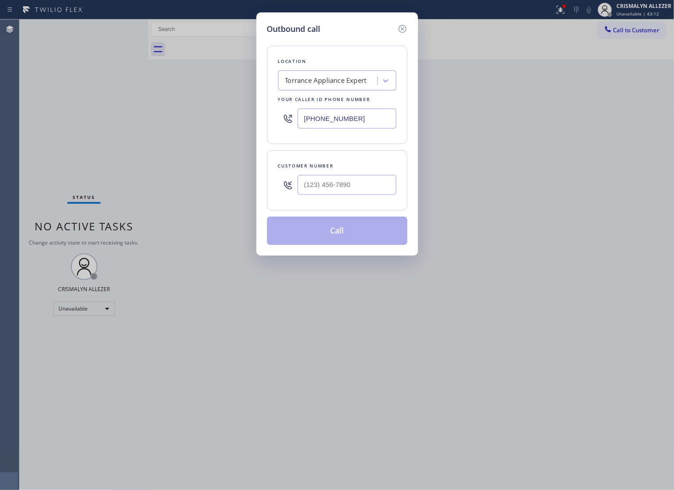
click at [381, 187] on input "text" at bounding box center [346, 185] width 99 height 20
paste input "310) 974-2222"
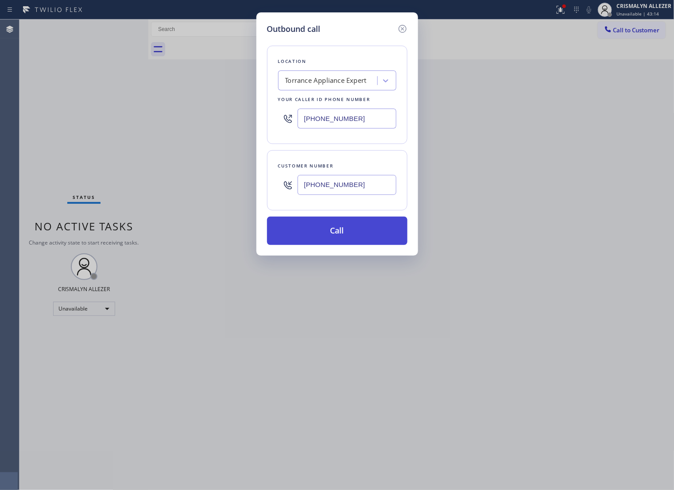
type input "[PHONE_NUMBER]"
click at [352, 243] on button "Call" at bounding box center [337, 230] width 140 height 28
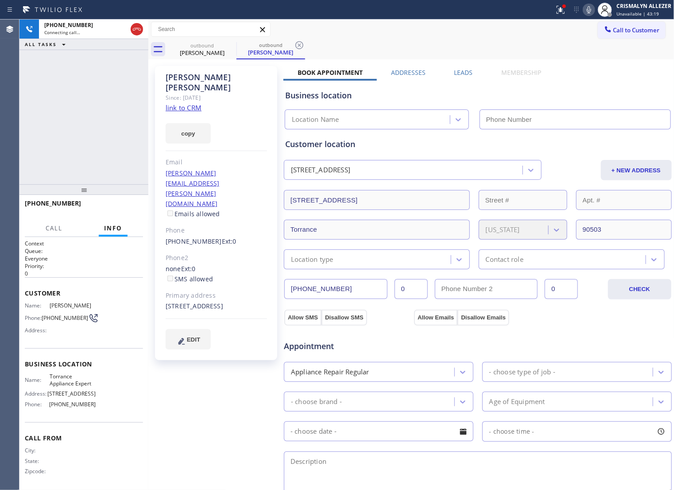
type input "[PHONE_NUMBER]"
click at [114, 211] on button "HANG UP" at bounding box center [122, 207] width 41 height 12
click at [122, 209] on span "HANG UP" at bounding box center [122, 207] width 27 height 6
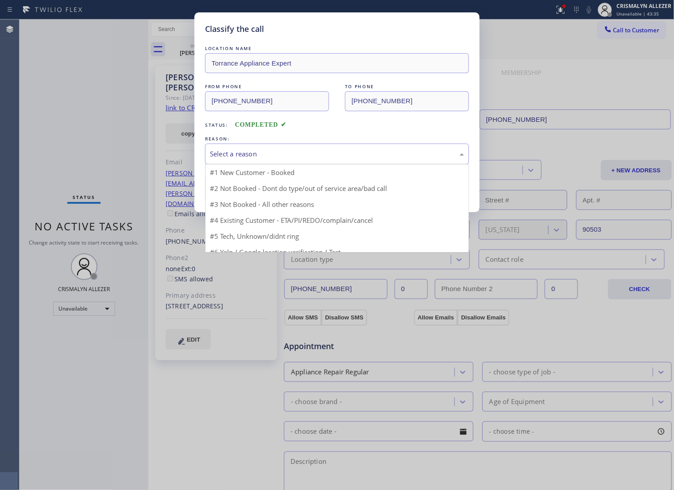
click at [305, 159] on div "Select a reason" at bounding box center [337, 154] width 254 height 10
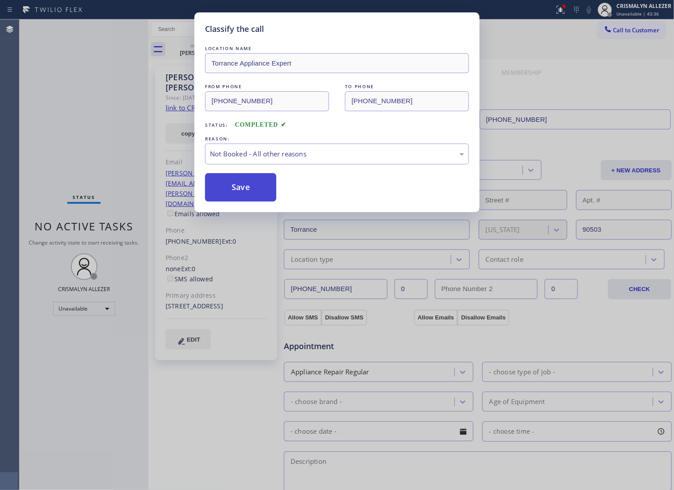
click at [236, 201] on button "Save" at bounding box center [240, 187] width 71 height 28
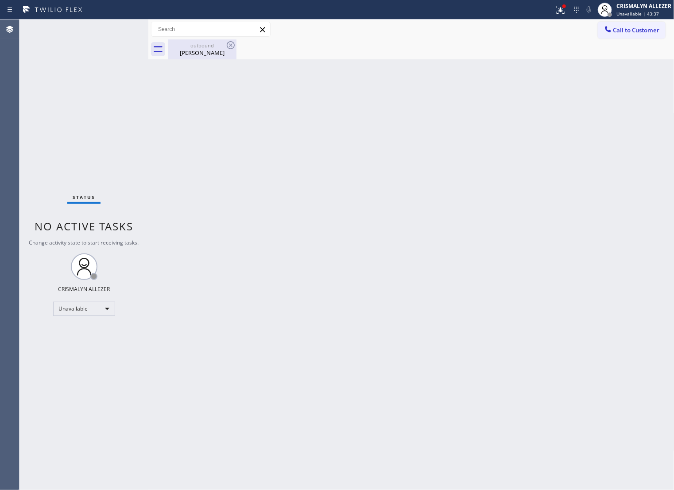
click at [200, 53] on div "Robert Hodge" at bounding box center [202, 53] width 67 height 8
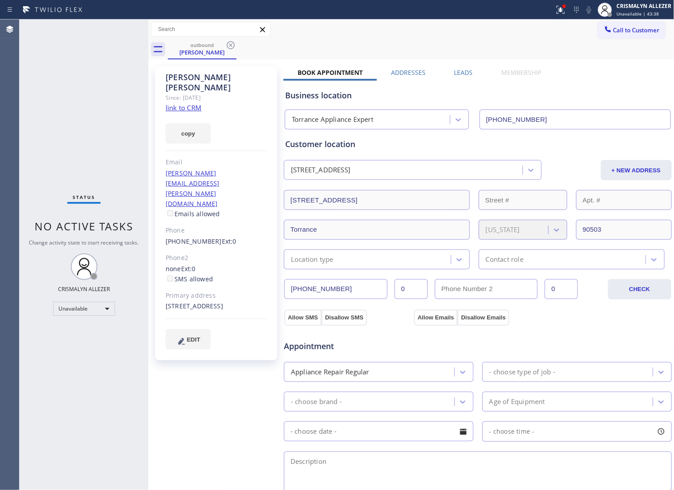
click at [460, 71] on label "Leads" at bounding box center [463, 72] width 19 height 8
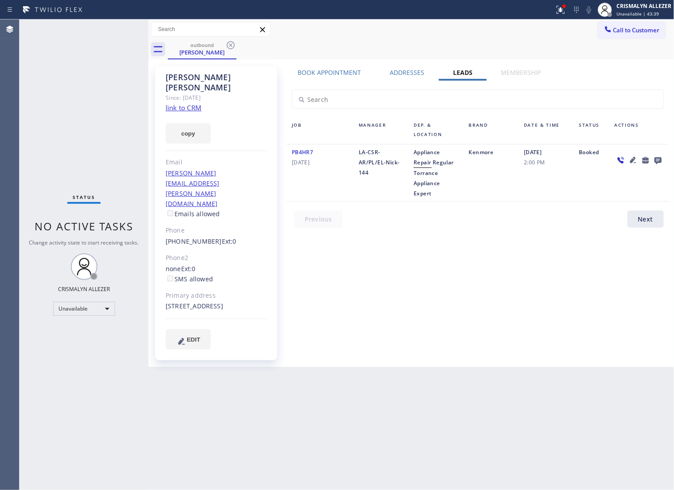
click at [658, 162] on icon at bounding box center [657, 160] width 7 height 7
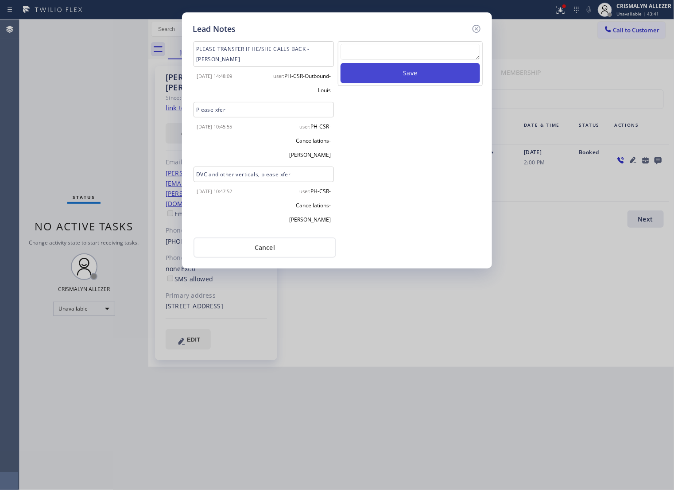
click at [410, 56] on textarea at bounding box center [409, 52] width 139 height 16
paste textarea "no answer | pls xfer if cx calls back"
type textarea "no answer | pls xfer if cx calls back"
click at [417, 83] on button "Save" at bounding box center [409, 73] width 139 height 20
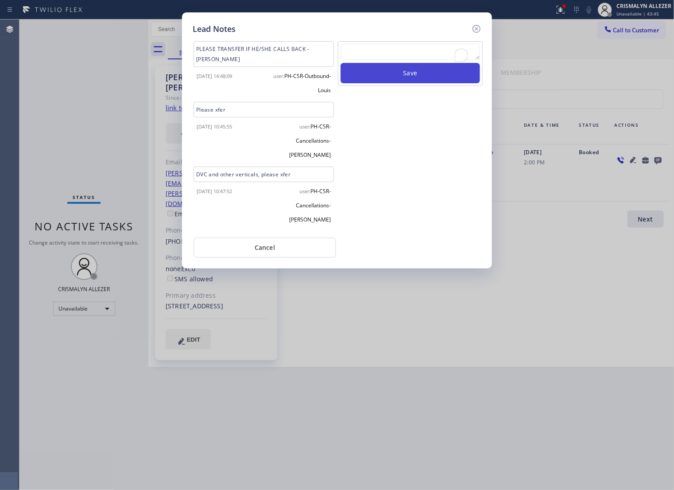
scroll to position [0, 0]
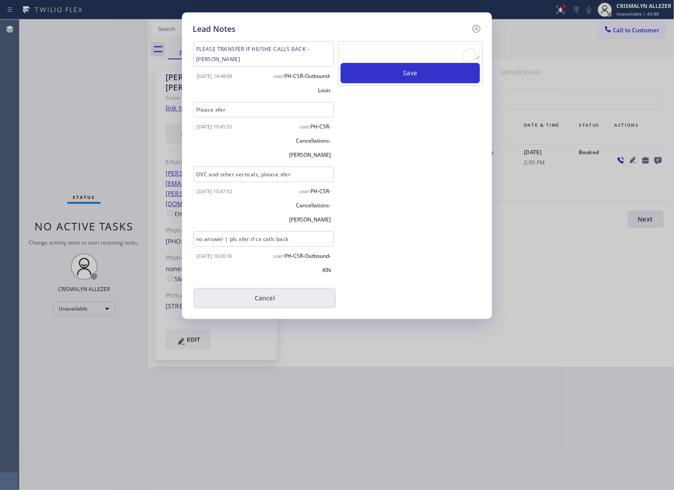
click at [280, 288] on button "Cancel" at bounding box center [264, 298] width 143 height 20
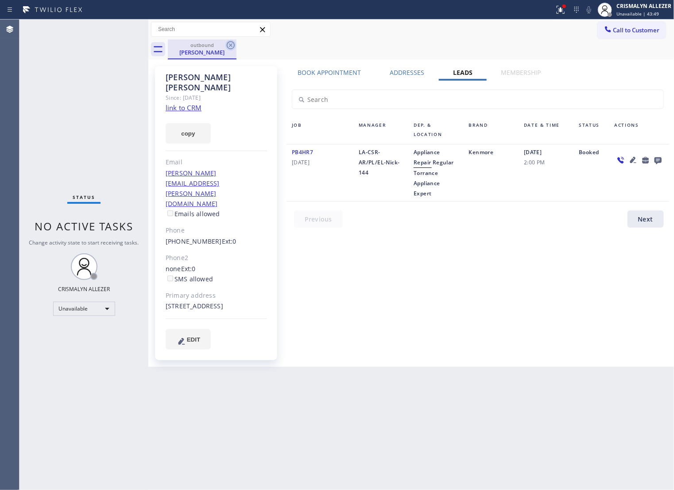
click at [230, 44] on icon at bounding box center [231, 45] width 8 height 8
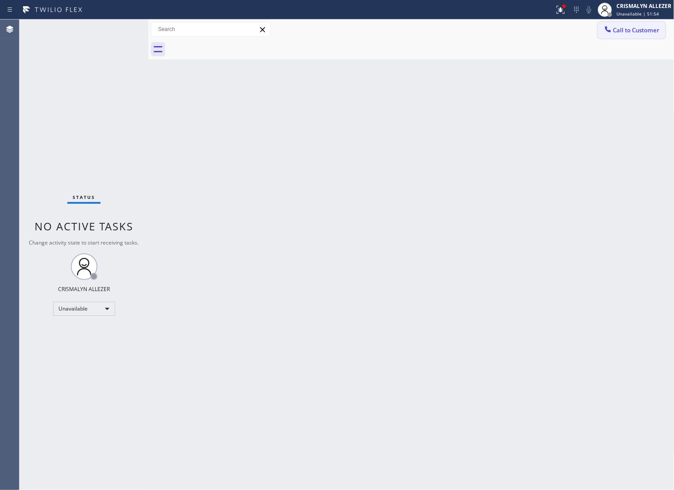
click at [618, 29] on span "Call to Customer" at bounding box center [636, 30] width 46 height 8
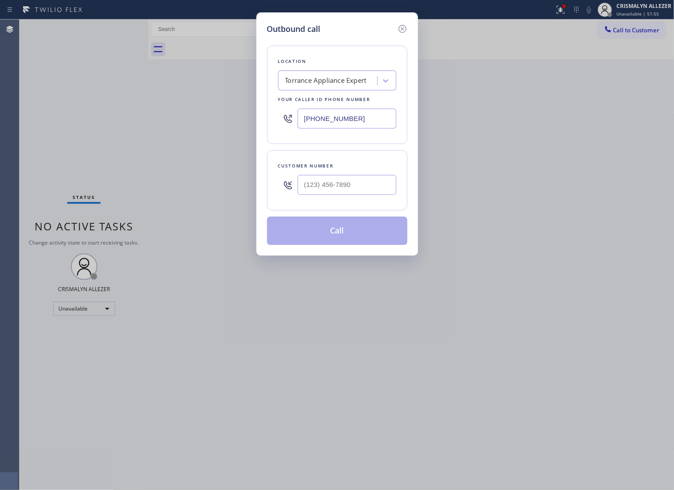
drag, startPoint x: 386, startPoint y: 127, endPoint x: 61, endPoint y: 135, distance: 325.5
click at [0, 135] on html "Status report Issues detected These issues could affect your workflow. Please c…" at bounding box center [337, 245] width 674 height 490
type input "[PHONE_NUMBER]"
click at [384, 195] on input "(___) ___-____" at bounding box center [346, 185] width 99 height 20
paste input "323) 595-3302"
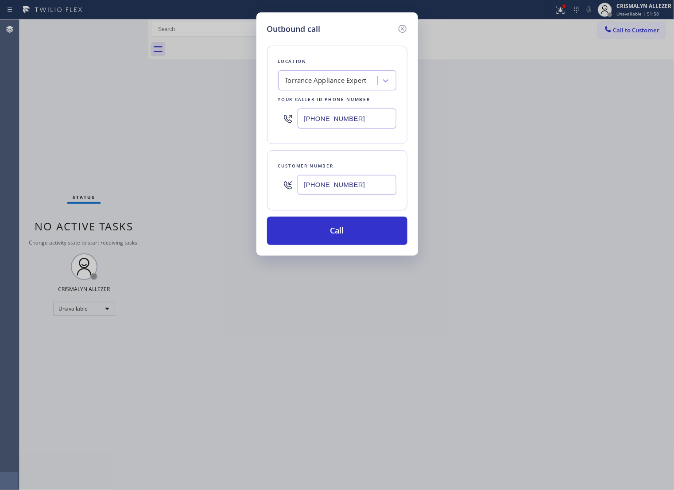
type input "(323) 595-3302"
click at [351, 85] on div "Torrance Appliance Expert" at bounding box center [325, 81] width 81 height 10
type input "5 star appliance re"
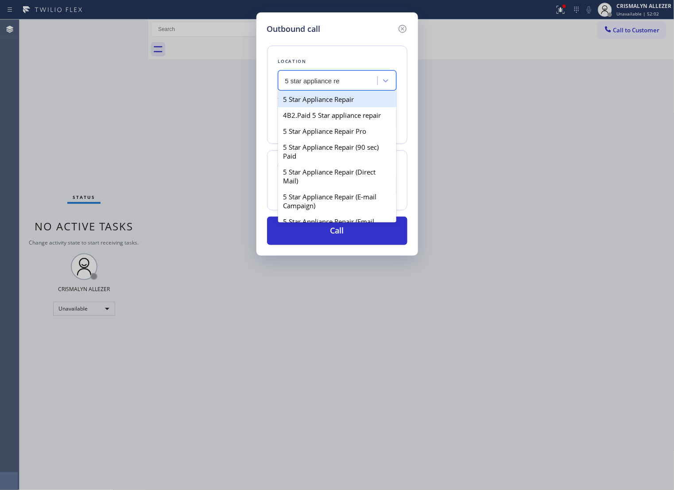
click at [343, 107] on div "5 Star Appliance Repair" at bounding box center [337, 99] width 118 height 16
type input "[PHONE_NUMBER]"
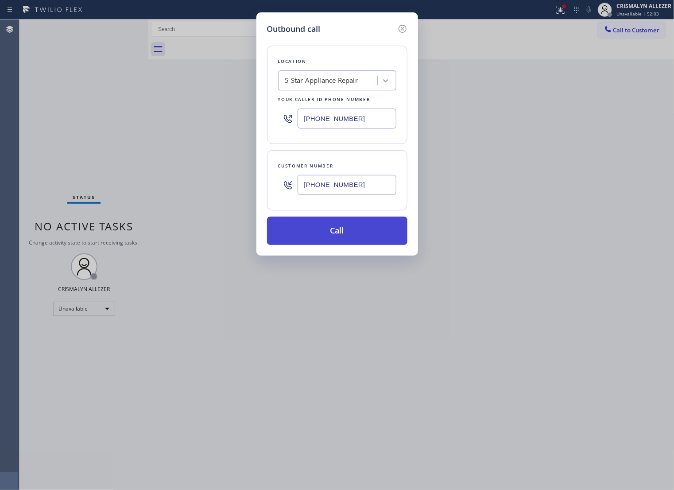
click at [347, 235] on button "Call" at bounding box center [337, 230] width 140 height 28
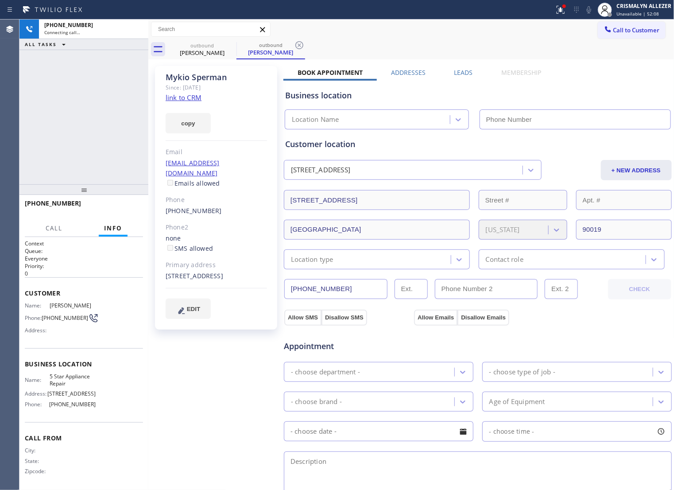
click at [189, 98] on link "link to CRM" at bounding box center [184, 97] width 36 height 9
type input "[PHONE_NUMBER]"
click at [116, 205] on span "HANG UP" at bounding box center [122, 207] width 27 height 6
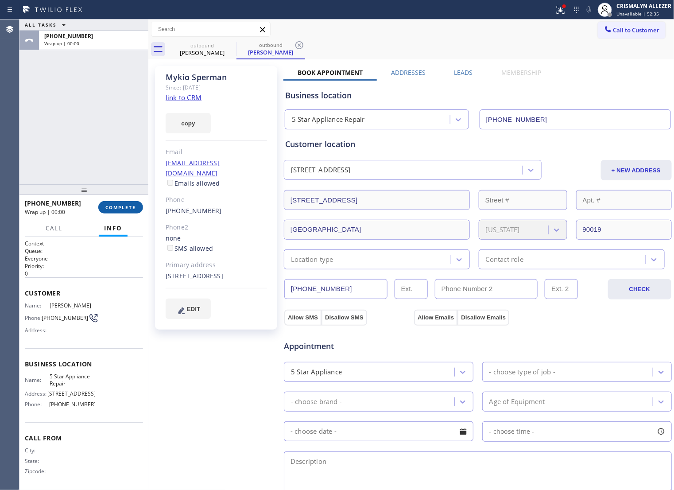
click at [113, 205] on span "COMPLETE" at bounding box center [120, 207] width 31 height 6
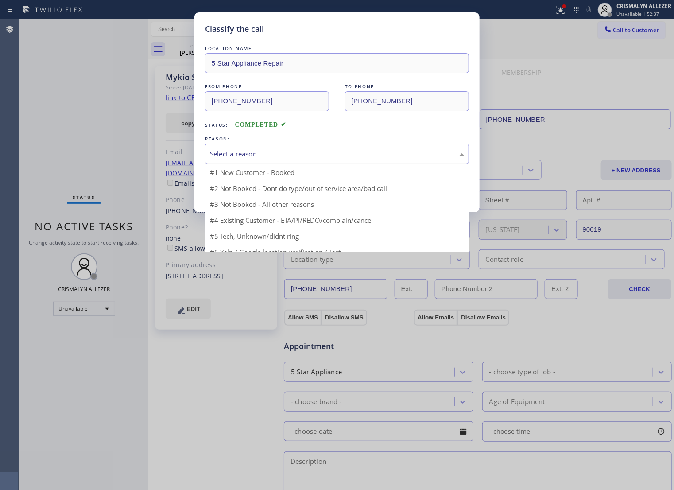
click at [331, 159] on div "Select a reason" at bounding box center [337, 154] width 254 height 10
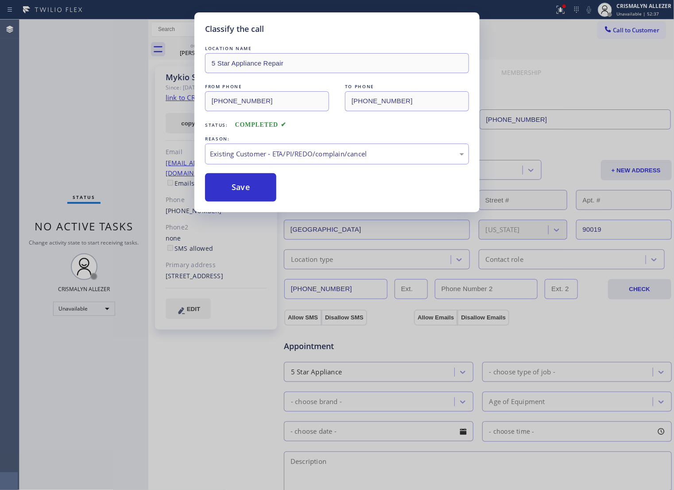
click at [228, 201] on button "Save" at bounding box center [240, 187] width 71 height 28
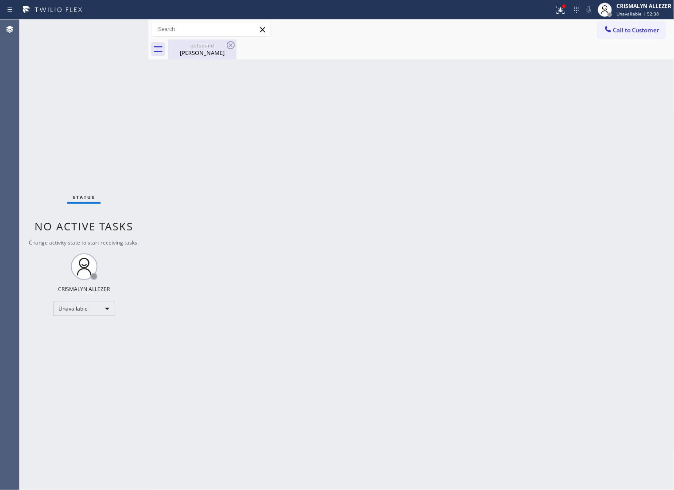
click at [202, 55] on div "Mykio Sperman" at bounding box center [202, 53] width 67 height 8
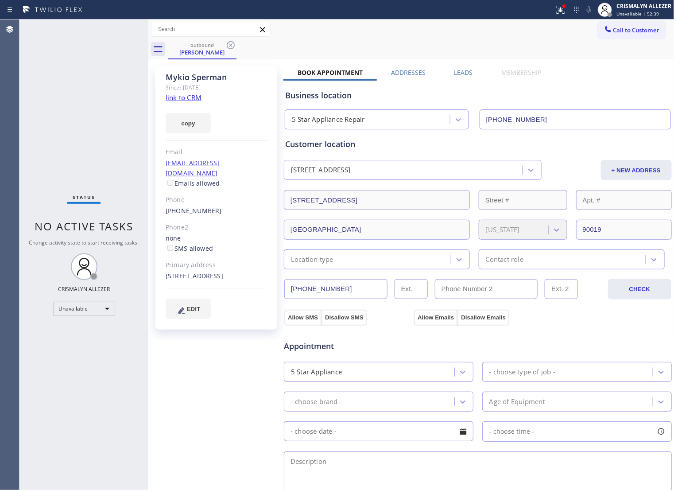
click at [457, 74] on label "Leads" at bounding box center [463, 72] width 19 height 8
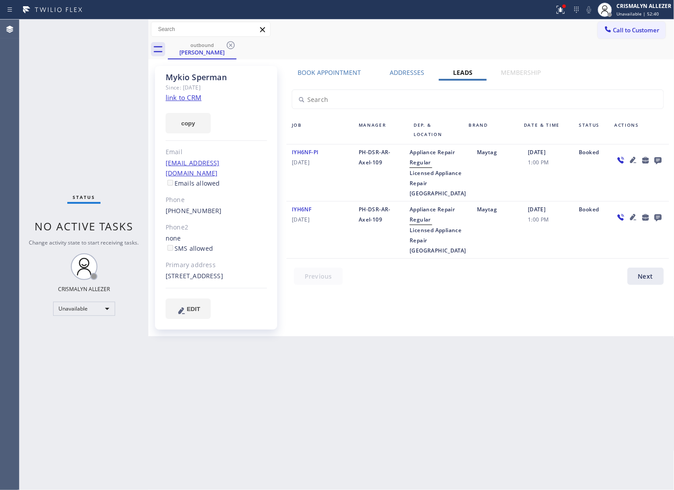
click at [653, 162] on icon at bounding box center [658, 160] width 11 height 11
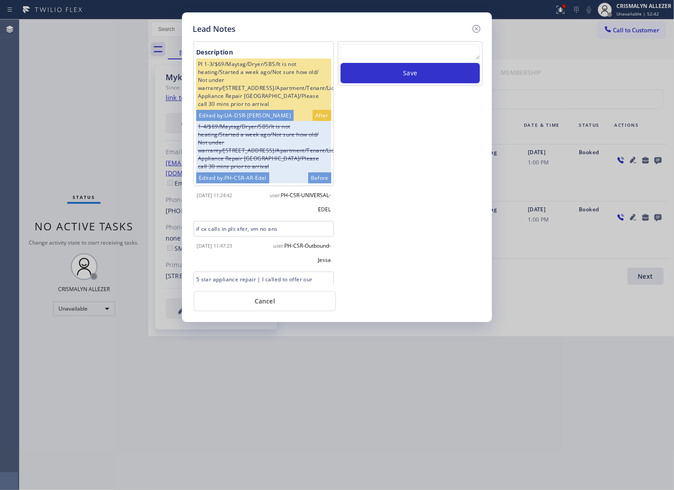
click at [401, 60] on textarea at bounding box center [409, 52] width 139 height 16
paste textarea "DON'T NEED SERVICE"
type textarea "DON'T NEED SERVICE"
click at [420, 83] on button "Save" at bounding box center [409, 73] width 139 height 20
click at [279, 307] on button "Cancel" at bounding box center [264, 301] width 143 height 20
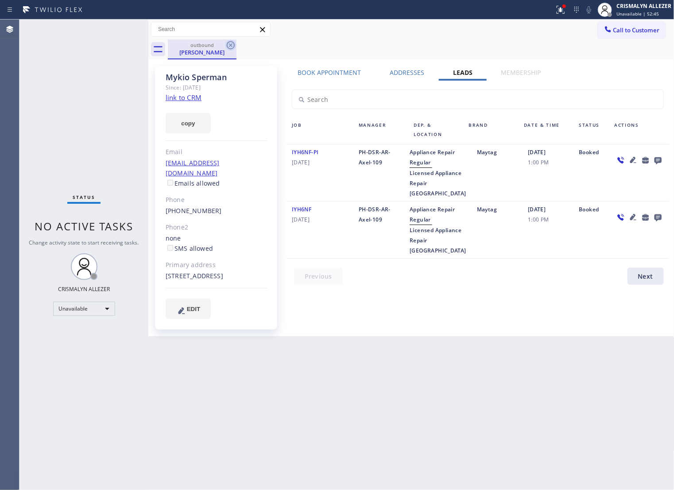
click at [232, 48] on icon at bounding box center [230, 45] width 11 height 11
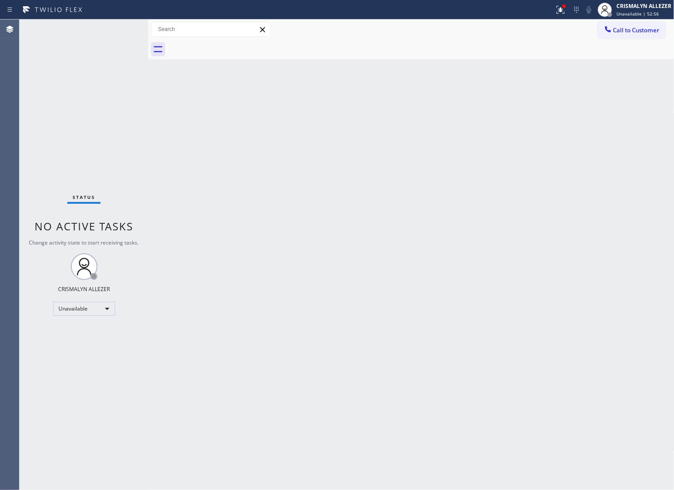
click at [648, 33] on span "Call to Customer" at bounding box center [636, 30] width 46 height 8
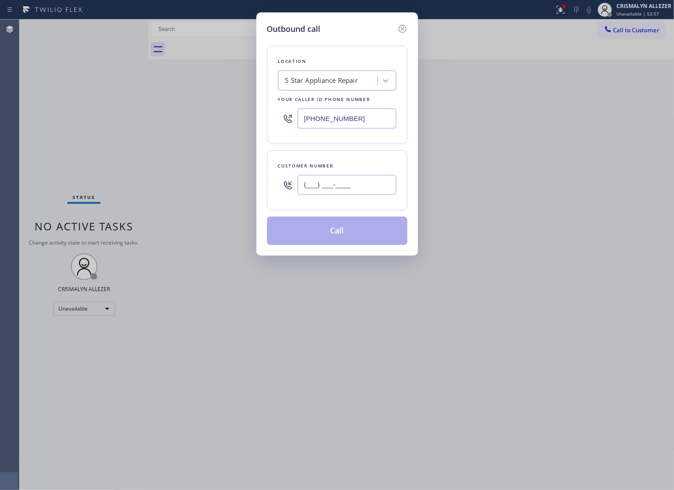
click at [371, 186] on input "(___) ___-____" at bounding box center [346, 185] width 99 height 20
paste input "323) 360-2272"
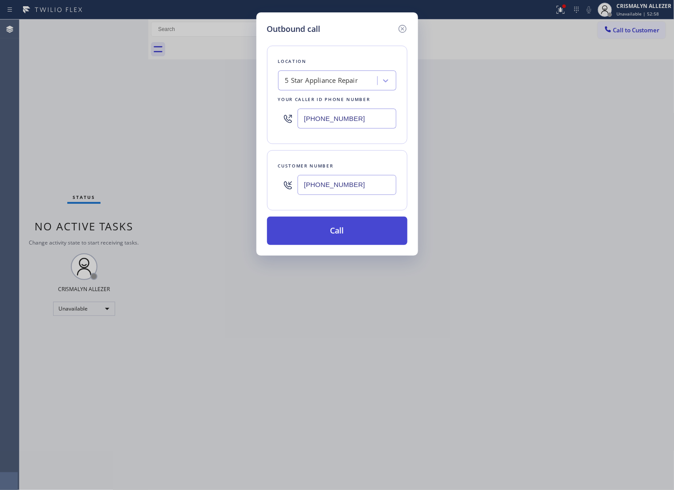
type input "(323) 360-2272"
click at [348, 241] on button "Call" at bounding box center [337, 230] width 140 height 28
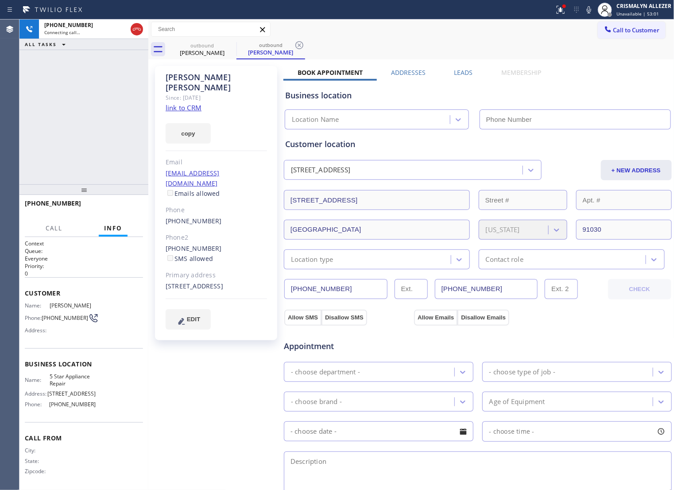
click at [177, 103] on link "link to CRM" at bounding box center [184, 107] width 36 height 9
type input "[PHONE_NUMBER]"
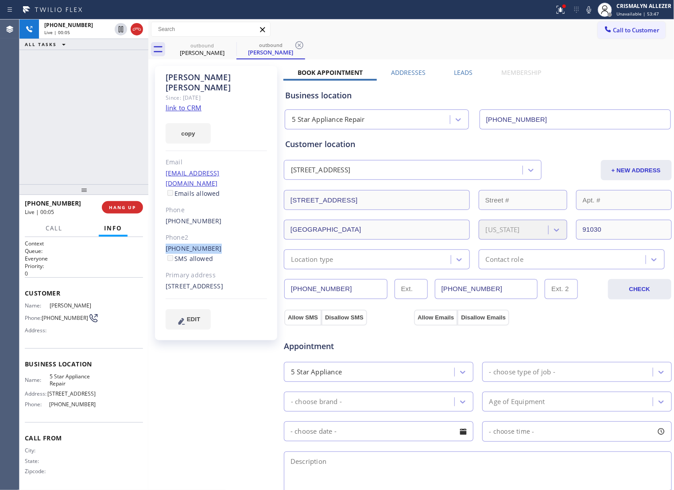
drag, startPoint x: 161, startPoint y: 227, endPoint x: 212, endPoint y: 228, distance: 51.8
click at [212, 228] on div "Michelle Chau Since: 20 may 2020 link to CRM copy Email brandonyik319@gmail.com…" at bounding box center [216, 203] width 122 height 274
copy link "(323) 316-8738"
click at [109, 209] on span "HANG UP" at bounding box center [122, 207] width 27 height 6
click at [114, 209] on span "HANG UP" at bounding box center [122, 207] width 27 height 6
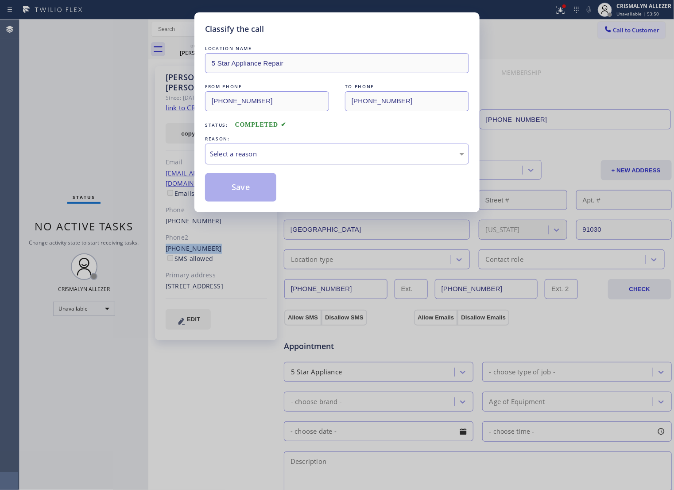
drag, startPoint x: 364, startPoint y: 167, endPoint x: 337, endPoint y: 171, distance: 27.4
click at [359, 159] on div "Select a reason" at bounding box center [337, 154] width 254 height 10
click at [244, 201] on button "Save" at bounding box center [240, 187] width 71 height 28
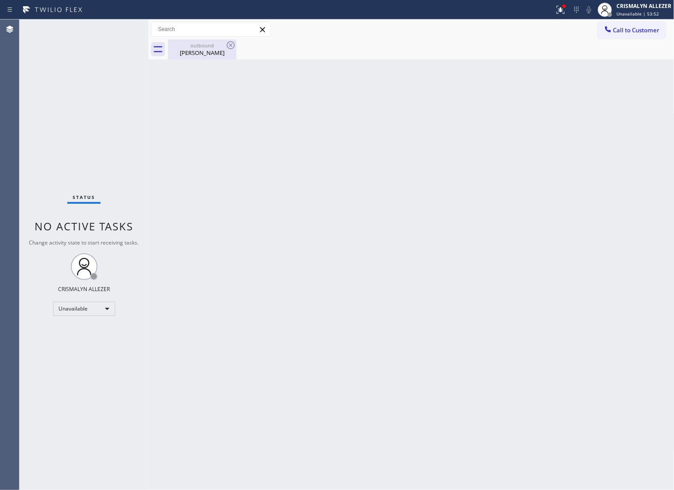
click at [209, 54] on div "Michelle Chau" at bounding box center [202, 53] width 67 height 8
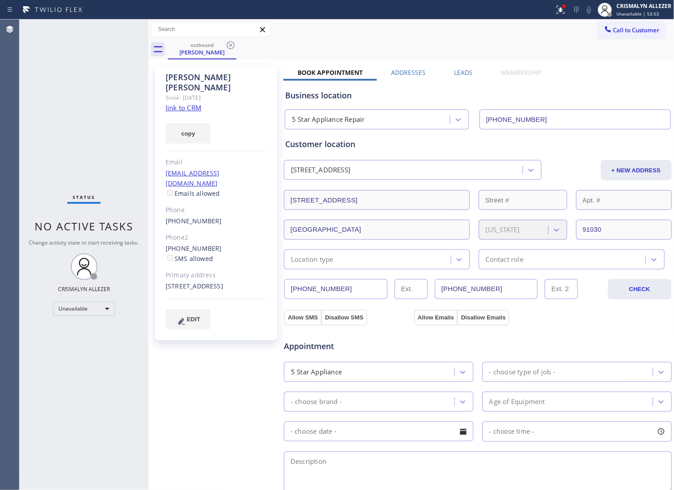
click at [231, 45] on icon at bounding box center [231, 45] width 8 height 8
click at [643, 30] on span "Call to Customer" at bounding box center [636, 30] width 46 height 8
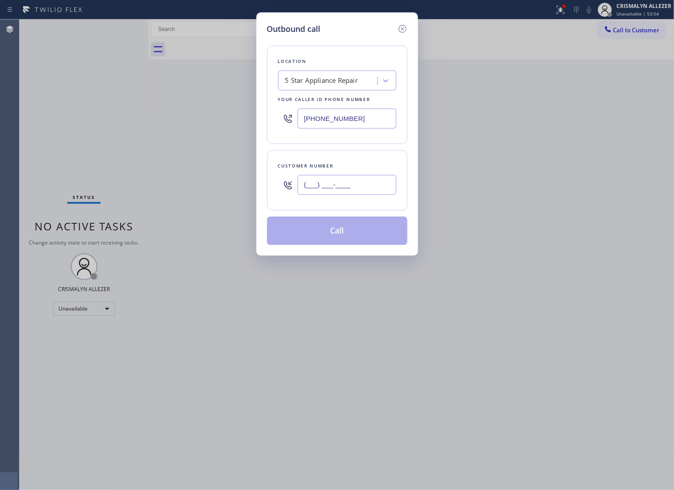
click at [370, 195] on input "(___) ___-____" at bounding box center [346, 185] width 99 height 20
paste input "323) 316-8738"
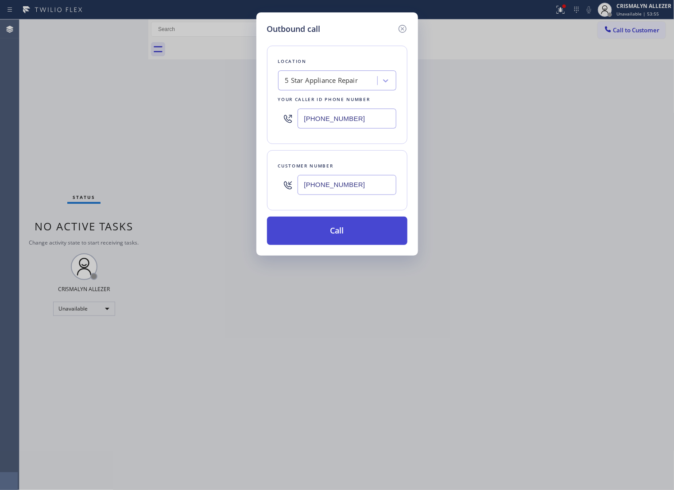
type input "(323) 316-8738"
click at [340, 243] on button "Call" at bounding box center [337, 230] width 140 height 28
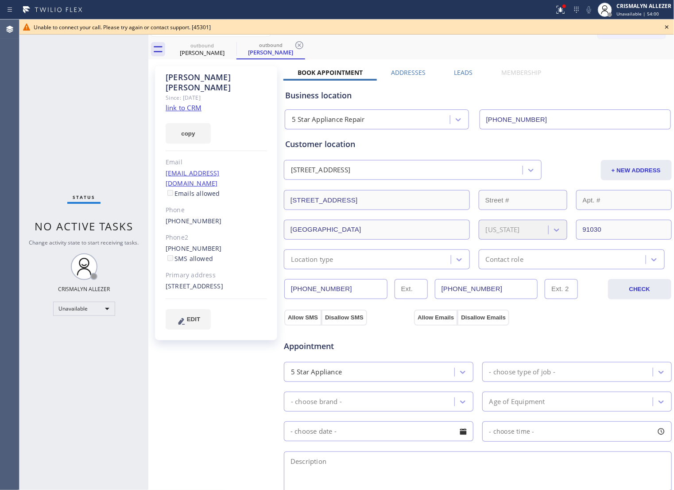
type input "[PHONE_NUMBER]"
click at [667, 28] on icon at bounding box center [666, 27] width 11 height 11
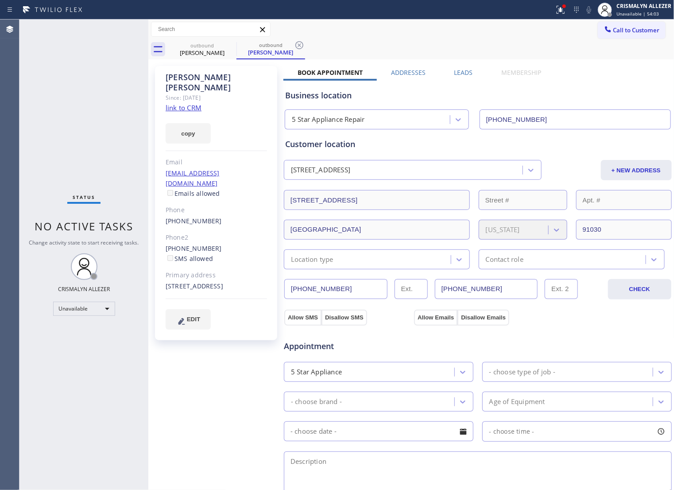
click at [461, 71] on label "Leads" at bounding box center [463, 72] width 19 height 8
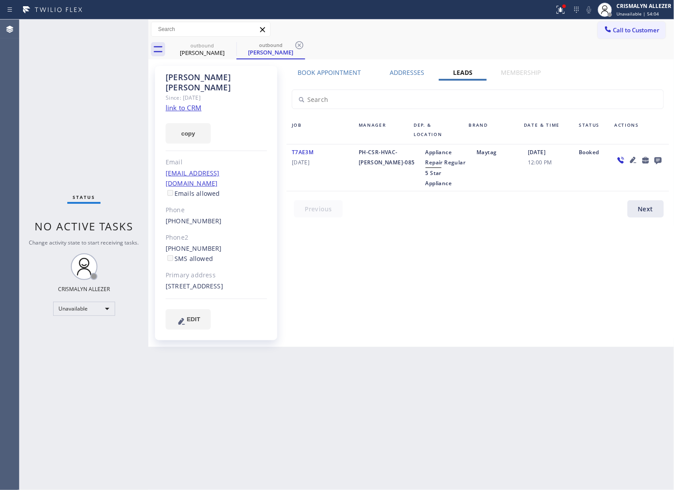
click at [659, 162] on icon at bounding box center [657, 160] width 7 height 7
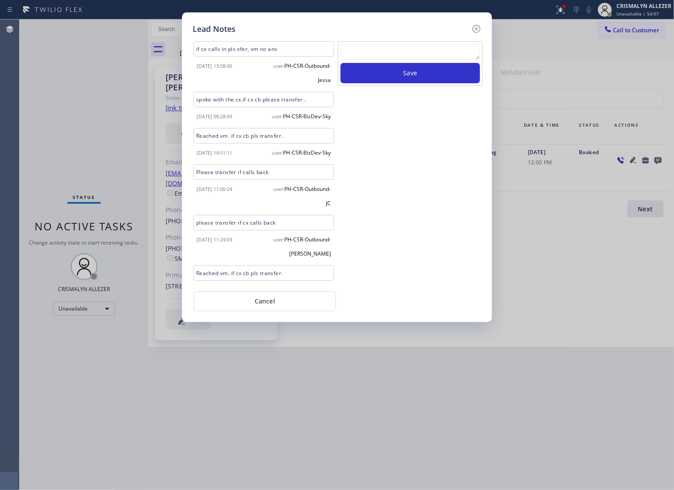
click at [393, 60] on textarea at bounding box center [409, 52] width 139 height 16
paste textarea "no answer | pls xfer if cx calls back"
type textarea "no answer | pls xfer if cx calls back"
click at [417, 83] on button "Save" at bounding box center [409, 73] width 139 height 20
click at [269, 300] on button "Cancel" at bounding box center [264, 301] width 143 height 20
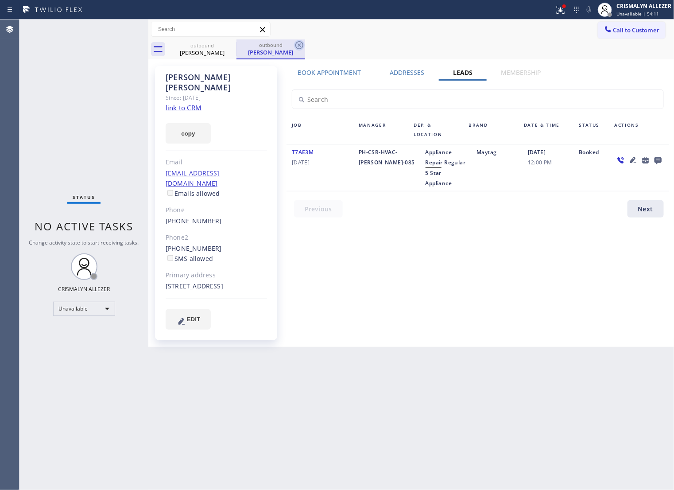
click at [297, 46] on icon at bounding box center [299, 45] width 11 height 11
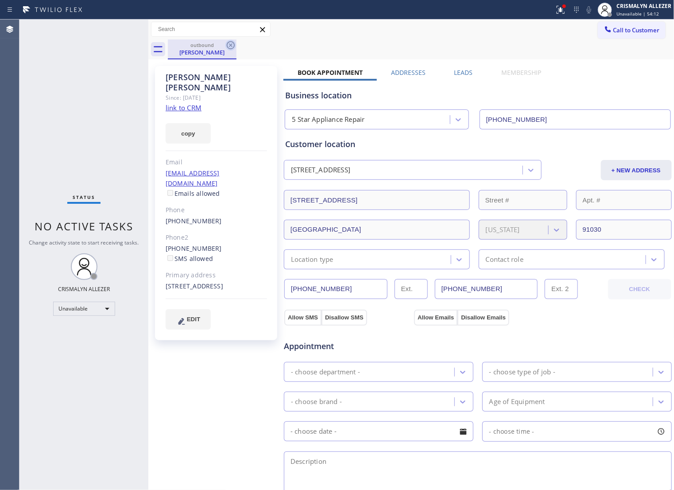
click at [235, 46] on icon at bounding box center [230, 45] width 11 height 11
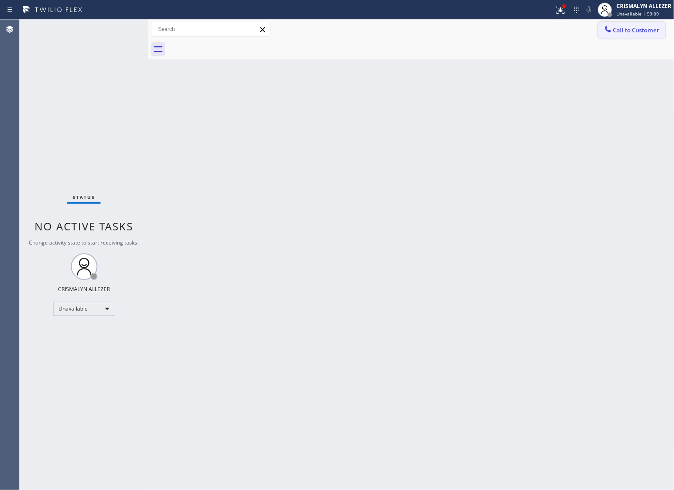
click at [633, 32] on span "Call to Customer" at bounding box center [636, 30] width 46 height 8
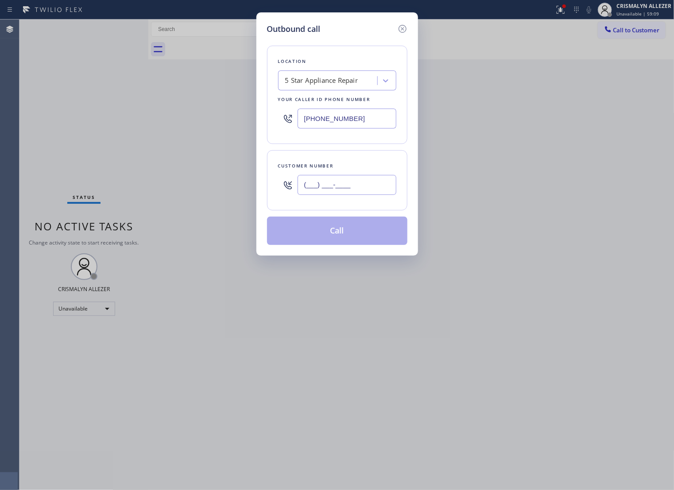
click at [376, 185] on input "(___) ___-____" at bounding box center [346, 185] width 99 height 20
paste input "510) 453-7304"
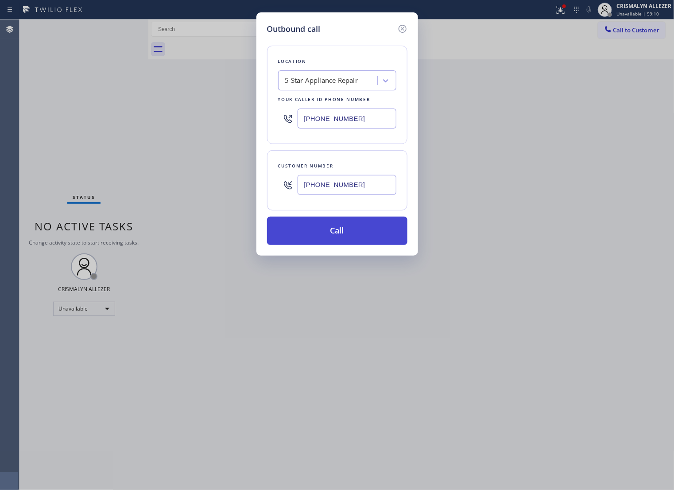
type input "(510) 453-7304"
click at [336, 245] on button "Call" at bounding box center [337, 230] width 140 height 28
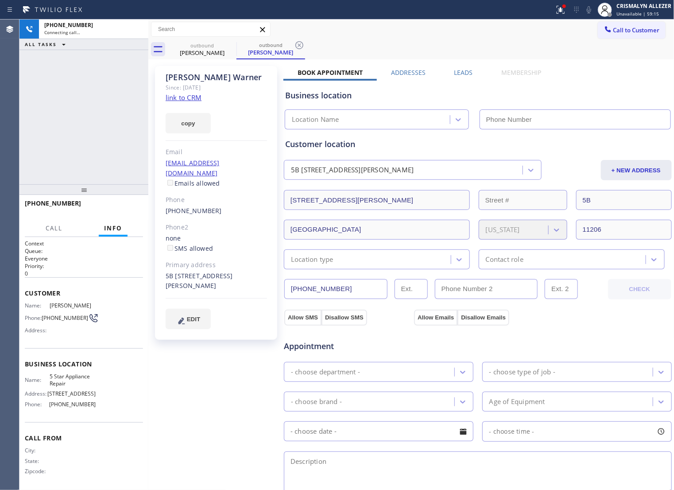
click at [184, 97] on link "link to CRM" at bounding box center [184, 97] width 36 height 9
type input "[PHONE_NUMBER]"
click at [463, 73] on label "Leads" at bounding box center [463, 72] width 19 height 8
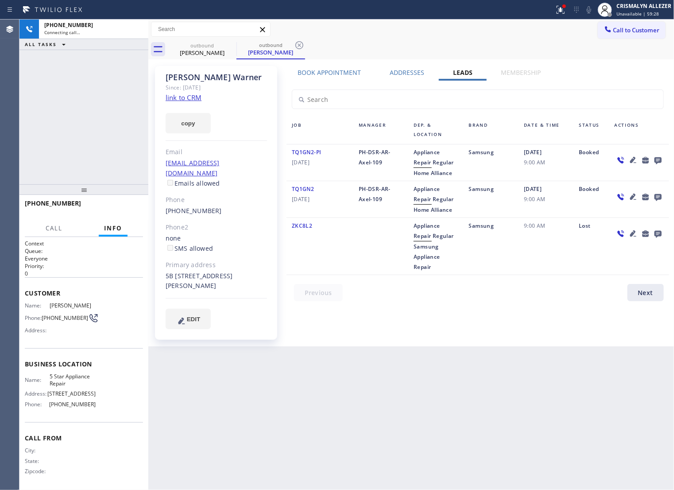
click at [660, 163] on icon at bounding box center [657, 160] width 7 height 7
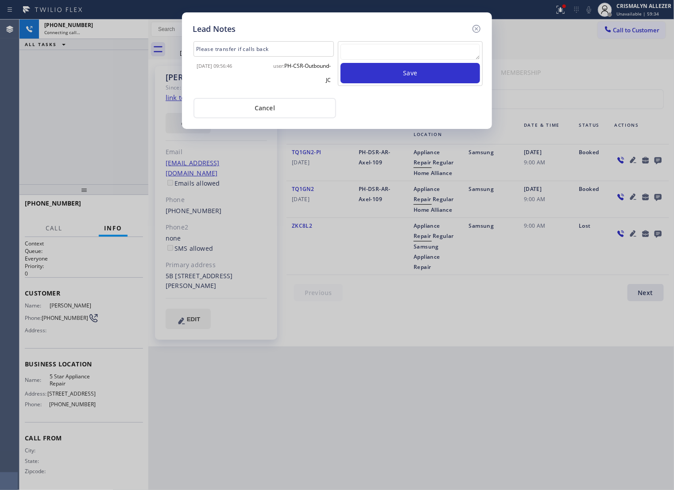
click at [395, 58] on textarea at bounding box center [409, 52] width 139 height 16
paste textarea "no answer | pls xfer if cx calls back"
type textarea "no answer | pls xfer if cx calls back"
click at [413, 78] on button "Save" at bounding box center [409, 73] width 139 height 20
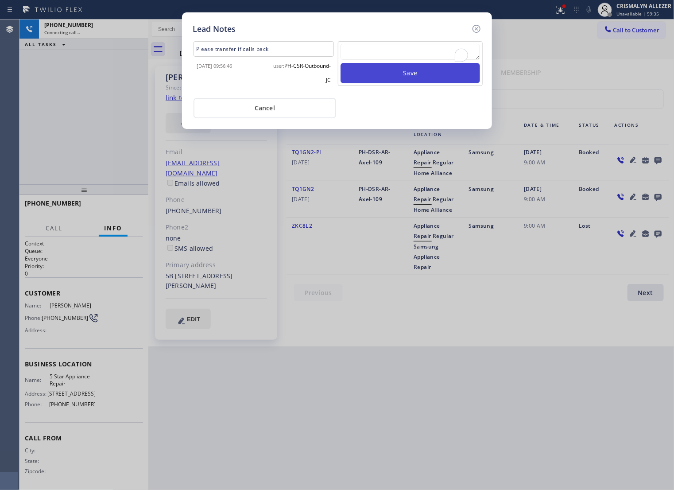
scroll to position [0, 0]
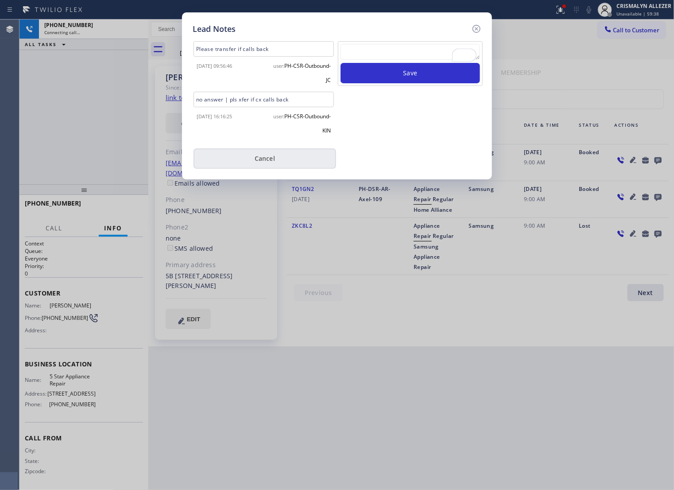
click at [269, 167] on button "Cancel" at bounding box center [264, 158] width 143 height 20
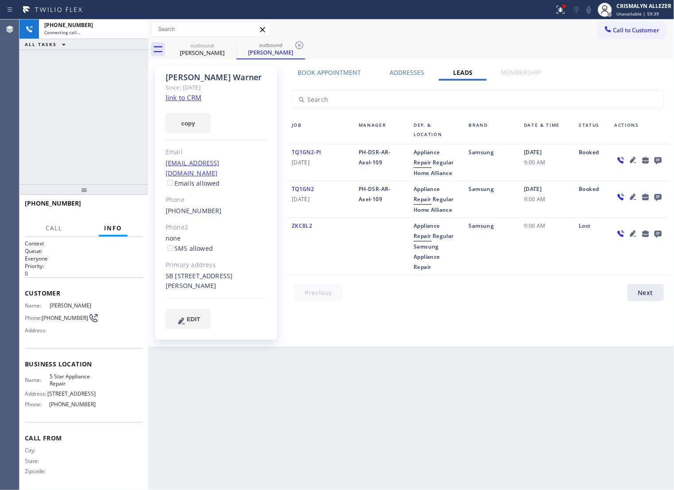
click at [343, 73] on label "Book Appointment" at bounding box center [328, 72] width 63 height 8
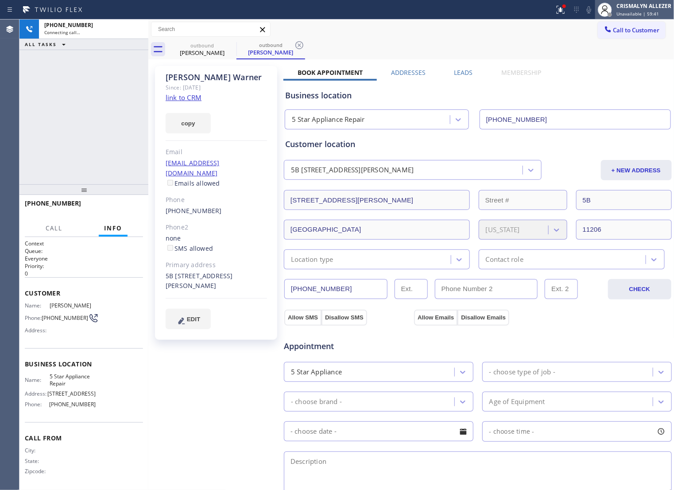
click at [650, 14] on span "Unavailable | 59:41" at bounding box center [637, 14] width 42 height 6
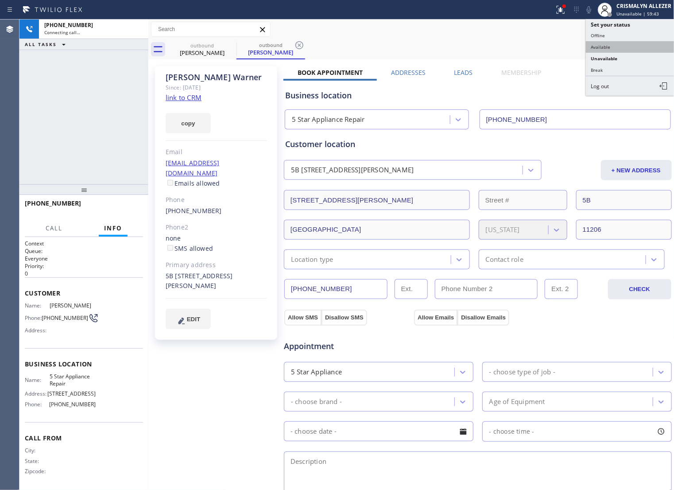
click at [623, 51] on button "Available" at bounding box center [630, 47] width 89 height 12
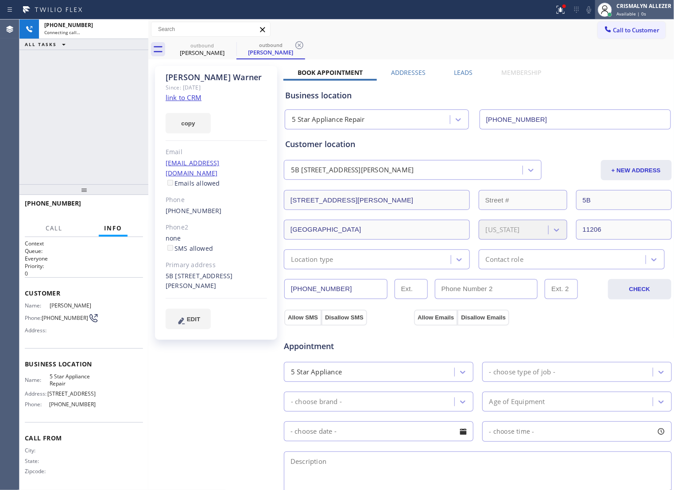
click at [645, 14] on span "Available | 0s" at bounding box center [631, 14] width 30 height 6
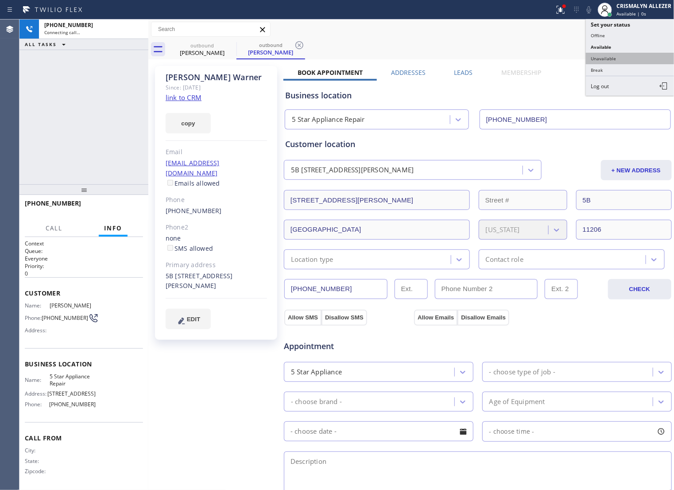
click at [618, 60] on button "Unavailable" at bounding box center [630, 59] width 89 height 12
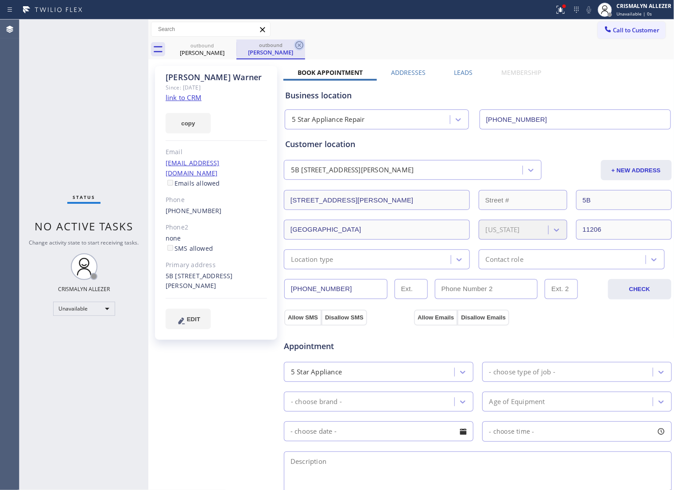
click at [299, 47] on icon at bounding box center [299, 45] width 11 height 11
click at [228, 47] on icon at bounding box center [230, 45] width 11 height 11
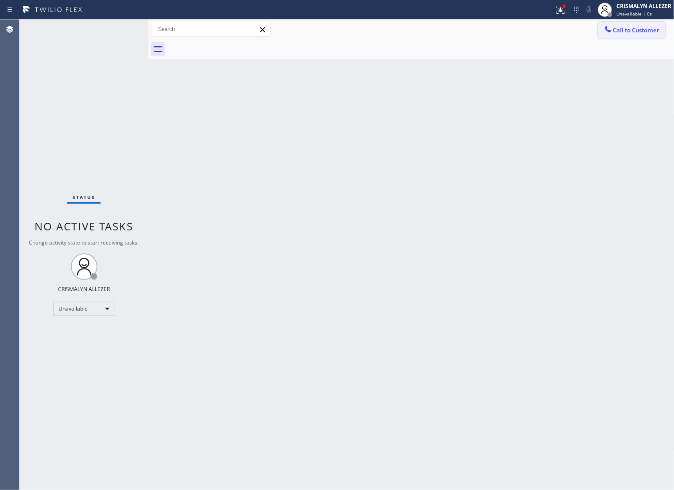
click at [640, 27] on span "Call to Customer" at bounding box center [636, 30] width 46 height 8
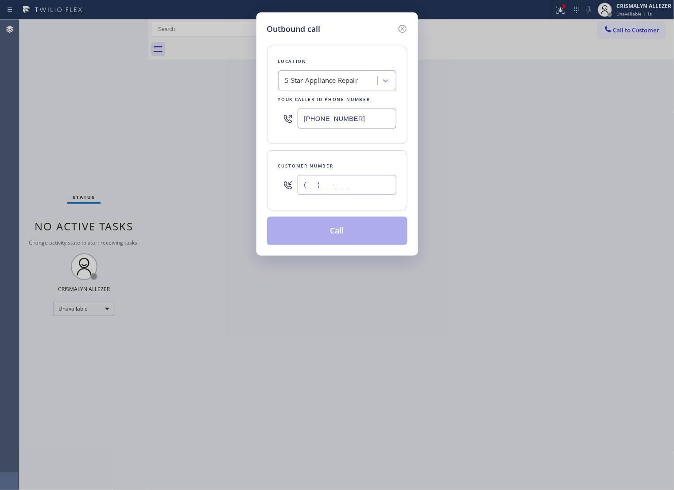
click at [364, 185] on input "(___) ___-____" at bounding box center [346, 185] width 99 height 20
paste input "text"
type input "(___) ___-____"
paste input "510) 453-7304"
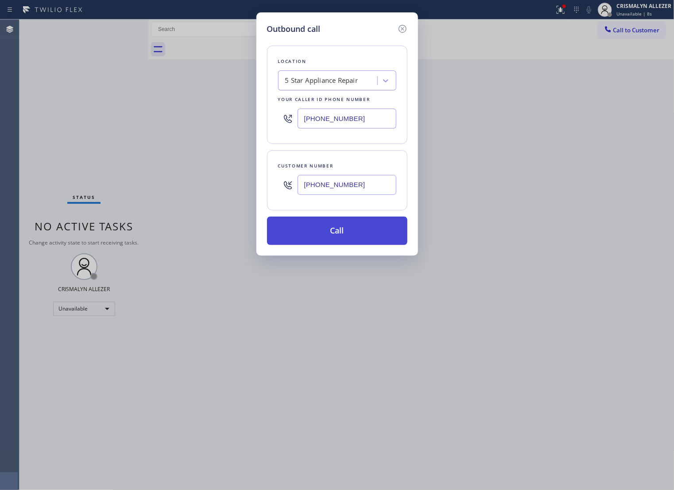
type input "(510) 453-7304"
click at [347, 243] on button "Call" at bounding box center [337, 230] width 140 height 28
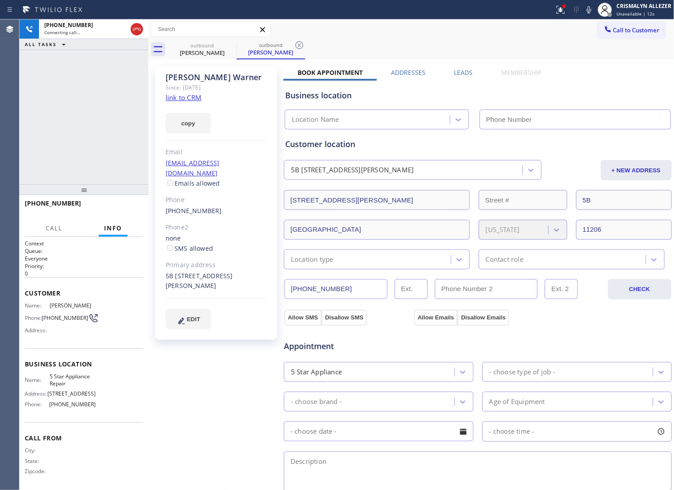
type input "[PHONE_NUMBER]"
click at [136, 32] on icon at bounding box center [136, 29] width 11 height 11
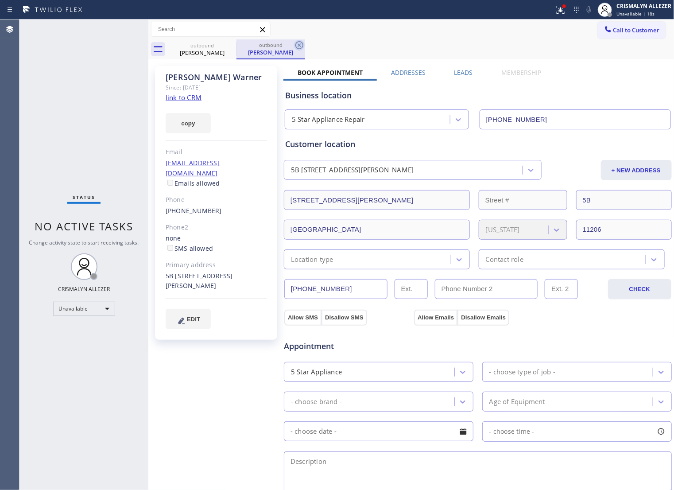
click at [297, 43] on icon at bounding box center [299, 45] width 8 height 8
click at [228, 43] on icon at bounding box center [231, 45] width 8 height 8
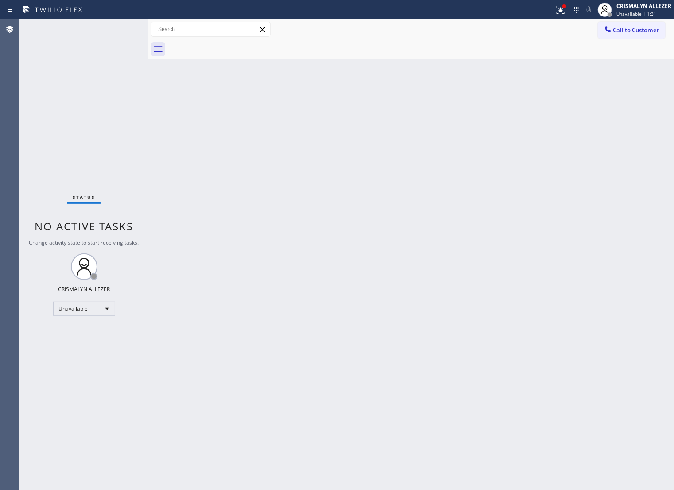
click at [625, 26] on span "Call to Customer" at bounding box center [636, 30] width 46 height 8
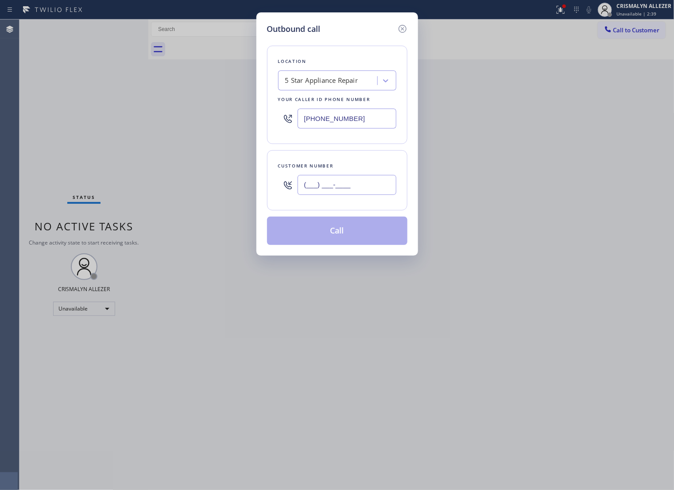
click at [363, 193] on input "(___) ___-____" at bounding box center [346, 185] width 99 height 20
paste input "310) 467-1259"
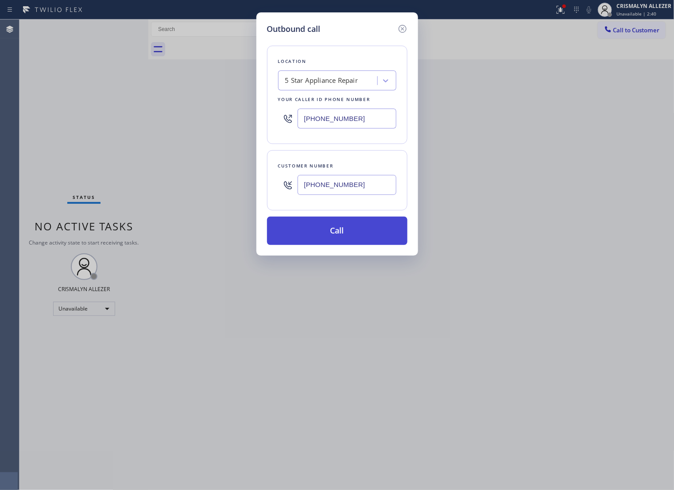
type input "(310) 467-1259"
drag, startPoint x: 336, startPoint y: 251, endPoint x: 342, endPoint y: 247, distance: 7.5
click at [336, 245] on button "Call" at bounding box center [337, 230] width 140 height 28
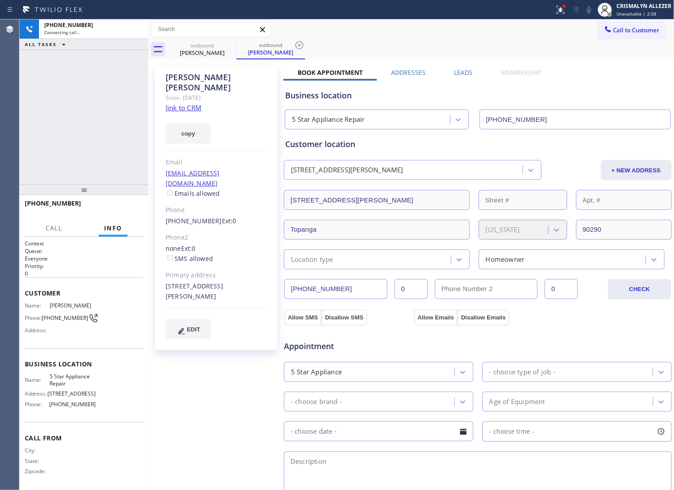
type input "[PHONE_NUMBER]"
click at [114, 208] on span "HANG UP" at bounding box center [122, 207] width 27 height 6
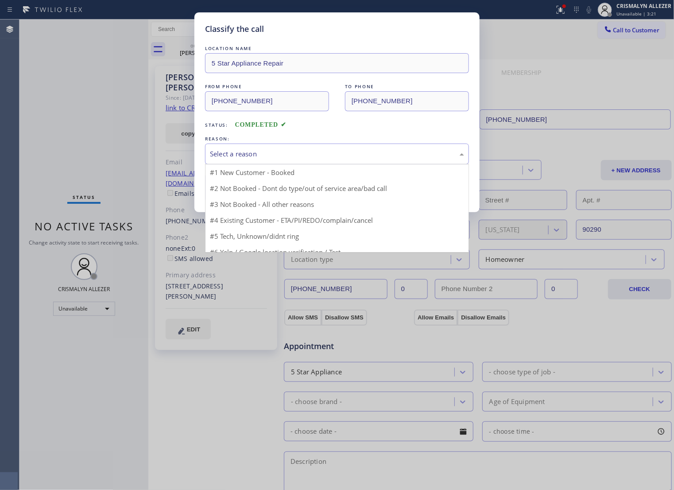
click at [321, 159] on div "Select a reason" at bounding box center [337, 154] width 254 height 10
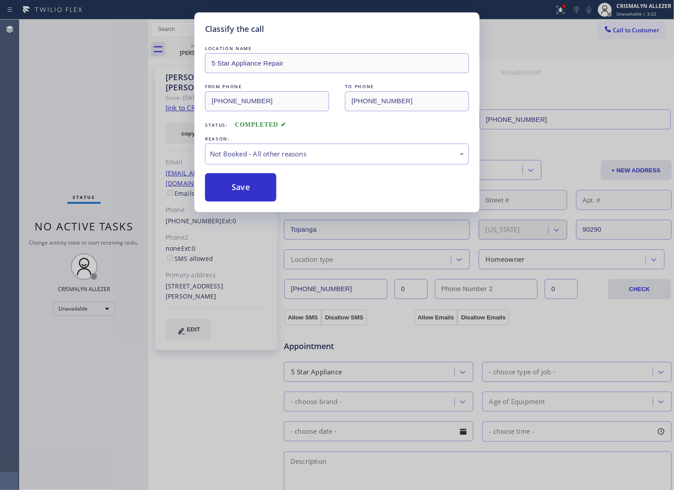
click at [240, 200] on button "Save" at bounding box center [240, 187] width 71 height 28
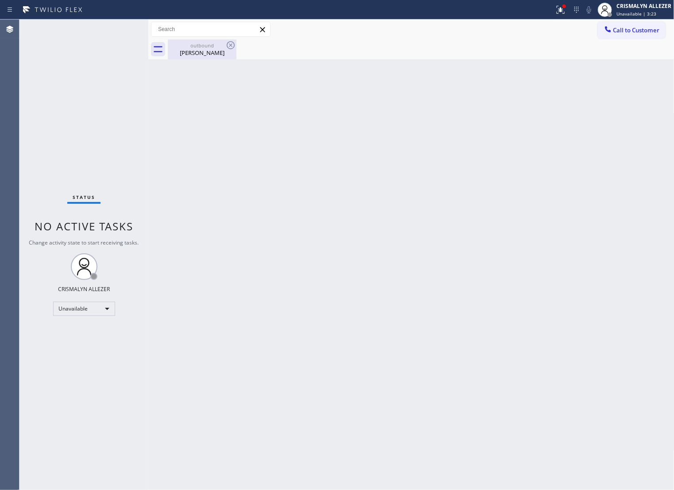
click at [201, 54] on div "Margaret Ippolito" at bounding box center [202, 53] width 67 height 8
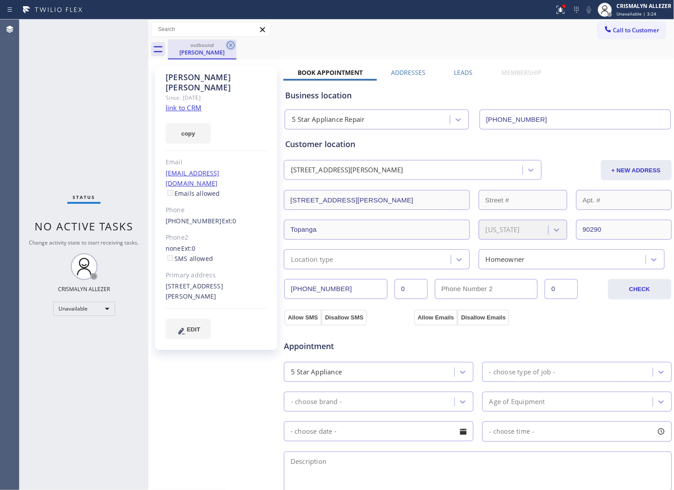
click at [228, 45] on icon at bounding box center [230, 45] width 11 height 11
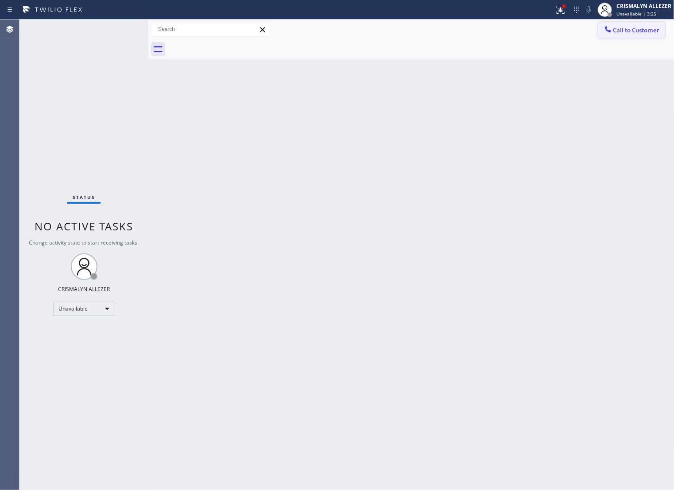
click at [623, 26] on span "Call to Customer" at bounding box center [636, 30] width 46 height 8
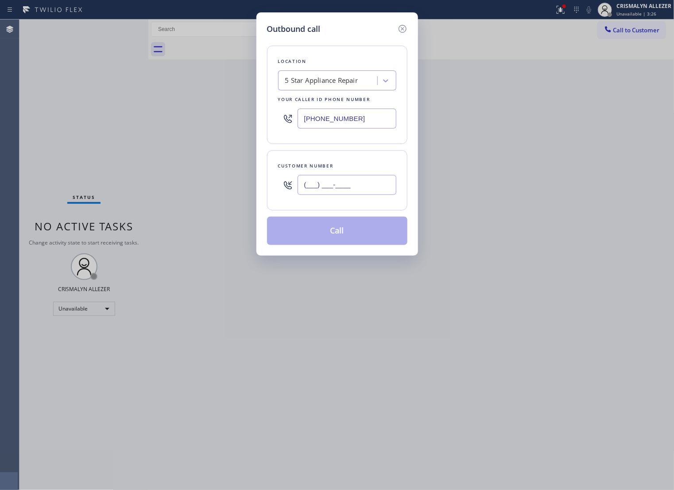
click at [379, 189] on input "(___) ___-____" at bounding box center [346, 185] width 99 height 20
paste input "text"
type input "(___) ___-____"
paste input "310) 467-1259"
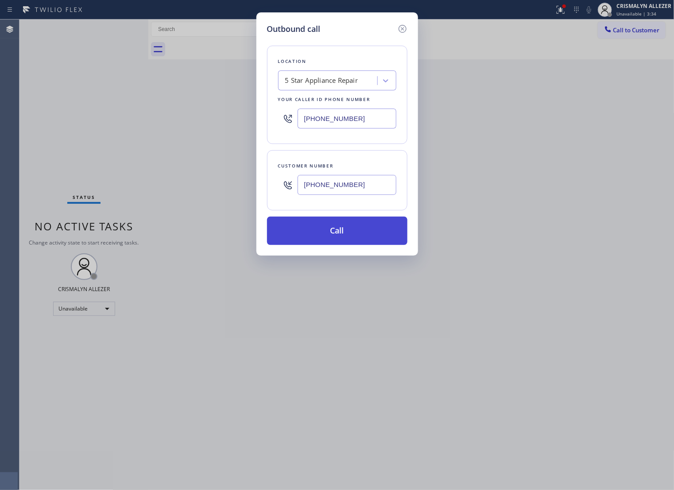
type input "(310) 467-1259"
click at [348, 245] on button "Call" at bounding box center [337, 230] width 140 height 28
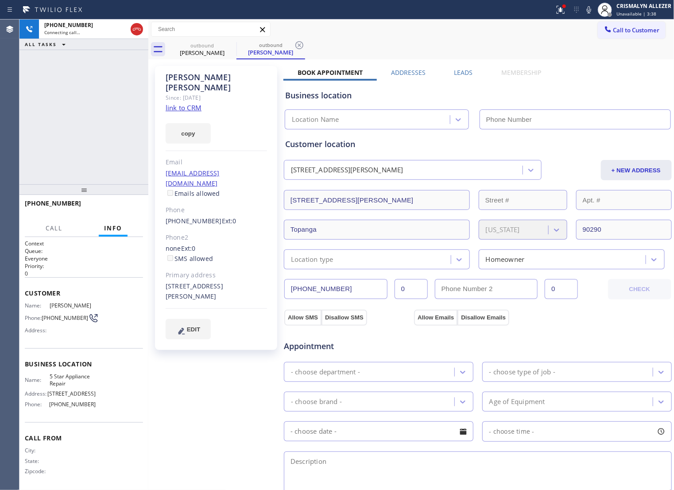
type input "[PHONE_NUMBER]"
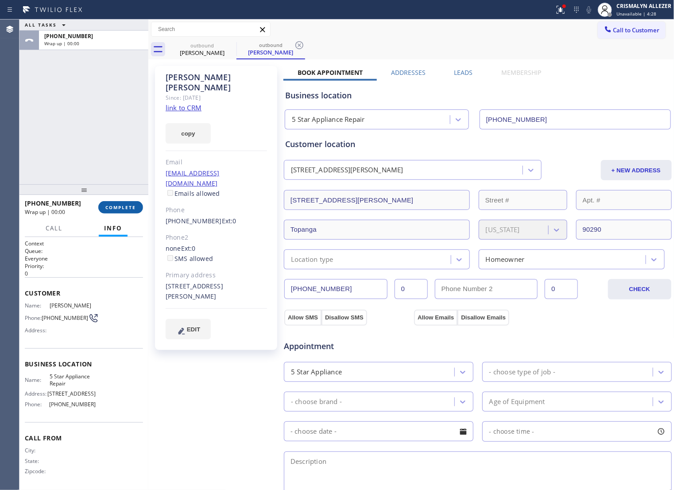
click at [120, 209] on span "COMPLETE" at bounding box center [120, 207] width 31 height 6
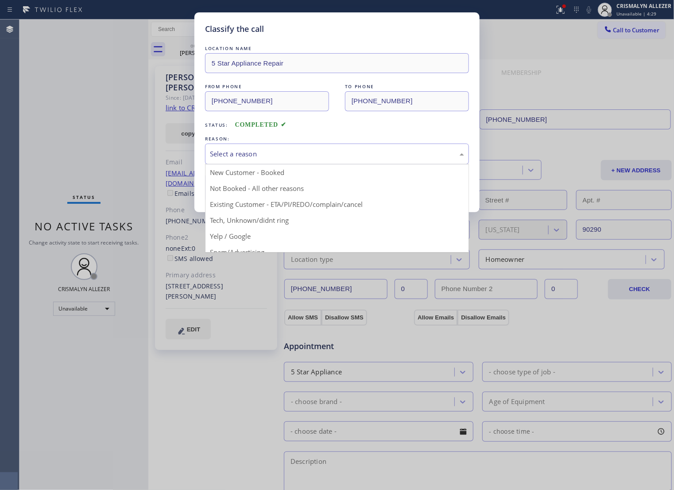
click at [337, 159] on div "Select a reason" at bounding box center [337, 154] width 254 height 10
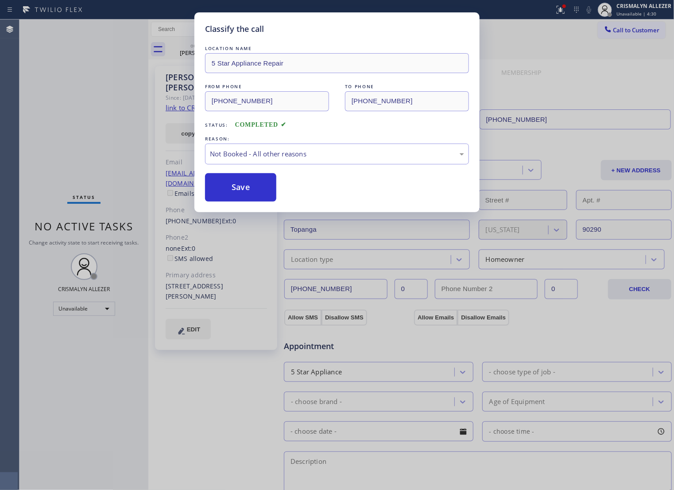
click at [249, 193] on button "Save" at bounding box center [240, 187] width 71 height 28
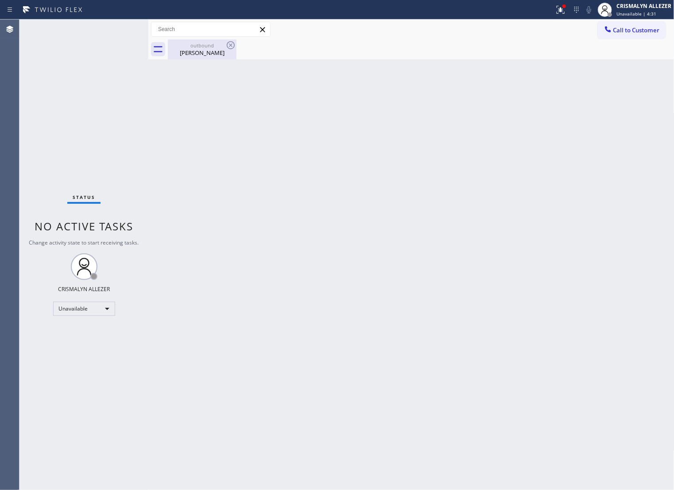
click at [195, 53] on div "Margaret Ippolito" at bounding box center [202, 53] width 67 height 8
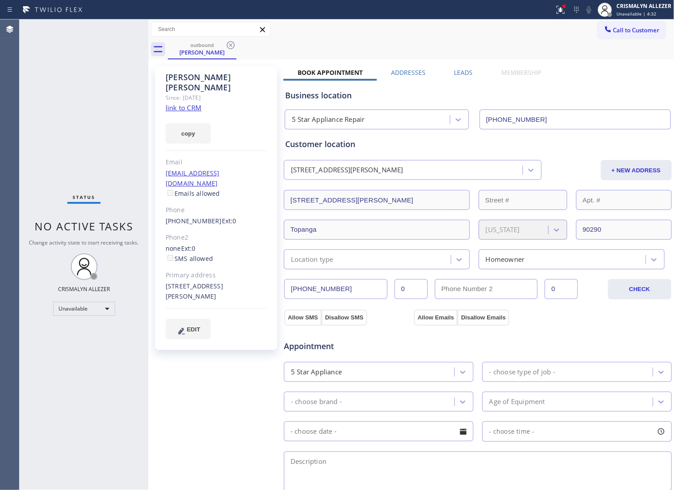
click at [464, 72] on label "Leads" at bounding box center [463, 72] width 19 height 8
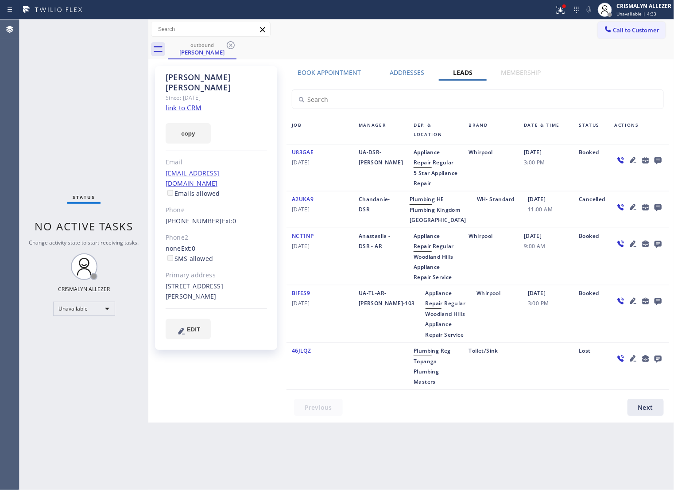
click at [659, 164] on icon at bounding box center [657, 160] width 7 height 7
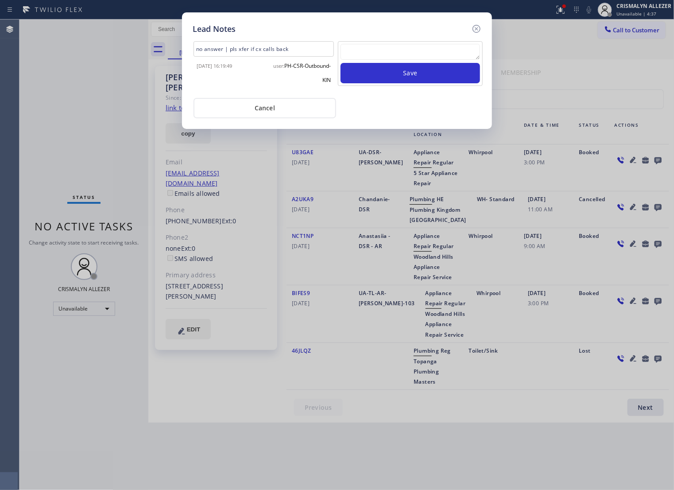
click at [371, 60] on textarea at bounding box center [409, 52] width 139 height 16
paste textarea "ALL ARE GOOD, but xfer cx cb"
type textarea "ALL ARE GOOD, but xfer cx cb"
click at [423, 74] on button "Save" at bounding box center [409, 73] width 139 height 20
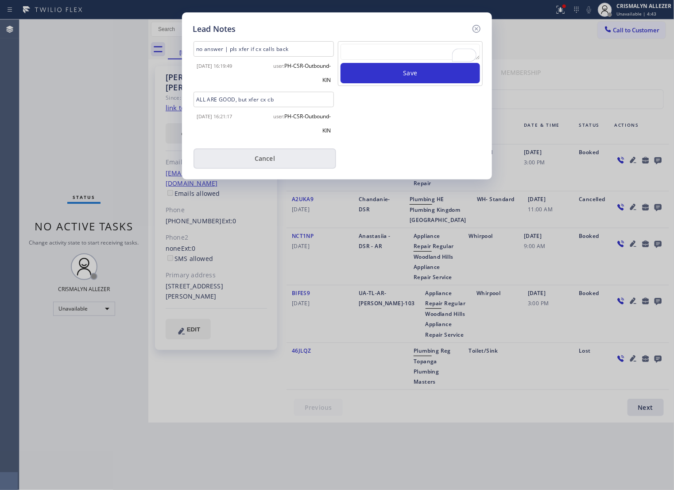
click at [269, 165] on button "Cancel" at bounding box center [264, 158] width 143 height 20
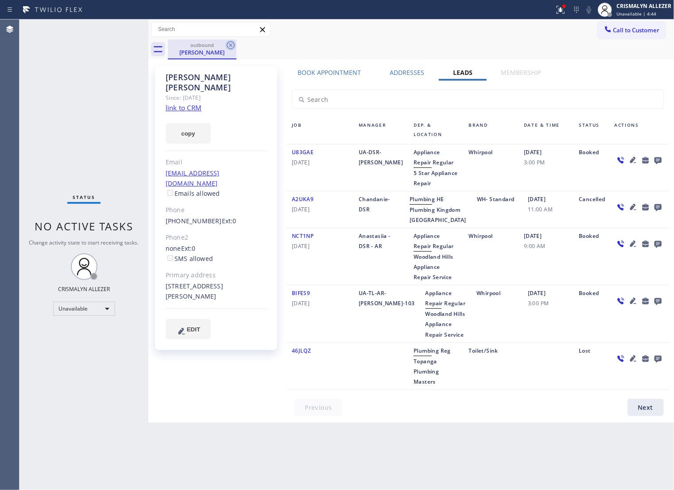
click at [229, 46] on icon at bounding box center [231, 45] width 8 height 8
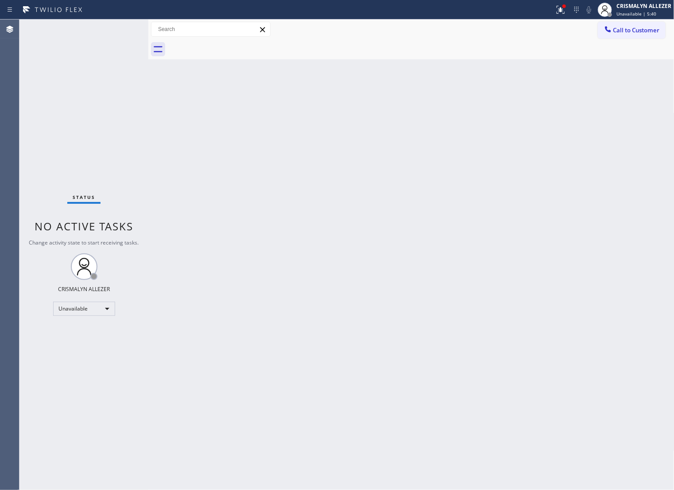
click at [649, 26] on span "Call to Customer" at bounding box center [636, 30] width 46 height 8
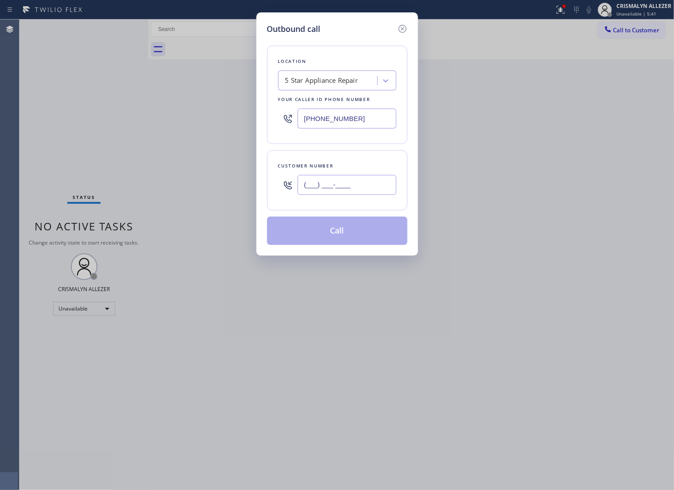
click at [366, 195] on input "(___) ___-____" at bounding box center [346, 185] width 99 height 20
paste input "203) 928-9517"
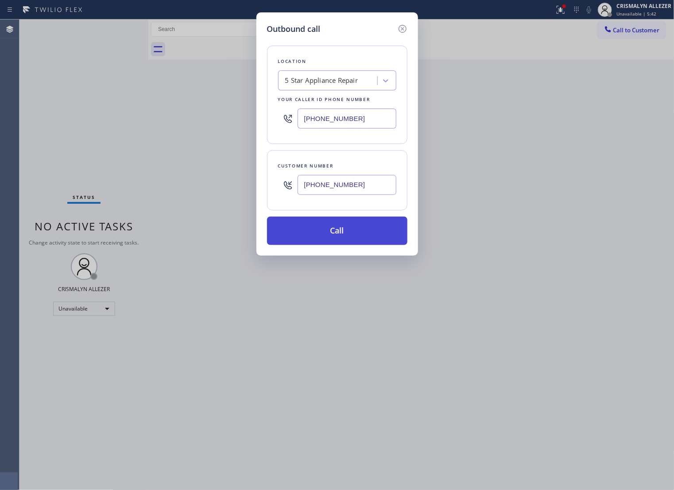
type input "(203) 928-9517"
click at [341, 244] on button "Call" at bounding box center [337, 230] width 140 height 28
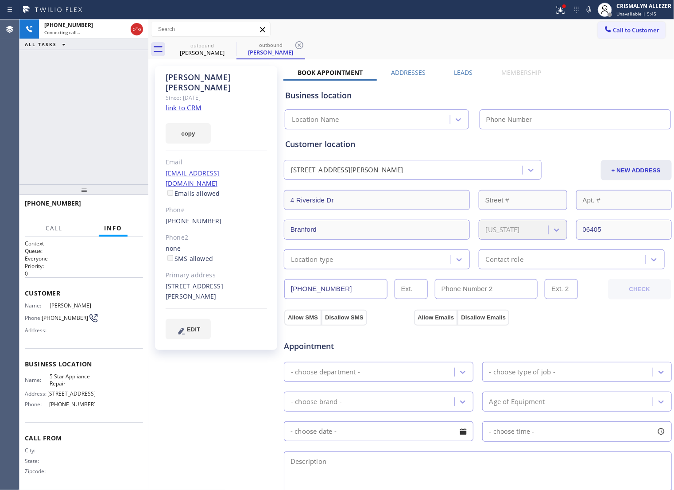
click at [191, 103] on link "link to CRM" at bounding box center [184, 107] width 36 height 9
type input "[PHONE_NUMBER]"
click at [116, 205] on span "HANG UP" at bounding box center [122, 207] width 27 height 6
click at [117, 209] on span "HANG UP" at bounding box center [122, 207] width 27 height 6
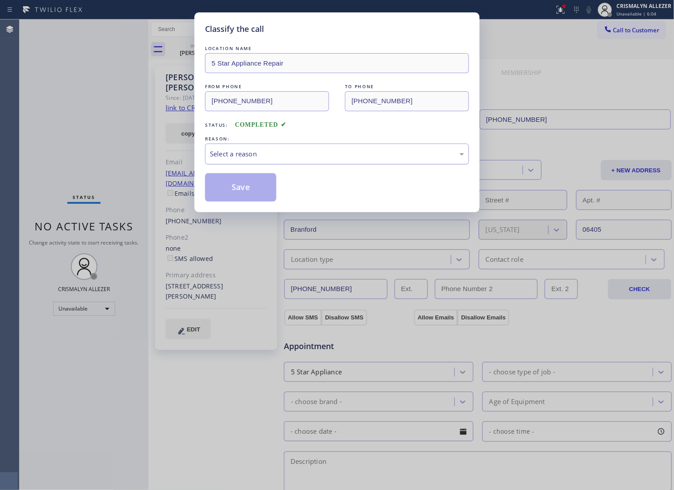
click at [373, 159] on div "Select a reason" at bounding box center [337, 154] width 254 height 10
click at [248, 197] on button "Save" at bounding box center [240, 187] width 71 height 28
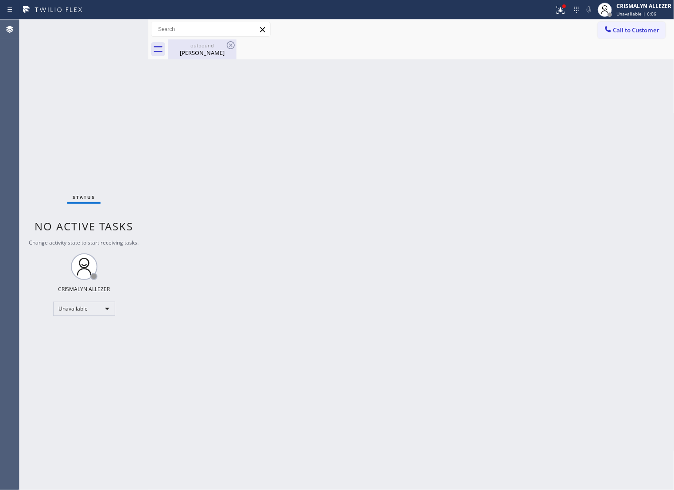
click at [200, 48] on div "outbound" at bounding box center [202, 45] width 67 height 7
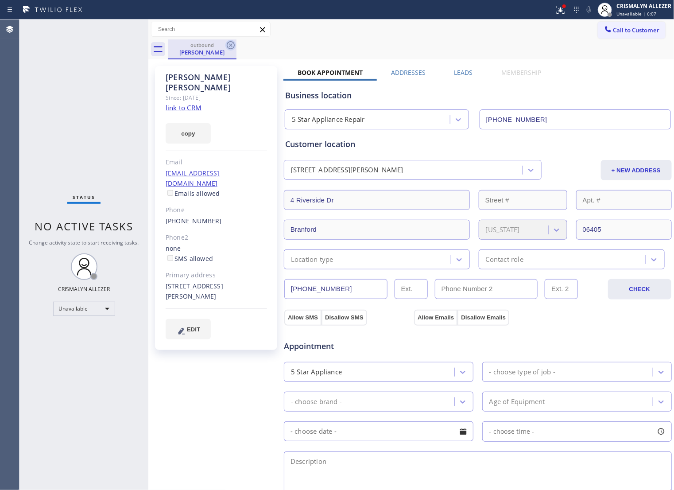
click at [228, 46] on icon at bounding box center [230, 45] width 11 height 11
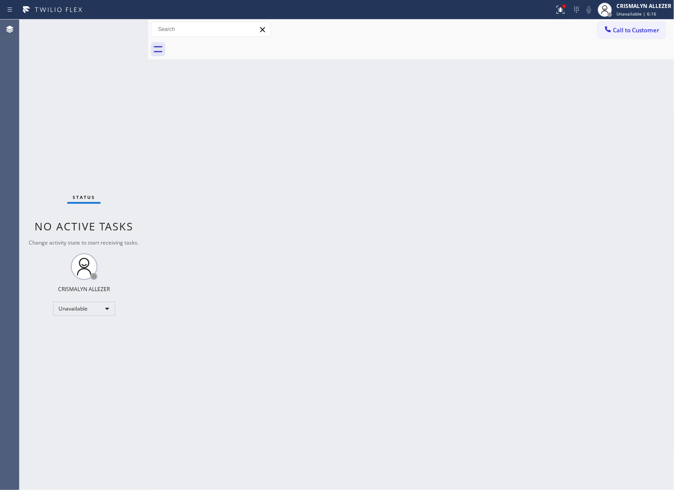
click at [638, 32] on span "Call to Customer" at bounding box center [636, 30] width 46 height 8
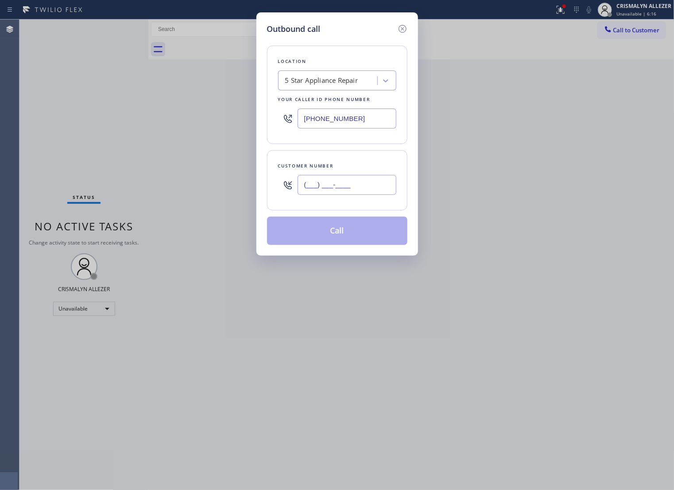
click at [373, 195] on input "(___) ___-____" at bounding box center [346, 185] width 99 height 20
paste input "718) 974-5753"
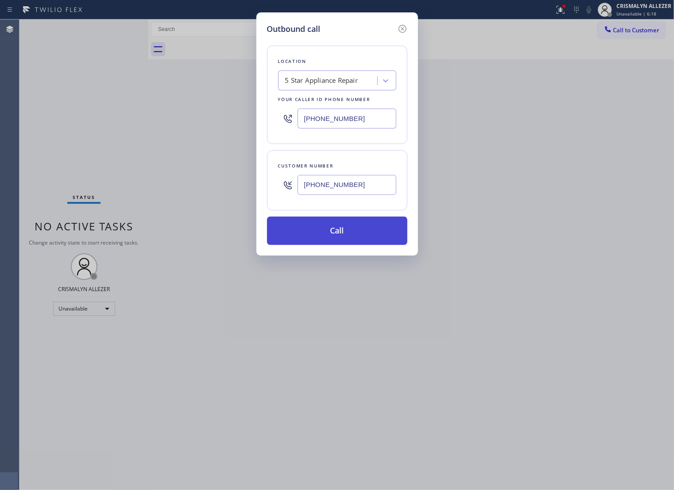
type input "(718) 974-5753"
click at [341, 245] on button "Call" at bounding box center [337, 230] width 140 height 28
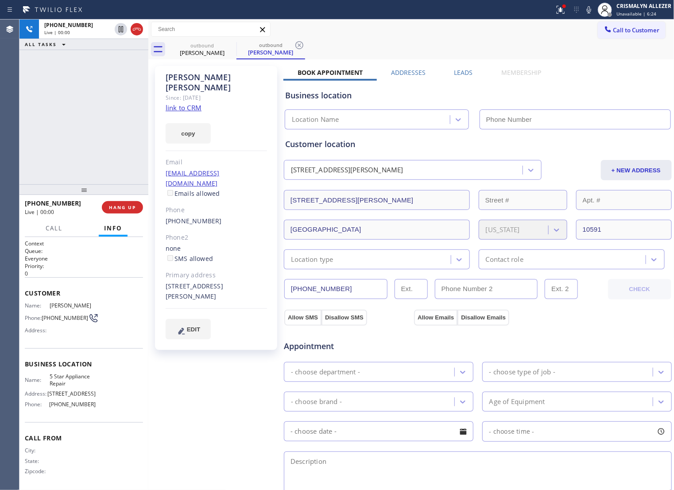
click at [188, 103] on link "link to CRM" at bounding box center [184, 107] width 36 height 9
type input "[PHONE_NUMBER]"
click at [113, 207] on span "HANG UP" at bounding box center [122, 207] width 27 height 6
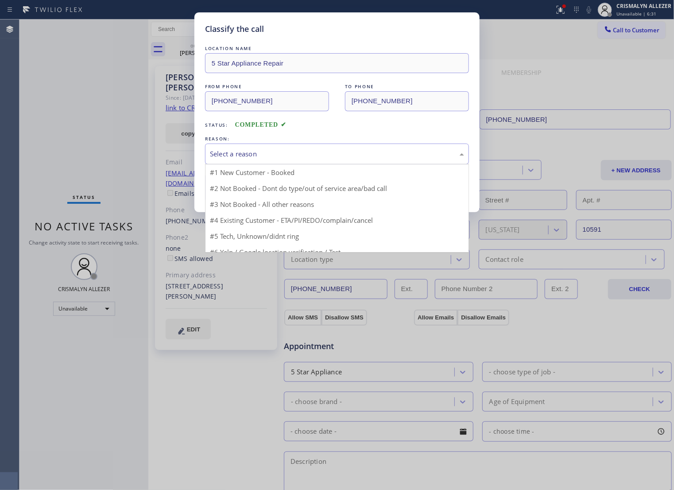
click at [329, 159] on div "Select a reason" at bounding box center [337, 154] width 254 height 10
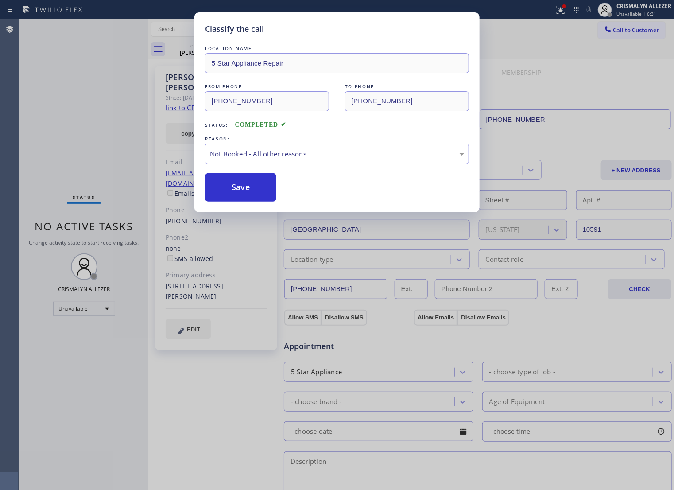
click at [247, 200] on button "Save" at bounding box center [240, 187] width 71 height 28
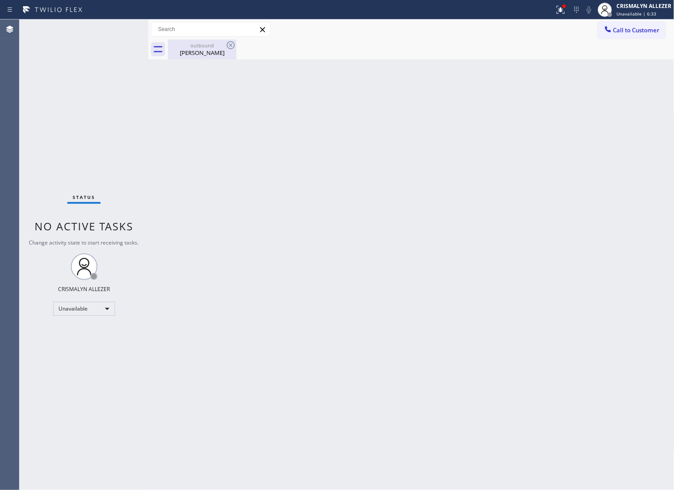
click at [204, 52] on div "Leah Curry" at bounding box center [202, 53] width 67 height 8
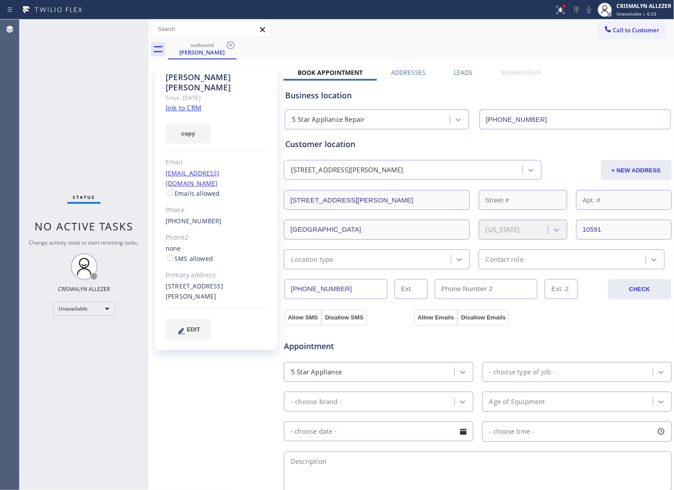
drag, startPoint x: 228, startPoint y: 46, endPoint x: 232, endPoint y: 1, distance: 45.8
click at [228, 42] on icon at bounding box center [230, 45] width 11 height 11
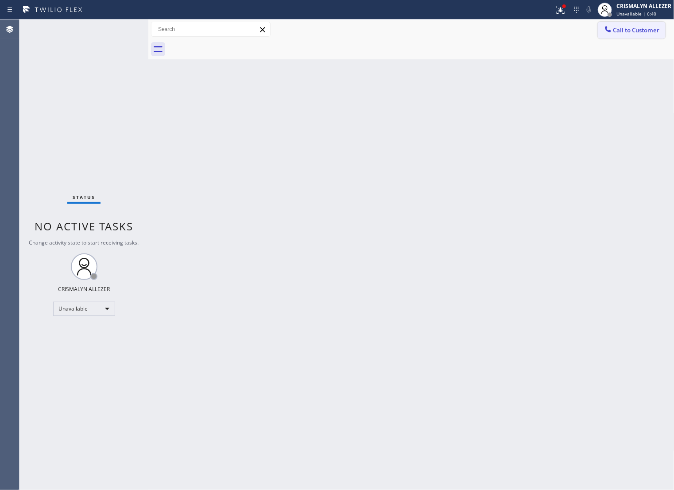
click at [619, 29] on span "Call to Customer" at bounding box center [636, 30] width 46 height 8
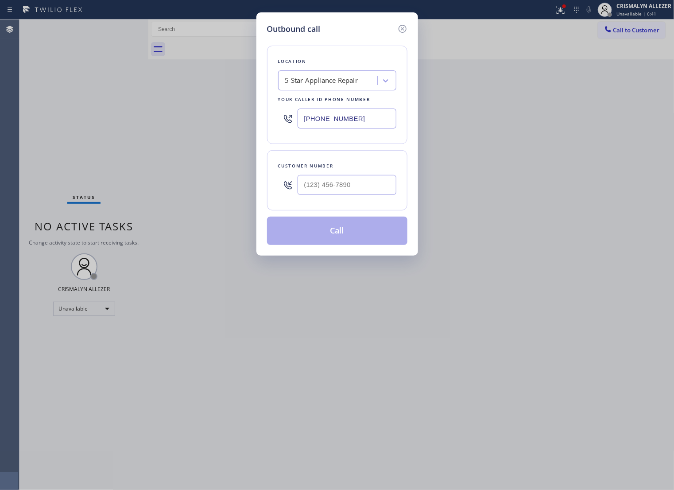
drag, startPoint x: 380, startPoint y: 127, endPoint x: 147, endPoint y: 124, distance: 232.9
click at [147, 124] on div "Outbound call Location 5 Star Appliance Repair Your caller id phone number (855…" at bounding box center [337, 245] width 674 height 490
paste input "88) 734-4409"
type input "(888) 734-4409"
click at [378, 193] on input "(___) ___-____" at bounding box center [346, 185] width 99 height 20
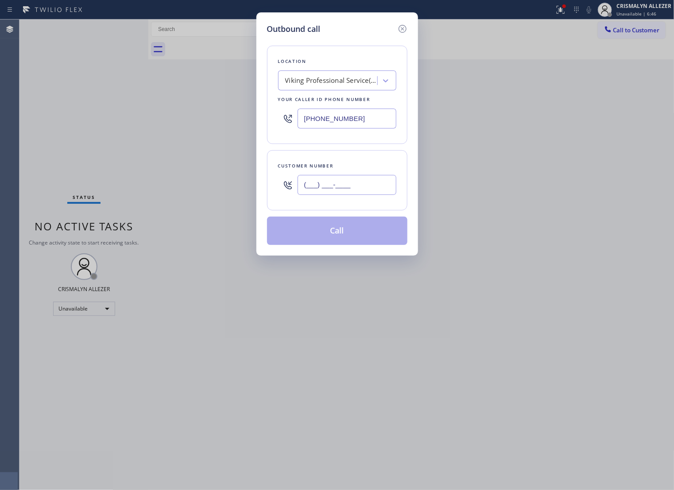
paste input "718) 974-5753"
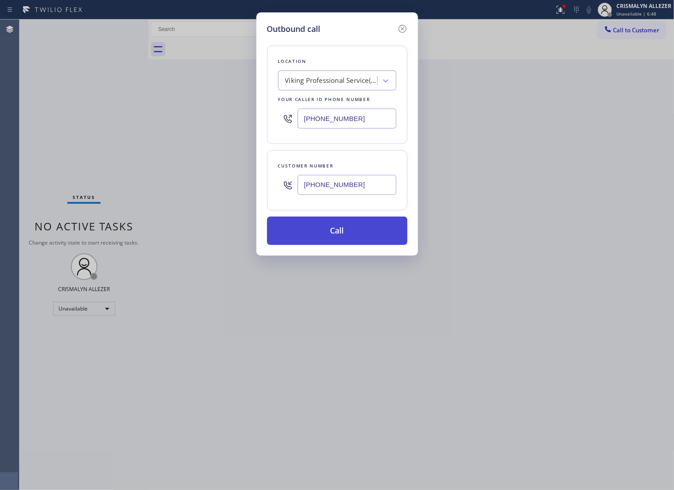
type input "(718) 974-5753"
click at [338, 242] on button "Call" at bounding box center [337, 230] width 140 height 28
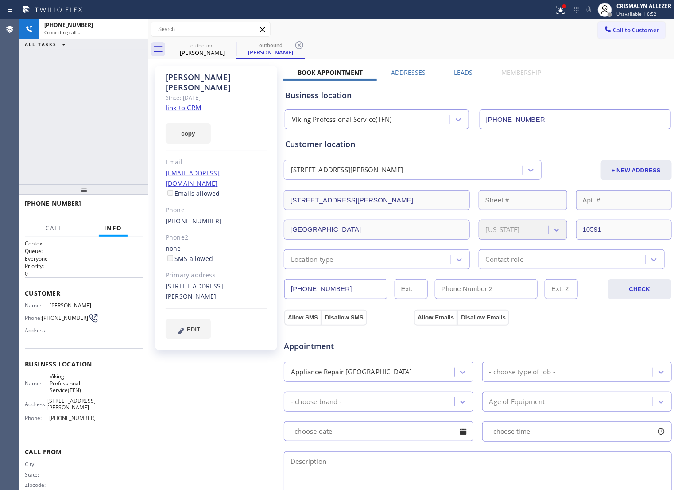
type input "(888) 734-4409"
click at [134, 31] on icon at bounding box center [136, 29] width 11 height 11
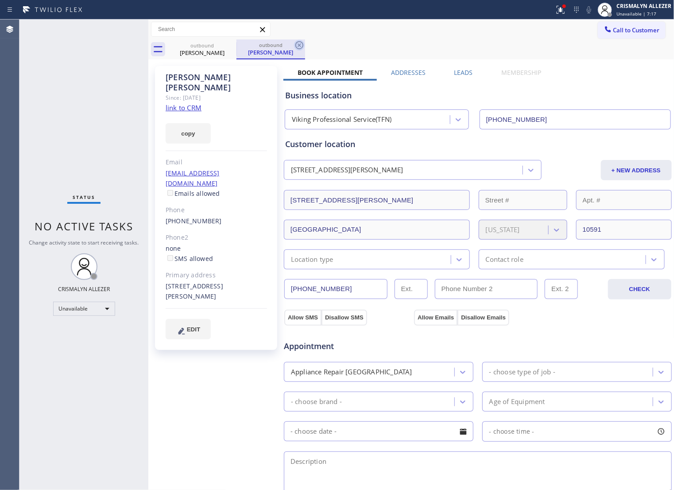
click at [300, 44] on icon at bounding box center [299, 45] width 8 height 8
click at [463, 73] on label "Leads" at bounding box center [463, 72] width 19 height 8
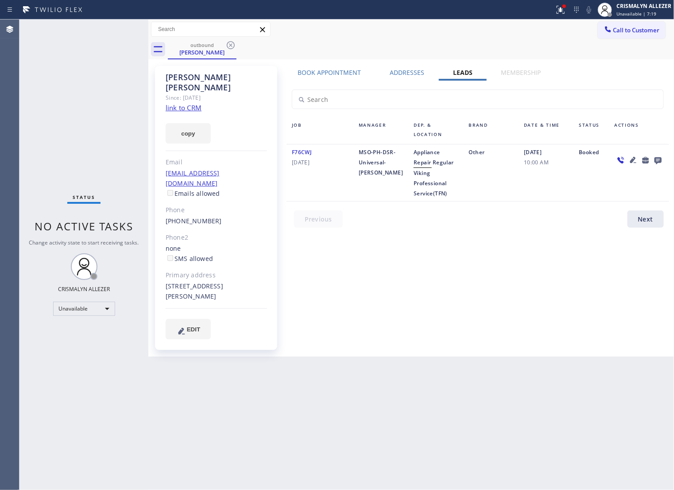
click at [660, 163] on icon at bounding box center [657, 160] width 7 height 7
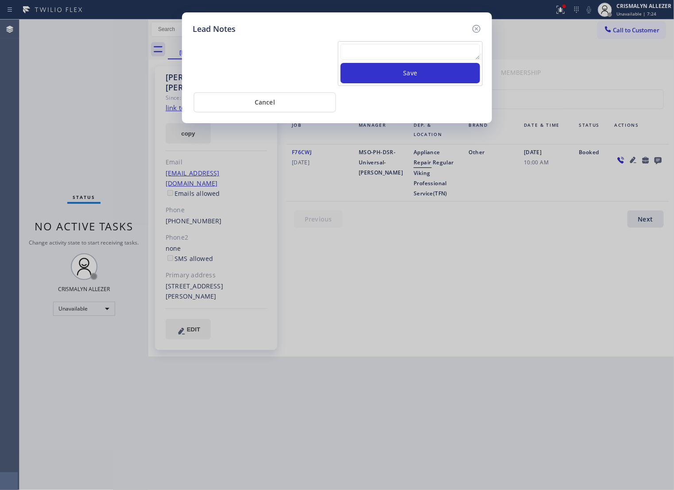
click at [398, 56] on textarea at bounding box center [409, 52] width 139 height 16
paste textarea "no answer | pls xfer if cx calls back"
type textarea "no answer | pls xfer if cx calls back"
click at [415, 81] on button "Save" at bounding box center [409, 73] width 139 height 20
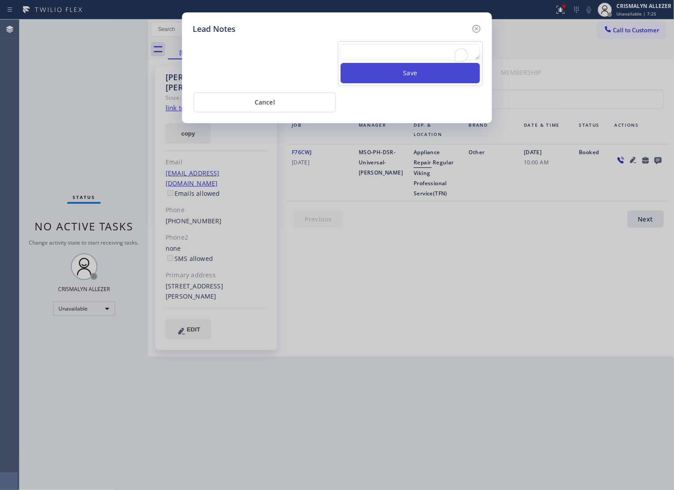
scroll to position [0, 0]
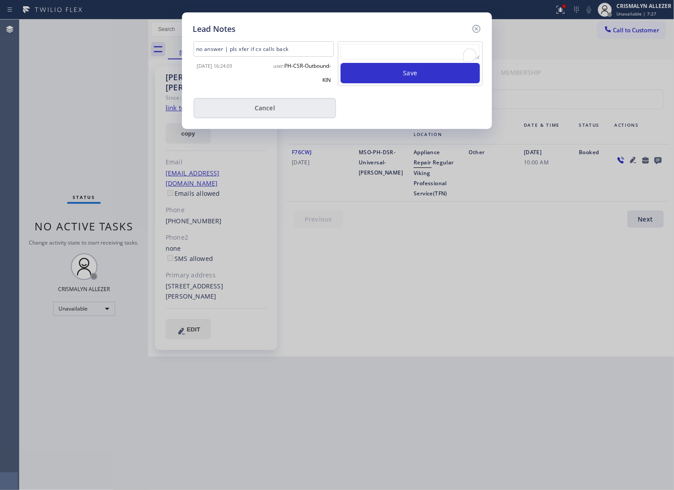
click at [263, 112] on button "Cancel" at bounding box center [264, 108] width 143 height 20
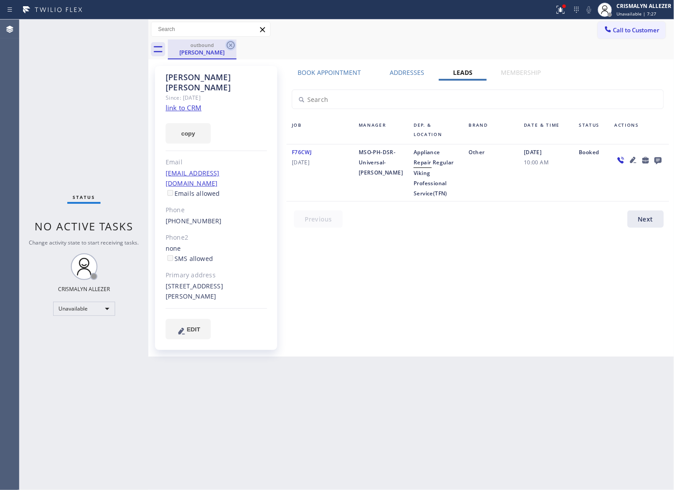
click at [227, 43] on icon at bounding box center [230, 45] width 11 height 11
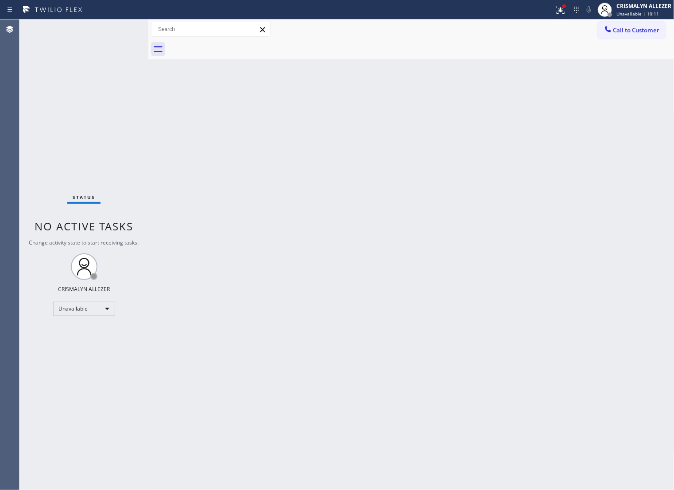
click at [643, 29] on span "Call to Customer" at bounding box center [636, 30] width 46 height 8
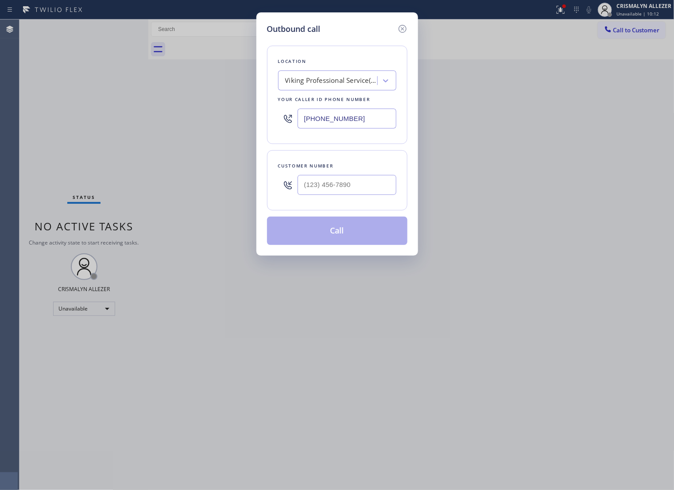
click at [373, 210] on div "Customer number" at bounding box center [337, 180] width 140 height 60
click at [373, 195] on input "(___) ___-____" at bounding box center [346, 185] width 99 height 20
paste input "562) 881-1033"
type input "(562) 881-1033"
click at [344, 73] on div "Location Viking Professional Service(TFN) Your caller id phone number (888) 734…" at bounding box center [337, 95] width 140 height 98
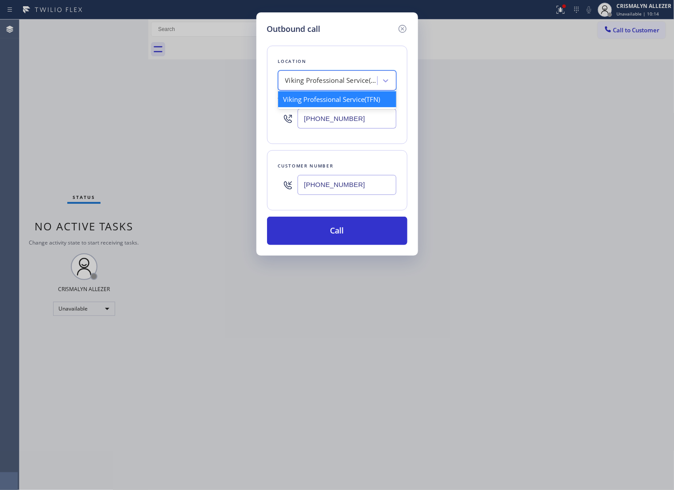
click at [347, 89] on div "Viking Professional Service(TFN)" at bounding box center [329, 80] width 97 height 15
type input "5 STAR APPLIANCE RE"
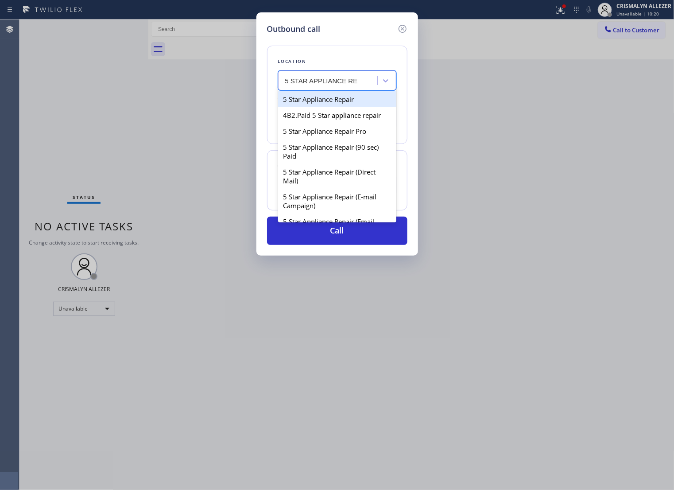
click at [344, 105] on div "5 Star Appliance Repair" at bounding box center [337, 99] width 118 height 16
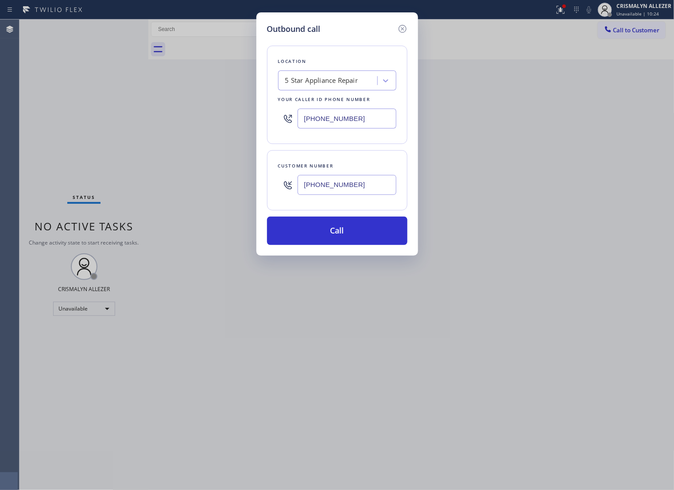
type input "[PHONE_NUMBER]"
drag, startPoint x: 346, startPoint y: 242, endPoint x: 667, endPoint y: 100, distance: 351.2
click at [346, 242] on button "Call" at bounding box center [337, 230] width 140 height 28
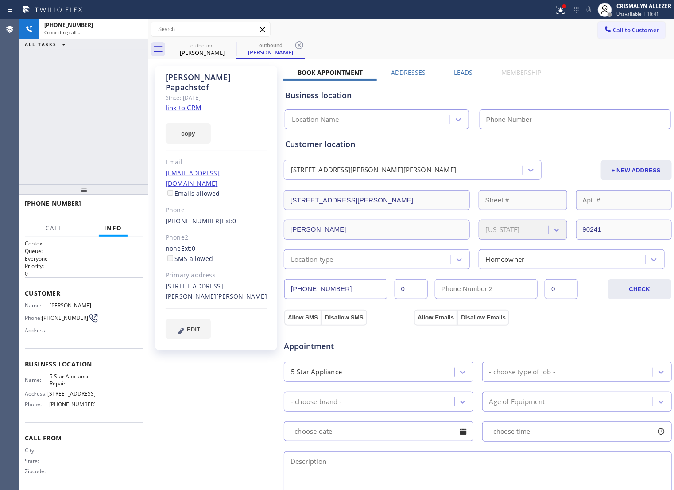
click at [198, 103] on link "link to CRM" at bounding box center [184, 107] width 36 height 9
type input "[PHONE_NUMBER]"
click at [112, 206] on span "HANG UP" at bounding box center [122, 207] width 27 height 6
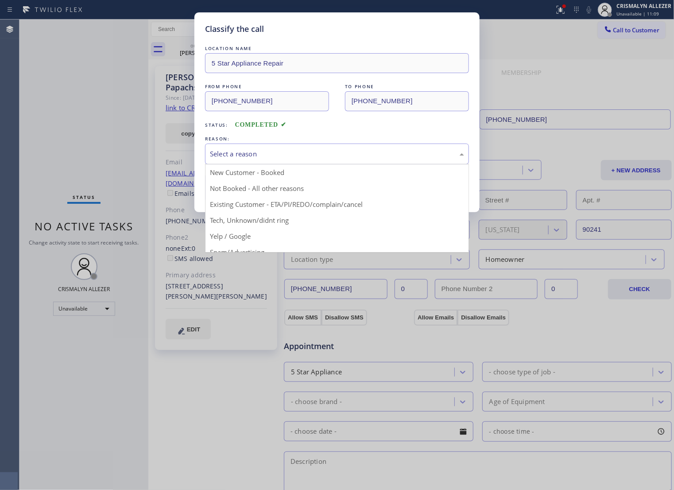
click at [363, 159] on div "Select a reason" at bounding box center [337, 154] width 254 height 10
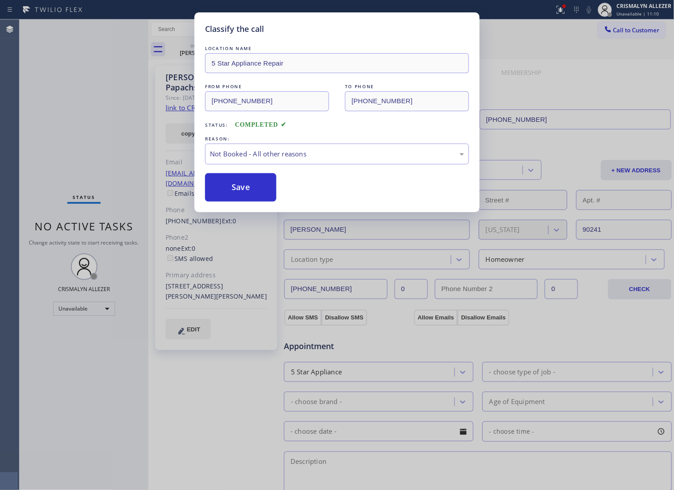
click at [246, 197] on button "Save" at bounding box center [240, 187] width 71 height 28
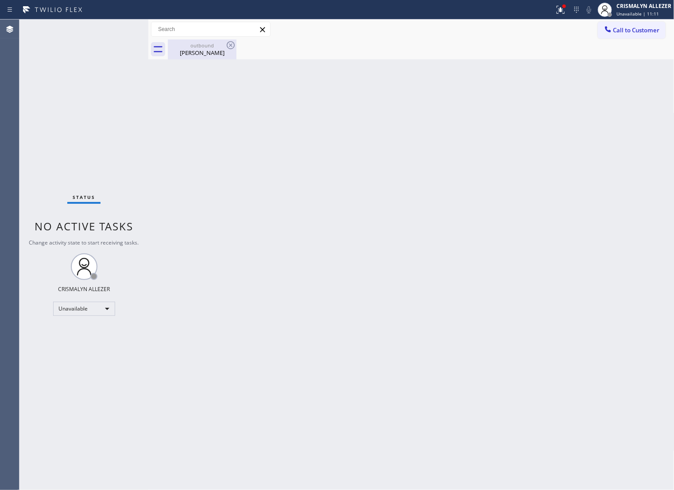
click at [205, 45] on div "outbound" at bounding box center [202, 45] width 67 height 7
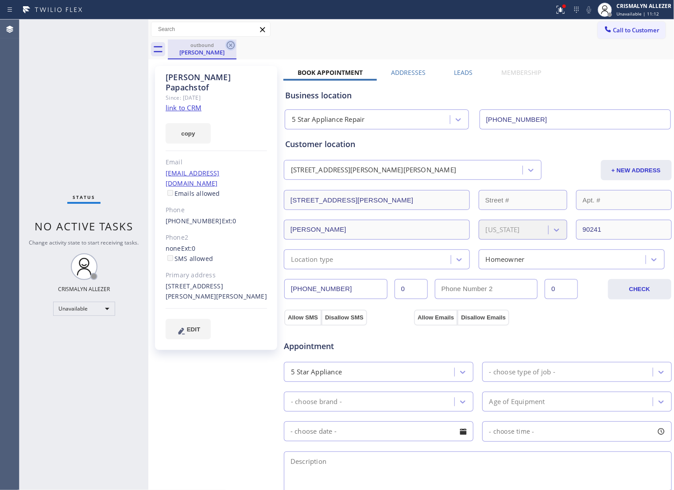
click at [229, 48] on icon at bounding box center [230, 45] width 11 height 11
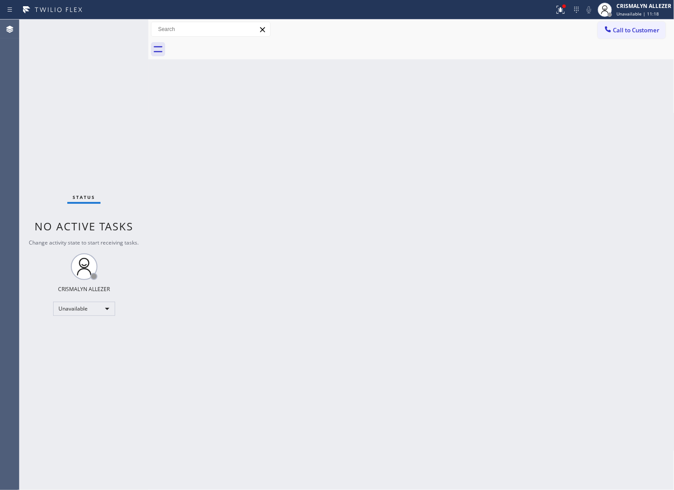
drag, startPoint x: 640, startPoint y: 32, endPoint x: 614, endPoint y: 49, distance: 31.4
click at [640, 32] on span "Call to Customer" at bounding box center [636, 30] width 46 height 8
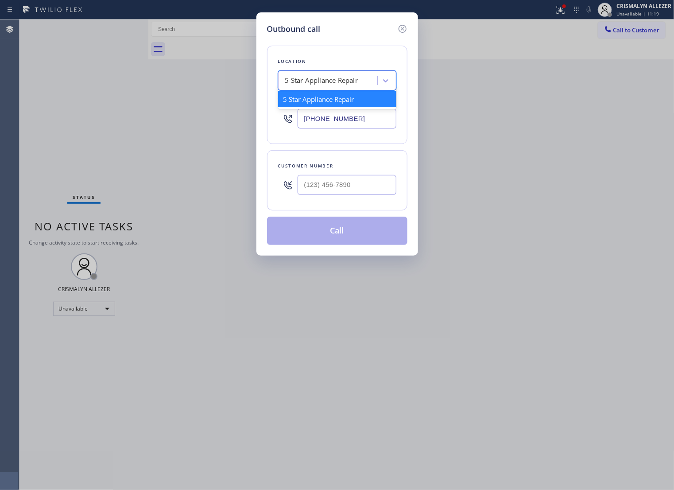
click at [355, 89] on div "5 Star Appliance Repair" at bounding box center [329, 80] width 97 height 15
paste input "Bestway Appliance Repair"
type input "Bestway Appliance Repair"
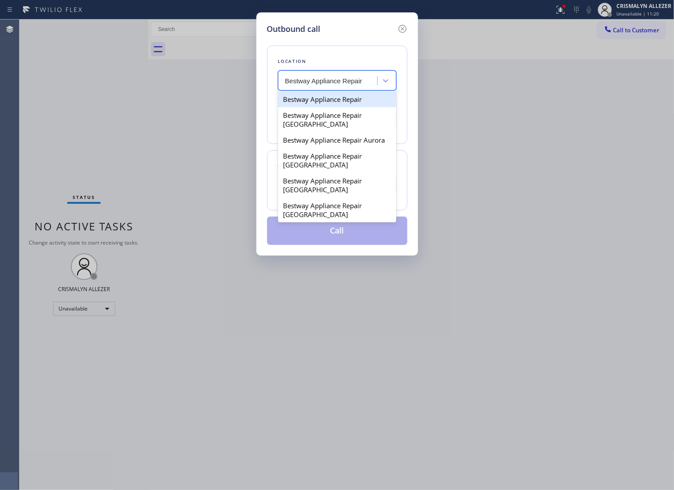
click at [336, 105] on div "Bestway Appliance Repair" at bounding box center [337, 99] width 118 height 16
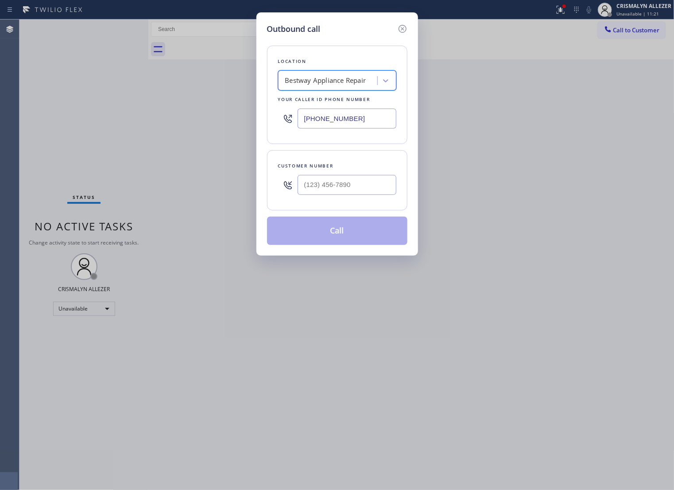
type input "(844) 901-1623"
click at [375, 195] on input "(___) ___-____" at bounding box center [346, 185] width 99 height 20
paste input "562) 881-1033"
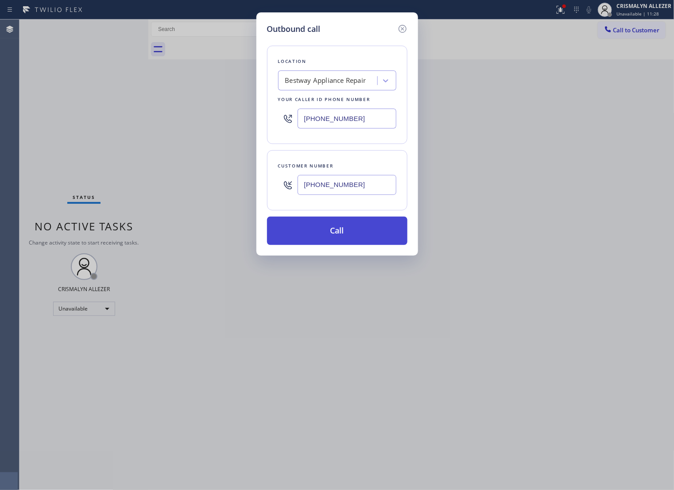
type input "(562) 881-1033"
click at [345, 245] on button "Call" at bounding box center [337, 230] width 140 height 28
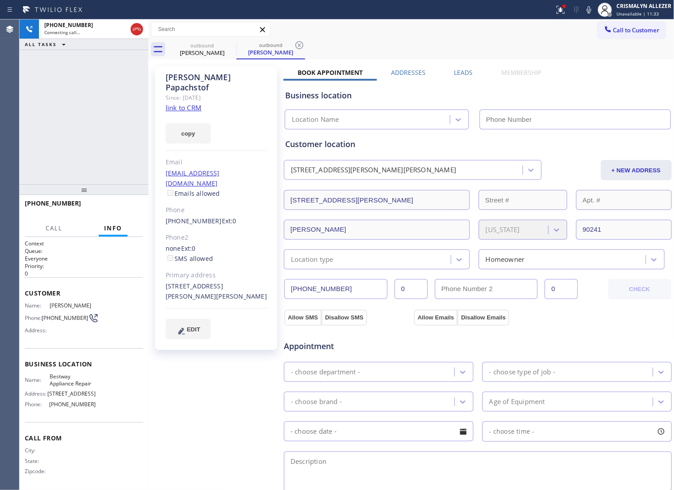
type input "(844) 901-1623"
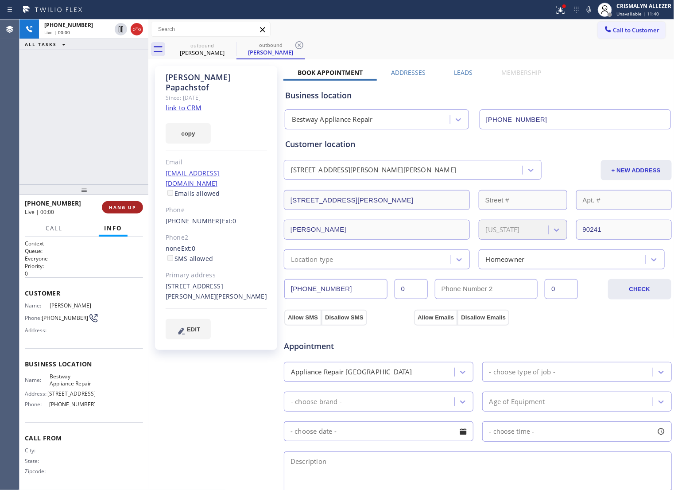
click at [109, 205] on span "HANG UP" at bounding box center [122, 207] width 27 height 6
click at [110, 205] on span "COMPLETE" at bounding box center [120, 207] width 31 height 6
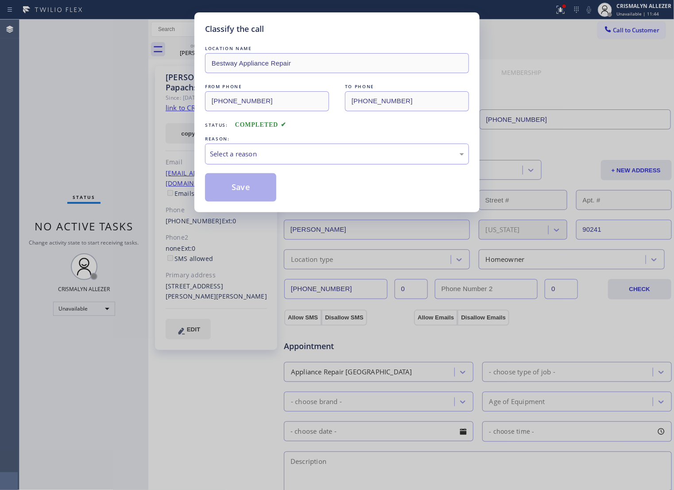
click at [377, 159] on div "Select a reason" at bounding box center [337, 154] width 254 height 10
click at [231, 196] on button "Save" at bounding box center [240, 187] width 71 height 28
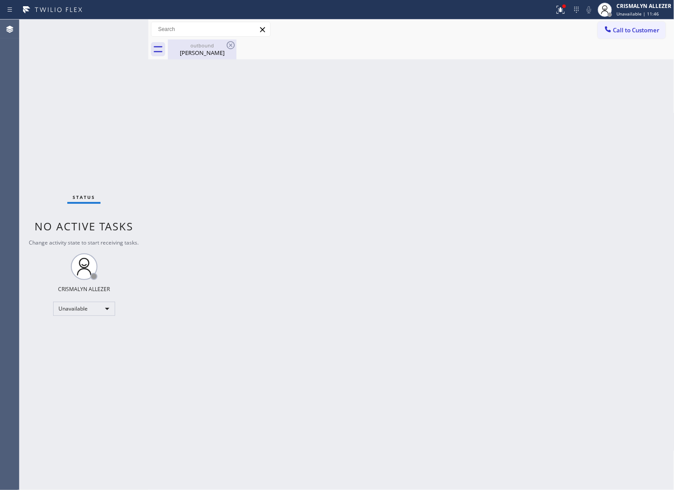
click at [200, 49] on div "Joana Papachstof" at bounding box center [202, 53] width 67 height 8
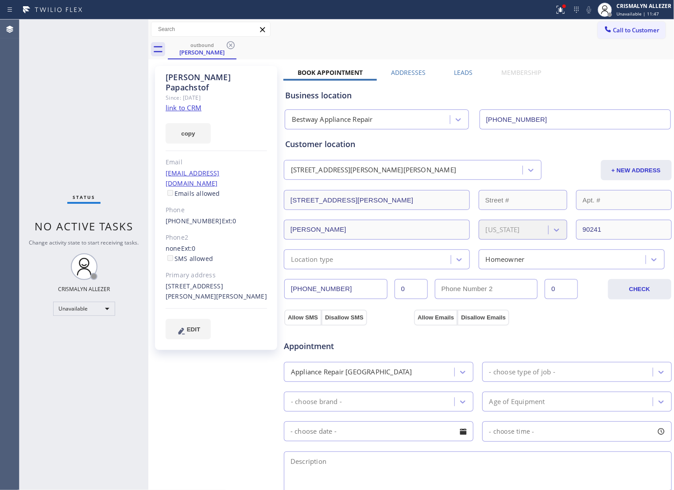
click at [461, 73] on label "Leads" at bounding box center [463, 72] width 19 height 8
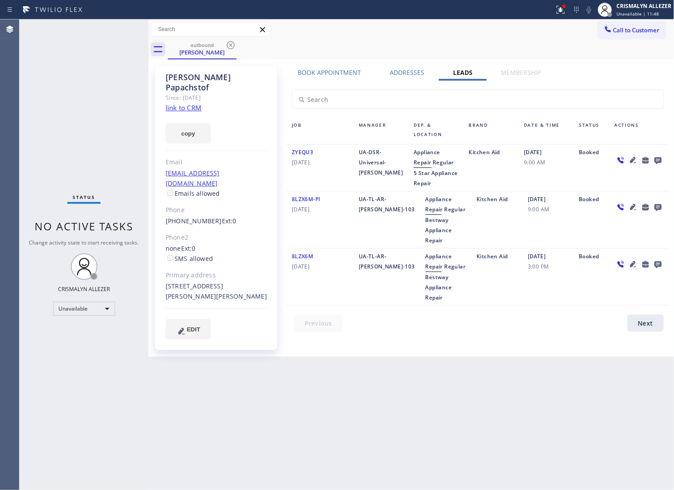
click at [658, 160] on icon at bounding box center [657, 160] width 7 height 7
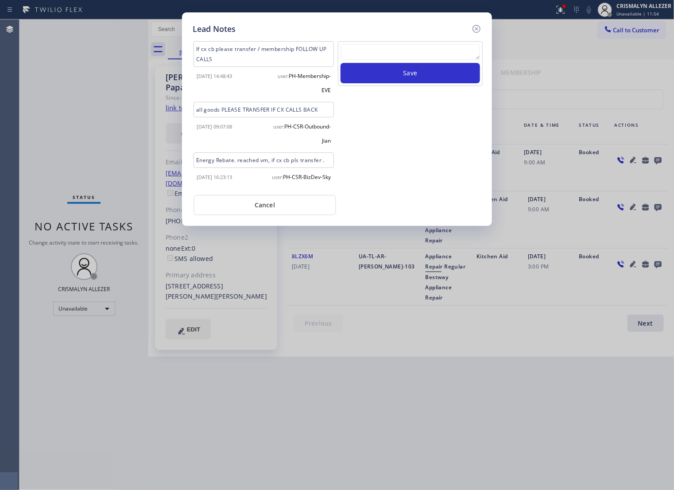
click at [404, 57] on textarea at bounding box center [409, 52] width 139 height 16
paste textarea "no answer | pls xfer if cx calls back"
type textarea "no answer | pls xfer if cx calls back"
click at [416, 83] on button "Save" at bounding box center [409, 73] width 139 height 20
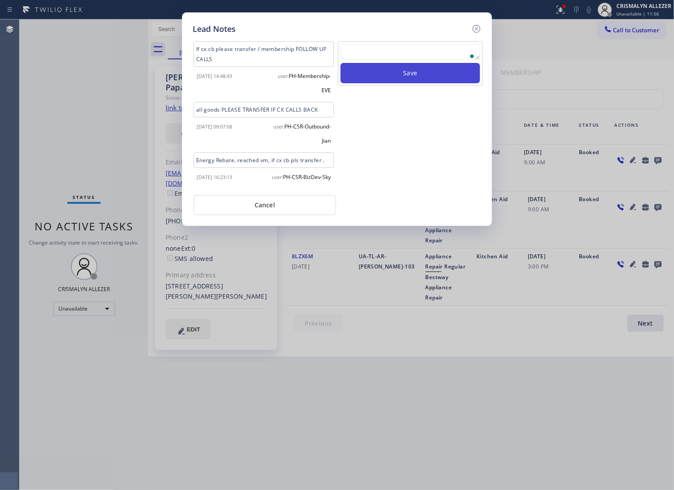
scroll to position [0, 0]
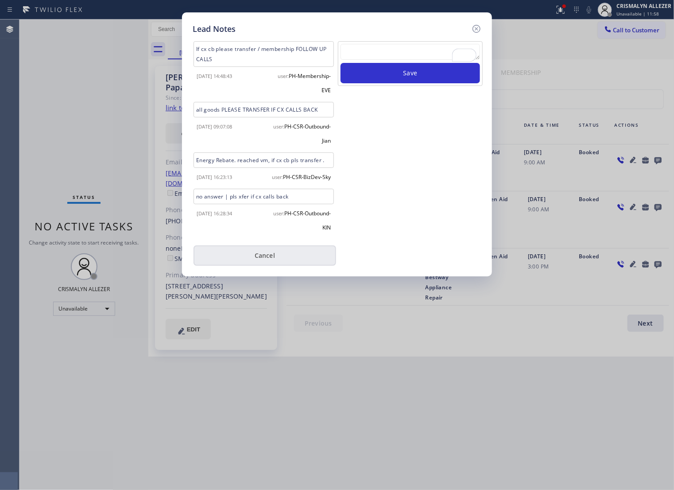
click at [264, 266] on button "Cancel" at bounding box center [264, 255] width 143 height 20
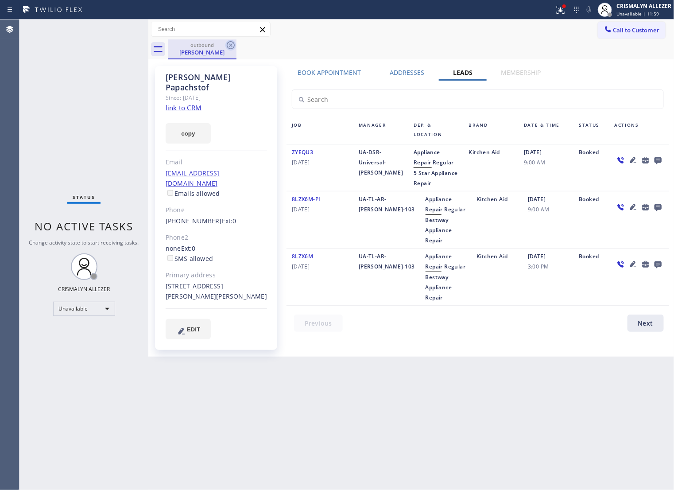
click at [230, 45] on icon at bounding box center [231, 45] width 8 height 8
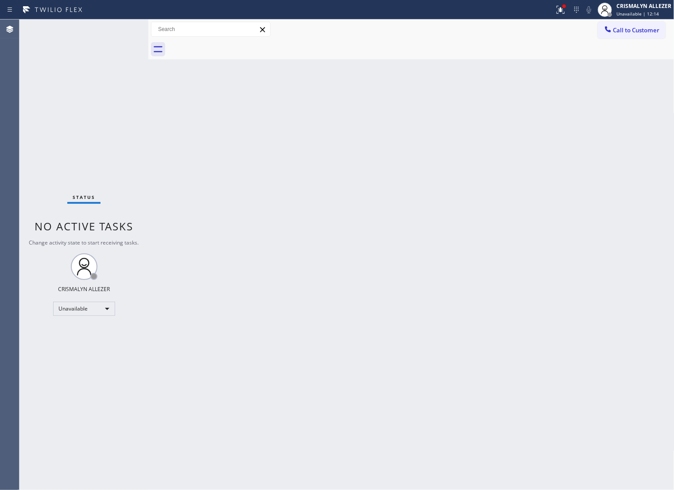
drag, startPoint x: 643, startPoint y: 34, endPoint x: 609, endPoint y: 60, distance: 43.6
click at [643, 33] on span "Call to Customer" at bounding box center [636, 30] width 46 height 8
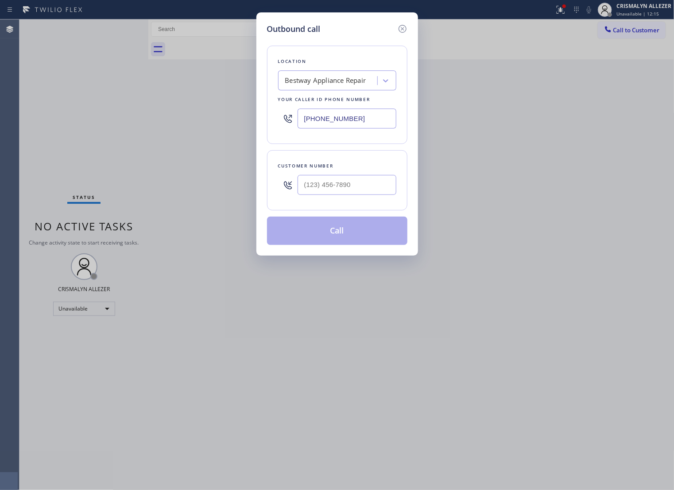
click at [375, 199] on div at bounding box center [346, 184] width 99 height 29
click at [369, 193] on input "(___) ___-____" at bounding box center [346, 185] width 99 height 20
paste input "818) 970-7020"
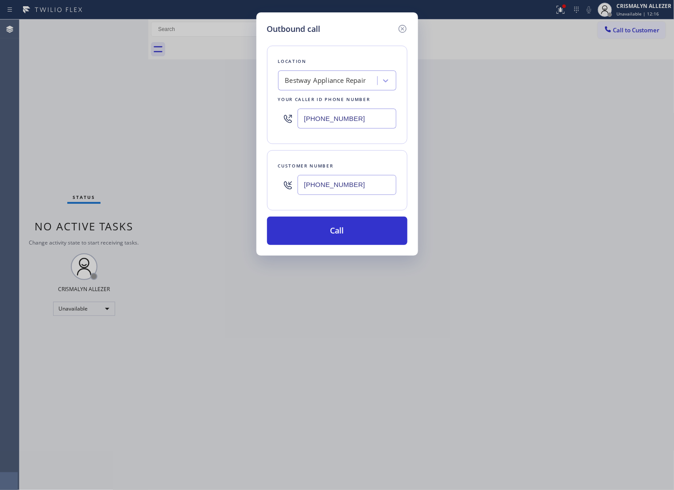
type input "(818) 970-7020"
click at [337, 77] on div "Bestway Appliance Repair" at bounding box center [329, 80] width 97 height 15
type input "5 STAR APPLIA"
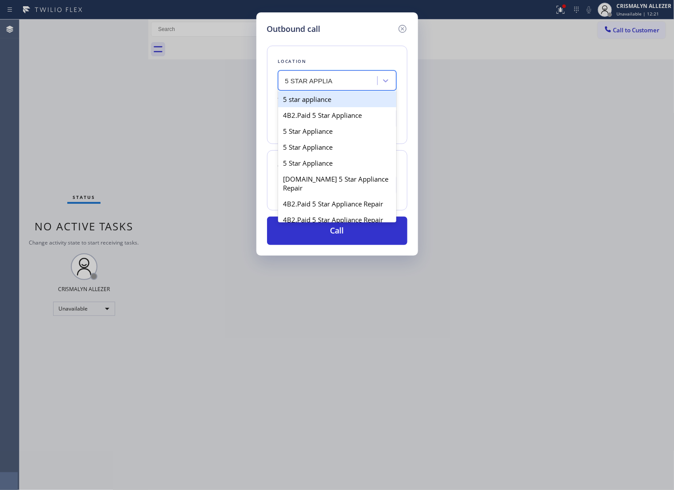
click at [333, 105] on div "5 star appliance" at bounding box center [337, 99] width 118 height 16
type input "[PHONE_NUMBER]"
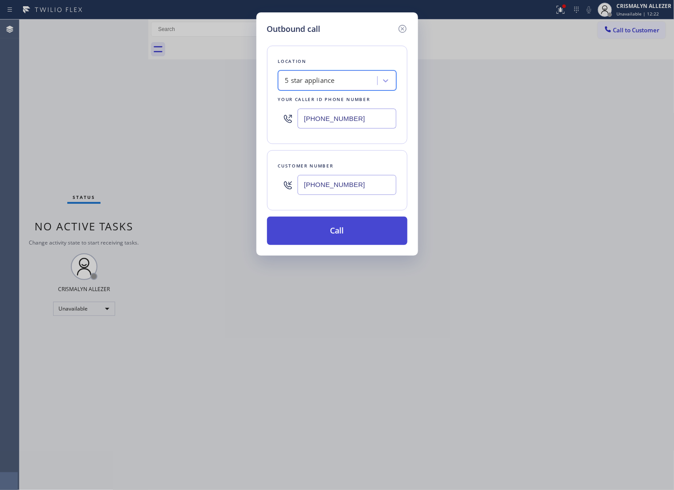
click at [336, 244] on button "Call" at bounding box center [337, 230] width 140 height 28
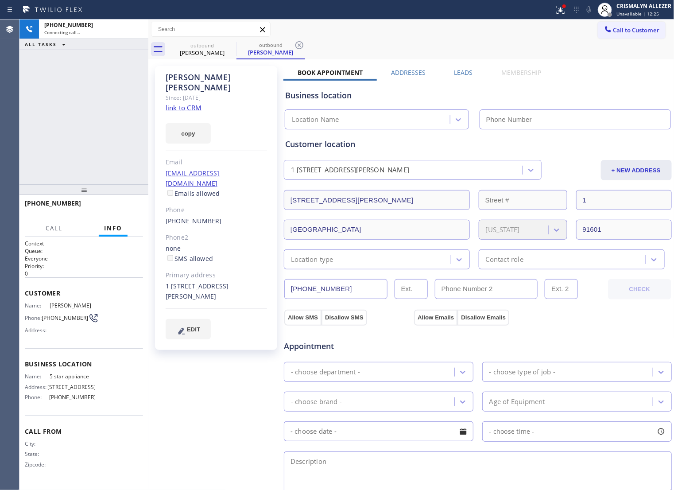
click at [189, 103] on link "link to CRM" at bounding box center [184, 107] width 36 height 9
type input "[PHONE_NUMBER]"
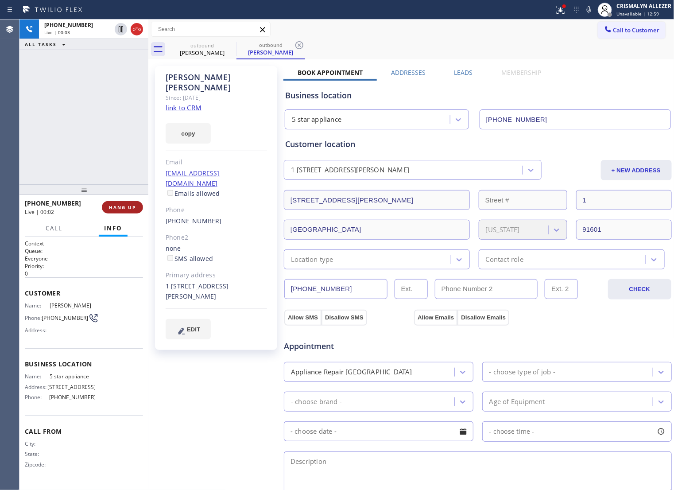
click at [119, 207] on span "HANG UP" at bounding box center [122, 207] width 27 height 6
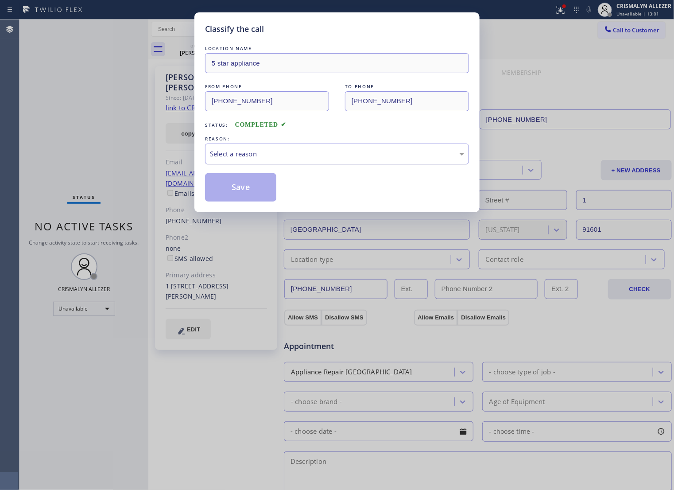
click at [372, 158] on div "Select a reason" at bounding box center [337, 154] width 254 height 10
click at [255, 197] on button "Save" at bounding box center [240, 187] width 71 height 28
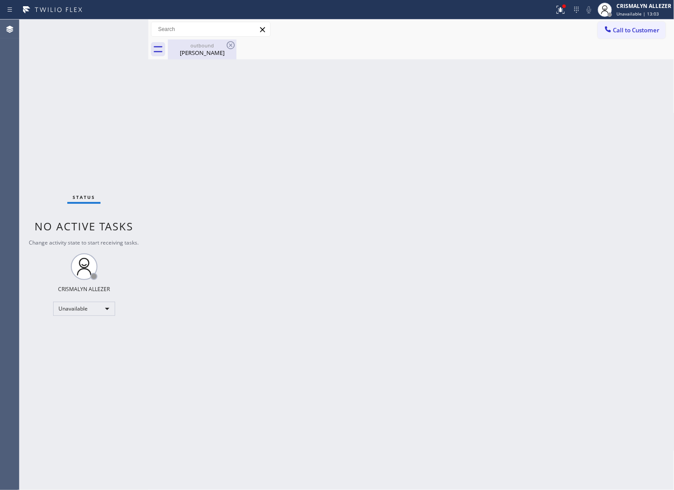
click at [196, 49] on div "Luis Del Rio" at bounding box center [202, 53] width 67 height 8
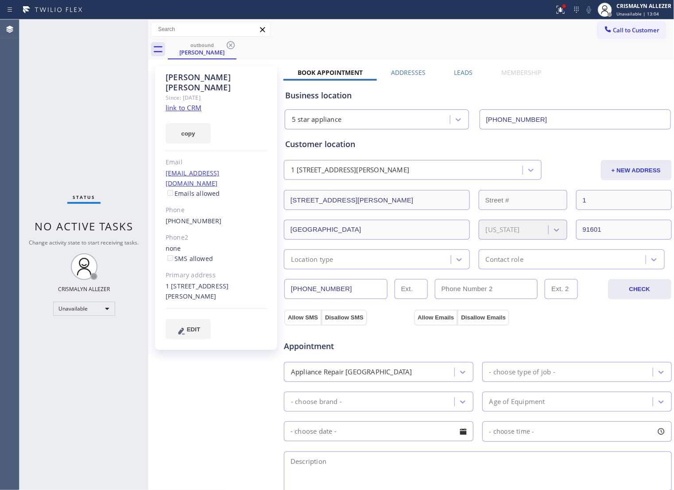
click at [460, 73] on label "Leads" at bounding box center [463, 72] width 19 height 8
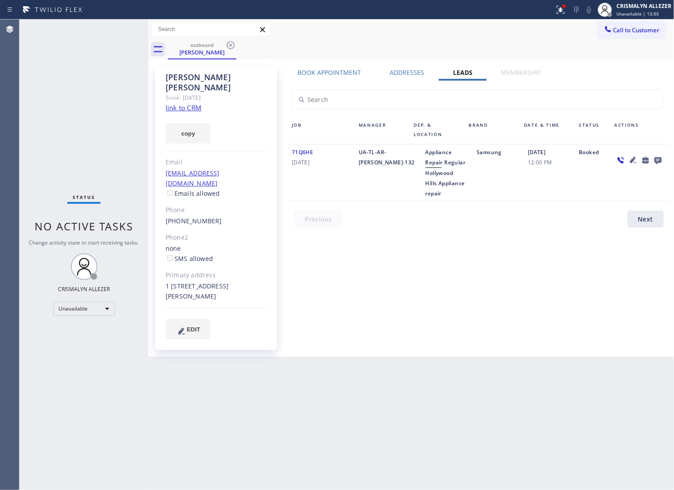
click at [656, 161] on icon at bounding box center [657, 160] width 7 height 7
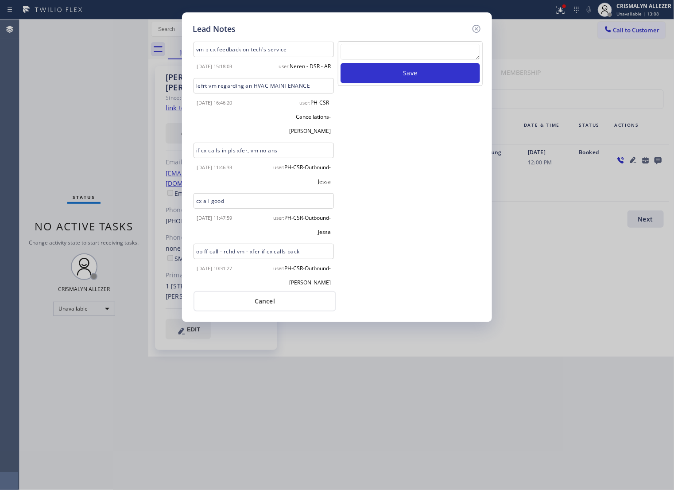
scroll to position [313, 0]
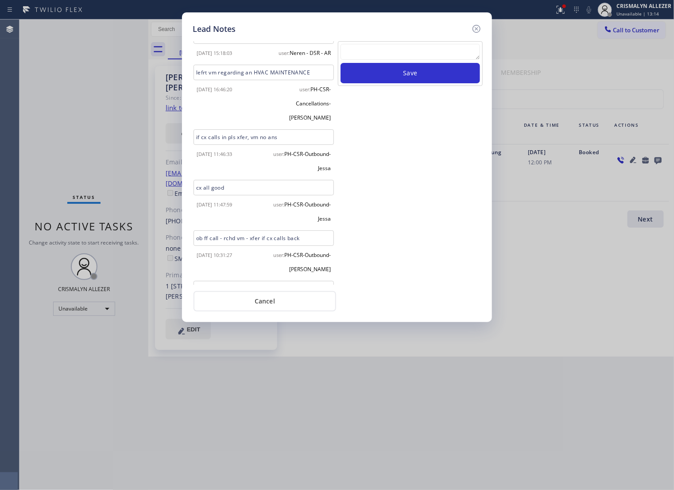
click at [391, 60] on textarea at bounding box center [409, 52] width 139 height 16
paste textarea "no answer | pls xfer if cx calls back"
type textarea "no answer | pls xfer if cx calls back"
click at [414, 77] on button "Save" at bounding box center [409, 73] width 139 height 20
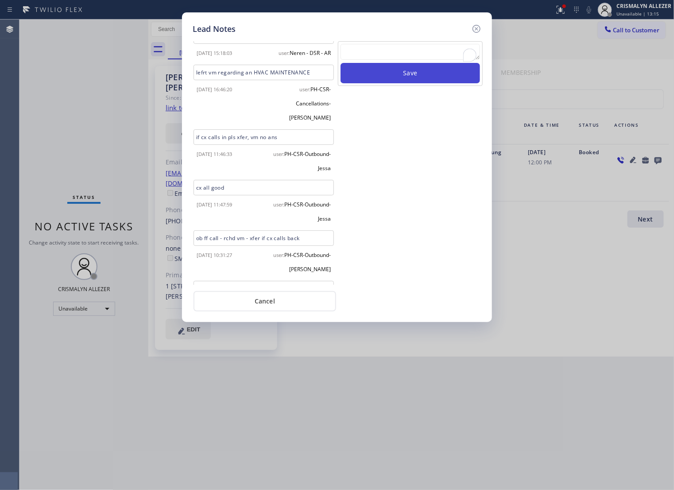
scroll to position [0, 0]
click at [261, 304] on button "Cancel" at bounding box center [264, 301] width 143 height 20
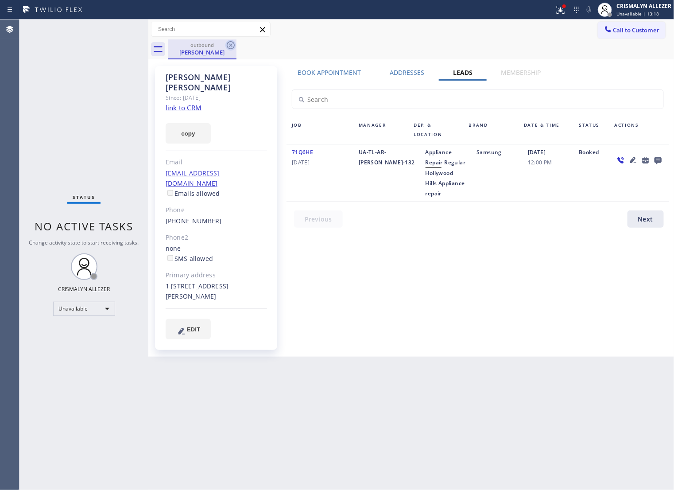
click at [231, 44] on icon at bounding box center [231, 45] width 8 height 8
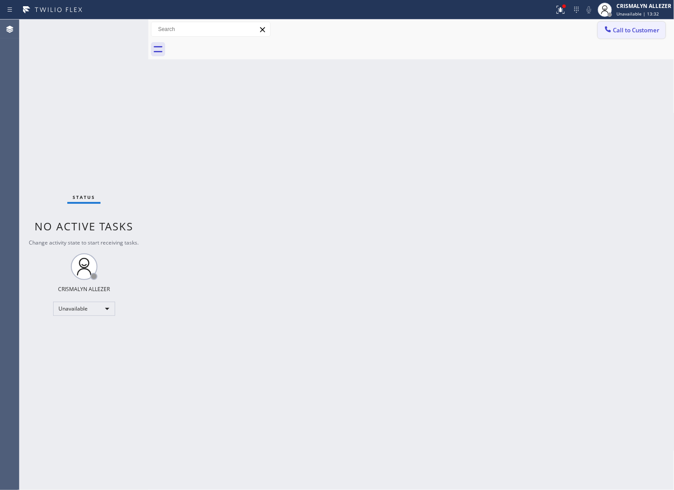
click at [627, 30] on span "Call to Customer" at bounding box center [636, 30] width 46 height 8
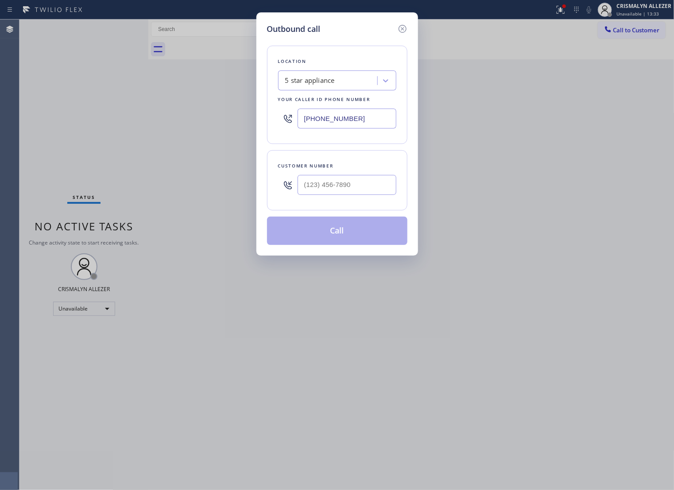
drag, startPoint x: 379, startPoint y: 182, endPoint x: 374, endPoint y: 184, distance: 5.8
click at [378, 184] on div at bounding box center [346, 184] width 99 height 29
click at [367, 195] on input "(___) ___-____" at bounding box center [346, 185] width 99 height 20
paste input "626) 246-5374"
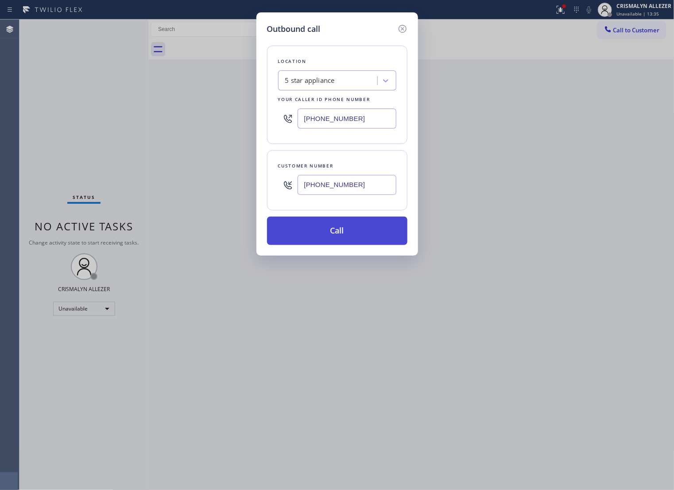
type input "[PHONE_NUMBER]"
click at [335, 244] on button "Call" at bounding box center [337, 230] width 140 height 28
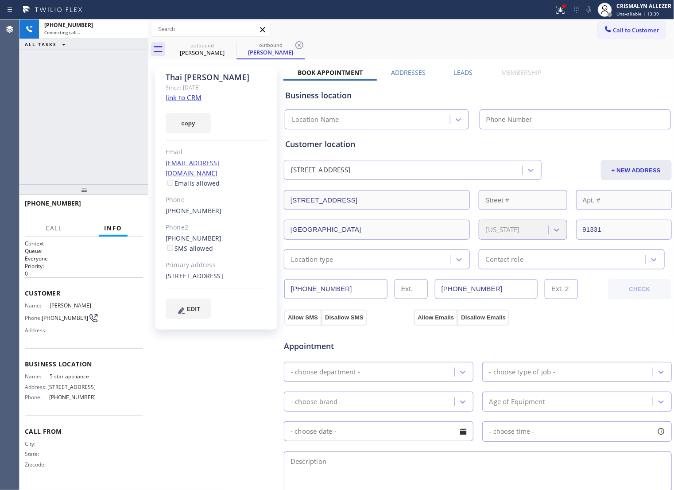
type input "[PHONE_NUMBER]"
click at [195, 100] on link "link to CRM" at bounding box center [184, 97] width 36 height 9
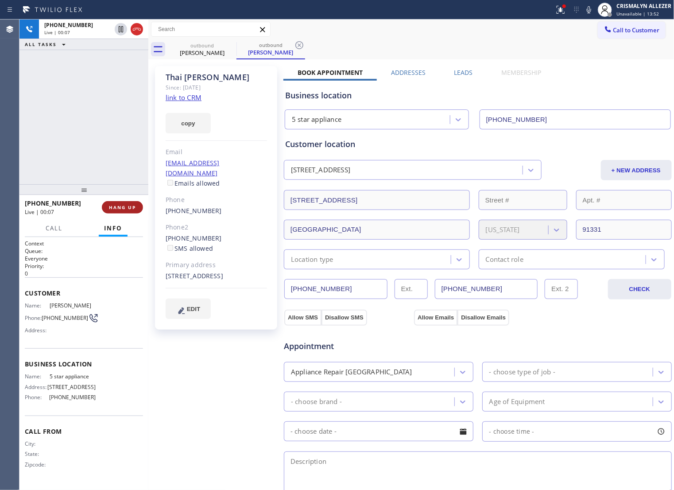
click at [115, 208] on span "HANG UP" at bounding box center [122, 207] width 27 height 6
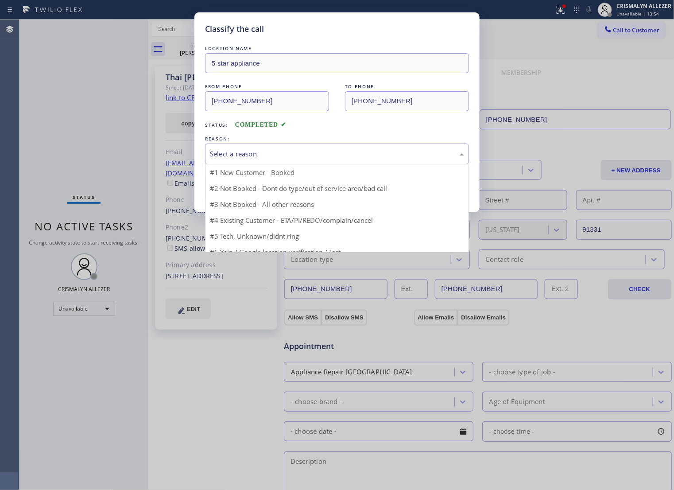
click at [358, 159] on div "Select a reason" at bounding box center [337, 154] width 254 height 10
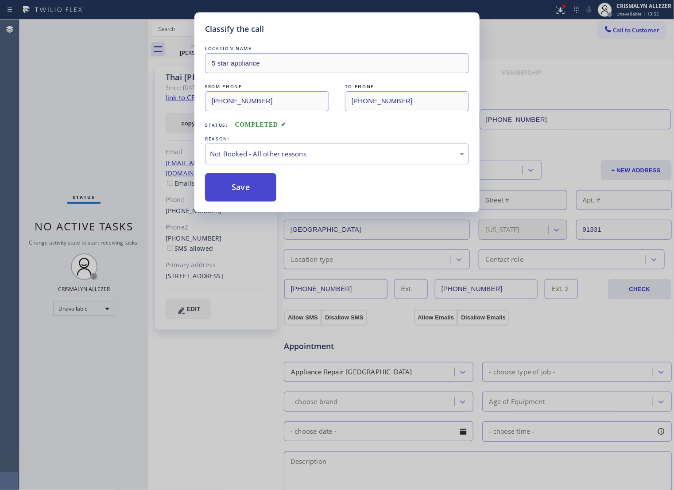
click at [251, 201] on button "Save" at bounding box center [240, 187] width 71 height 28
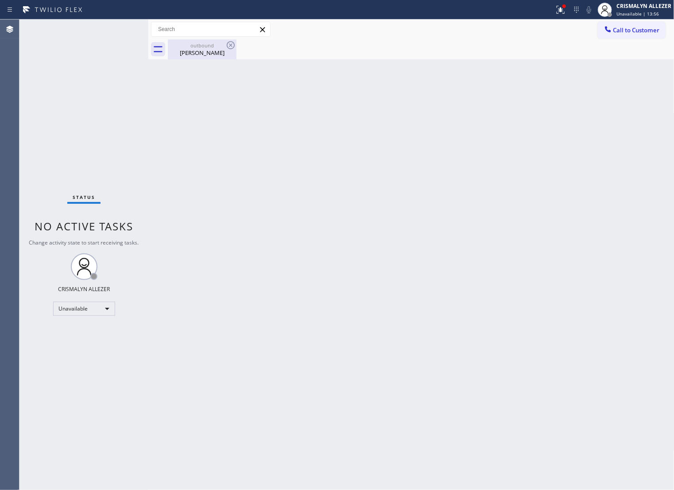
click at [204, 53] on div "Thai Nguyen" at bounding box center [202, 53] width 67 height 8
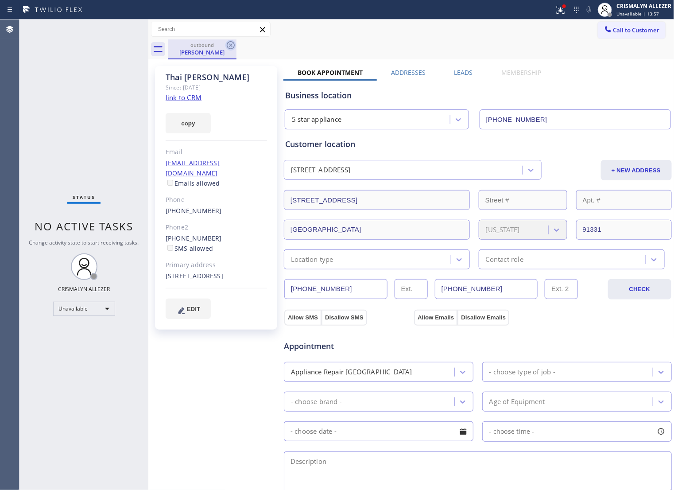
click at [229, 45] on icon at bounding box center [230, 45] width 11 height 11
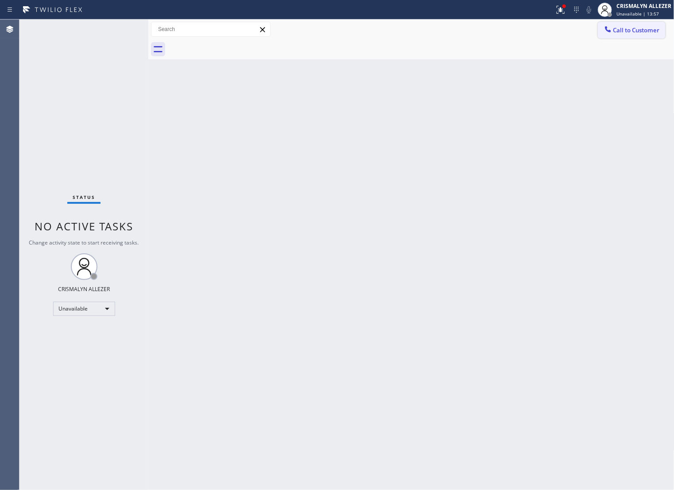
click at [635, 32] on span "Call to Customer" at bounding box center [636, 30] width 46 height 8
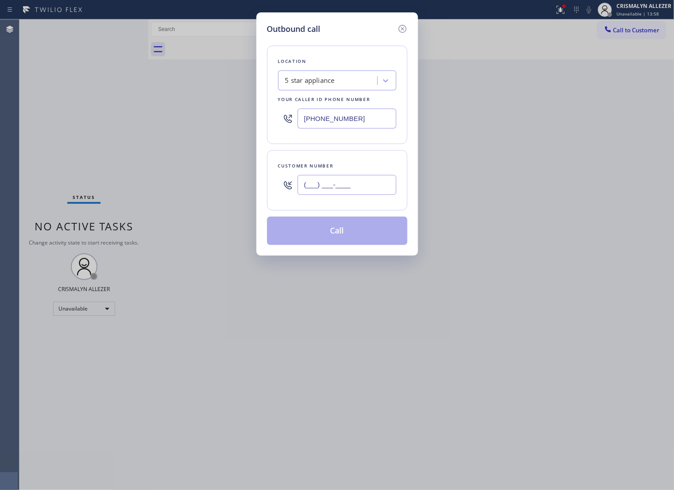
click at [370, 186] on input "(___) ___-____" at bounding box center [346, 185] width 99 height 20
paste input "818) 899-2388"
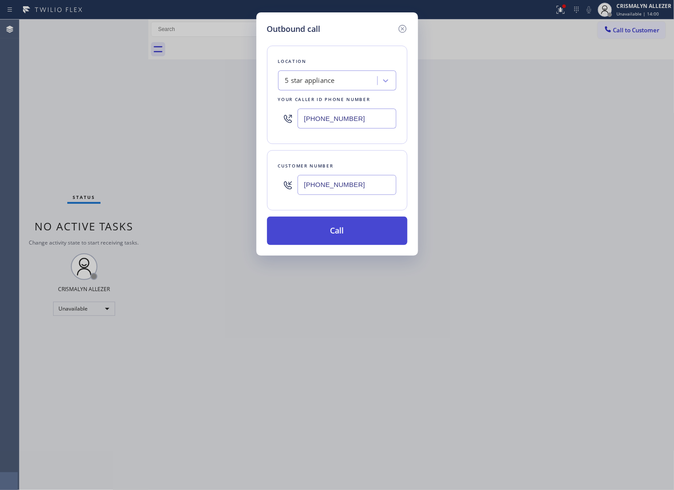
type input "[PHONE_NUMBER]"
click at [347, 245] on button "Call" at bounding box center [337, 230] width 140 height 28
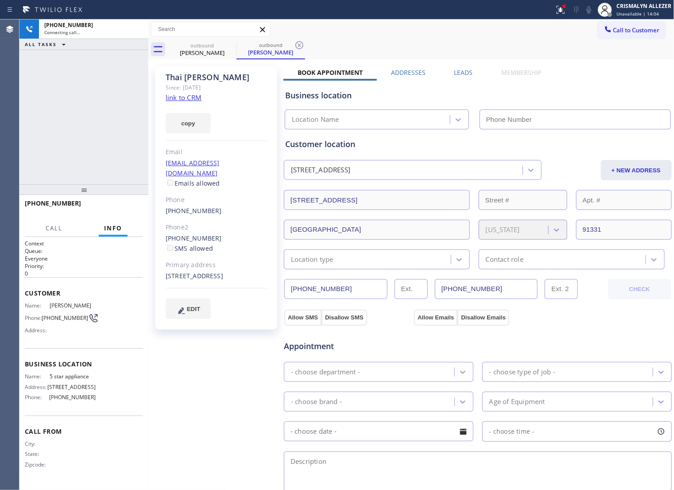
type input "[PHONE_NUMBER]"
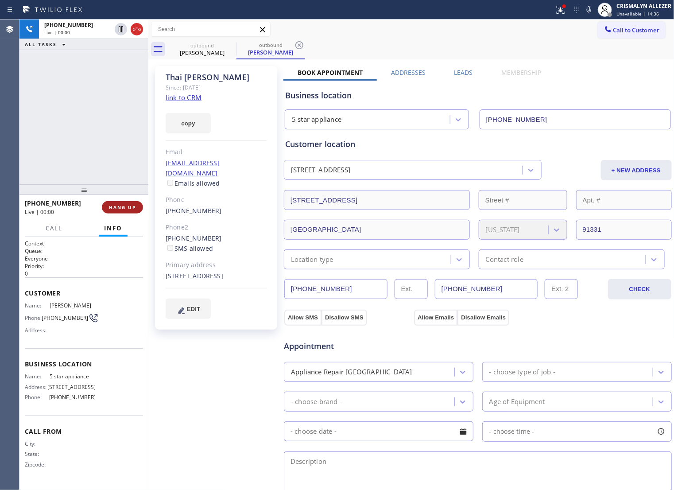
click at [118, 207] on span "HANG UP" at bounding box center [122, 207] width 27 height 6
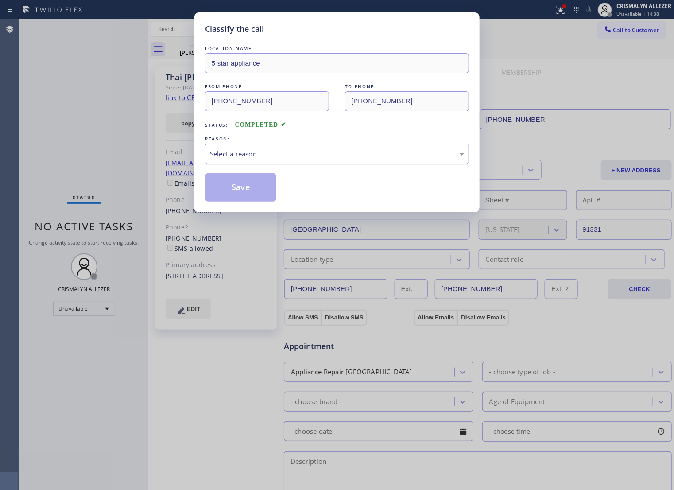
drag, startPoint x: 325, startPoint y: 162, endPoint x: 317, endPoint y: 169, distance: 10.4
click at [322, 159] on div "Select a reason" at bounding box center [337, 154] width 254 height 10
click at [258, 199] on button "Save" at bounding box center [240, 187] width 71 height 28
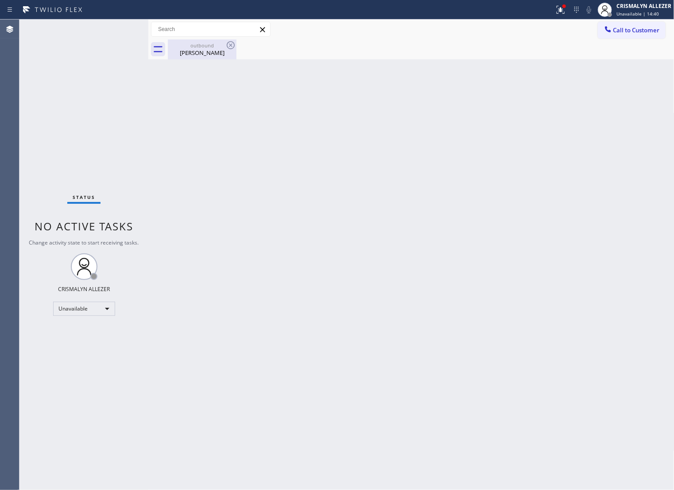
click at [204, 56] on div "Thai Nguyen" at bounding box center [202, 53] width 67 height 8
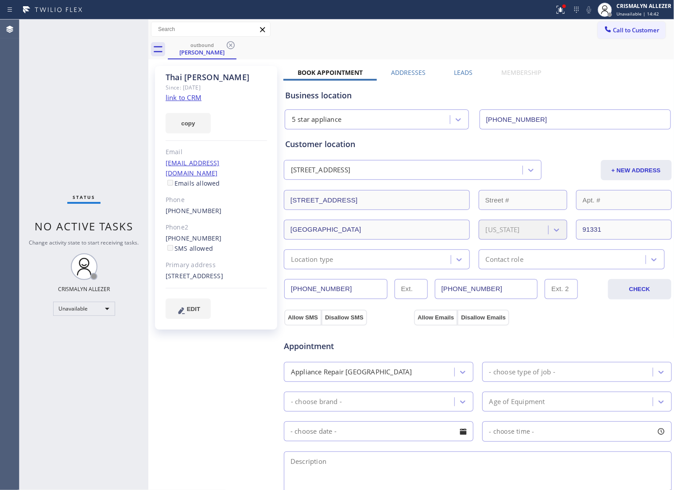
click at [456, 71] on label "Leads" at bounding box center [463, 72] width 19 height 8
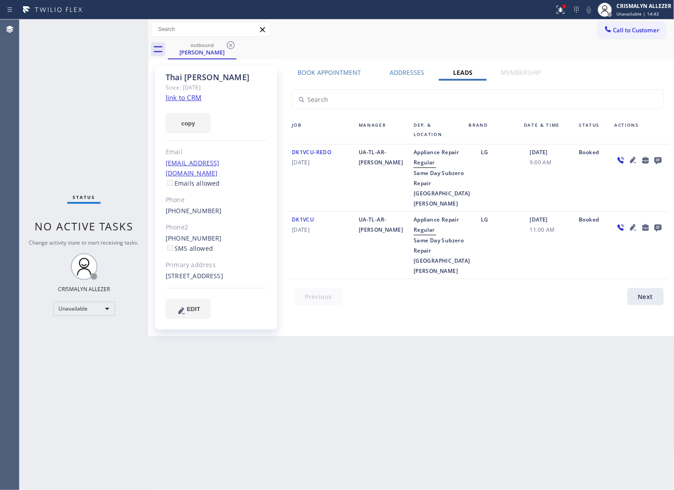
click at [659, 162] on icon at bounding box center [657, 160] width 7 height 7
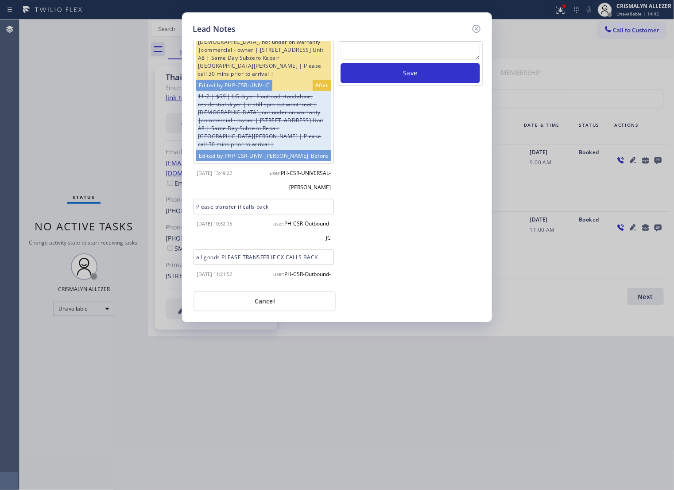
scroll to position [102, 0]
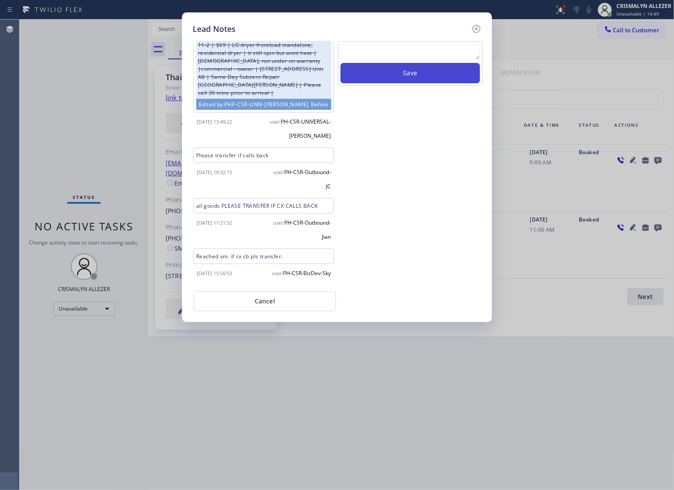
click at [375, 57] on textarea at bounding box center [409, 52] width 139 height 16
paste textarea "no answer | pls xfer if cx calls back"
type textarea "no answer | pls xfer if cx calls back"
click at [427, 83] on button "Save" at bounding box center [409, 73] width 139 height 20
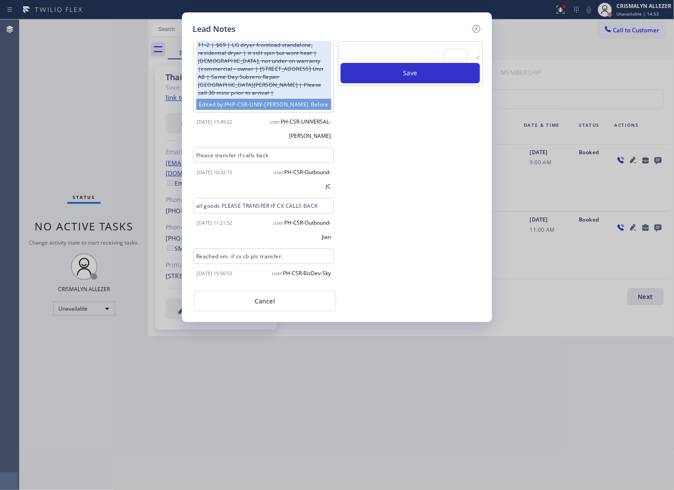
scroll to position [0, 0]
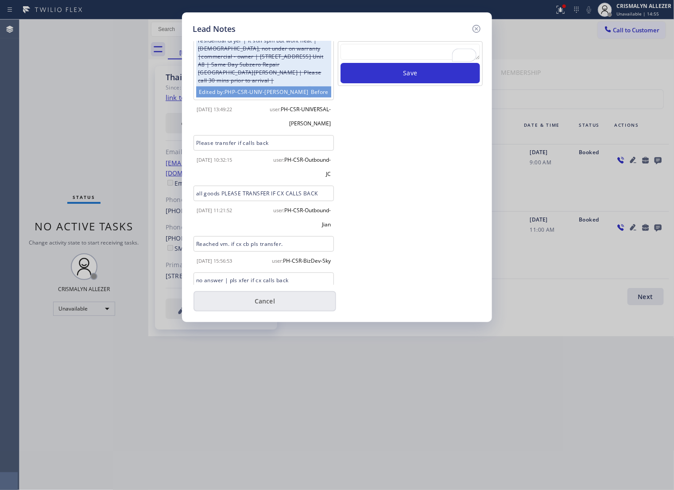
click at [267, 311] on button "Cancel" at bounding box center [264, 301] width 143 height 20
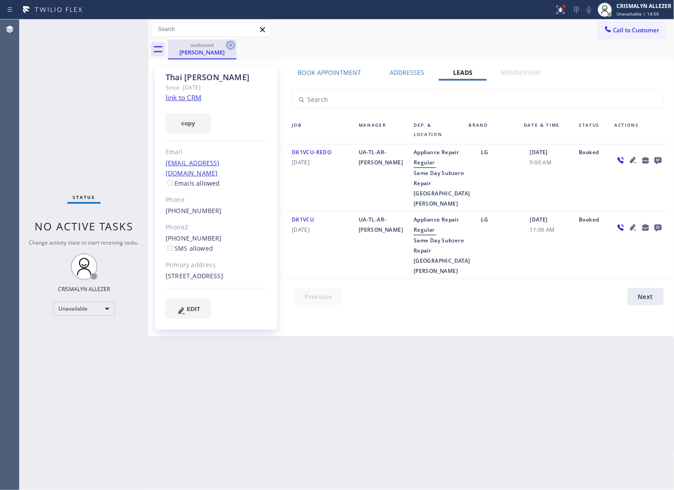
click at [229, 44] on icon at bounding box center [231, 45] width 8 height 8
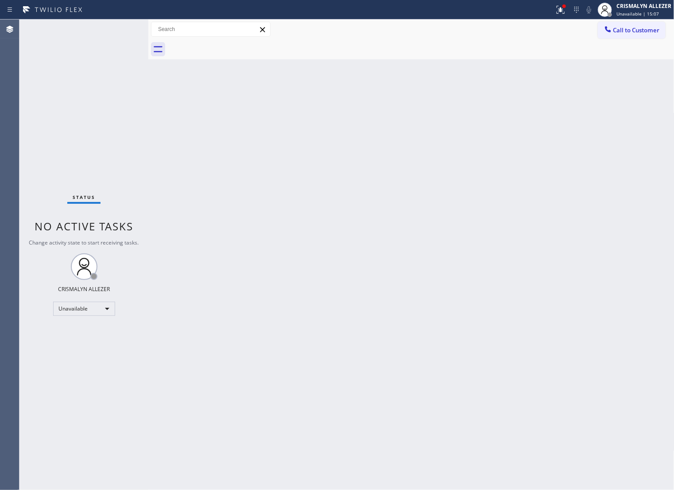
click at [640, 34] on span "Call to Customer" at bounding box center [636, 30] width 46 height 8
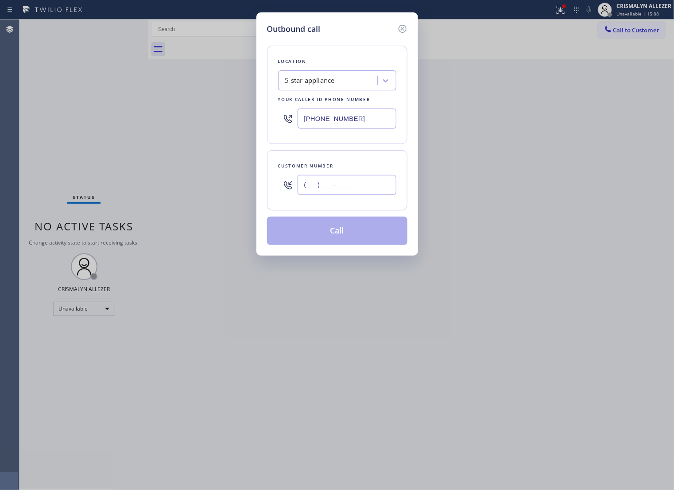
click at [373, 193] on input "(___) ___-____" at bounding box center [346, 185] width 99 height 20
paste input "310) 490-7844"
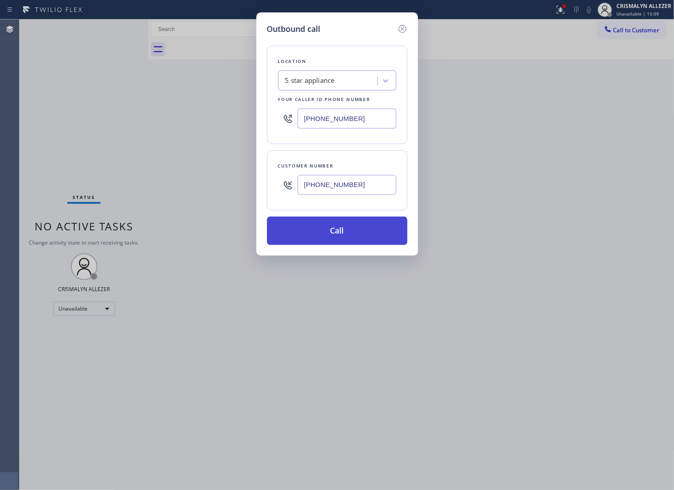
type input "(310) 490-7844"
click at [350, 241] on button "Call" at bounding box center [337, 230] width 140 height 28
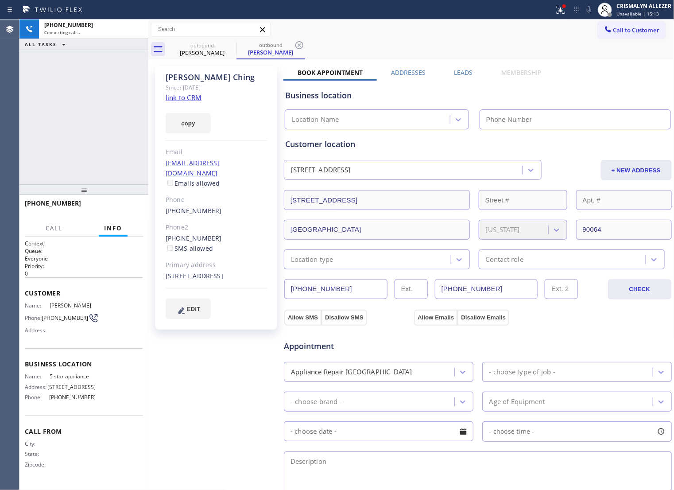
click at [185, 99] on link "link to CRM" at bounding box center [184, 97] width 36 height 9
type input "[PHONE_NUMBER]"
click at [134, 32] on icon at bounding box center [136, 29] width 11 height 11
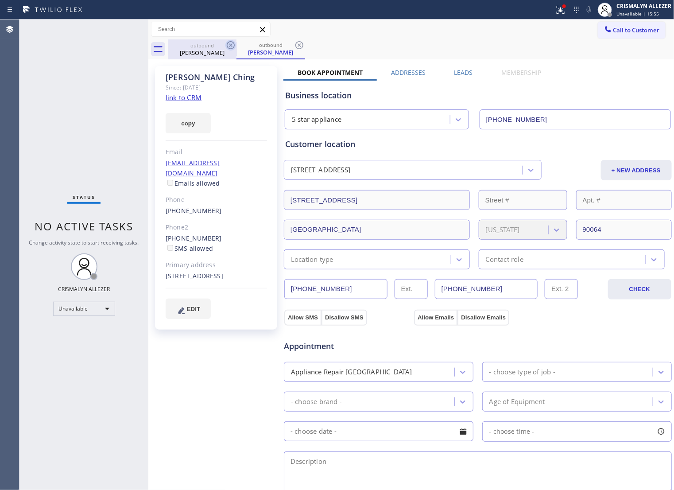
click at [295, 46] on icon at bounding box center [299, 45] width 11 height 11
click at [235, 46] on icon at bounding box center [230, 45] width 11 height 11
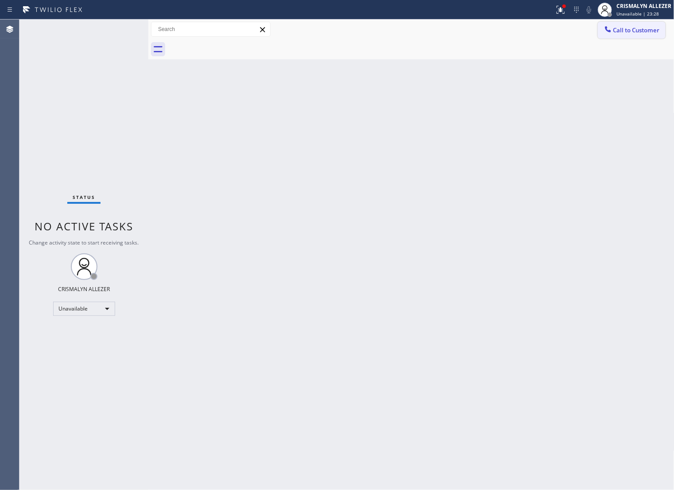
click at [630, 27] on span "Call to Customer" at bounding box center [636, 30] width 46 height 8
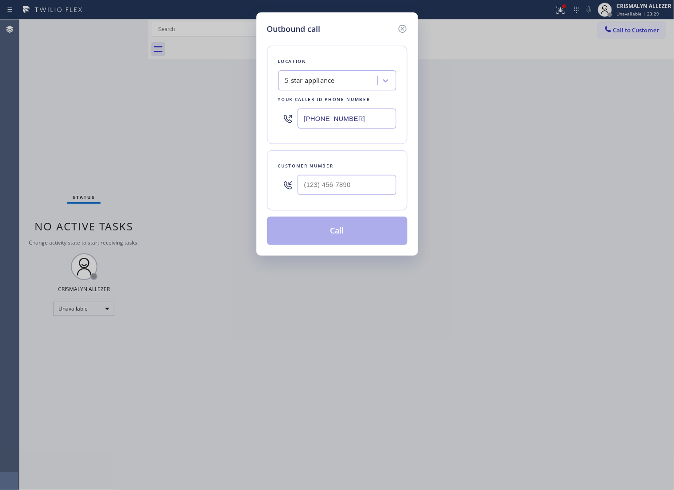
drag, startPoint x: 376, startPoint y: 127, endPoint x: 148, endPoint y: 144, distance: 228.6
click at [102, 132] on div "Outbound call Location 5 star appliance Your caller id phone number (213) 687-2…" at bounding box center [337, 245] width 674 height 490
paste input "718) 795-2540"
type input "[PHONE_NUMBER]"
click at [335, 195] on input "(___) ___-____" at bounding box center [346, 185] width 99 height 20
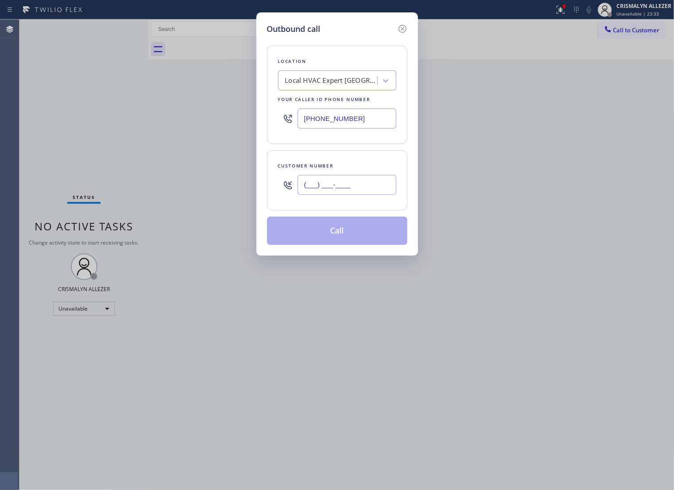
paste input "718) 208-1722"
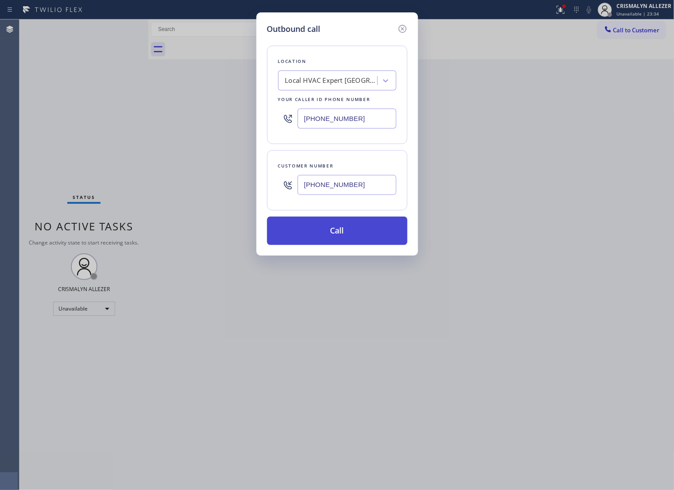
type input "[PHONE_NUMBER]"
click at [346, 245] on button "Call" at bounding box center [337, 230] width 140 height 28
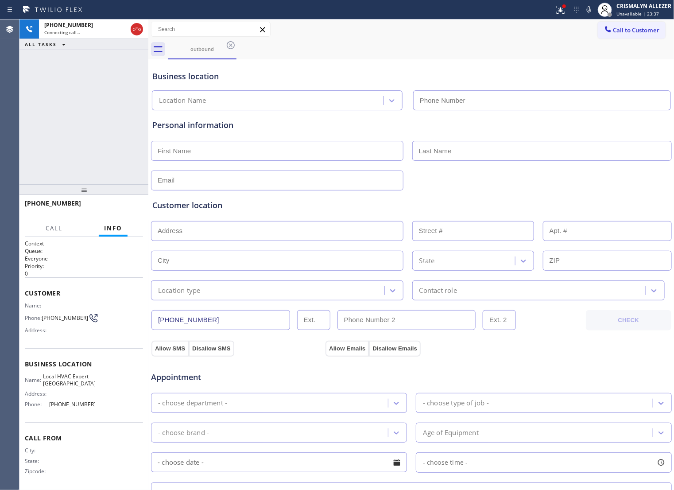
type input "[PHONE_NUMBER]"
click at [109, 208] on span "HANG UP" at bounding box center [122, 207] width 27 height 6
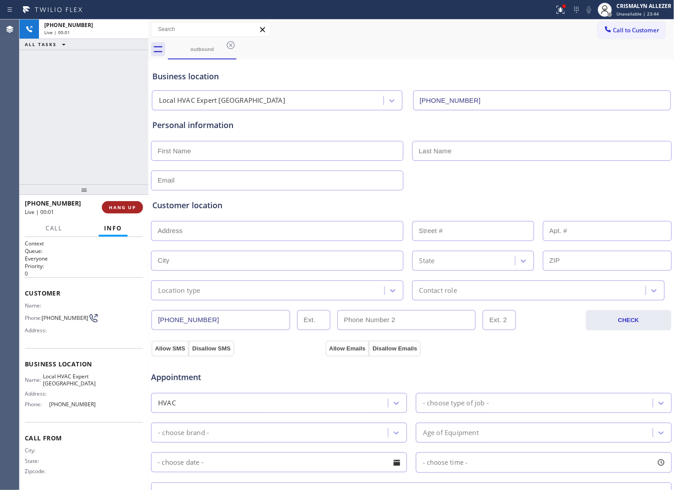
click at [109, 208] on span "HANG UP" at bounding box center [122, 207] width 27 height 6
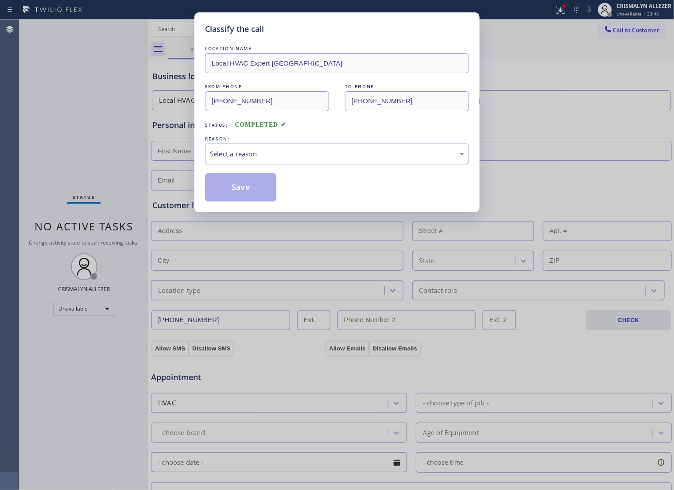
click at [348, 159] on div "Select a reason" at bounding box center [337, 154] width 254 height 10
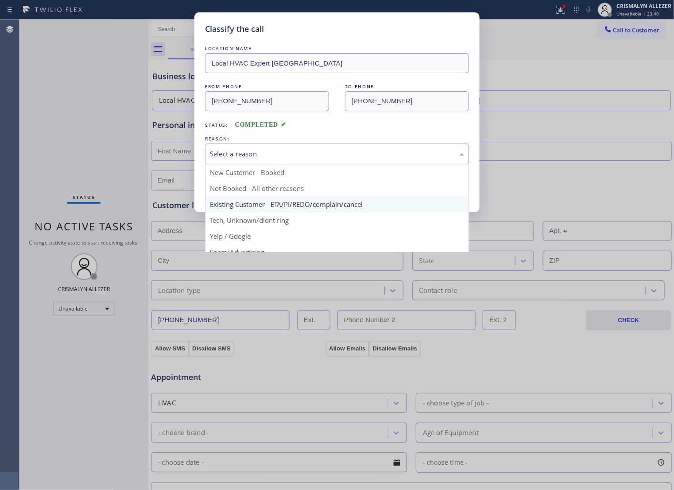
scroll to position [12, 0]
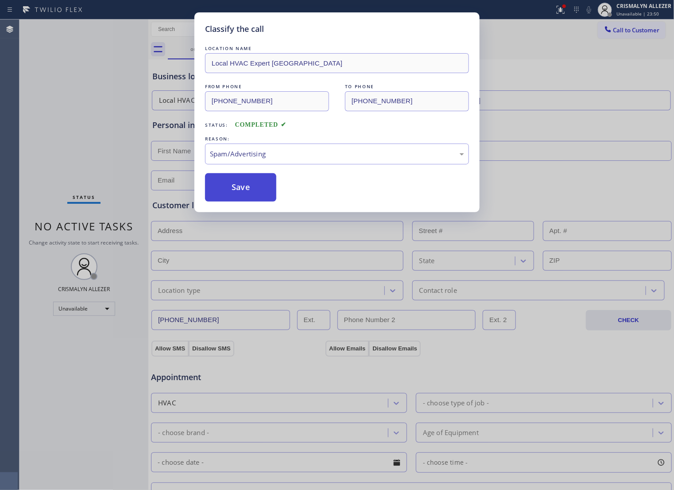
click at [252, 201] on button "Save" at bounding box center [240, 187] width 71 height 28
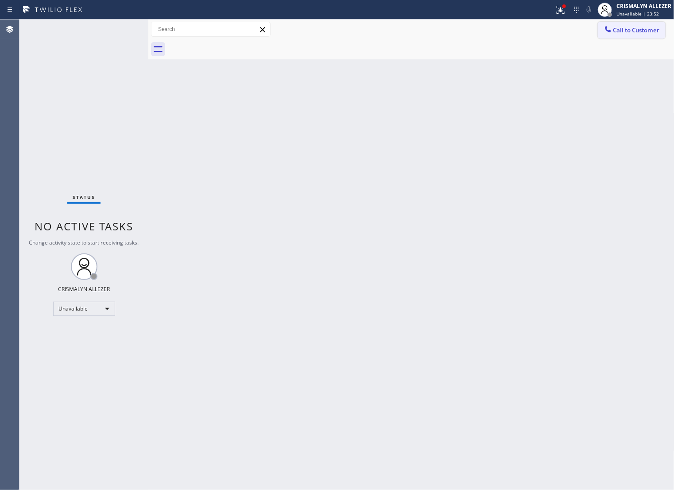
click at [621, 28] on span "Call to Customer" at bounding box center [636, 30] width 46 height 8
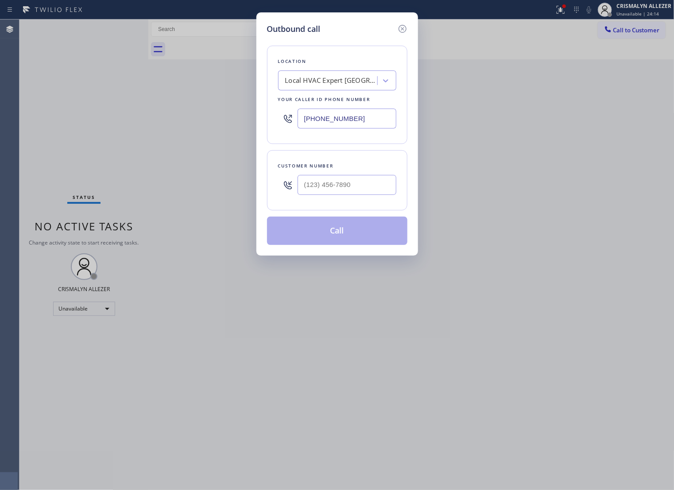
drag, startPoint x: 375, startPoint y: 122, endPoint x: 105, endPoint y: 119, distance: 269.2
click at [109, 120] on div "Outbound call Location Local HVAC Expert Queens Your caller id phone number (71…" at bounding box center [337, 245] width 674 height 490
paste input "516) 701-1773"
type input "[PHONE_NUMBER]"
click at [363, 195] on input "(___) ___-____" at bounding box center [346, 185] width 99 height 20
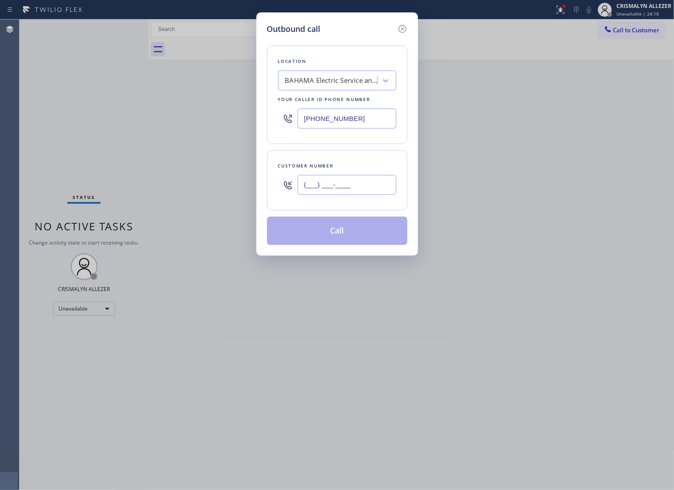
paste input "716) 861-9154"
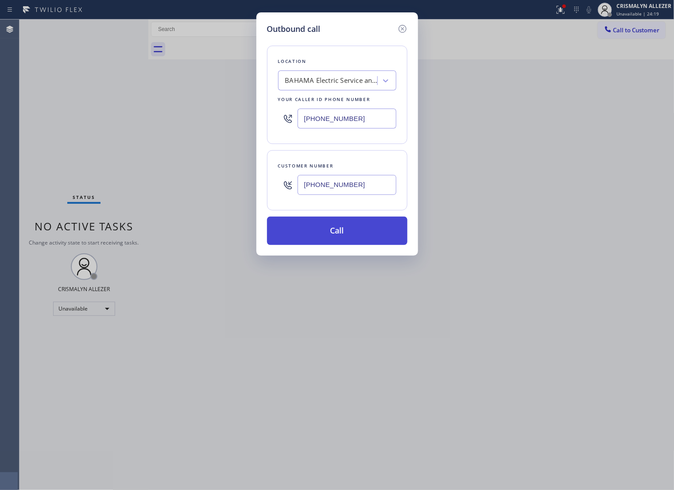
type input "[PHONE_NUMBER]"
click at [336, 245] on button "Call" at bounding box center [337, 230] width 140 height 28
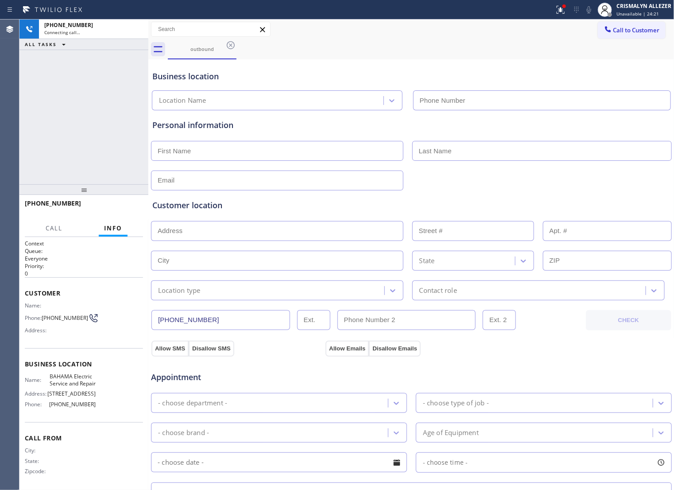
type input "[PHONE_NUMBER]"
click at [97, 100] on div "+17168619154 Connecting call… ALL TASKS ALL TASKS ACTIVE TASKS TASKS IN WRAP UP" at bounding box center [83, 101] width 129 height 165
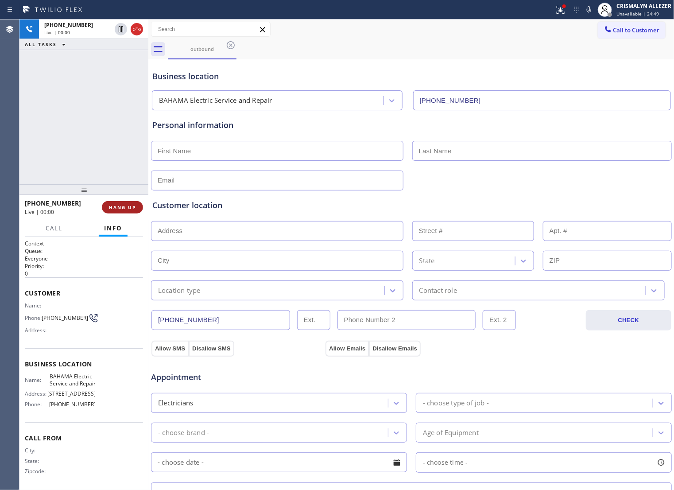
click at [123, 209] on span "HANG UP" at bounding box center [122, 207] width 27 height 6
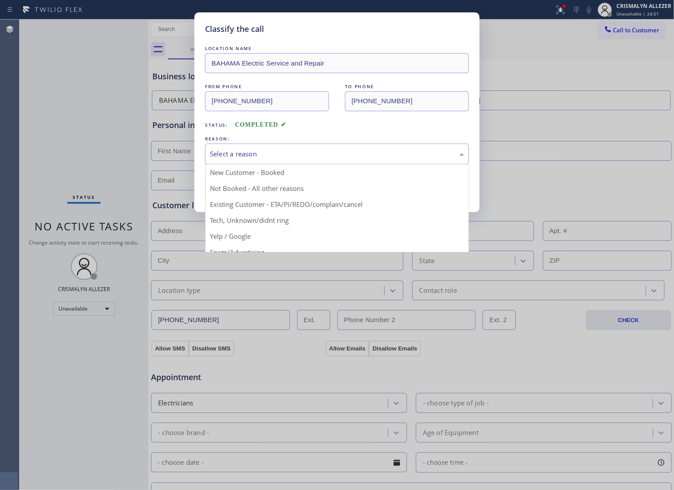
click at [322, 159] on div "Select a reason" at bounding box center [337, 154] width 254 height 10
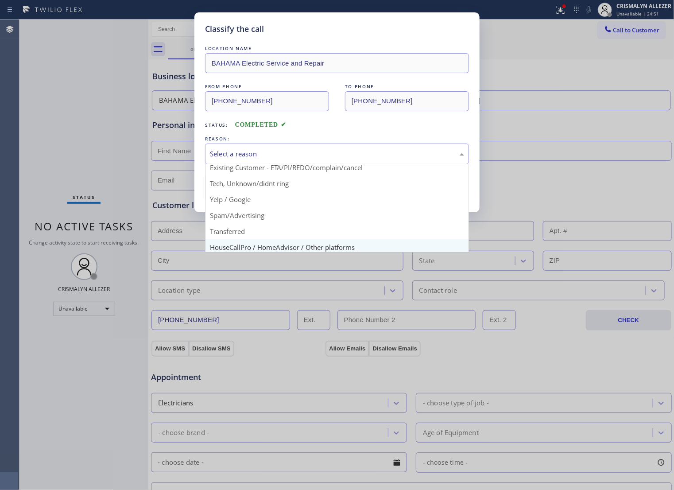
scroll to position [61, 0]
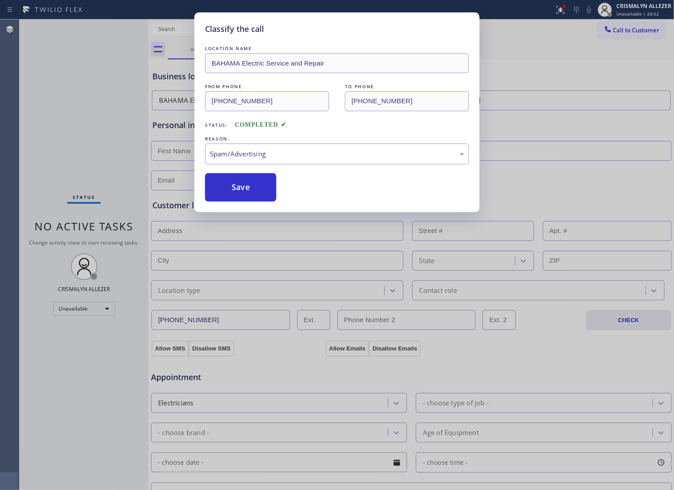
click at [242, 201] on button "Save" at bounding box center [240, 187] width 71 height 28
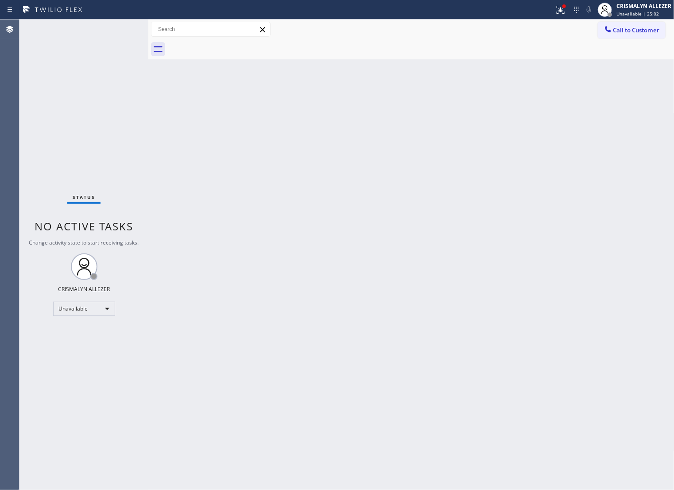
drag, startPoint x: 502, startPoint y: 145, endPoint x: 565, endPoint y: 103, distance: 76.0
click at [510, 138] on div "Back to Dashboard Change Sender ID Customers Technicians Select a contact Outbo…" at bounding box center [411, 254] width 526 height 470
click at [638, 34] on span "Call to Customer" at bounding box center [636, 30] width 46 height 8
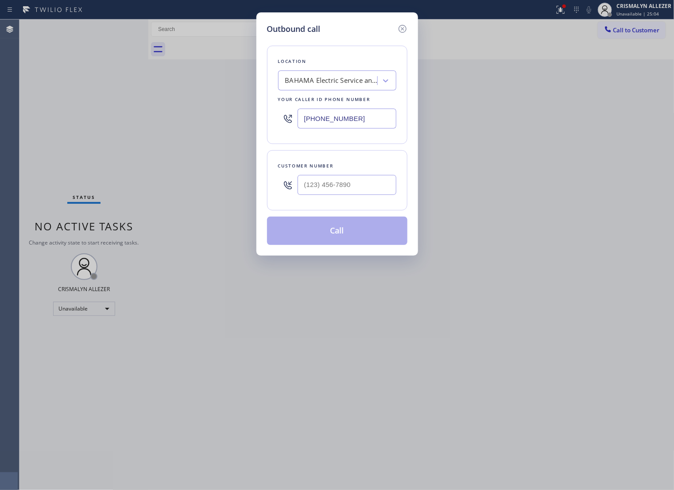
drag, startPoint x: 367, startPoint y: 126, endPoint x: 135, endPoint y: 126, distance: 232.0
click at [164, 126] on div "Outbound call Location BAHAMA Electric Service and Repair Your caller id phone …" at bounding box center [337, 245] width 674 height 490
paste input "61) 771-6455"
type input "[PHONE_NUMBER]"
click at [354, 195] on input "text" at bounding box center [346, 185] width 99 height 20
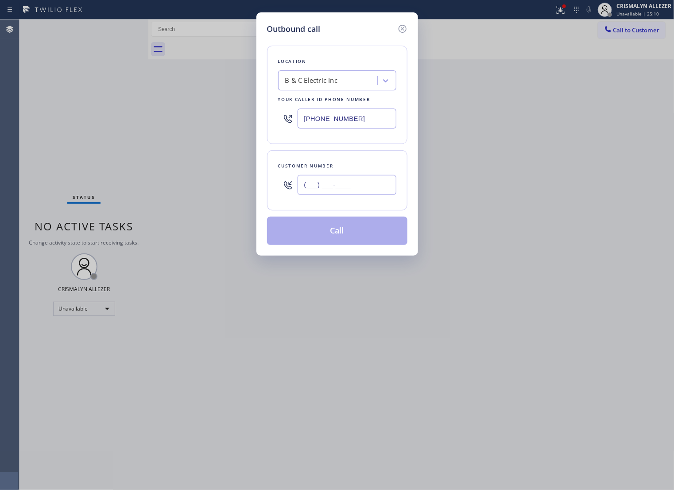
paste input "386) 229-6588"
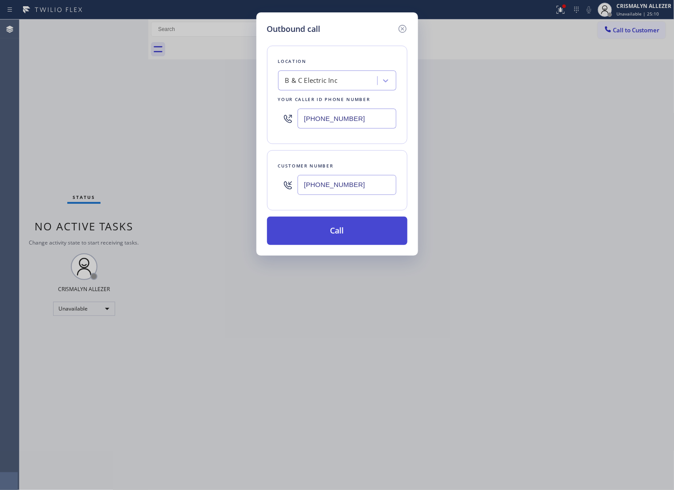
type input "[PHONE_NUMBER]"
click at [346, 245] on button "Call" at bounding box center [337, 230] width 140 height 28
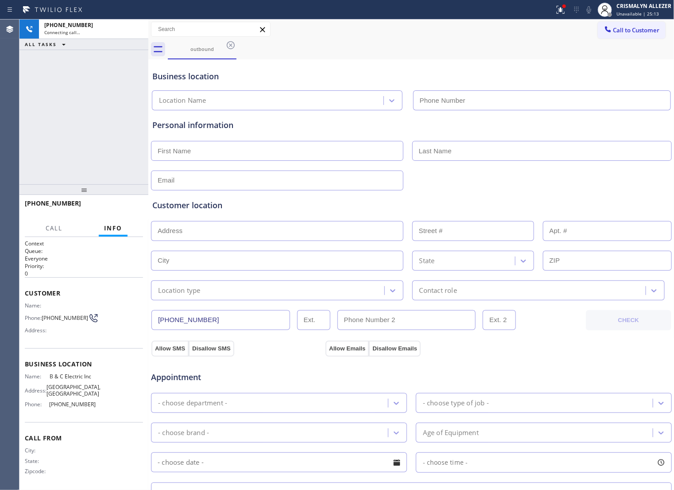
type input "[PHONE_NUMBER]"
click at [109, 209] on span "HANG UP" at bounding box center [122, 207] width 27 height 6
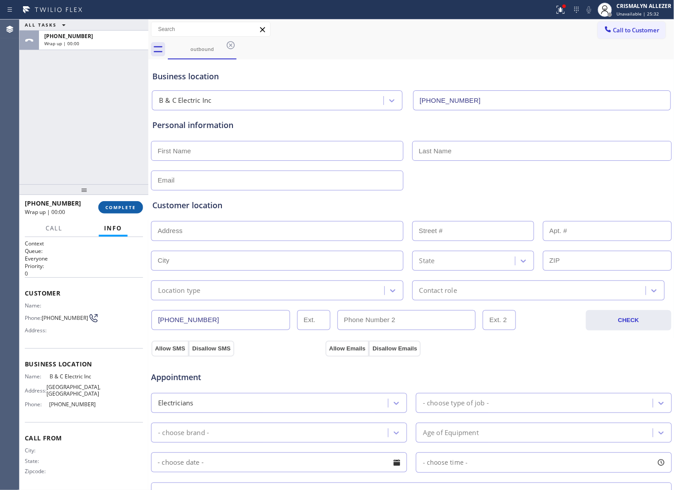
click at [120, 209] on span "COMPLETE" at bounding box center [120, 207] width 31 height 6
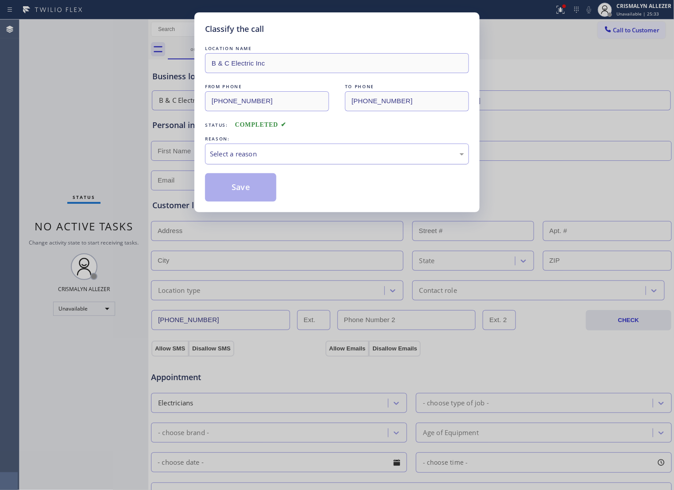
click at [306, 159] on div "Select a reason" at bounding box center [337, 154] width 254 height 10
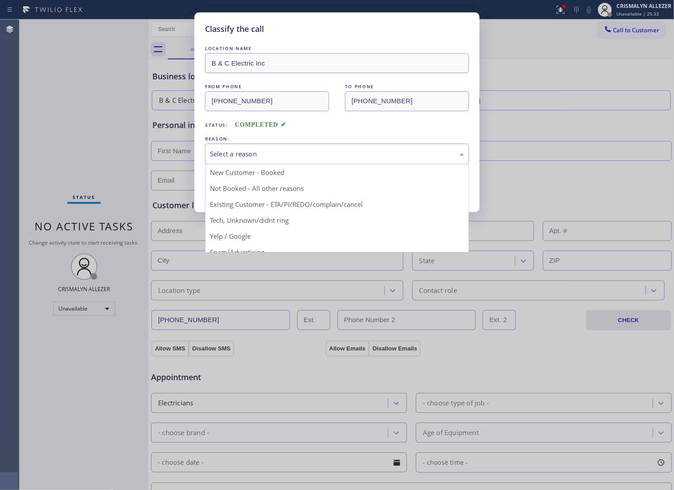
scroll to position [61, 0]
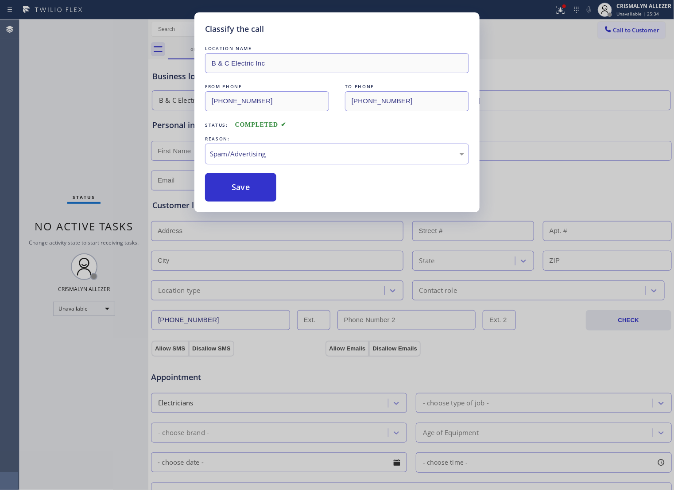
click at [244, 201] on button "Save" at bounding box center [240, 187] width 71 height 28
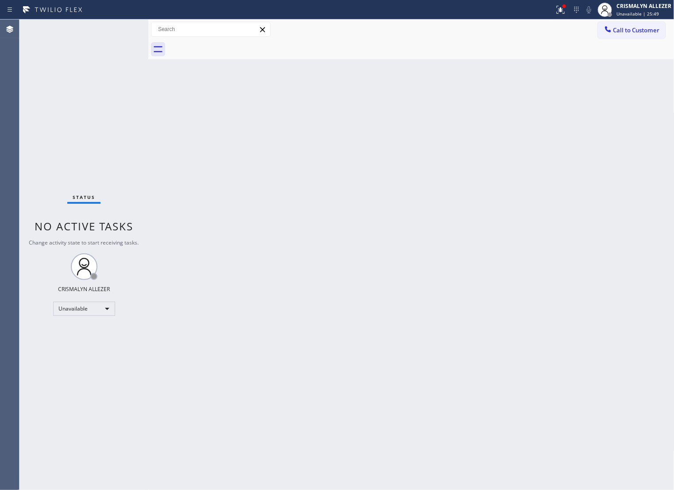
drag, startPoint x: 495, startPoint y: 185, endPoint x: 564, endPoint y: 109, distance: 102.8
click at [506, 175] on div "Back to Dashboard Change Sender ID Customers Technicians Select a contact Outbo…" at bounding box center [411, 254] width 526 height 470
click at [619, 32] on span "Call to Customer" at bounding box center [636, 30] width 46 height 8
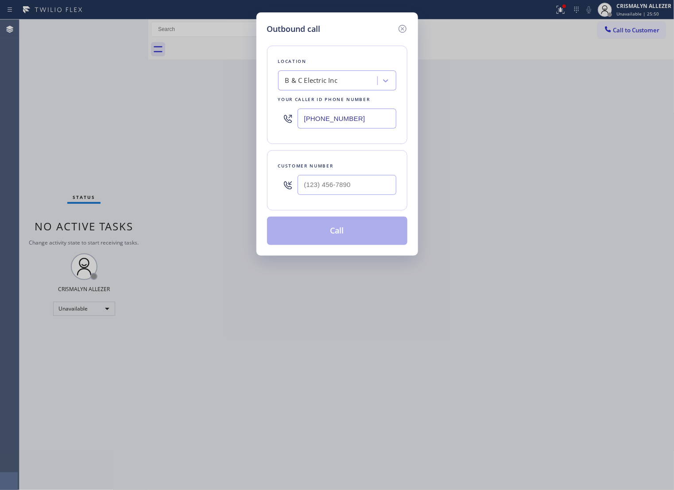
drag, startPoint x: 383, startPoint y: 129, endPoint x: 40, endPoint y: 143, distance: 343.4
click at [47, 143] on div "Outbound call Location B & C Electric Inc Your caller id phone number (561) 771…" at bounding box center [337, 245] width 674 height 490
paste input "786) 524-1238"
type input "[PHONE_NUMBER]"
click at [359, 195] on input "text" at bounding box center [346, 185] width 99 height 20
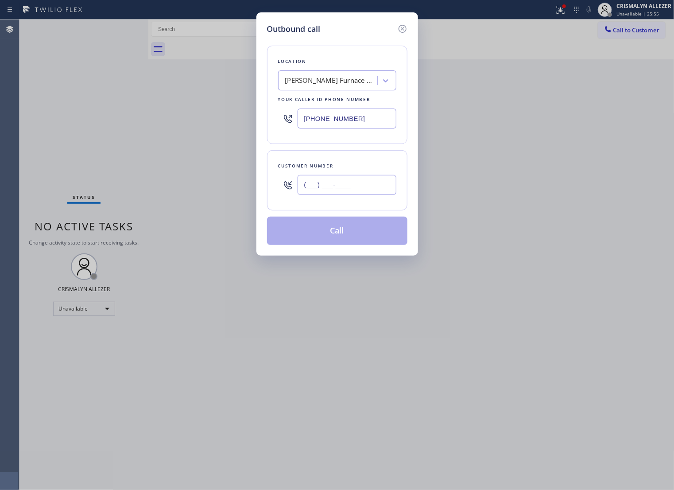
paste input "863) 766-1997"
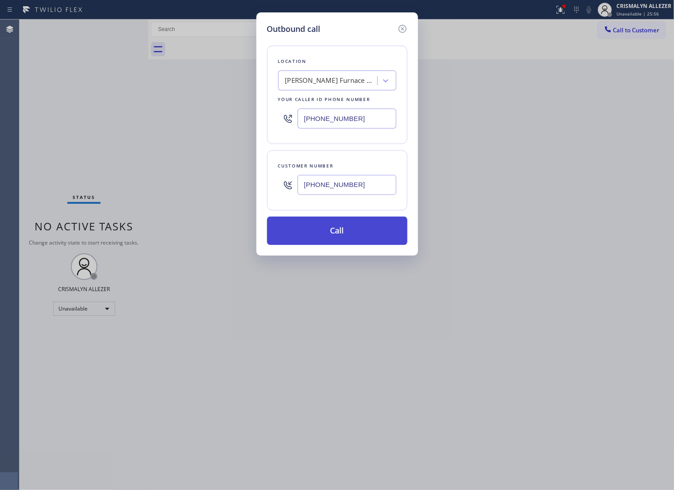
type input "[PHONE_NUMBER]"
click at [328, 245] on button "Call" at bounding box center [337, 230] width 140 height 28
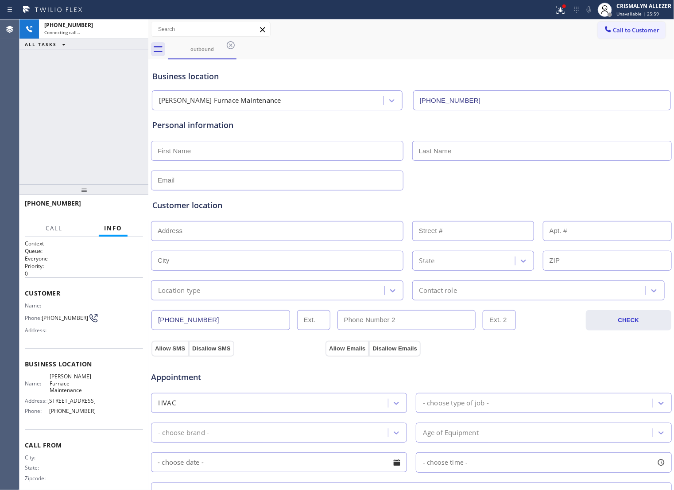
type input "[PHONE_NUMBER]"
click at [120, 212] on button "HANG UP" at bounding box center [122, 207] width 41 height 12
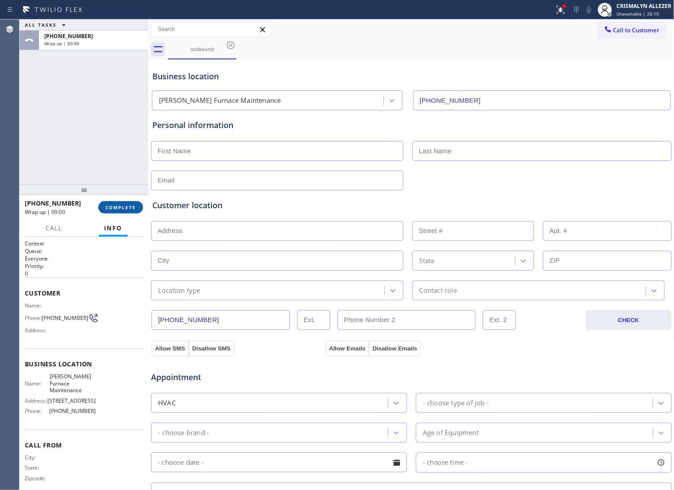
click at [120, 209] on span "COMPLETE" at bounding box center [120, 207] width 31 height 6
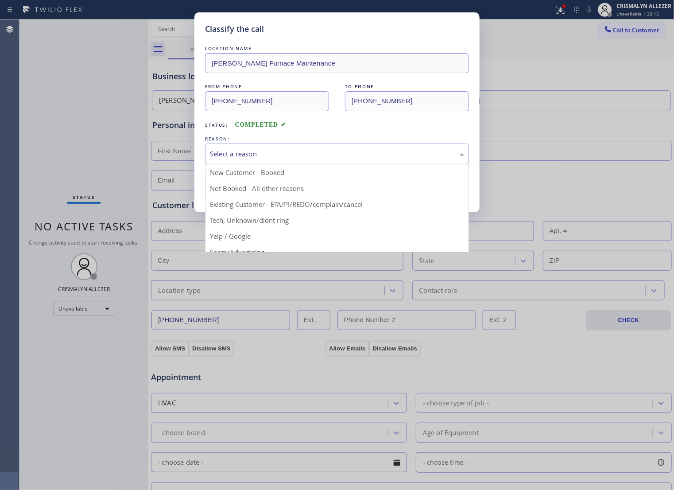
click at [325, 156] on div "Select a reason" at bounding box center [337, 153] width 264 height 21
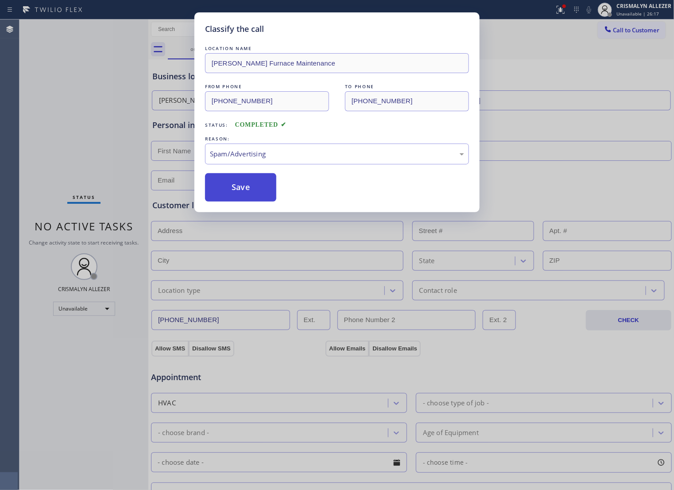
click at [232, 201] on button "Save" at bounding box center [240, 187] width 71 height 28
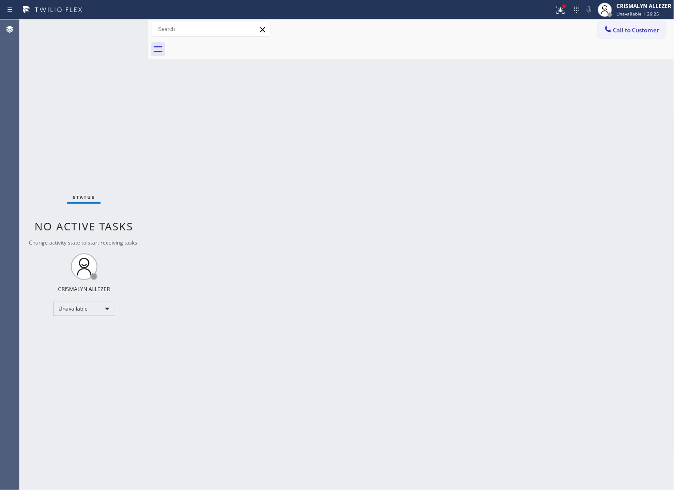
drag, startPoint x: 501, startPoint y: 189, endPoint x: 525, endPoint y: 165, distance: 34.4
click at [506, 184] on div "Back to Dashboard Change Sender ID Customers Technicians Select a contact Outbo…" at bounding box center [411, 254] width 526 height 470
click at [628, 29] on span "Call to Customer" at bounding box center [636, 30] width 46 height 8
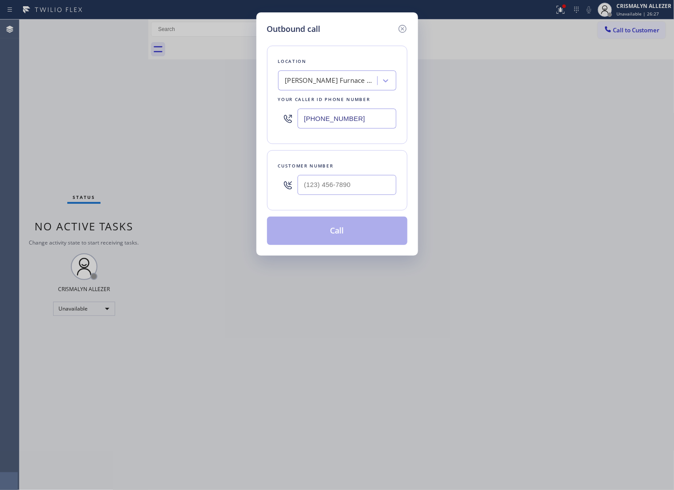
drag, startPoint x: 375, startPoint y: 129, endPoint x: 122, endPoint y: 131, distance: 253.7
click at [139, 130] on div "Outbound call Location Grantham Furnace Maintenance Your caller id phone number…" at bounding box center [337, 245] width 674 height 490
paste input "305) 871-9434"
type input "[PHONE_NUMBER]"
click at [327, 193] on input "(___) ___-____" at bounding box center [346, 185] width 99 height 20
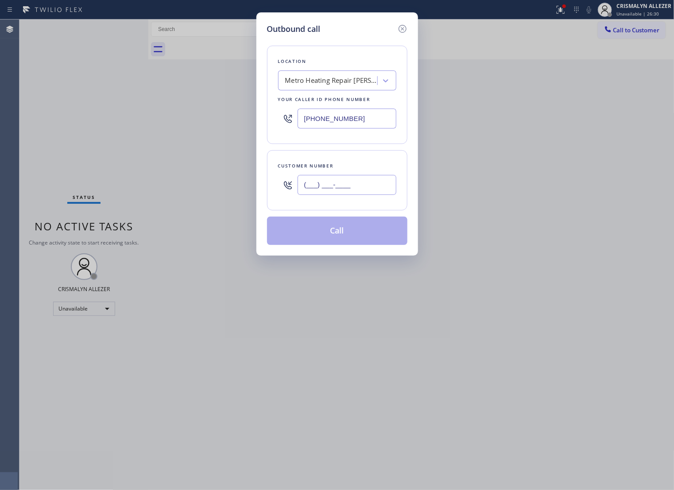
paste input "863) 766-1997"
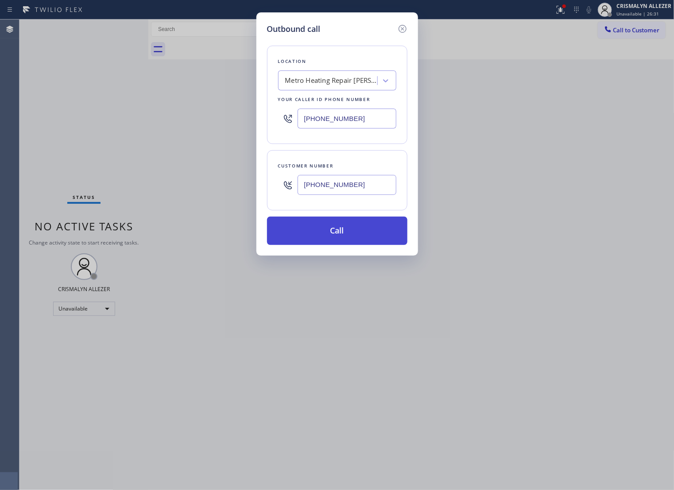
type input "[PHONE_NUMBER]"
click at [344, 245] on button "Call" at bounding box center [337, 230] width 140 height 28
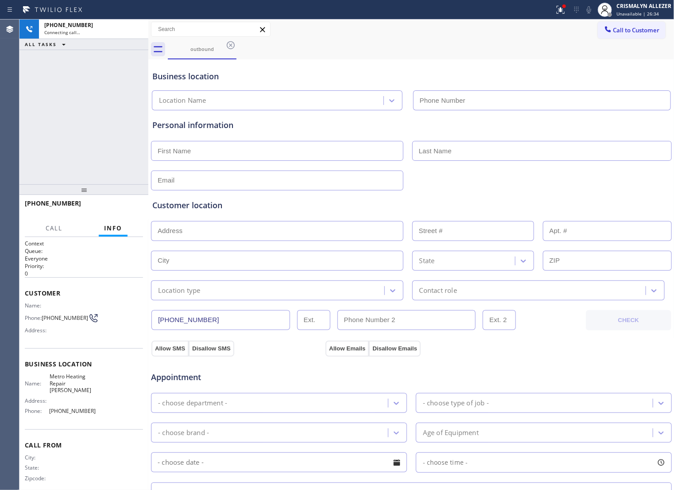
type input "[PHONE_NUMBER]"
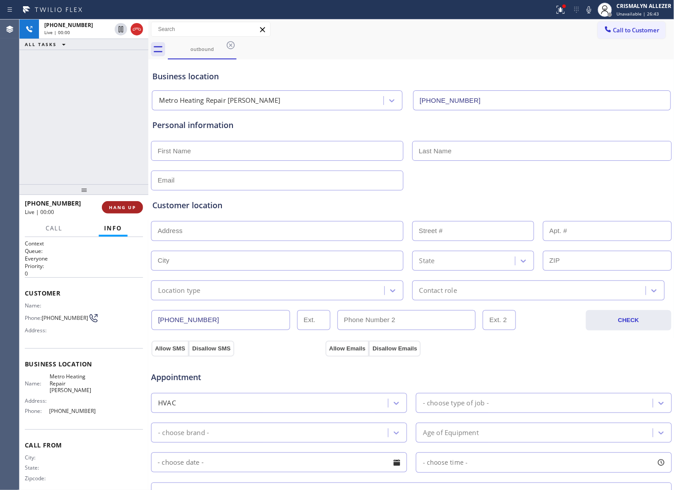
click at [120, 210] on span "HANG UP" at bounding box center [122, 207] width 27 height 6
click at [120, 205] on span "COMPLETE" at bounding box center [120, 207] width 31 height 6
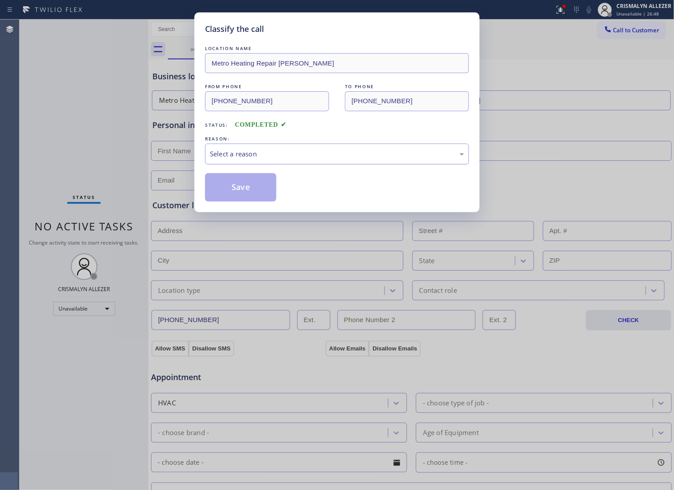
click at [330, 159] on div "Select a reason" at bounding box center [337, 154] width 254 height 10
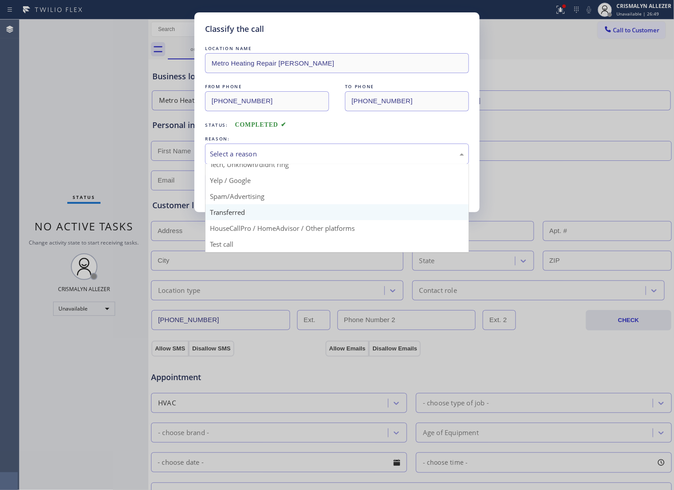
scroll to position [61, 0]
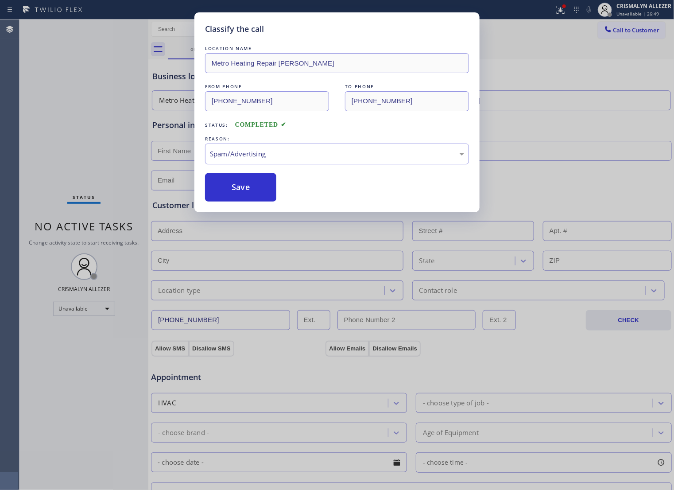
click at [247, 201] on button "Save" at bounding box center [240, 187] width 71 height 28
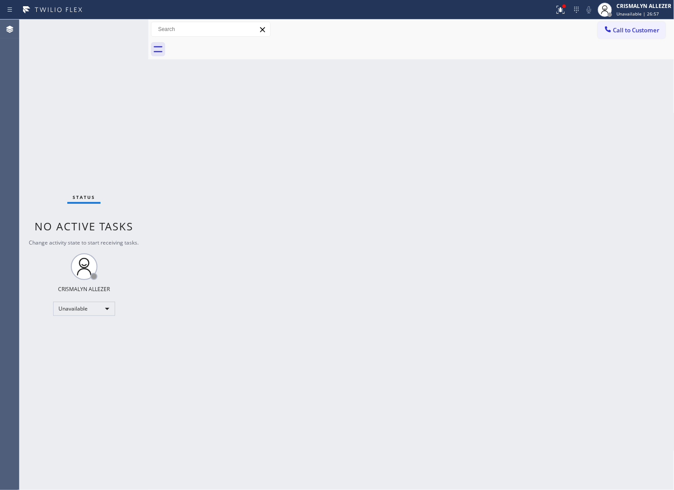
drag, startPoint x: 491, startPoint y: 185, endPoint x: 549, endPoint y: 122, distance: 85.8
click at [515, 156] on div "Back to Dashboard Change Sender ID Customers Technicians Select a contact Outbo…" at bounding box center [411, 254] width 526 height 470
click at [633, 31] on span "Call to Customer" at bounding box center [636, 30] width 46 height 8
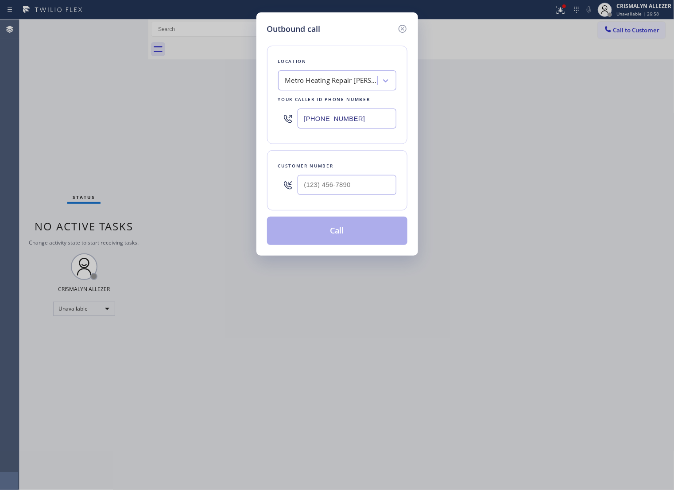
drag, startPoint x: 370, startPoint y: 127, endPoint x: 15, endPoint y: 120, distance: 355.1
click at [27, 120] on div "Outbound call Location Metro Heating Repair Kendall Your caller id phone number…" at bounding box center [337, 245] width 674 height 490
paste input "786) 801-3669"
type input "[PHONE_NUMBER]"
click at [337, 195] on input "(___) ___-____" at bounding box center [346, 185] width 99 height 20
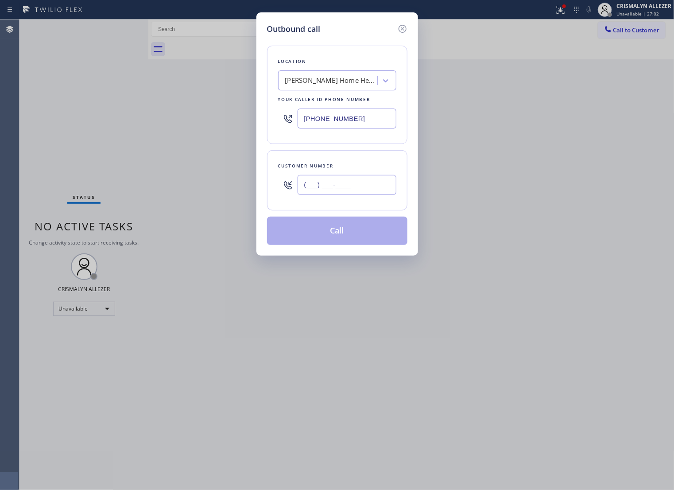
paste input "863) 766-1997"
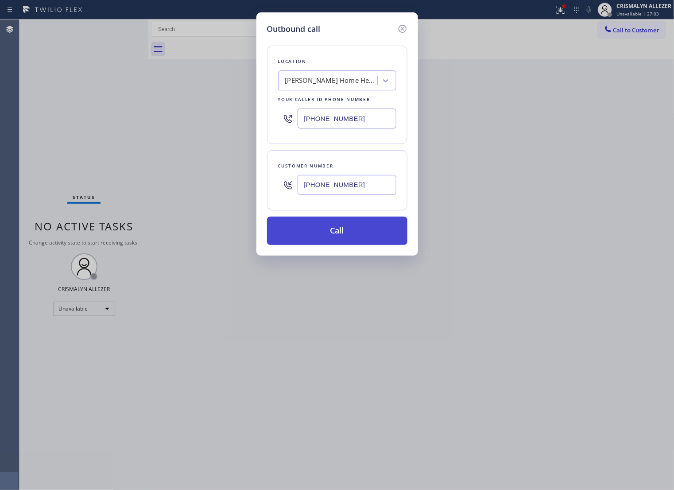
type input "[PHONE_NUMBER]"
click at [338, 245] on button "Call" at bounding box center [337, 230] width 140 height 28
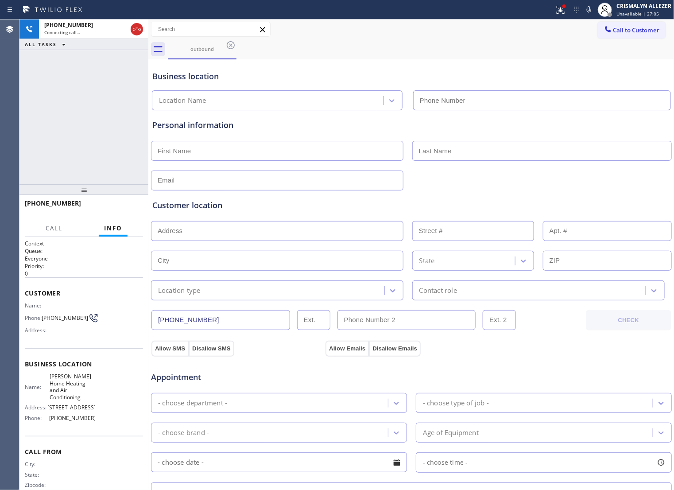
type input "[PHONE_NUMBER]"
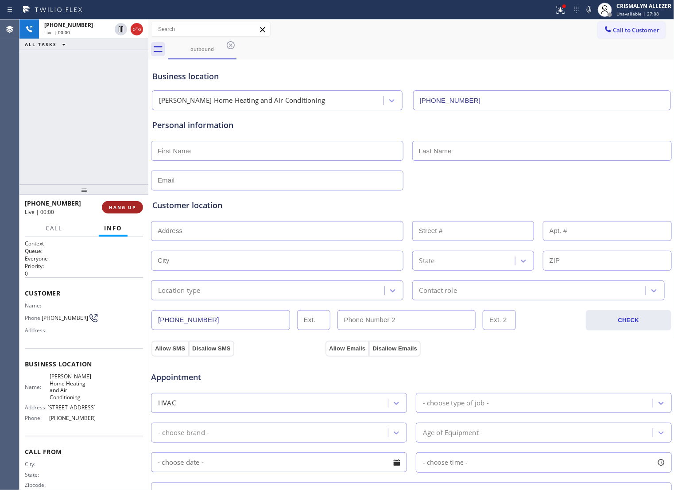
click at [109, 205] on span "HANG UP" at bounding box center [122, 207] width 27 height 6
click at [113, 208] on span "HANG UP" at bounding box center [122, 207] width 27 height 6
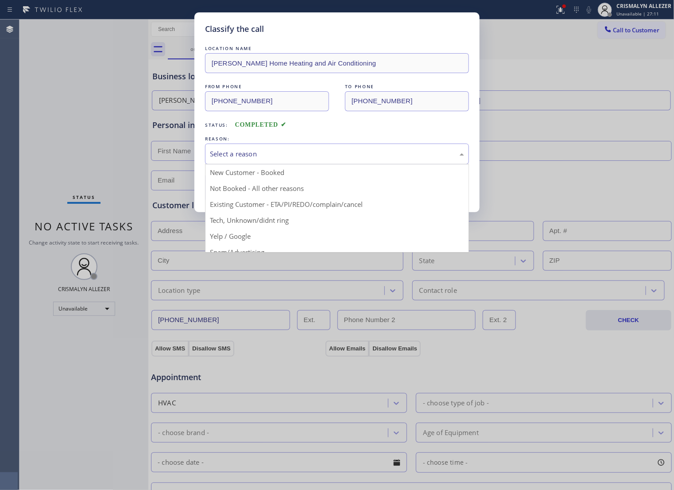
click at [318, 159] on div "Select a reason" at bounding box center [337, 154] width 254 height 10
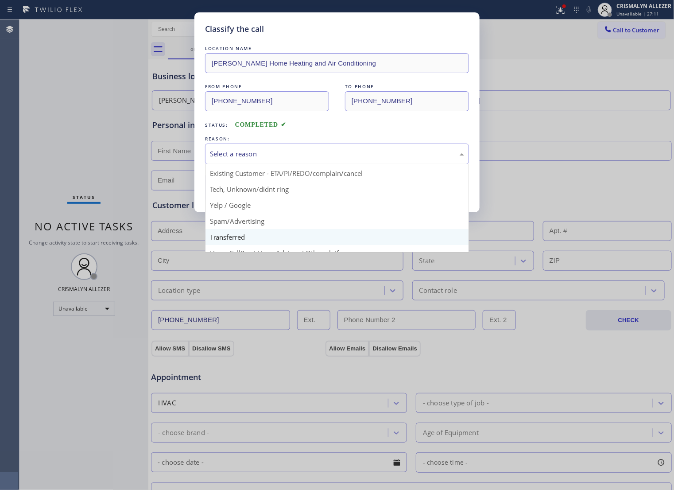
scroll to position [61, 0]
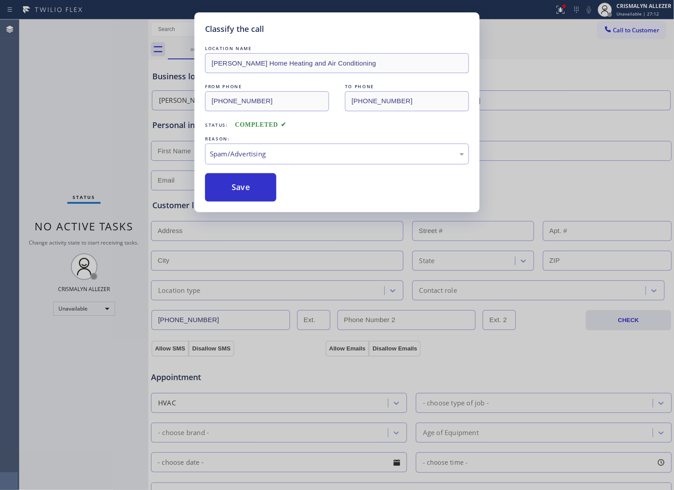
click at [255, 201] on button "Save" at bounding box center [240, 187] width 71 height 28
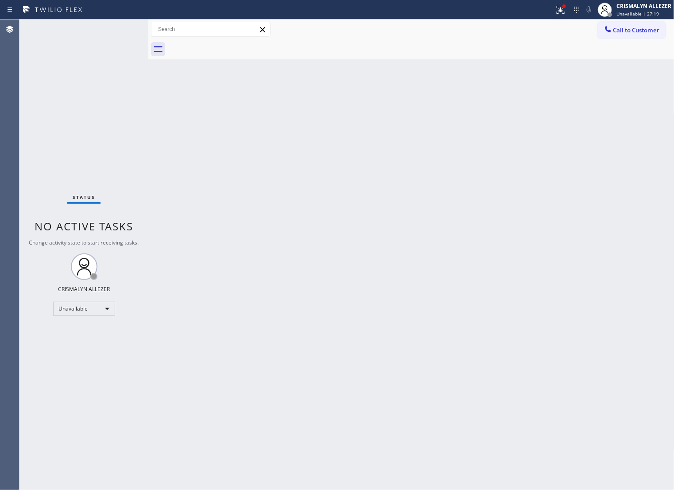
drag, startPoint x: 473, startPoint y: 185, endPoint x: 485, endPoint y: 178, distance: 13.9
click at [473, 185] on div "Back to Dashboard Change Sender ID Customers Technicians Select a contact Outbo…" at bounding box center [411, 254] width 526 height 470
click at [645, 27] on span "Call to Customer" at bounding box center [636, 30] width 46 height 8
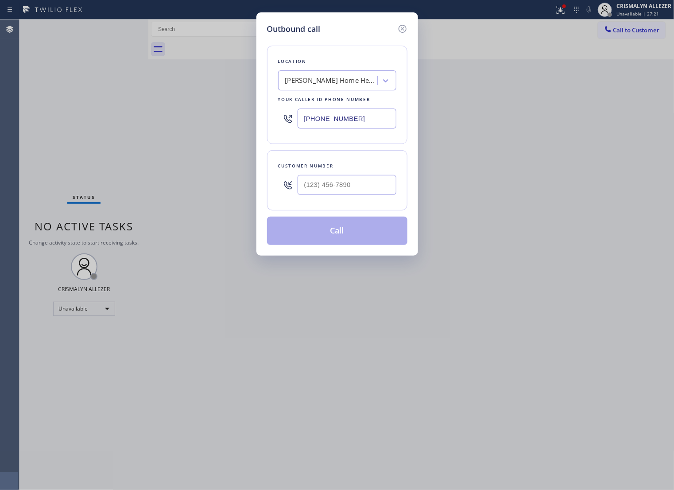
drag, startPoint x: 390, startPoint y: 124, endPoint x: 34, endPoint y: 126, distance: 356.4
click at [34, 126] on div "Outbound call Location Ellis Home Heating and Air Conditioning Your caller id p…" at bounding box center [337, 245] width 674 height 490
paste input "203) 769-9105"
type input "[PHONE_NUMBER]"
click at [350, 187] on input "(___) ___-____" at bounding box center [346, 185] width 99 height 20
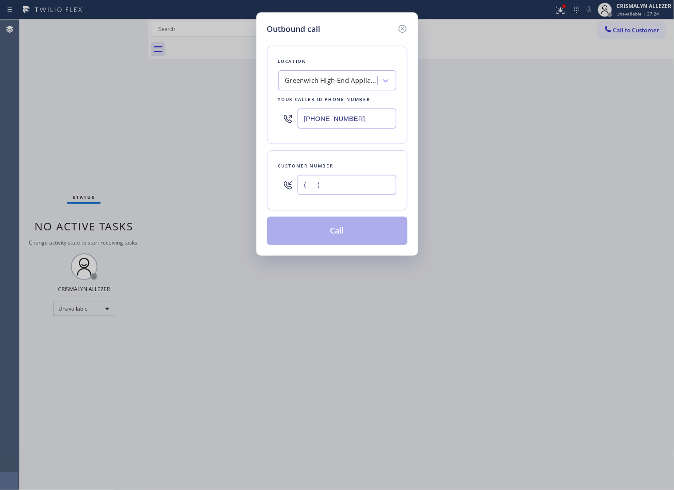
paste input "516) 604-3417"
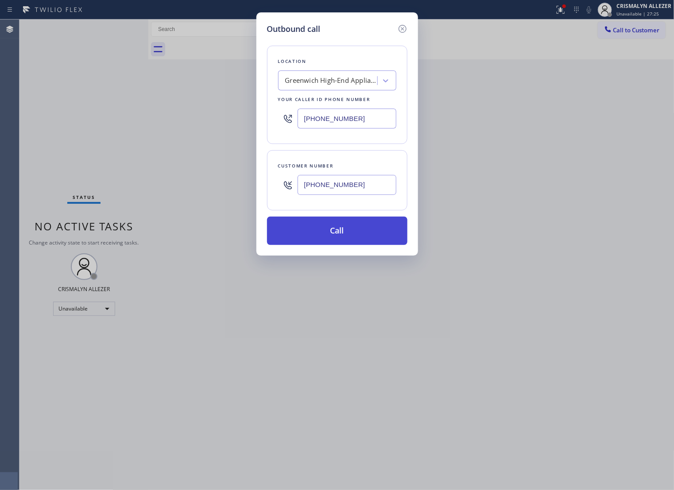
type input "[PHONE_NUMBER]"
click at [339, 244] on button "Call" at bounding box center [337, 230] width 140 height 28
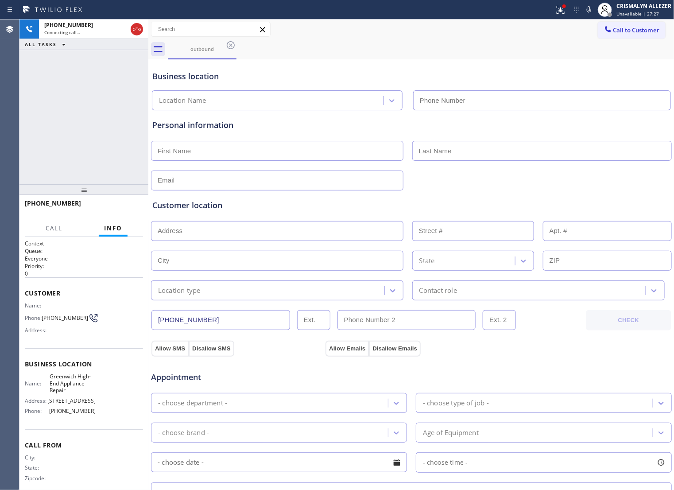
type input "[PHONE_NUMBER]"
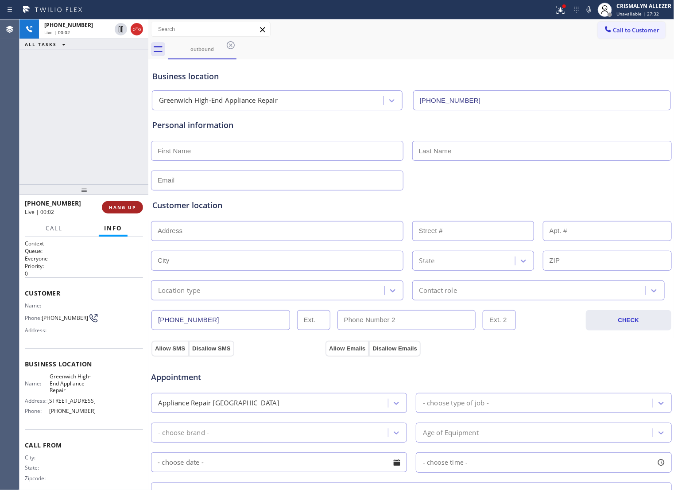
click at [118, 211] on button "HANG UP" at bounding box center [122, 207] width 41 height 12
click at [124, 213] on div "+15166043417 Wrap up | 00:00 COMPLETE" at bounding box center [84, 207] width 118 height 23
click at [118, 207] on span "COMPLETE" at bounding box center [120, 207] width 31 height 6
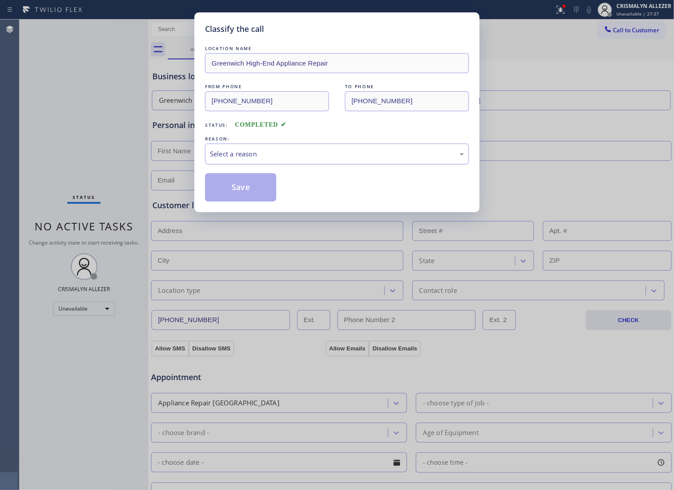
click at [406, 164] on div "Select a reason" at bounding box center [337, 153] width 264 height 21
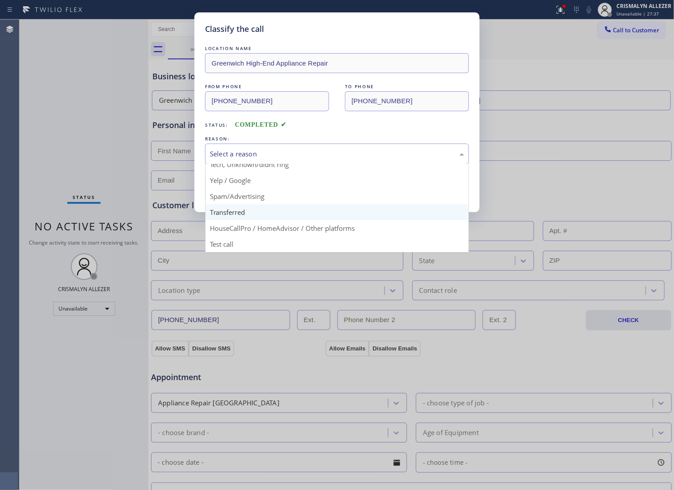
scroll to position [61, 0]
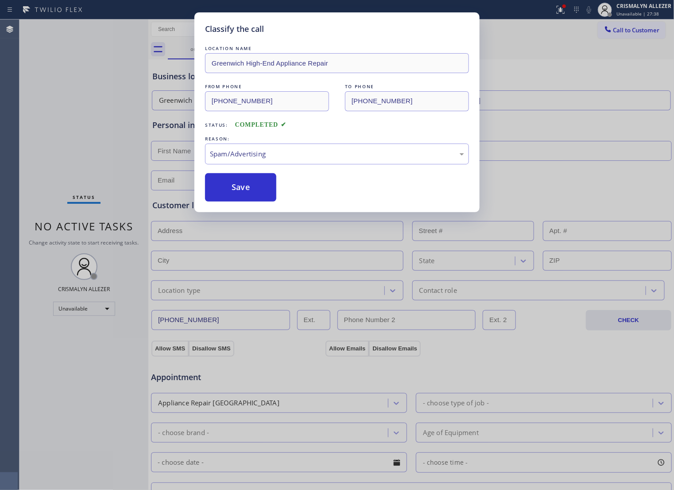
click at [240, 201] on button "Save" at bounding box center [240, 187] width 71 height 28
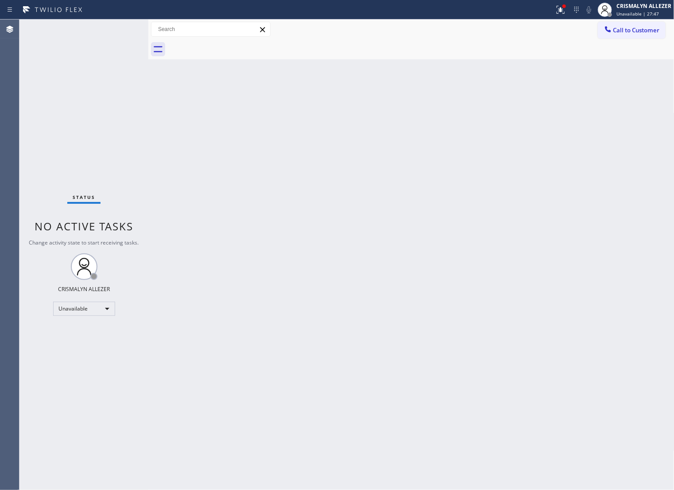
drag, startPoint x: 415, startPoint y: 176, endPoint x: 421, endPoint y: 170, distance: 8.5
click at [417, 172] on div "Back to Dashboard Change Sender ID Customers Technicians Select a contact Outbo…" at bounding box center [411, 254] width 526 height 470
click at [623, 30] on span "Call to Customer" at bounding box center [636, 30] width 46 height 8
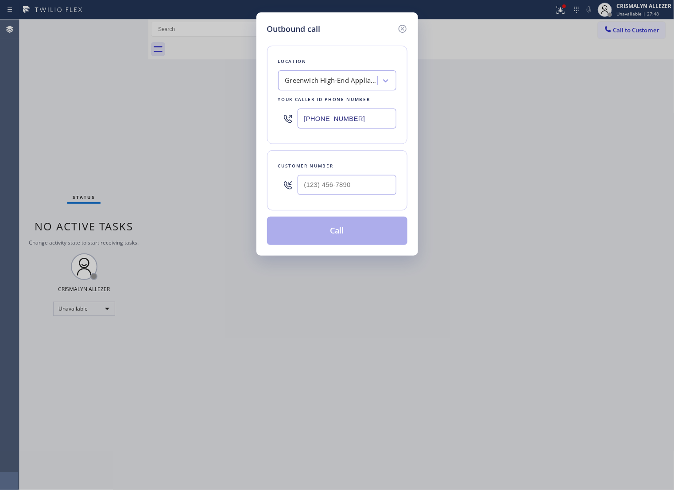
drag, startPoint x: 367, startPoint y: 123, endPoint x: 127, endPoint y: 126, distance: 240.4
click at [142, 126] on div "Outbound call Location Greenwich High-End Appliance Repair Your caller id phone…" at bounding box center [337, 245] width 674 height 490
paste input "text"
drag, startPoint x: 375, startPoint y: 122, endPoint x: 49, endPoint y: 145, distance: 326.2
click at [62, 145] on div "Outbound call Location Greenwich High-End Appliance Repair Your caller id phone…" at bounding box center [337, 245] width 674 height 490
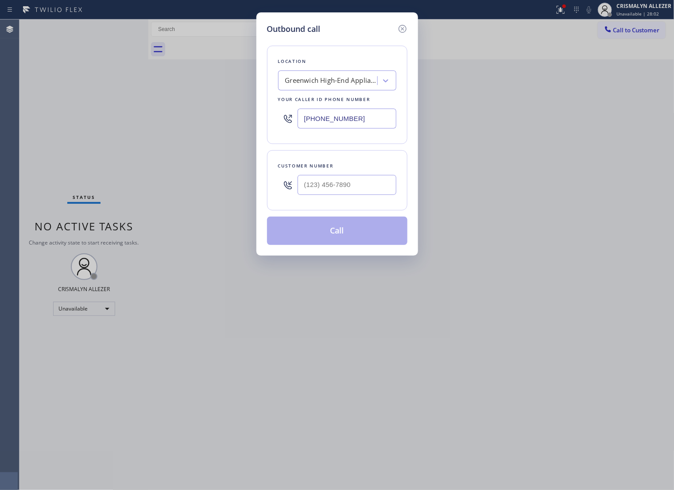
paste input "561) 257-5503"
type input "[PHONE_NUMBER]"
click at [341, 195] on input "(___) ___-____" at bounding box center [346, 185] width 99 height 20
paste input "863) 766-1997"
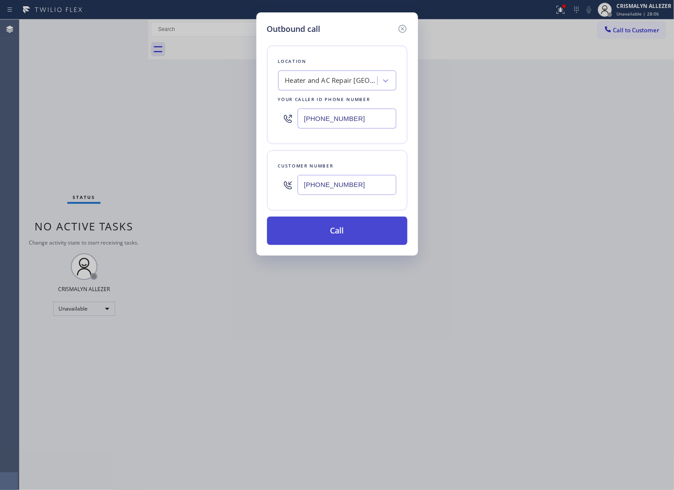
type input "[PHONE_NUMBER]"
click at [334, 240] on button "Call" at bounding box center [337, 230] width 140 height 28
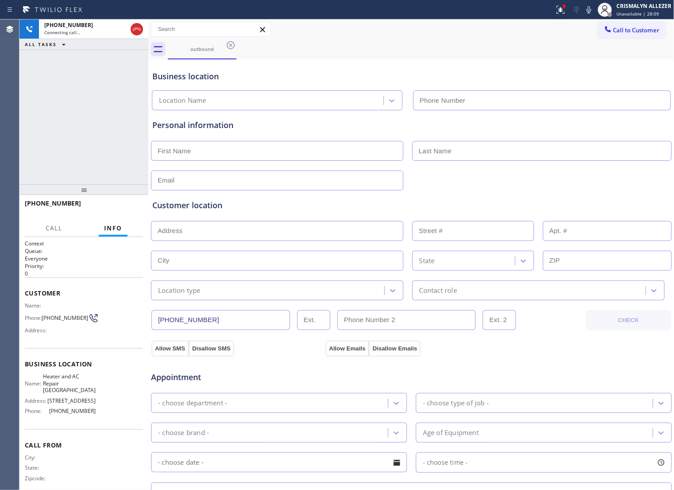
type input "[PHONE_NUMBER]"
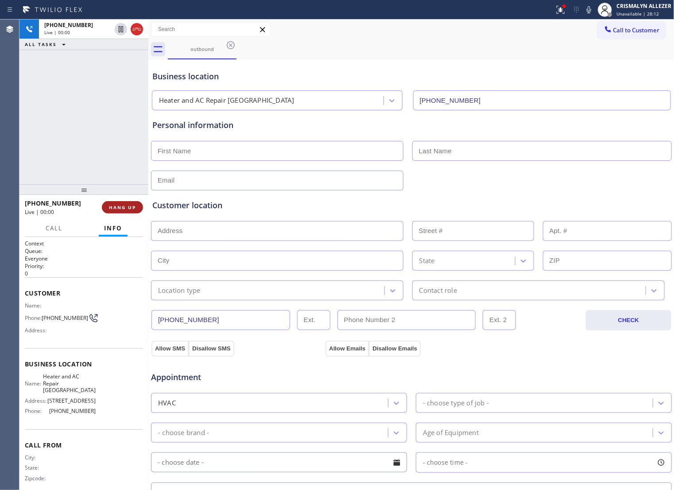
click at [112, 209] on span "HANG UP" at bounding box center [122, 207] width 27 height 6
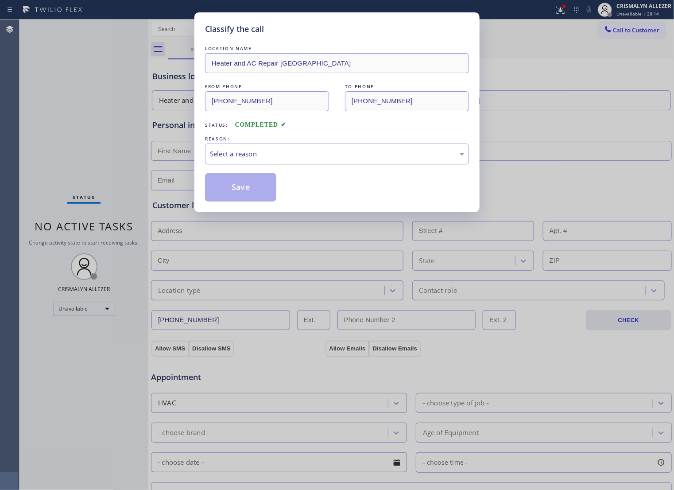
click at [334, 159] on div "Select a reason" at bounding box center [337, 154] width 254 height 10
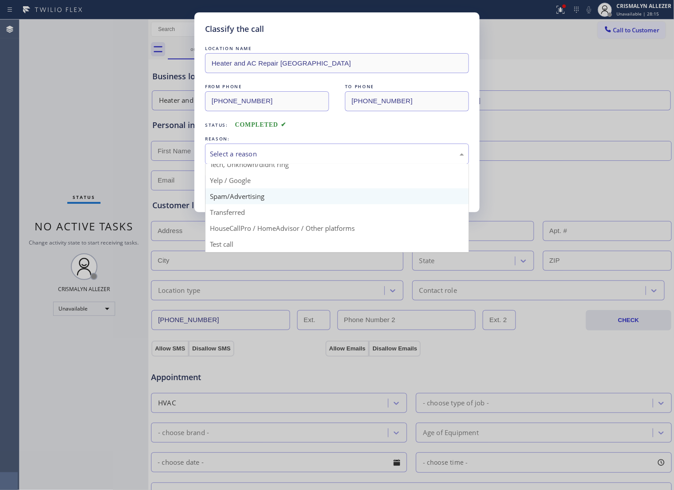
scroll to position [61, 0]
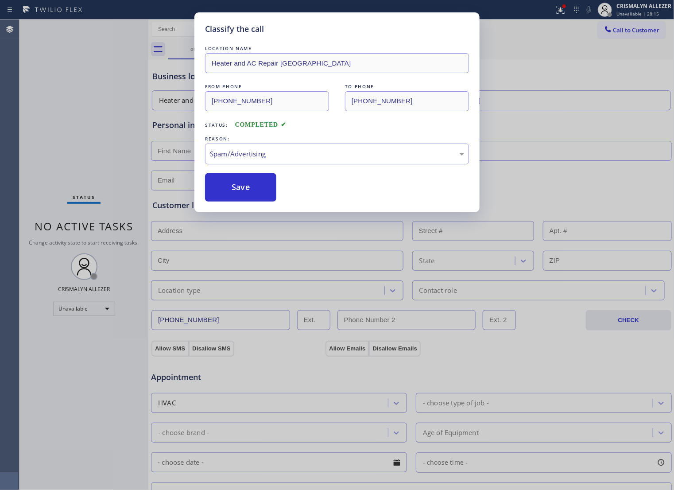
click at [251, 201] on button "Save" at bounding box center [240, 187] width 71 height 28
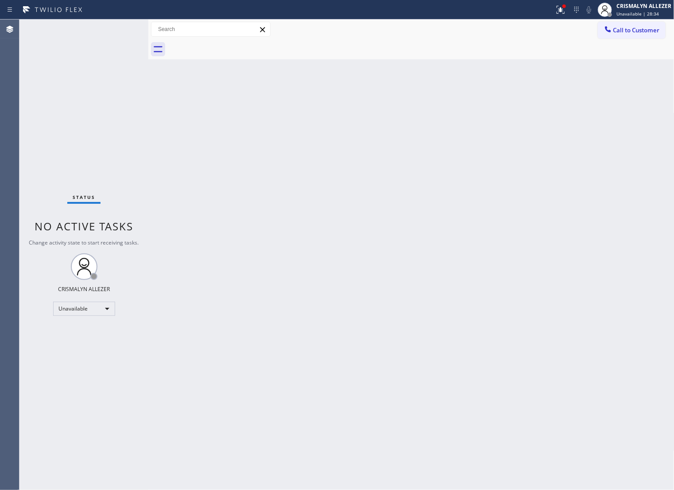
drag, startPoint x: 361, startPoint y: 220, endPoint x: 447, endPoint y: 156, distance: 107.2
click at [371, 211] on div "Back to Dashboard Change Sender ID Customers Technicians Select a contact Outbo…" at bounding box center [411, 254] width 526 height 470
drag, startPoint x: 653, startPoint y: 22, endPoint x: 642, endPoint y: 32, distance: 14.7
click at [652, 23] on button "Call to Customer" at bounding box center [632, 30] width 68 height 17
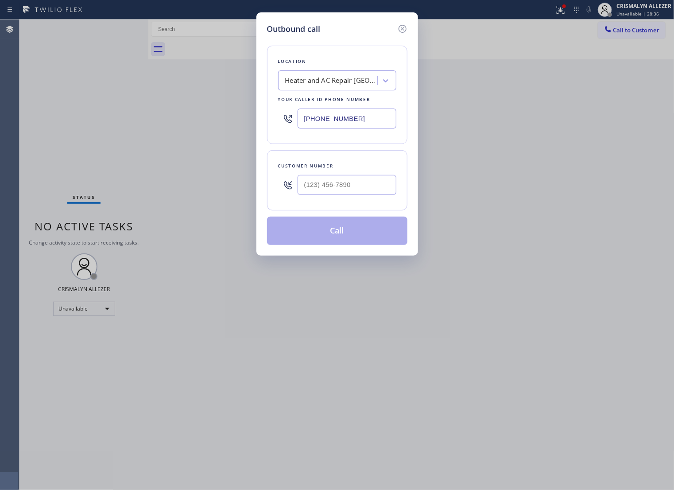
drag, startPoint x: 370, startPoint y: 127, endPoint x: 200, endPoint y: 128, distance: 170.4
click at [200, 128] on div "Outbound call Location Heater and AC Repair Wellington Your caller id phone num…" at bounding box center [337, 245] width 674 height 490
paste input "201) 817-4576"
type input "[PHONE_NUMBER]"
click at [367, 187] on input "(___) ___-____" at bounding box center [346, 185] width 99 height 20
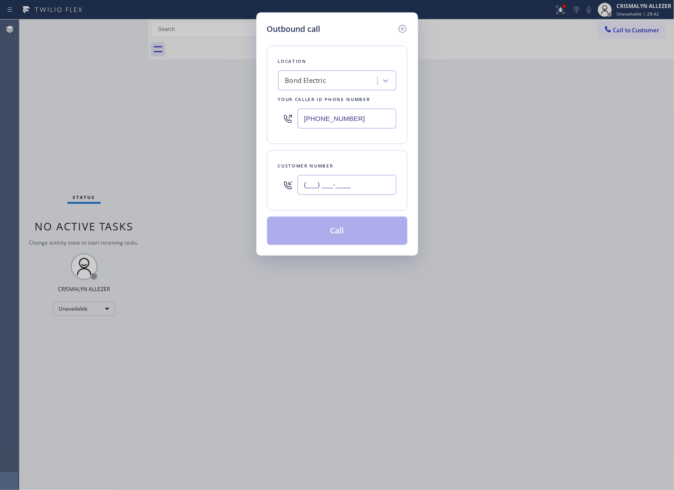
paste input "908) 663-8961"
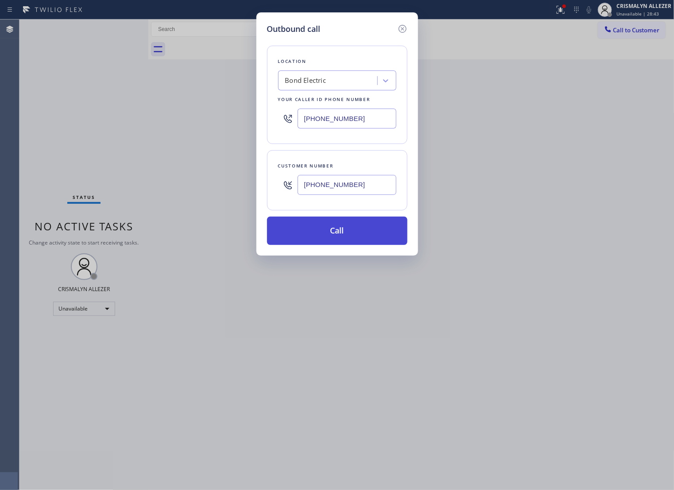
type input "[PHONE_NUMBER]"
click at [331, 240] on button "Call" at bounding box center [337, 230] width 140 height 28
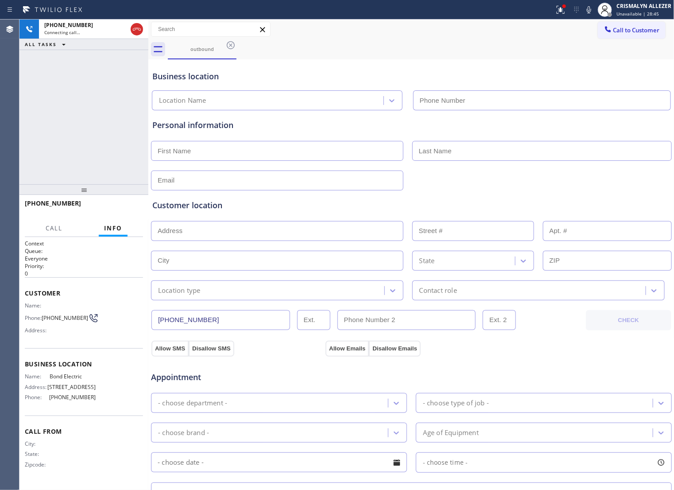
type input "[PHONE_NUMBER]"
click at [116, 209] on span "HANG UP" at bounding box center [122, 207] width 27 height 6
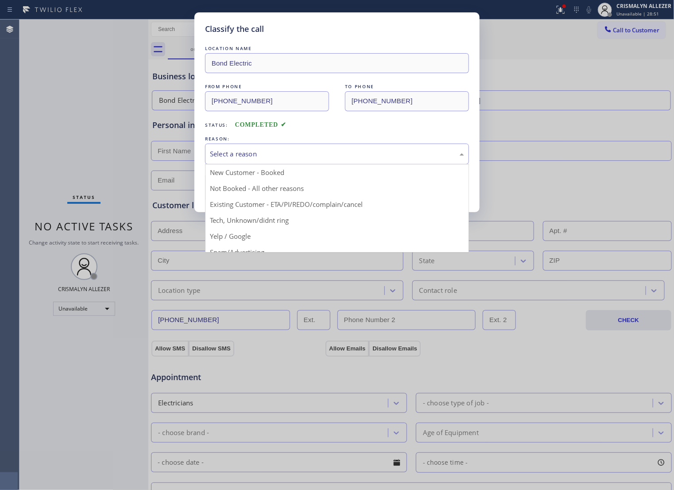
click at [355, 159] on div "Select a reason" at bounding box center [337, 154] width 254 height 10
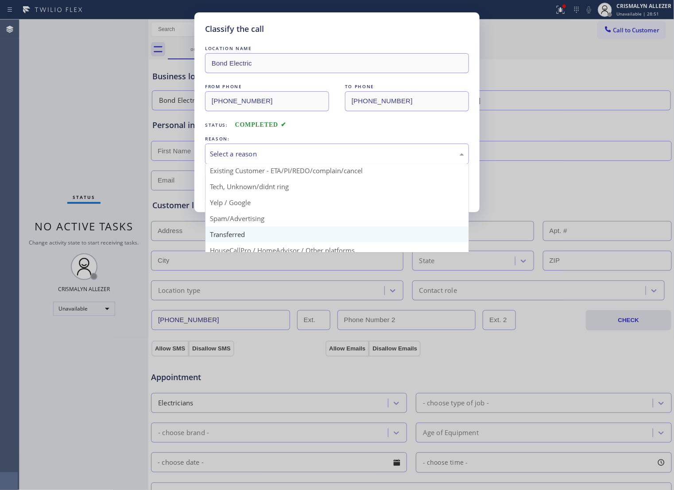
scroll to position [61, 0]
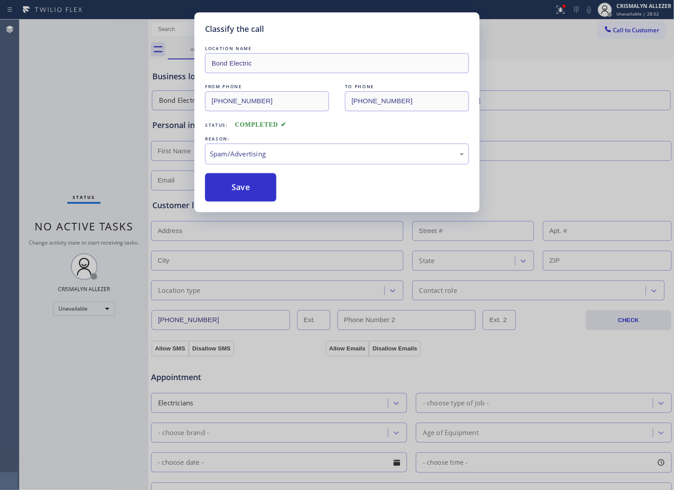
click at [252, 201] on button "Save" at bounding box center [240, 187] width 71 height 28
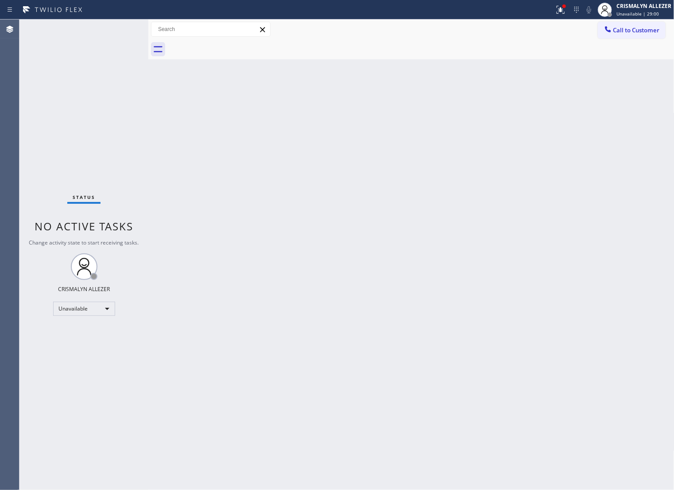
drag, startPoint x: 421, startPoint y: 144, endPoint x: 488, endPoint y: 100, distance: 79.7
click at [421, 143] on div "Back to Dashboard Change Sender ID Customers Technicians Select a contact Outbo…" at bounding box center [411, 254] width 526 height 470
click at [629, 26] on span "Call to Customer" at bounding box center [636, 30] width 46 height 8
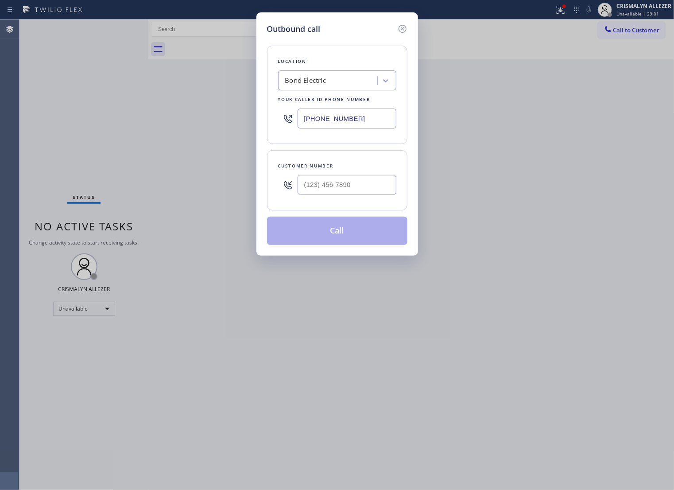
drag, startPoint x: 251, startPoint y: 135, endPoint x: 123, endPoint y: 137, distance: 128.0
click at [134, 137] on div "Outbound call Location Bond Electric Your caller id phone number (201) 817-4576…" at bounding box center [337, 245] width 674 height 490
paste input "813) 856-1772"
type input "[PHONE_NUMBER]"
click at [373, 195] on input "(___) ___-____" at bounding box center [346, 185] width 99 height 20
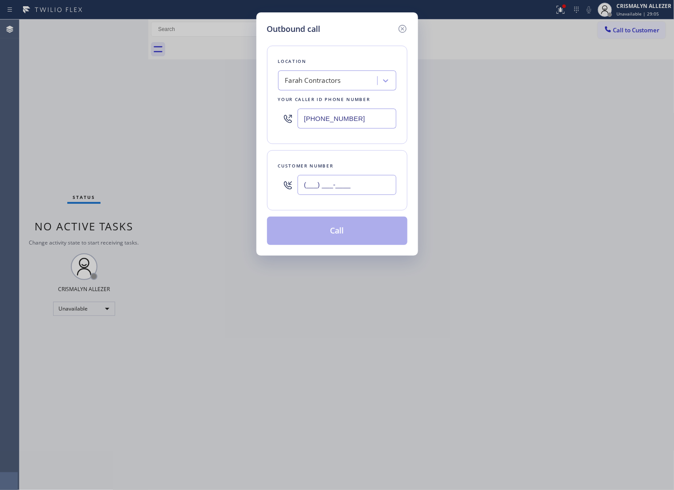
paste input "407) 289-0974"
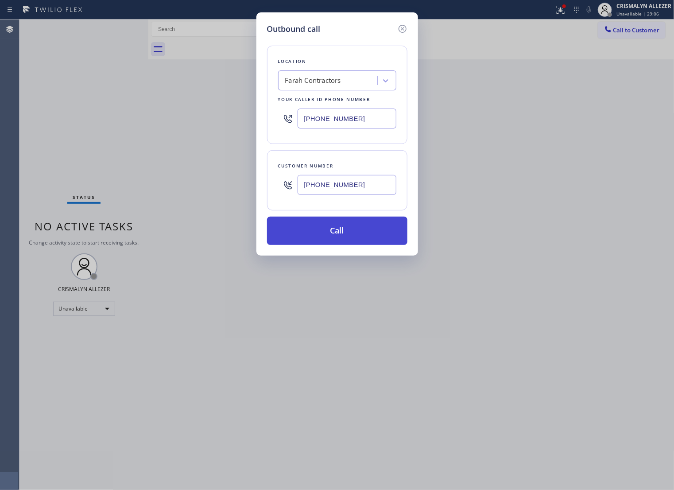
type input "[PHONE_NUMBER]"
click at [353, 245] on button "Call" at bounding box center [337, 230] width 140 height 28
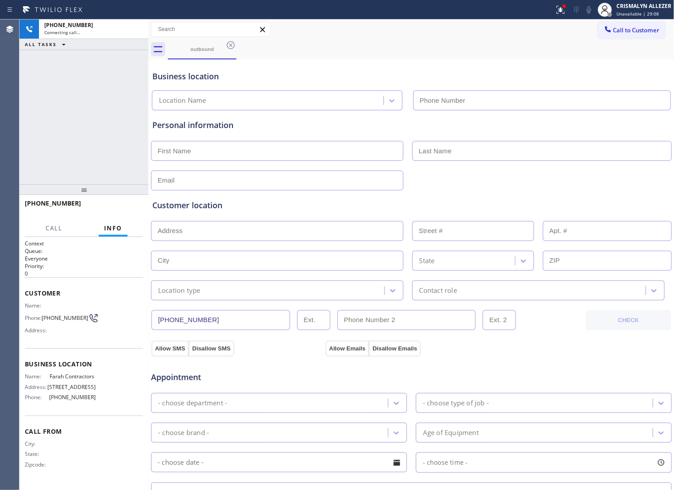
type input "[PHONE_NUMBER]"
click at [122, 207] on span "HANG UP" at bounding box center [122, 207] width 27 height 6
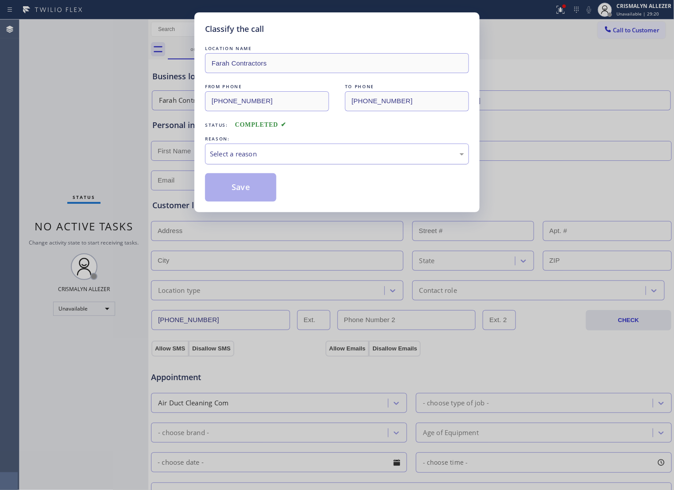
click at [390, 159] on div "Select a reason" at bounding box center [337, 154] width 254 height 10
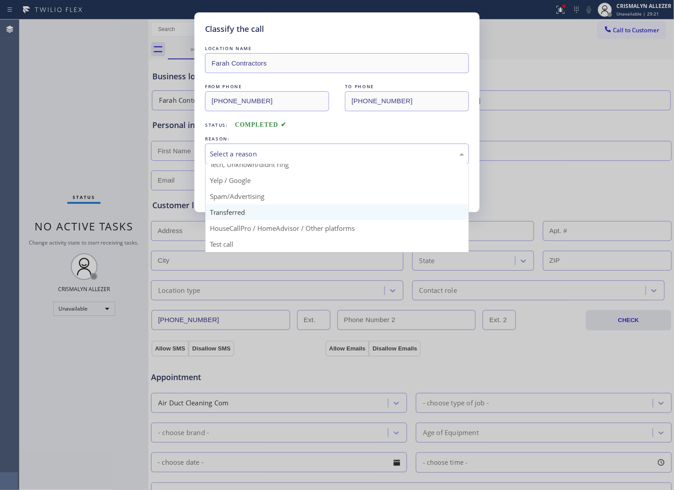
scroll to position [61, 0]
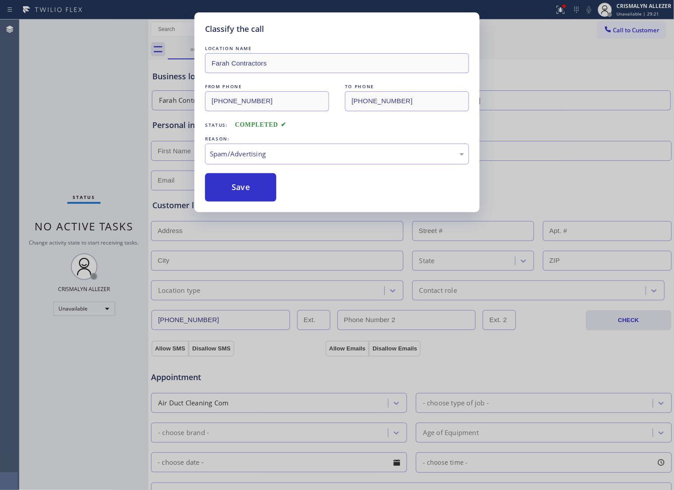
click at [238, 201] on button "Save" at bounding box center [240, 187] width 71 height 28
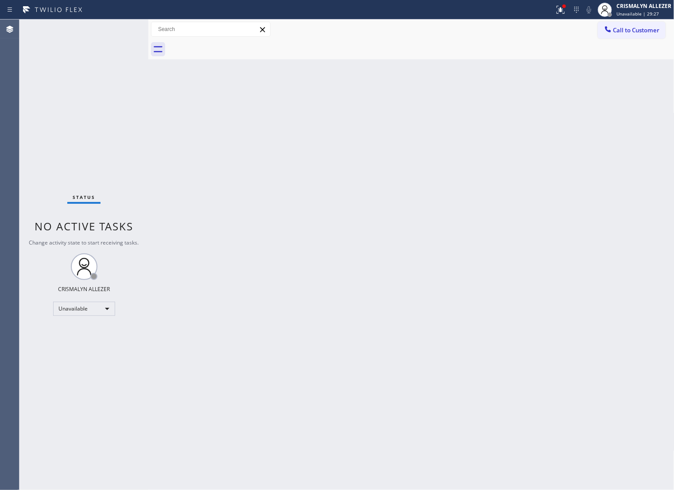
drag, startPoint x: 381, startPoint y: 237, endPoint x: 505, endPoint y: 99, distance: 185.9
click at [388, 228] on div "Back to Dashboard Change Sender ID Customers Technicians Select a contact Outbo…" at bounding box center [411, 254] width 526 height 470
click at [628, 31] on span "Call to Customer" at bounding box center [636, 30] width 46 height 8
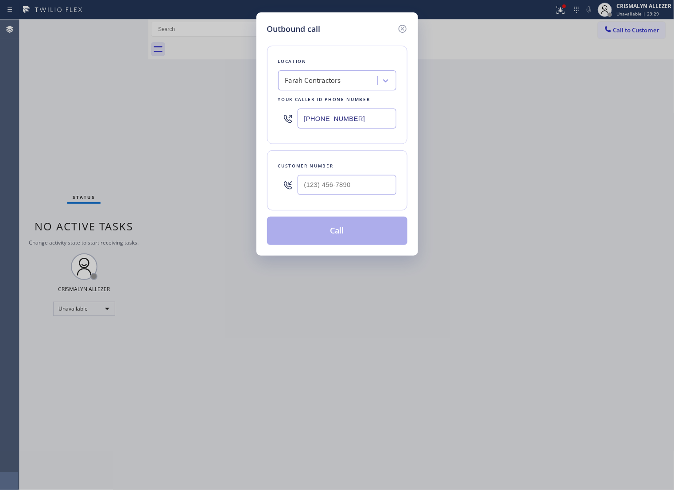
drag, startPoint x: 375, startPoint y: 129, endPoint x: 166, endPoint y: 136, distance: 209.5
click at [147, 131] on div "Outbound call Location Farah Contractors Your caller id phone number (813) 856-…" at bounding box center [337, 245] width 674 height 490
paste input "347) 408-1916"
type input "[PHONE_NUMBER]"
click at [359, 195] on input "(___) ___-____" at bounding box center [346, 185] width 99 height 20
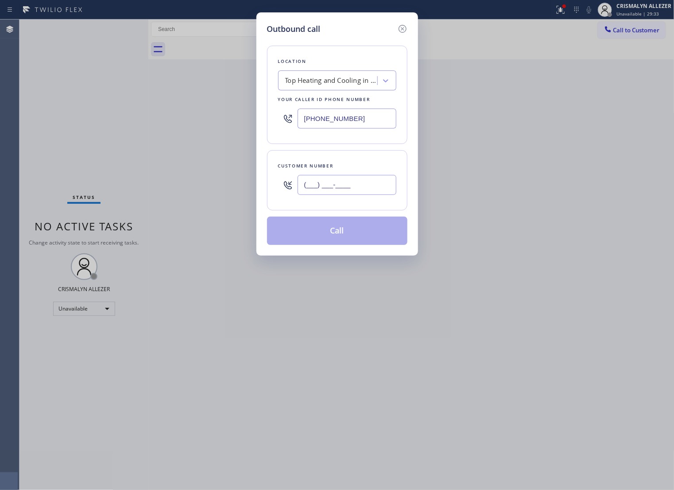
paste input "551) 282-1782"
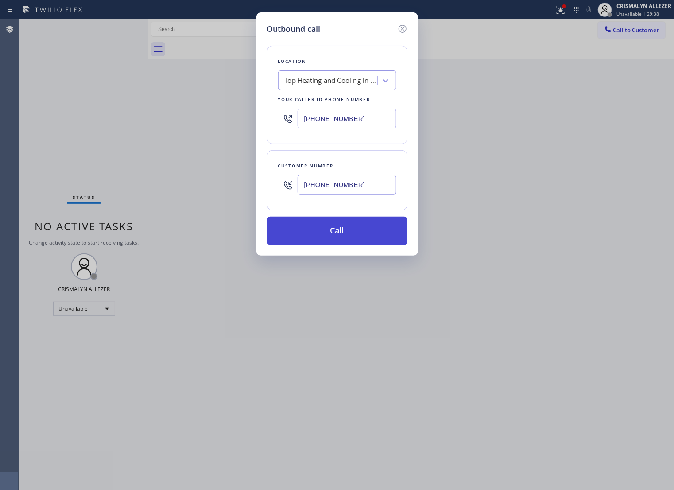
type input "[PHONE_NUMBER]"
click at [336, 243] on button "Call" at bounding box center [337, 230] width 140 height 28
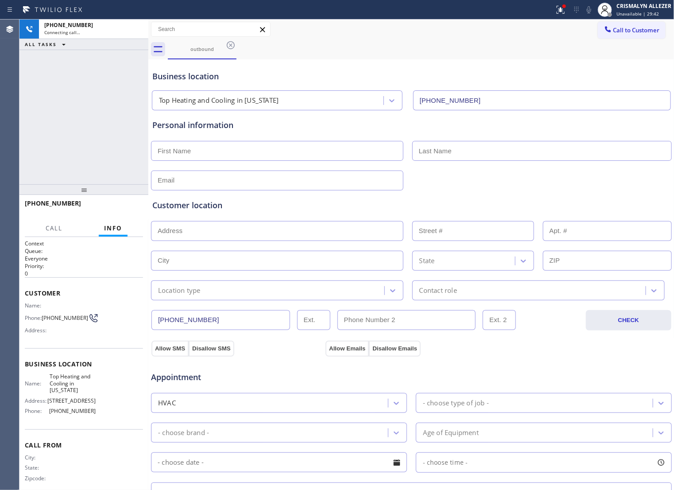
type input "[PHONE_NUMBER]"
click at [116, 207] on span "HANG UP" at bounding box center [122, 207] width 27 height 6
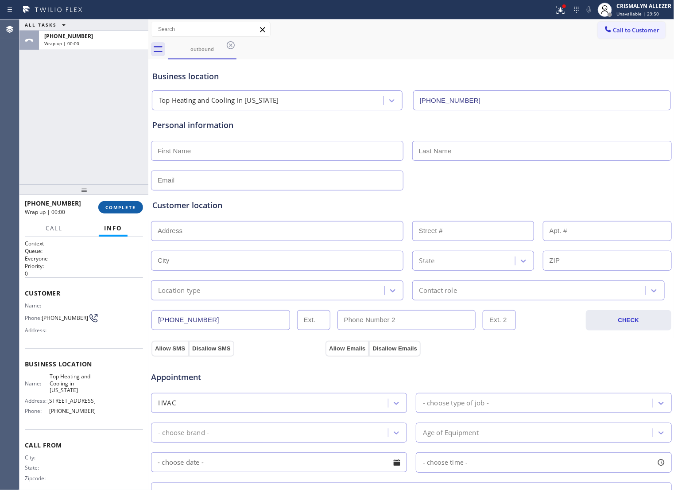
click at [116, 207] on span "COMPLETE" at bounding box center [120, 207] width 31 height 6
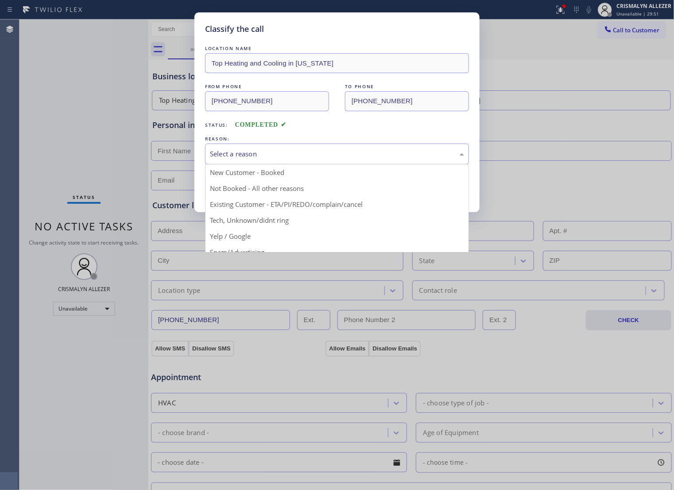
click at [371, 159] on div "Select a reason" at bounding box center [337, 154] width 254 height 10
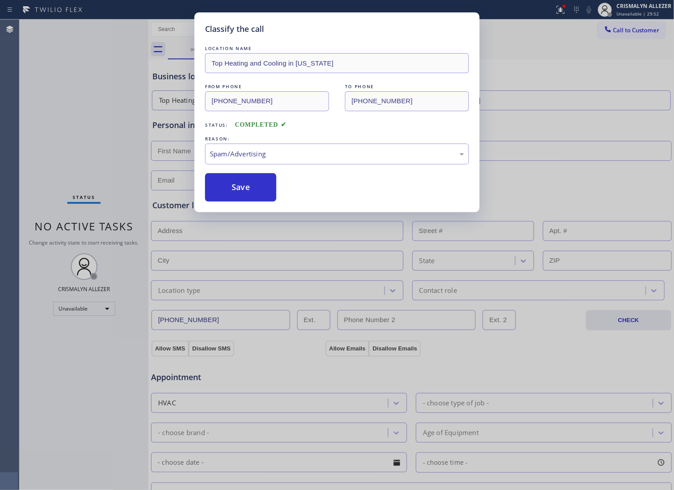
click at [248, 201] on button "Save" at bounding box center [240, 187] width 71 height 28
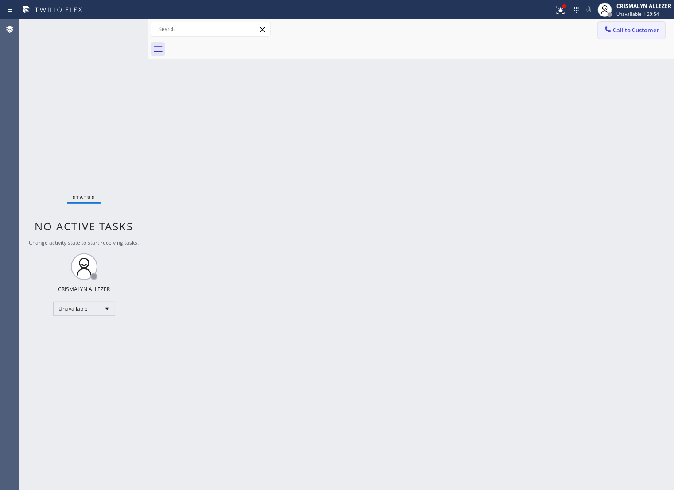
click at [636, 32] on span "Call to Customer" at bounding box center [636, 30] width 46 height 8
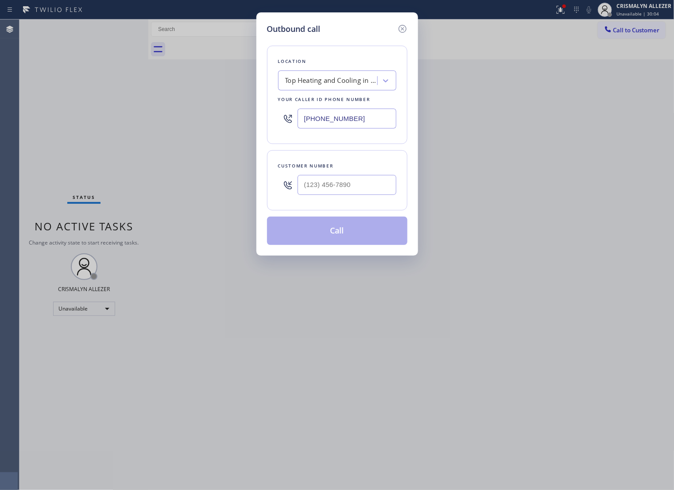
drag, startPoint x: 355, startPoint y: 120, endPoint x: 126, endPoint y: 144, distance: 230.7
click at [165, 142] on div "Outbound call Location Top Heating and Cooling in New York Your caller id phone…" at bounding box center [337, 245] width 674 height 490
paste input "786) 628-9962"
type input "[PHONE_NUMBER]"
click at [339, 194] on input "(___) ___-____" at bounding box center [346, 185] width 99 height 20
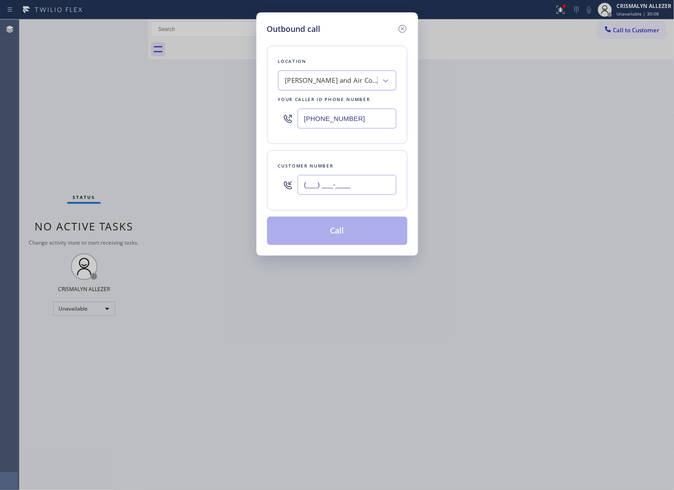
paste input "863) 766-1997"
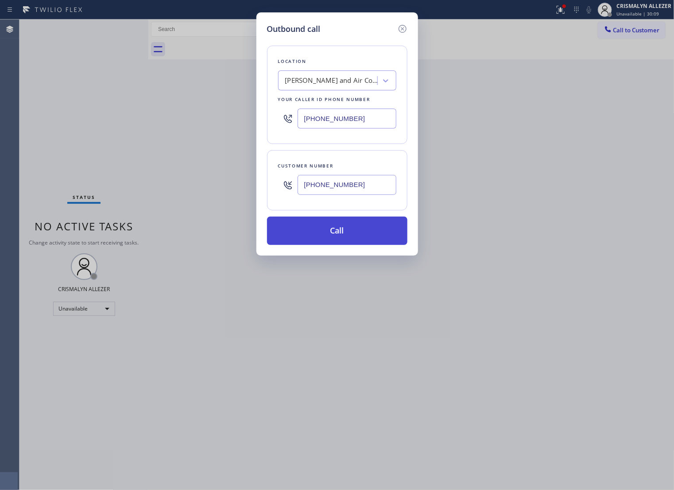
type input "[PHONE_NUMBER]"
click at [344, 245] on button "Call" at bounding box center [337, 230] width 140 height 28
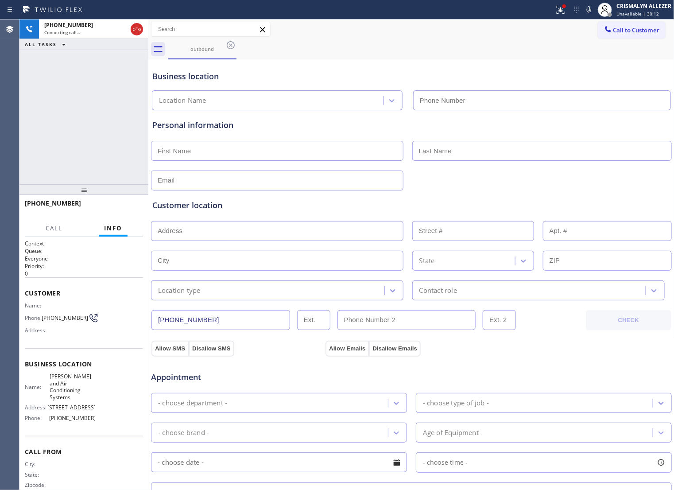
type input "[PHONE_NUMBER]"
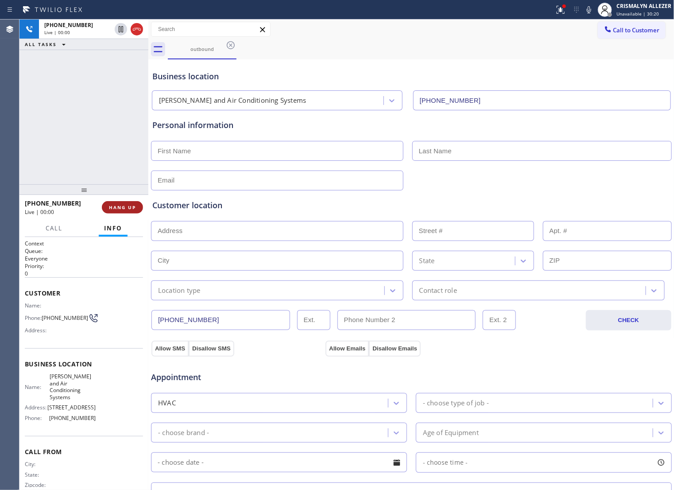
click at [119, 209] on span "HANG UP" at bounding box center [122, 207] width 27 height 6
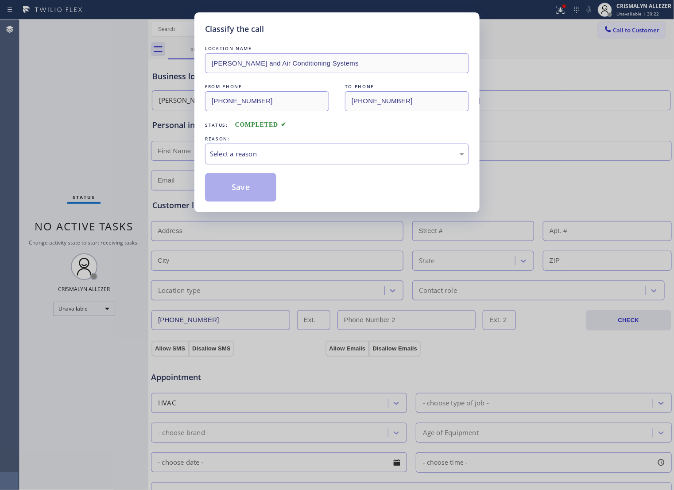
click at [319, 158] on div "Select a reason" at bounding box center [337, 153] width 264 height 21
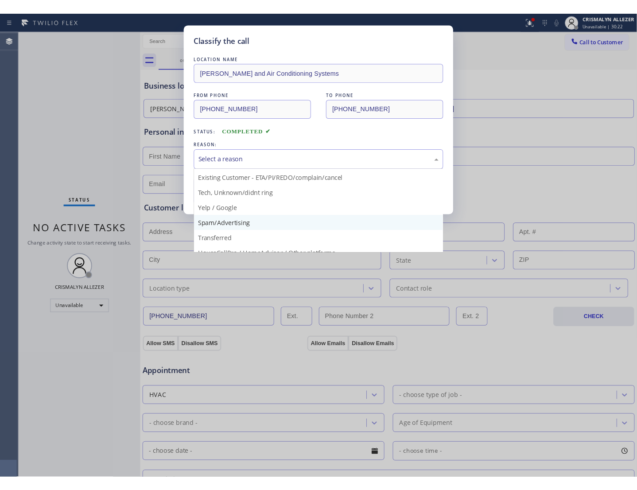
scroll to position [61, 0]
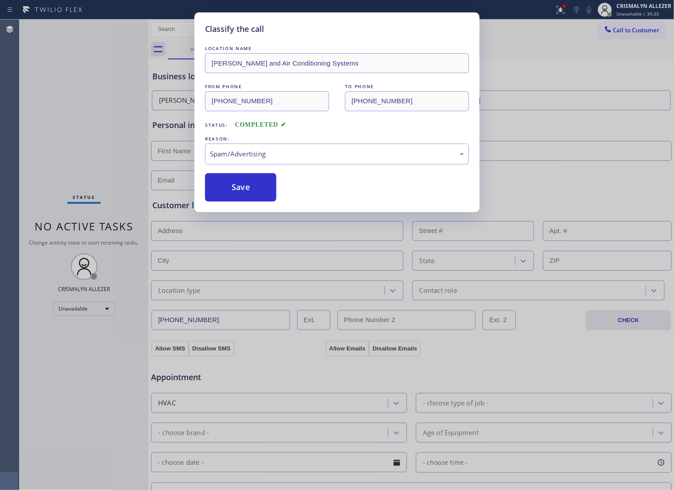
click at [250, 199] on button "Save" at bounding box center [240, 187] width 71 height 28
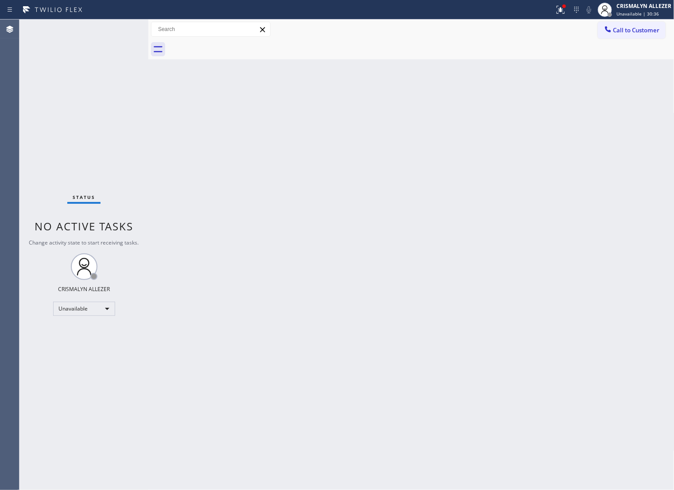
click at [450, 266] on div "Back to Dashboard Change Sender ID Customers Technicians Select a contact Outbo…" at bounding box center [411, 254] width 526 height 470
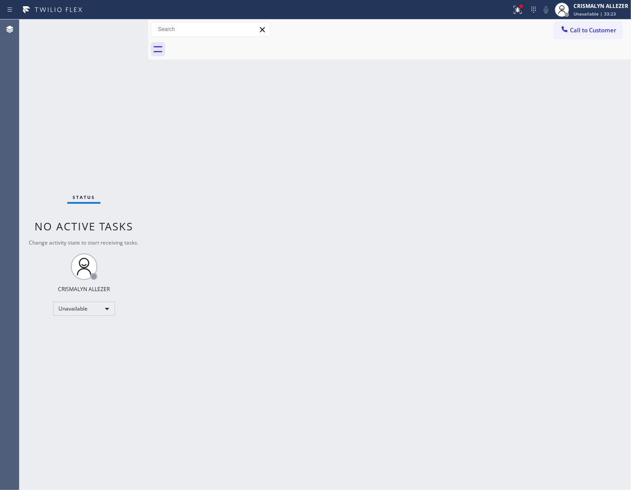
drag, startPoint x: 523, startPoint y: 271, endPoint x: 402, endPoint y: 267, distance: 121.4
click at [523, 271] on div "Back to Dashboard Change Sender ID Customers Technicians Select a contact Outbo…" at bounding box center [389, 254] width 483 height 470
drag, startPoint x: 482, startPoint y: 196, endPoint x: 503, endPoint y: 167, distance: 35.4
click at [484, 191] on div "Back to Dashboard Change Sender ID Customers Technicians Select a contact Outbo…" at bounding box center [389, 254] width 483 height 470
click at [581, 37] on button "Call to Customer" at bounding box center [589, 30] width 68 height 17
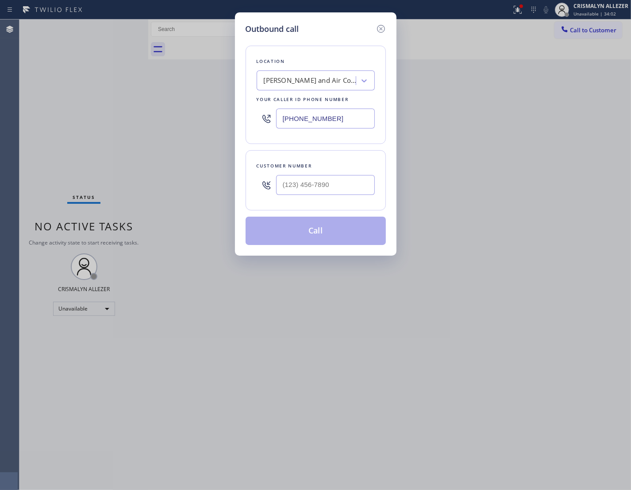
drag, startPoint x: 64, startPoint y: 120, endPoint x: 253, endPoint y: 165, distance: 193.8
click at [62, 120] on div "Outbound call Location Gerald Heating and Air Conditioning Systems Your caller …" at bounding box center [315, 245] width 631 height 490
paste input "253) 364-5534"
type input "[PHONE_NUMBER]"
click at [313, 199] on div at bounding box center [325, 184] width 99 height 29
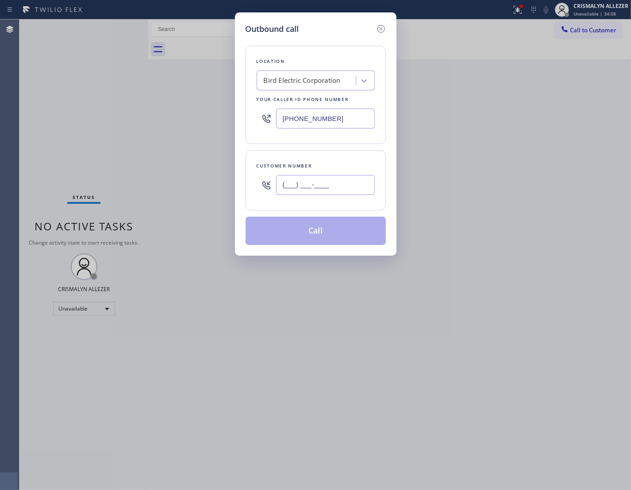
click at [320, 195] on input "(___) ___-____" at bounding box center [325, 185] width 99 height 20
paste input "864) 476-0228"
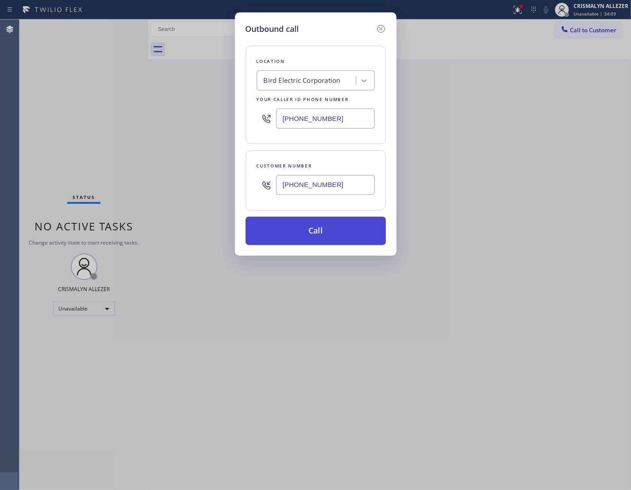
type input "[PHONE_NUMBER]"
click at [322, 242] on button "Call" at bounding box center [316, 230] width 140 height 28
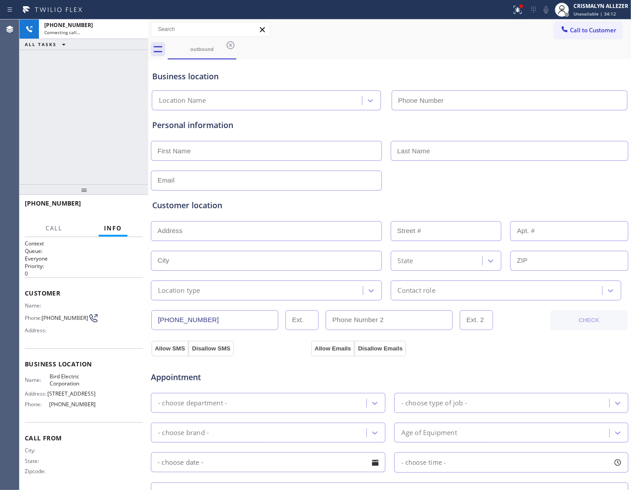
type input "[PHONE_NUMBER]"
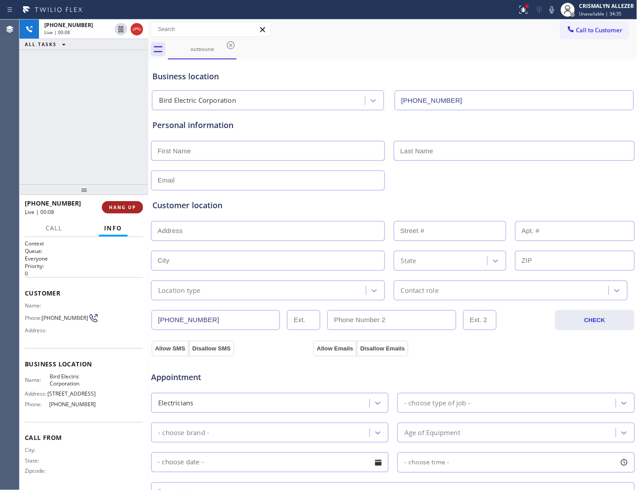
click at [120, 210] on span "HANG UP" at bounding box center [122, 207] width 27 height 6
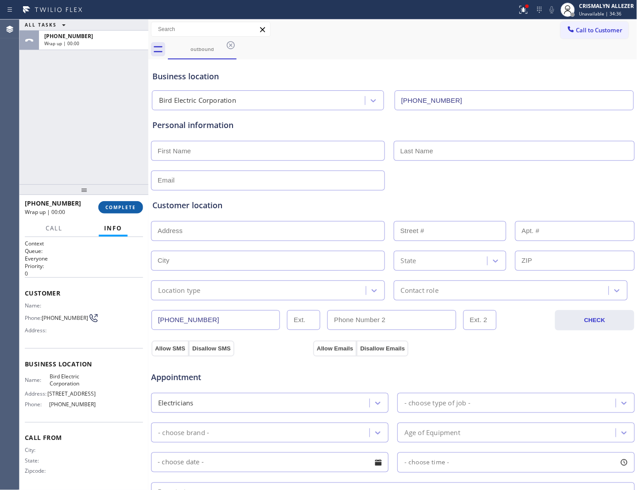
click at [120, 210] on span "COMPLETE" at bounding box center [120, 207] width 31 height 6
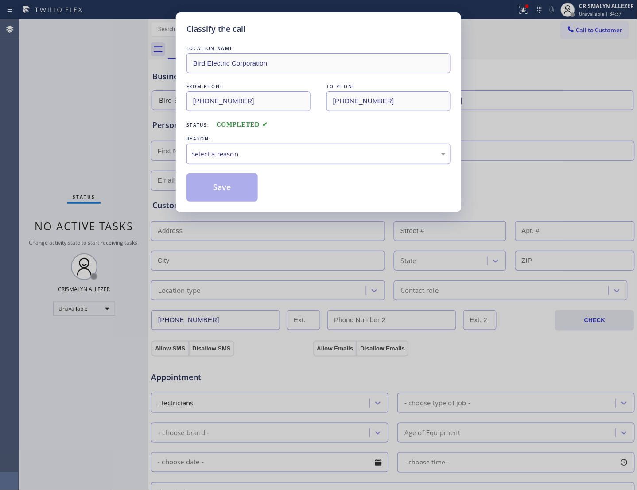
click at [334, 159] on div "Select a reason" at bounding box center [318, 154] width 254 height 10
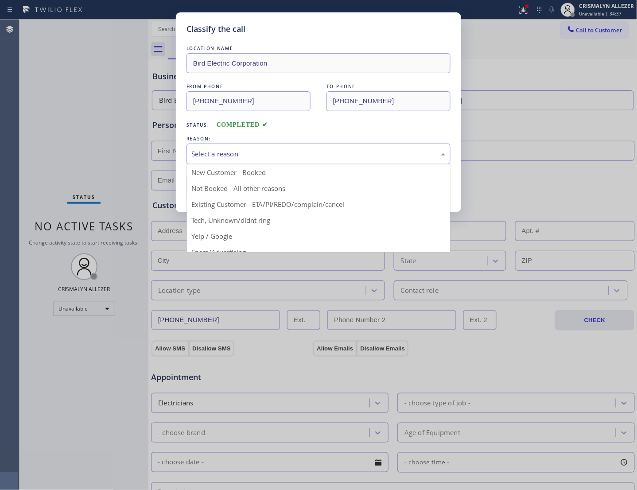
scroll to position [61, 0]
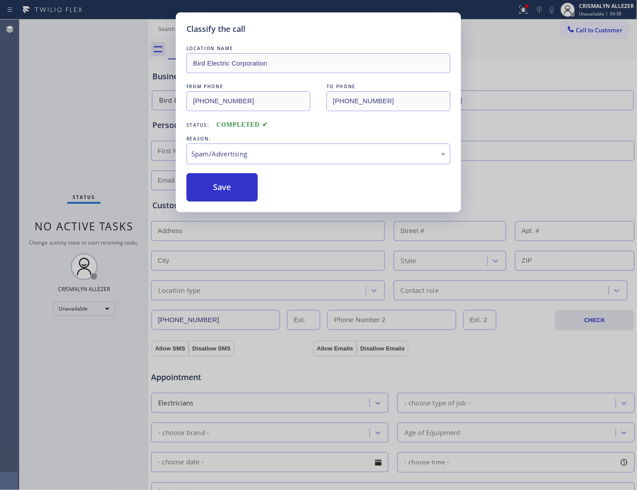
click at [223, 201] on button "Save" at bounding box center [221, 187] width 71 height 28
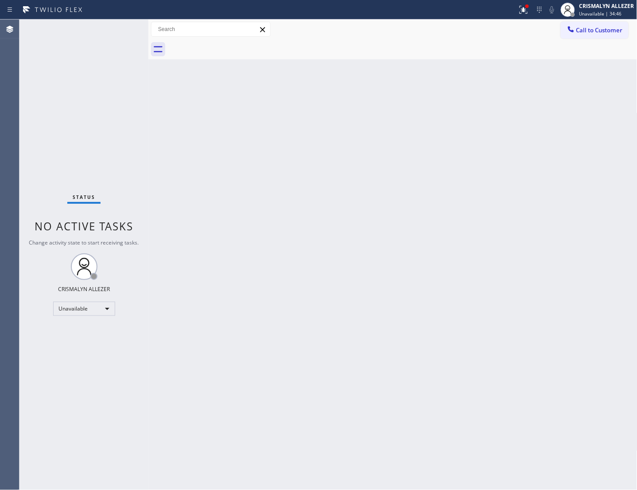
click at [563, 186] on div "Back to Dashboard Change Sender ID Customers Technicians Select a contact Outbo…" at bounding box center [392, 254] width 489 height 470
drag, startPoint x: 595, startPoint y: 36, endPoint x: 406, endPoint y: 174, distance: 234.1
click at [583, 48] on div "Call to Customer Outbound call Location Bird Electric Corporation Your caller i…" at bounding box center [392, 39] width 489 height 40
click at [581, 26] on span "Call to Customer" at bounding box center [599, 30] width 46 height 8
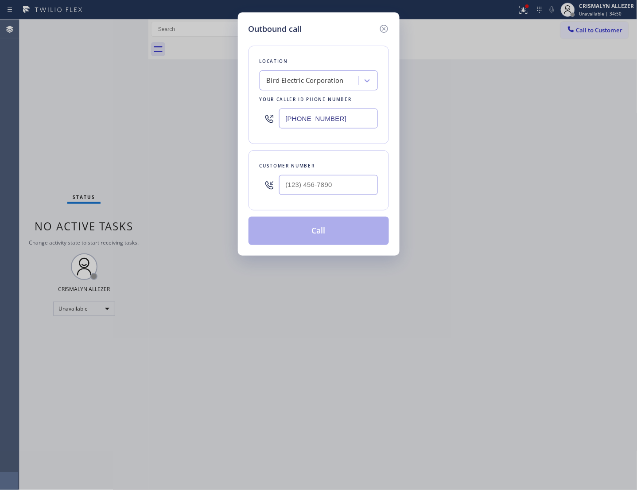
drag, startPoint x: 363, startPoint y: 122, endPoint x: 67, endPoint y: 143, distance: 296.5
click at [139, 143] on div "Outbound call Location Bird Electric Corporation Your caller id phone number (2…" at bounding box center [318, 245] width 637 height 490
paste input "813) 644-8883"
type input "[PHONE_NUMBER]"
click at [326, 195] on input "(___) ___-____" at bounding box center [328, 185] width 99 height 20
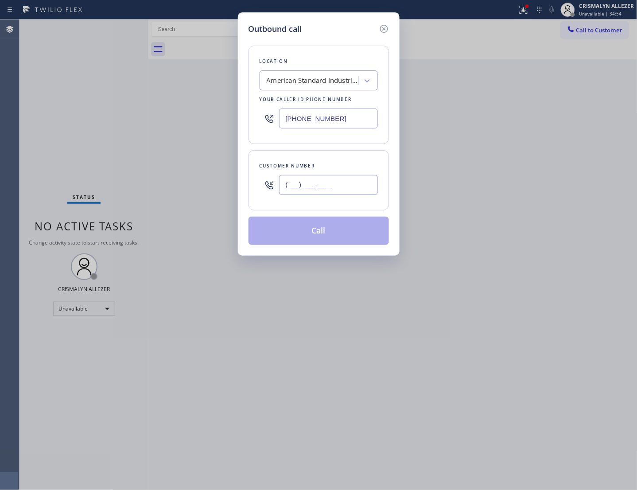
paste input "407) 289-0974"
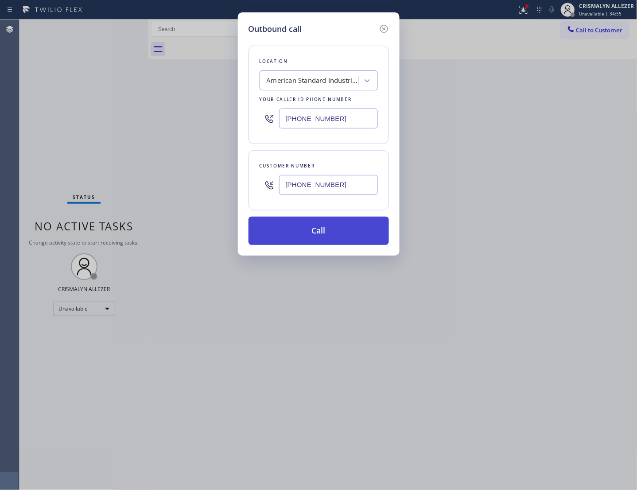
type input "[PHONE_NUMBER]"
click at [317, 240] on button "Call" at bounding box center [318, 230] width 140 height 28
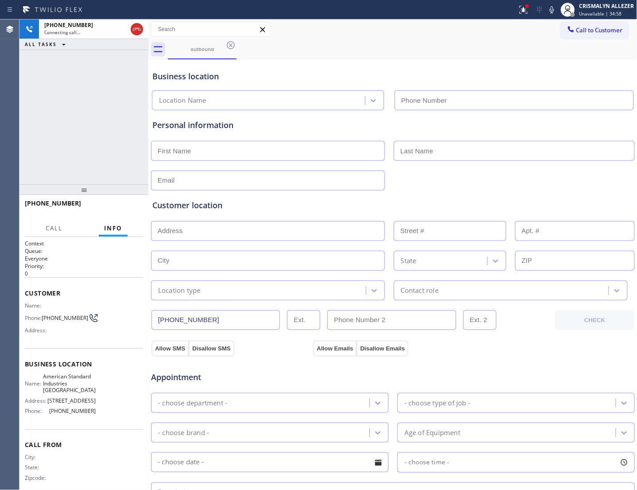
type input "[PHONE_NUMBER]"
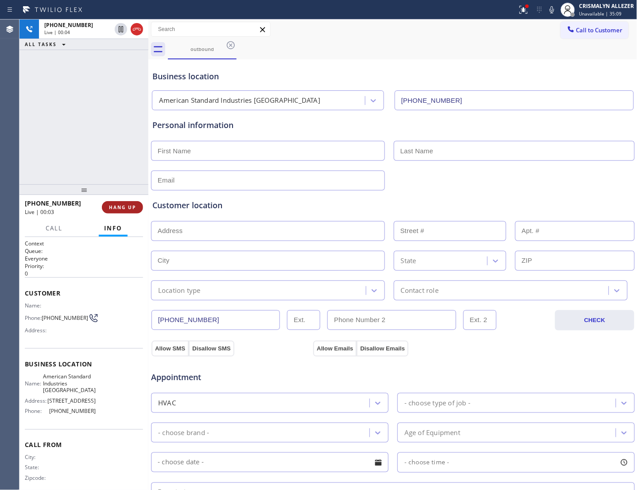
click at [127, 207] on span "HANG UP" at bounding box center [122, 207] width 27 height 6
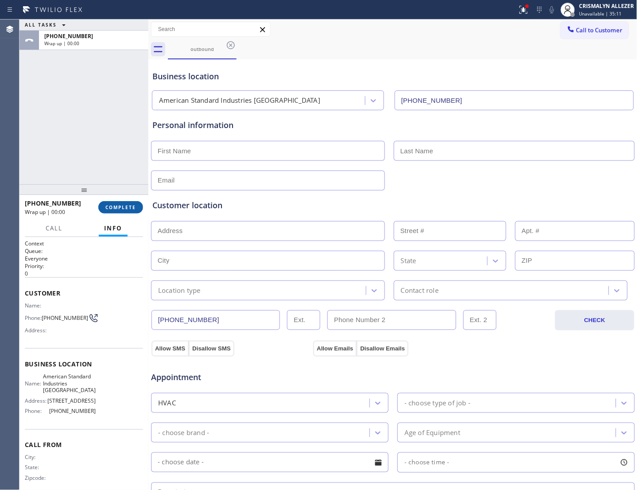
click at [127, 207] on span "COMPLETE" at bounding box center [120, 207] width 31 height 6
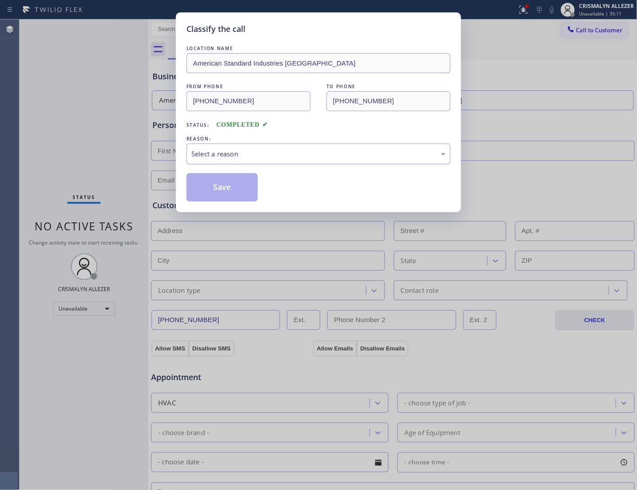
click at [304, 159] on div "Select a reason" at bounding box center [318, 154] width 254 height 10
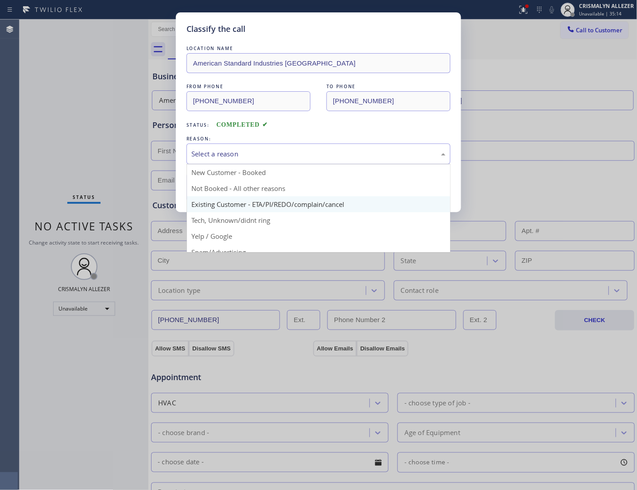
scroll to position [55, 0]
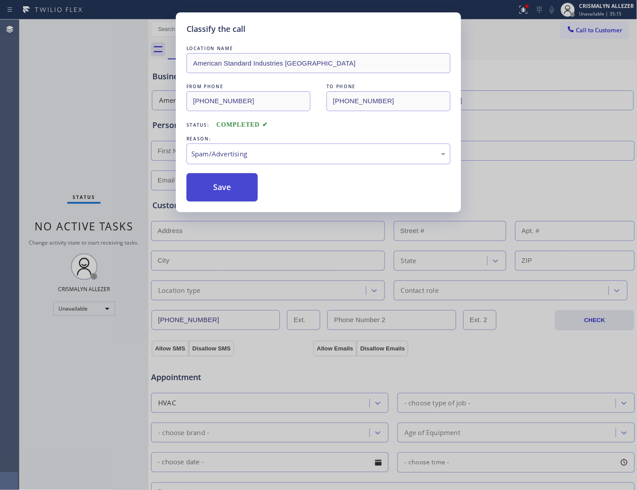
click at [224, 201] on button "Save" at bounding box center [221, 187] width 71 height 28
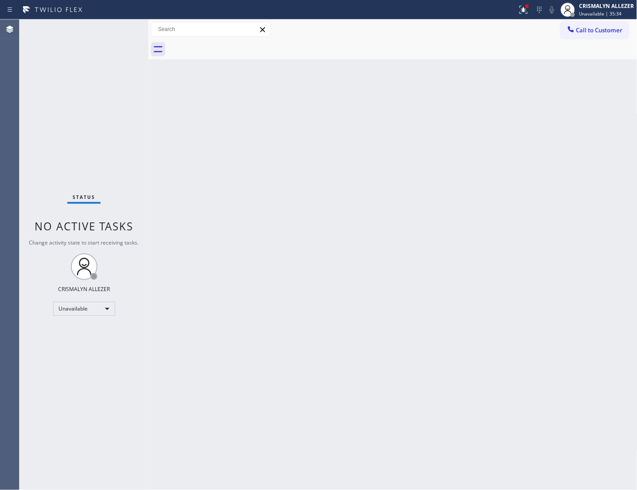
click at [439, 150] on div "Back to Dashboard Change Sender ID Customers Technicians Select a contact Outbo…" at bounding box center [392, 254] width 489 height 470
click at [578, 31] on span "Call to Customer" at bounding box center [599, 30] width 46 height 8
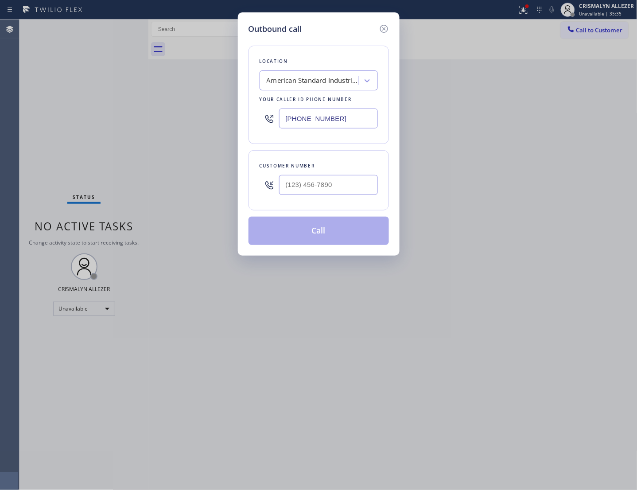
drag, startPoint x: 355, startPoint y: 120, endPoint x: 46, endPoint y: 135, distance: 309.0
click at [117, 131] on div "Outbound call Location American Standard Industries Denver Your caller id phone…" at bounding box center [318, 245] width 637 height 490
paste input "786) 828-564"
type input "[PHONE_NUMBER]"
click at [521, 182] on div "Outbound call Location Doral Electricians Your caller id phone number (786) 828…" at bounding box center [318, 245] width 637 height 490
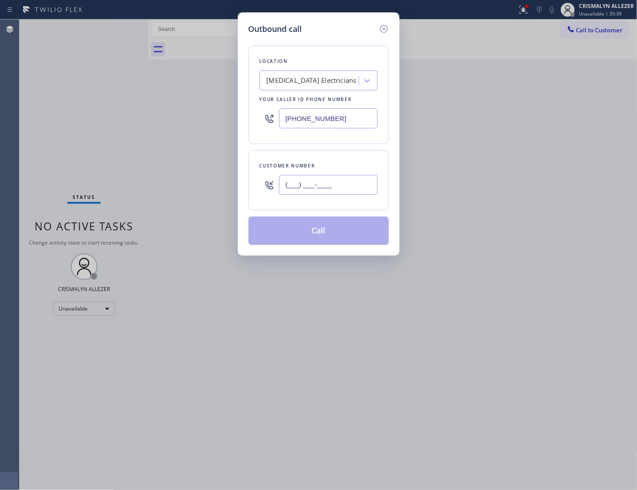
click at [348, 195] on input "(___) ___-____" at bounding box center [328, 185] width 99 height 20
paste input "786) 322-0896"
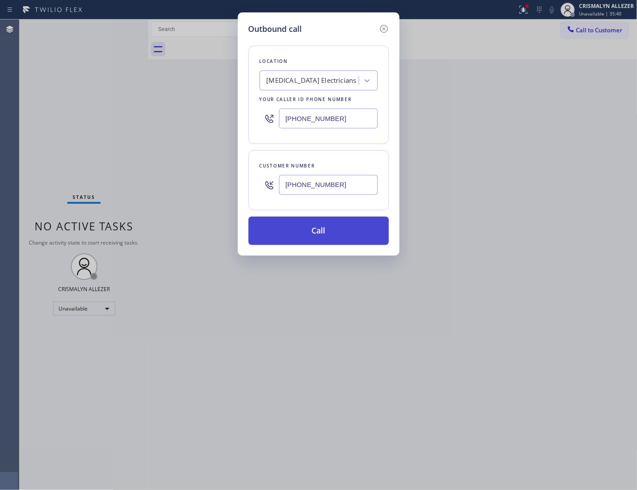
type input "[PHONE_NUMBER]"
click at [322, 245] on button "Call" at bounding box center [318, 230] width 140 height 28
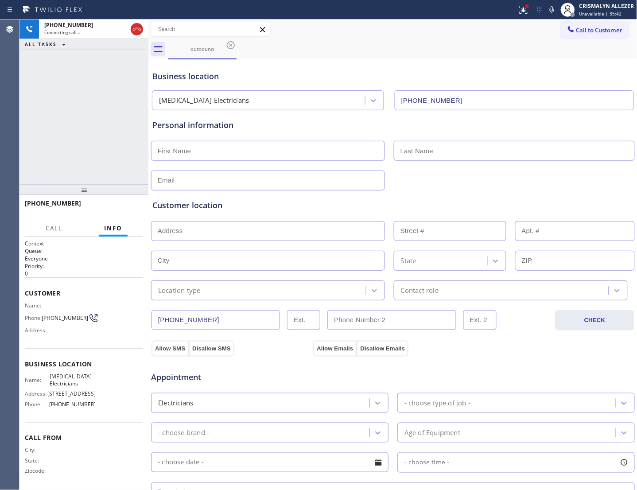
type input "[PHONE_NUMBER]"
click at [113, 210] on span "HANG UP" at bounding box center [122, 207] width 27 height 6
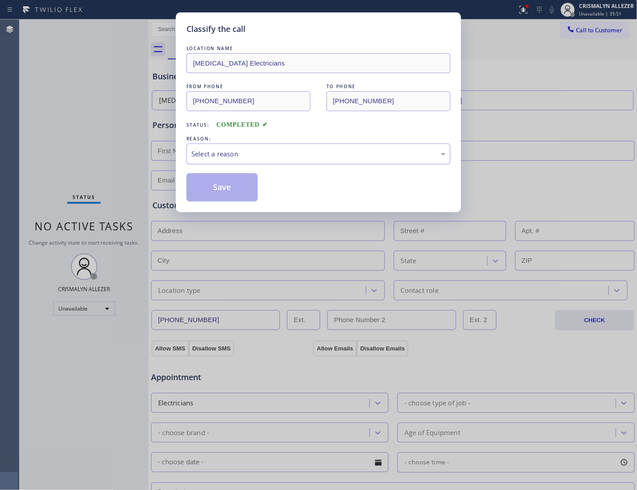
click at [328, 159] on div "Select a reason" at bounding box center [318, 154] width 254 height 10
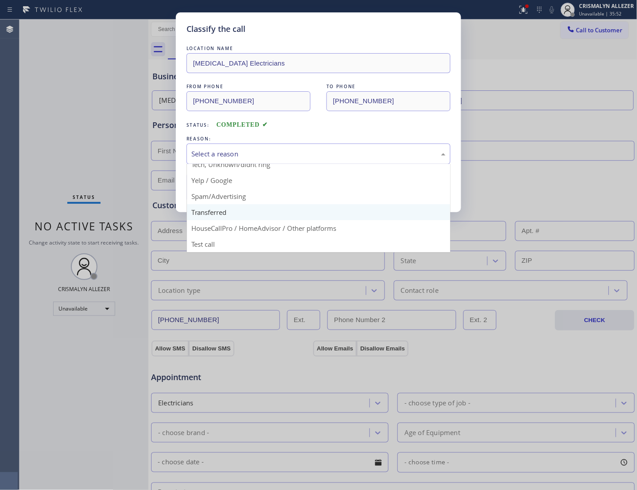
scroll to position [61, 0]
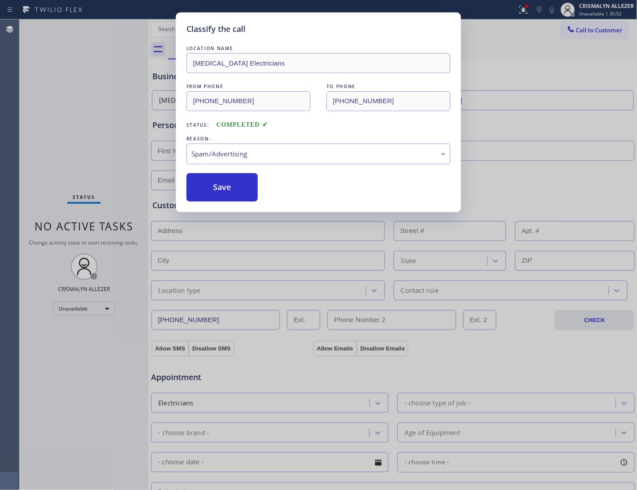
click at [233, 201] on button "Save" at bounding box center [221, 187] width 71 height 28
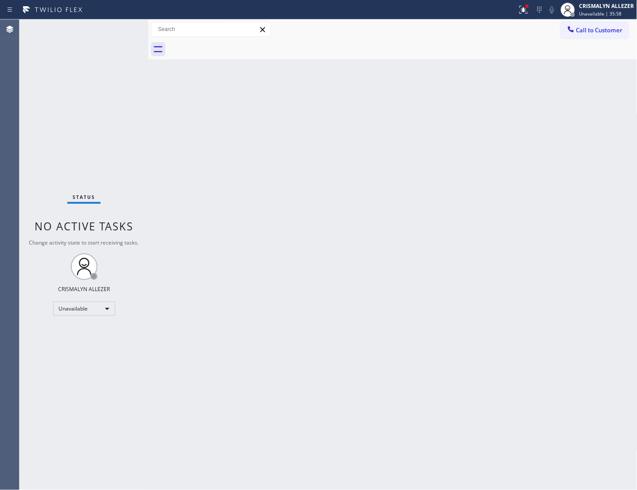
drag, startPoint x: 603, startPoint y: 33, endPoint x: 587, endPoint y: 37, distance: 15.9
click at [603, 33] on span "Call to Customer" at bounding box center [599, 30] width 46 height 8
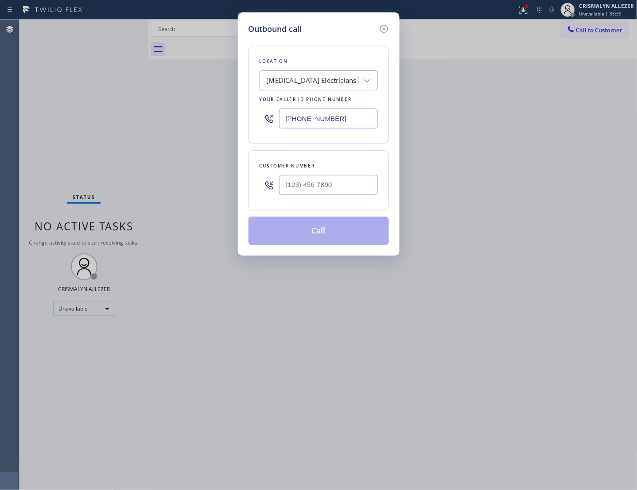
drag, startPoint x: 356, startPoint y: 125, endPoint x: 144, endPoint y: 135, distance: 212.7
click at [151, 135] on div "Outbound call Location Doral Electricians Your caller id phone number (786) 828…" at bounding box center [318, 245] width 637 height 490
paste input "305) 916-6617"
type input "[PHONE_NUMBER]"
click at [323, 195] on input "(___) ___-____" at bounding box center [328, 185] width 99 height 20
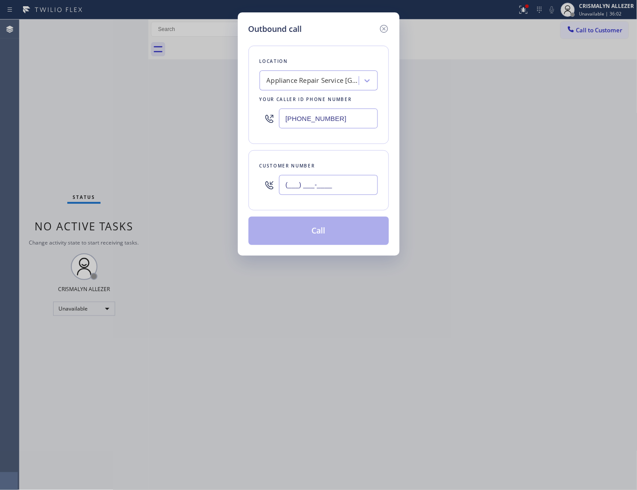
paste input "561) 919-6740"
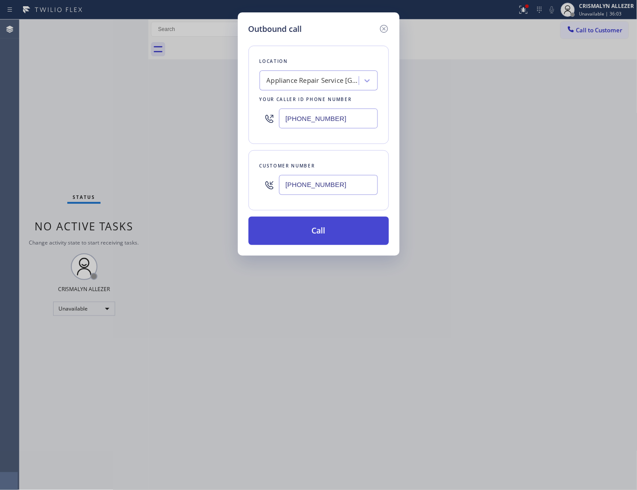
type input "[PHONE_NUMBER]"
click at [313, 245] on button "Call" at bounding box center [318, 230] width 140 height 28
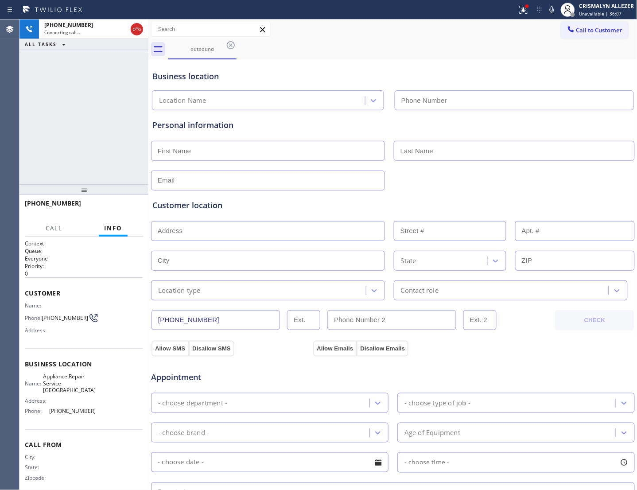
type input "[PHONE_NUMBER]"
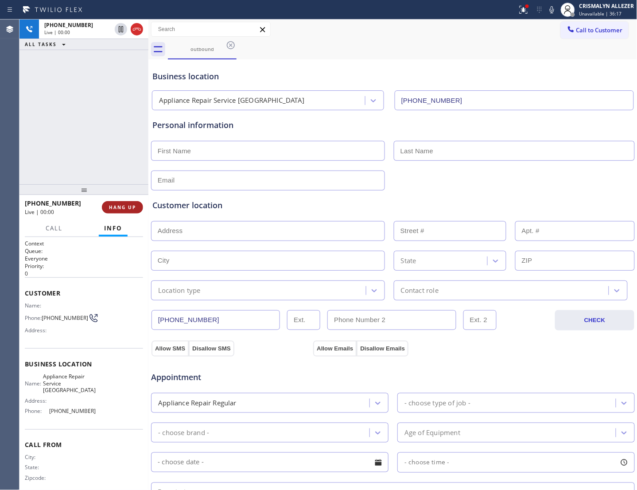
click at [120, 208] on span "HANG UP" at bounding box center [122, 207] width 27 height 6
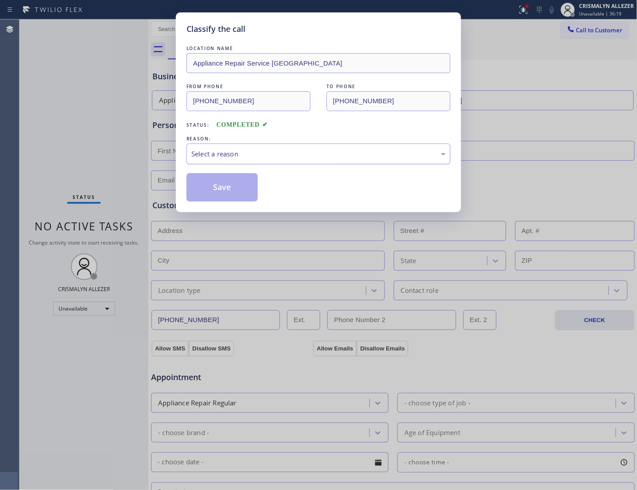
click at [299, 164] on div "Select a reason" at bounding box center [318, 153] width 264 height 21
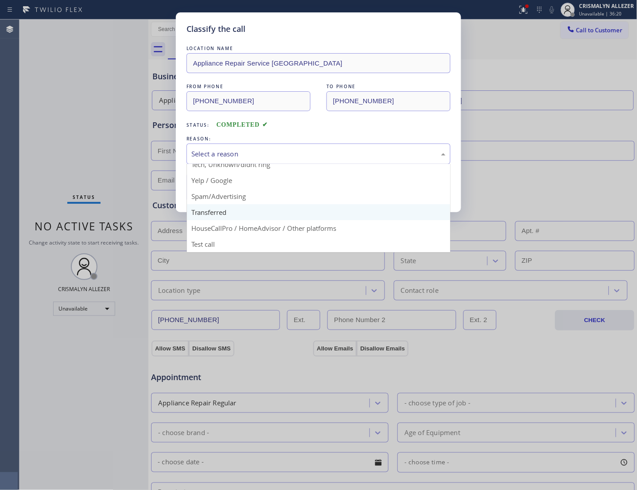
scroll to position [61, 0]
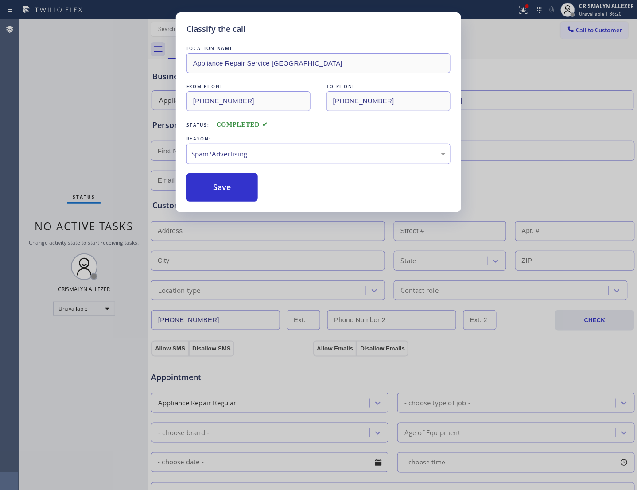
click at [235, 201] on button "Save" at bounding box center [221, 187] width 71 height 28
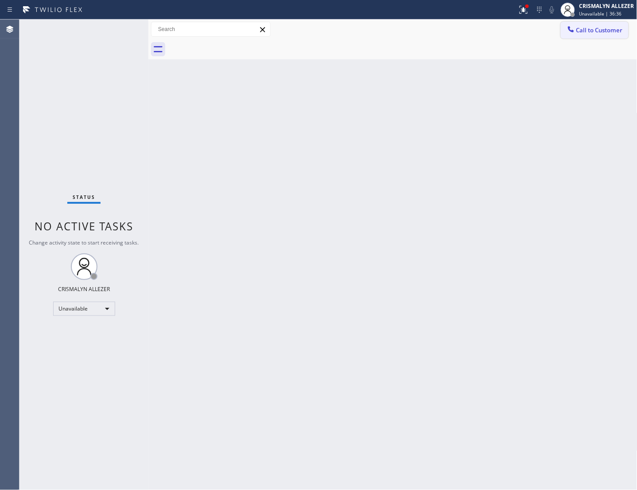
click at [586, 31] on span "Call to Customer" at bounding box center [599, 30] width 46 height 8
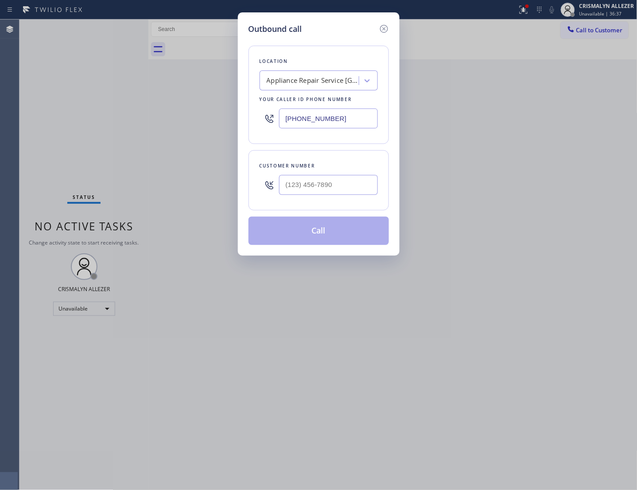
drag, startPoint x: 342, startPoint y: 127, endPoint x: 24, endPoint y: 127, distance: 317.9
click at [46, 125] on div "Outbound call Location Appliance Repair Service Hillsboro Beach Your caller id …" at bounding box center [318, 245] width 637 height 490
paste input "732) 800-9109"
type input "(732) 800-9109"
click at [339, 195] on input "(___) ___-____" at bounding box center [328, 185] width 99 height 20
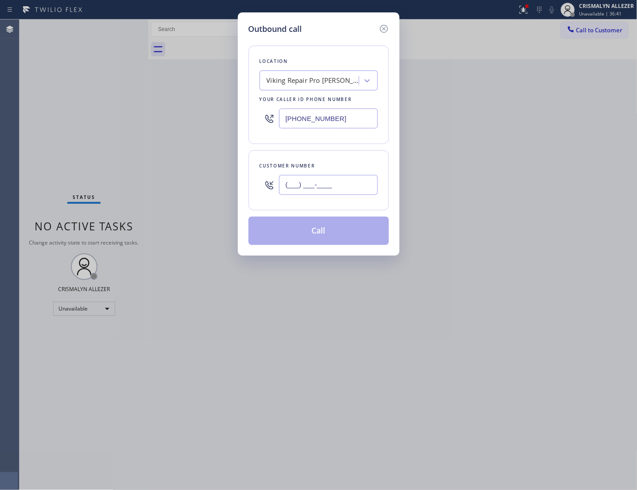
paste input "609) 307-3570"
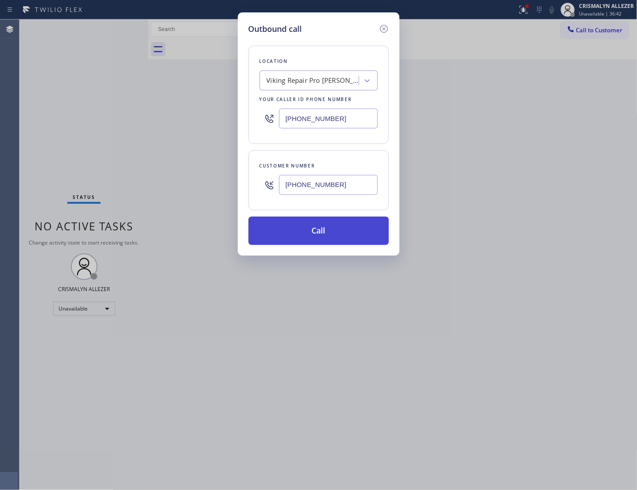
type input "(609) 307-3570"
click at [326, 242] on button "Call" at bounding box center [318, 230] width 140 height 28
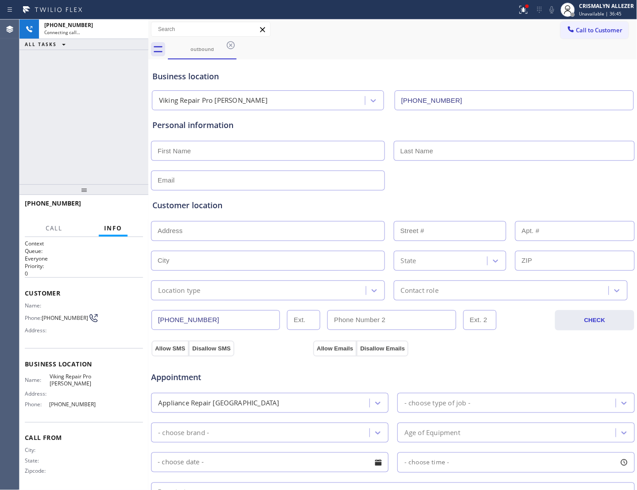
type input "(732) 800-9109"
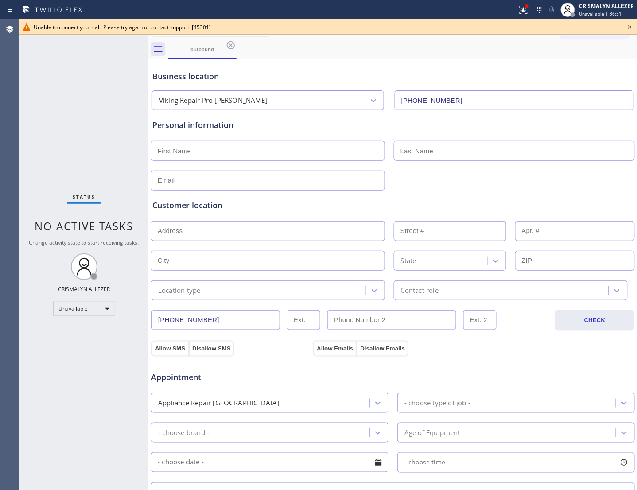
click at [560, 61] on div "Business location Viking Repair Pro Elizabeth (732) 800-9109" at bounding box center [393, 84] width 484 height 52
click at [626, 25] on icon at bounding box center [629, 27] width 11 height 11
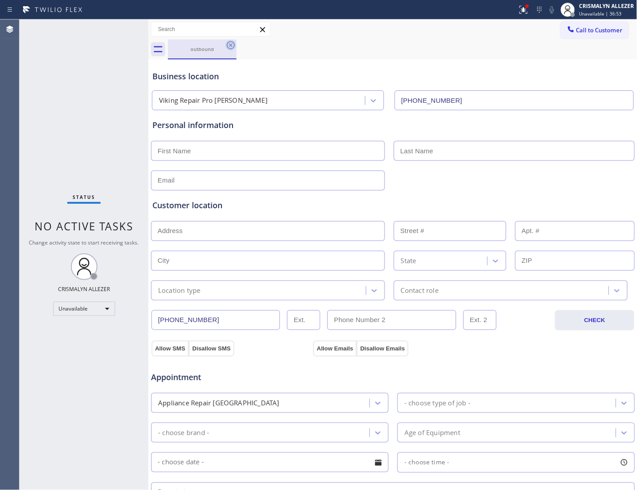
click at [228, 45] on icon at bounding box center [230, 45] width 11 height 11
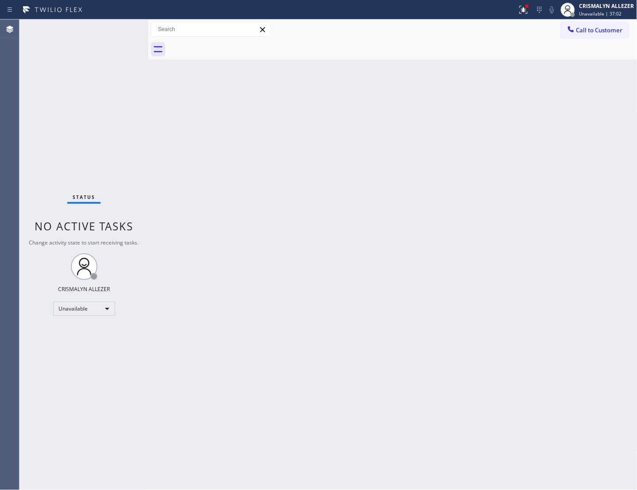
drag, startPoint x: 448, startPoint y: 139, endPoint x: 469, endPoint y: 124, distance: 25.9
click at [449, 138] on div "Back to Dashboard Change Sender ID Customers Technicians Select a contact Outbo…" at bounding box center [392, 254] width 489 height 470
drag, startPoint x: 574, startPoint y: 29, endPoint x: 525, endPoint y: 55, distance: 55.7
click at [576, 30] on span "Call to Customer" at bounding box center [599, 30] width 46 height 8
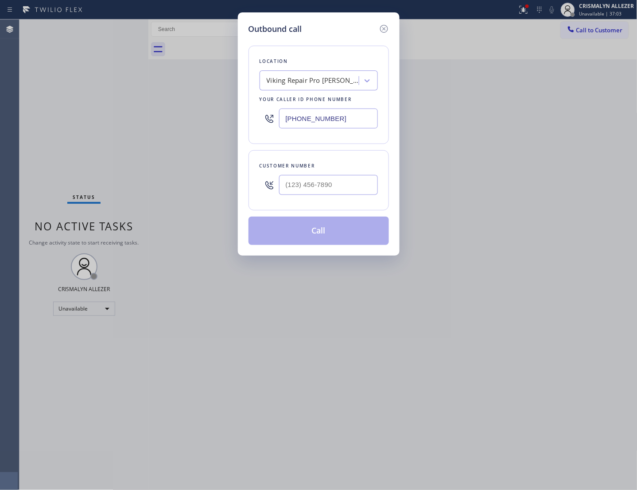
drag, startPoint x: 350, startPoint y: 123, endPoint x: 116, endPoint y: 130, distance: 234.7
click at [158, 131] on div "Outbound call Location Viking Repair Pro Elizabeth Your caller id phone number …" at bounding box center [318, 245] width 637 height 490
paste input "561) 423-1720"
type input "[PHONE_NUMBER]"
click at [340, 195] on input "text" at bounding box center [328, 185] width 99 height 20
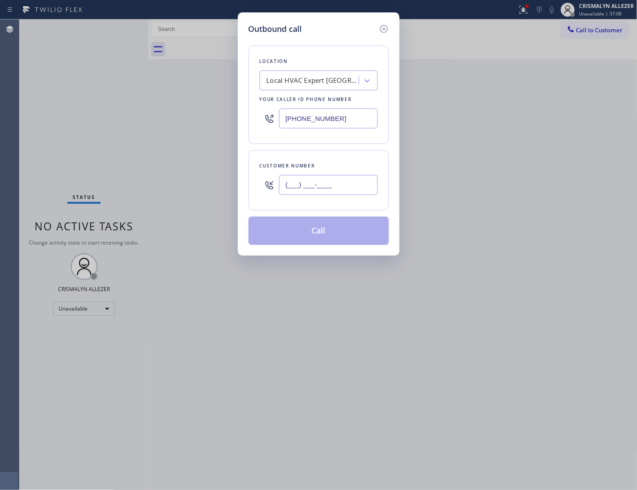
paste input "561) 942-2990"
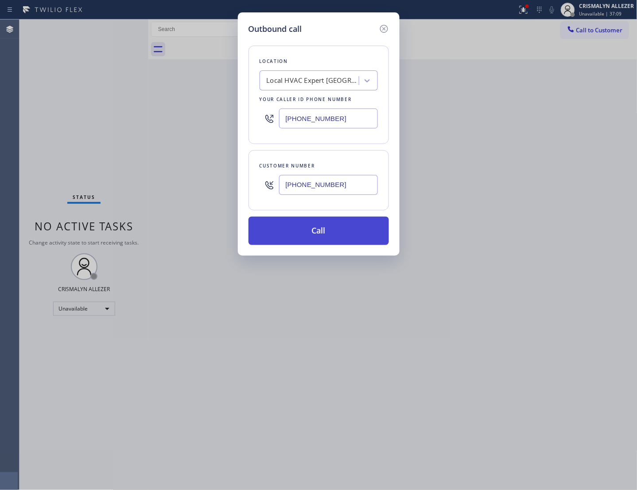
type input "[PHONE_NUMBER]"
click at [313, 245] on button "Call" at bounding box center [318, 230] width 140 height 28
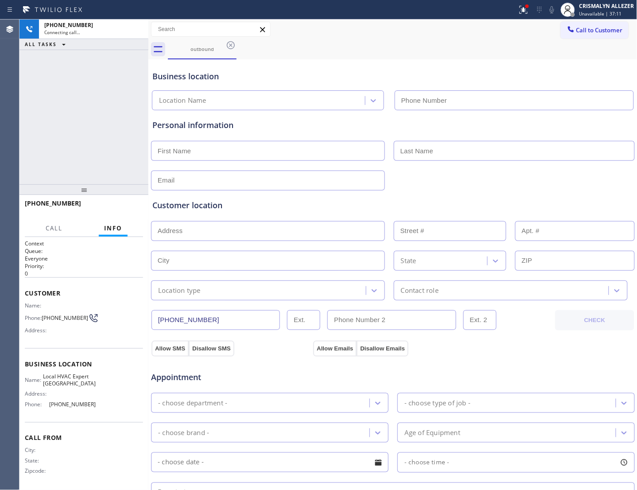
type input "[PHONE_NUMBER]"
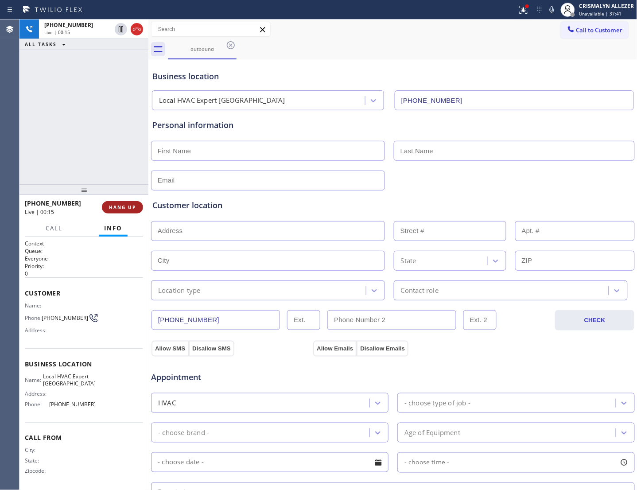
click at [119, 212] on button "HANG UP" at bounding box center [122, 207] width 41 height 12
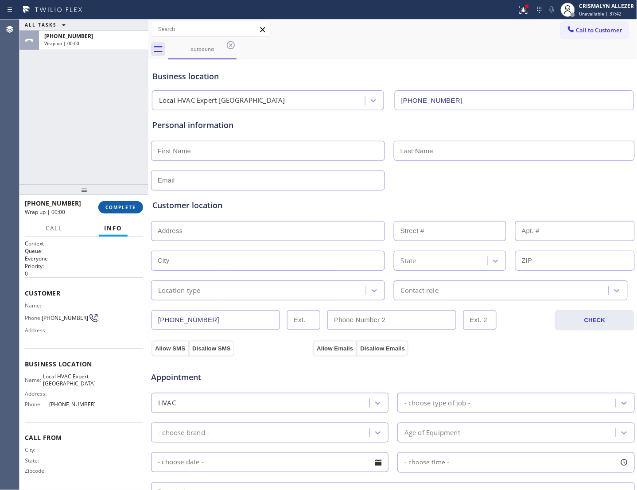
click at [123, 212] on button "COMPLETE" at bounding box center [120, 207] width 45 height 12
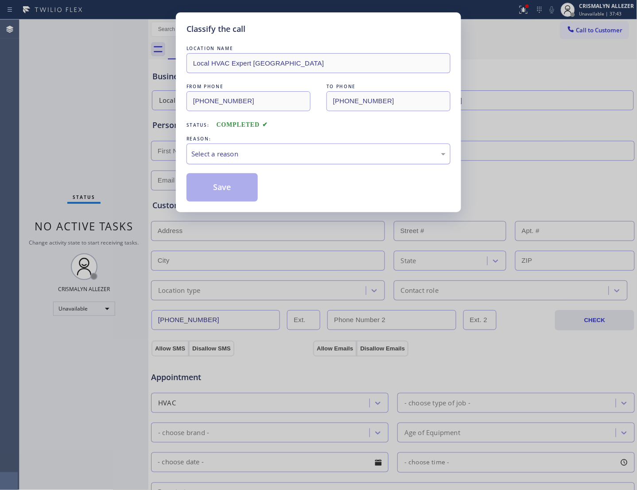
click at [328, 159] on div "Select a reason" at bounding box center [318, 154] width 254 height 10
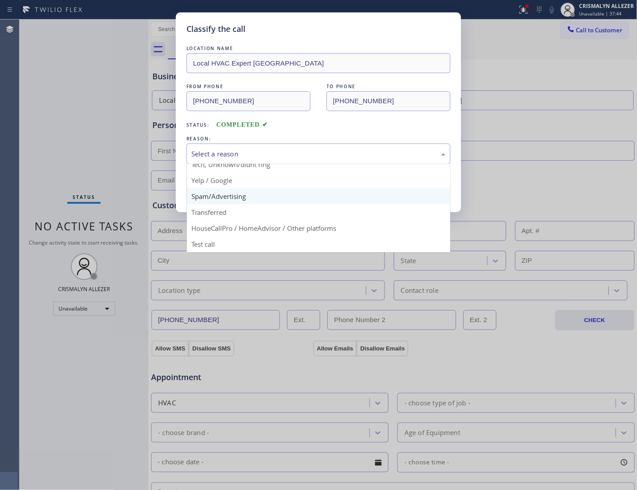
scroll to position [61, 0]
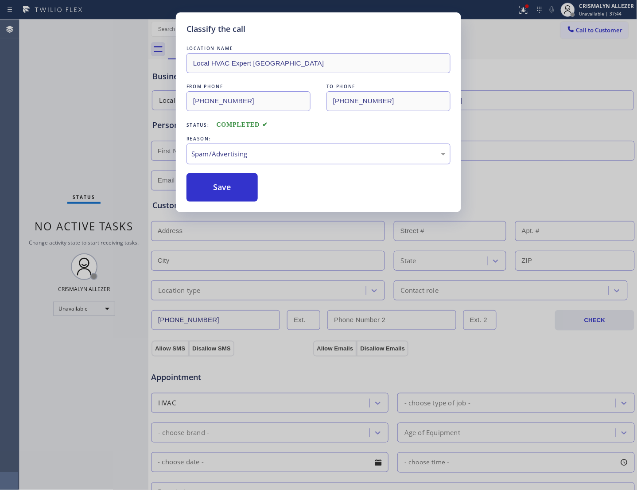
click at [234, 201] on button "Save" at bounding box center [221, 187] width 71 height 28
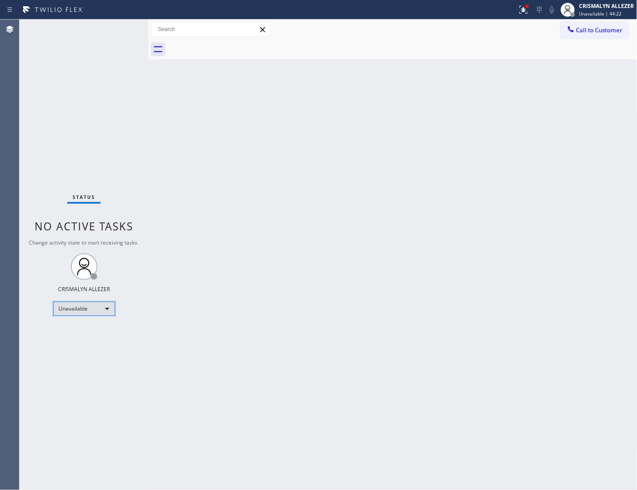
click at [107, 309] on div "Unavailable" at bounding box center [84, 308] width 62 height 14
click at [89, 321] on li "Offline" at bounding box center [83, 321] width 60 height 11
click at [622, 6] on div "CRISMALYN ALLEZER" at bounding box center [606, 6] width 55 height 8
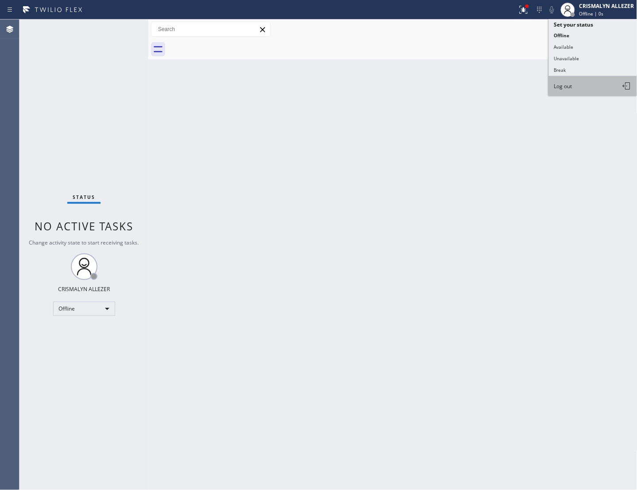
click at [574, 89] on button "Log out" at bounding box center [593, 85] width 89 height 19
